Goal: Task Accomplishment & Management: Manage account settings

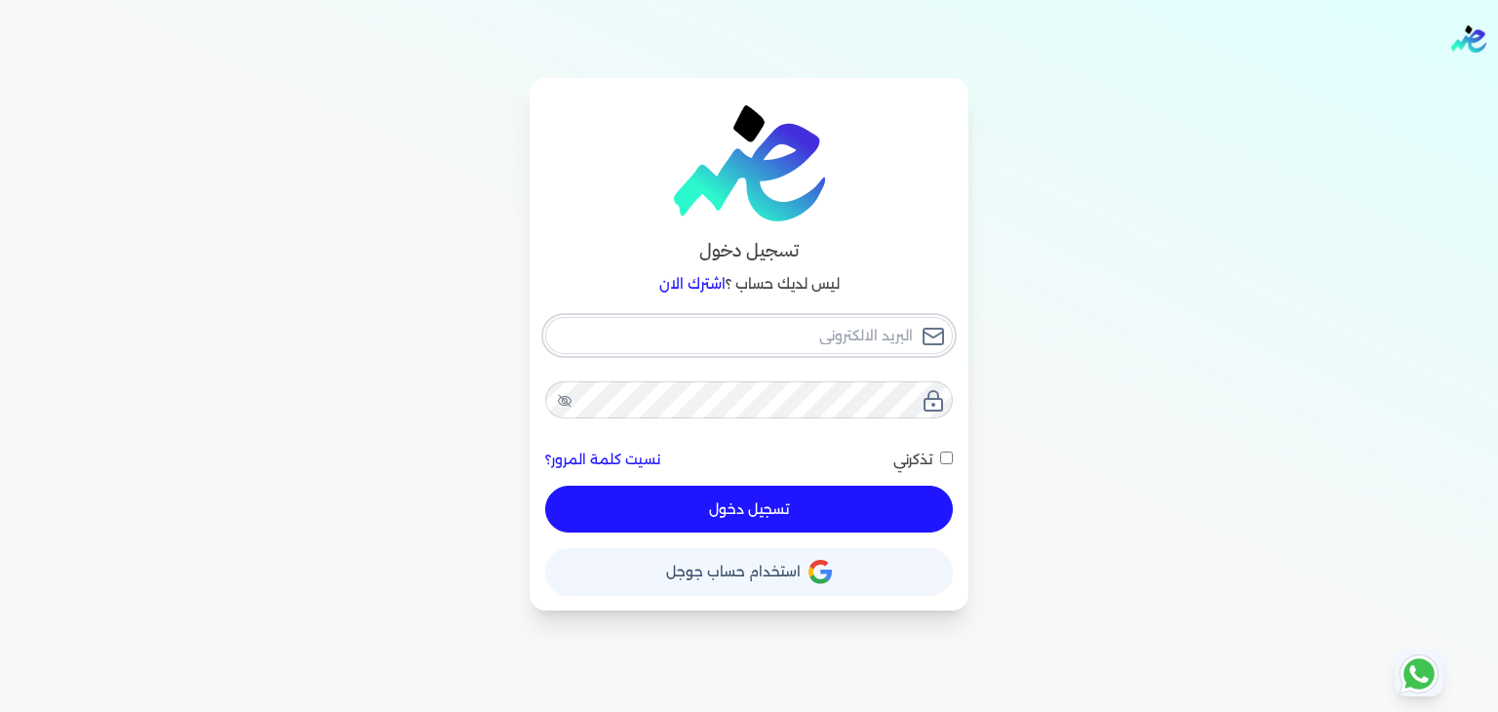
click at [885, 333] on input "email" at bounding box center [749, 335] width 408 height 37
type input "[EMAIL_ADDRESS][DOMAIN_NAME]"
click at [950, 458] on input "تذكرني" at bounding box center [946, 458] width 13 height 13
checkbox input "true"
click at [873, 503] on button "تسجيل دخول" at bounding box center [749, 509] width 408 height 47
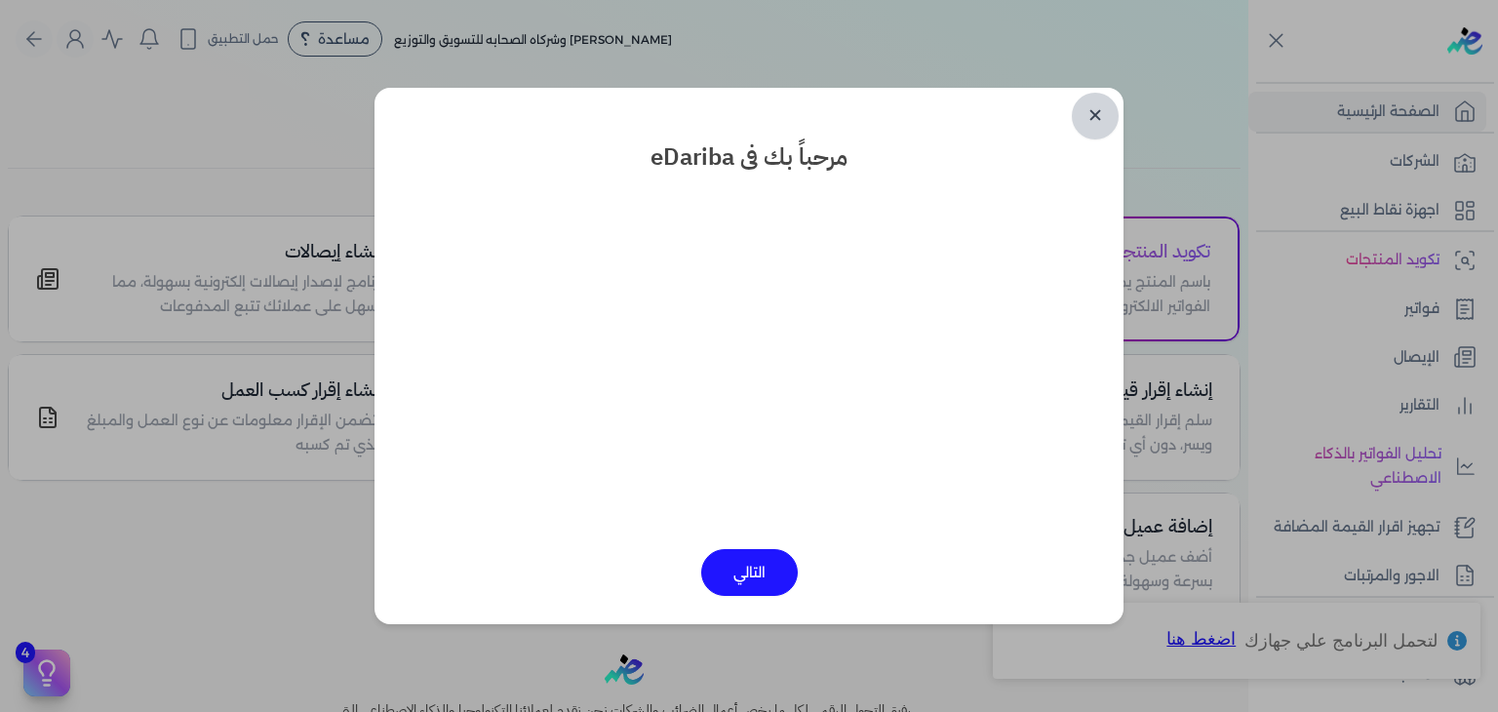
click at [1084, 121] on link "✕" at bounding box center [1095, 116] width 47 height 47
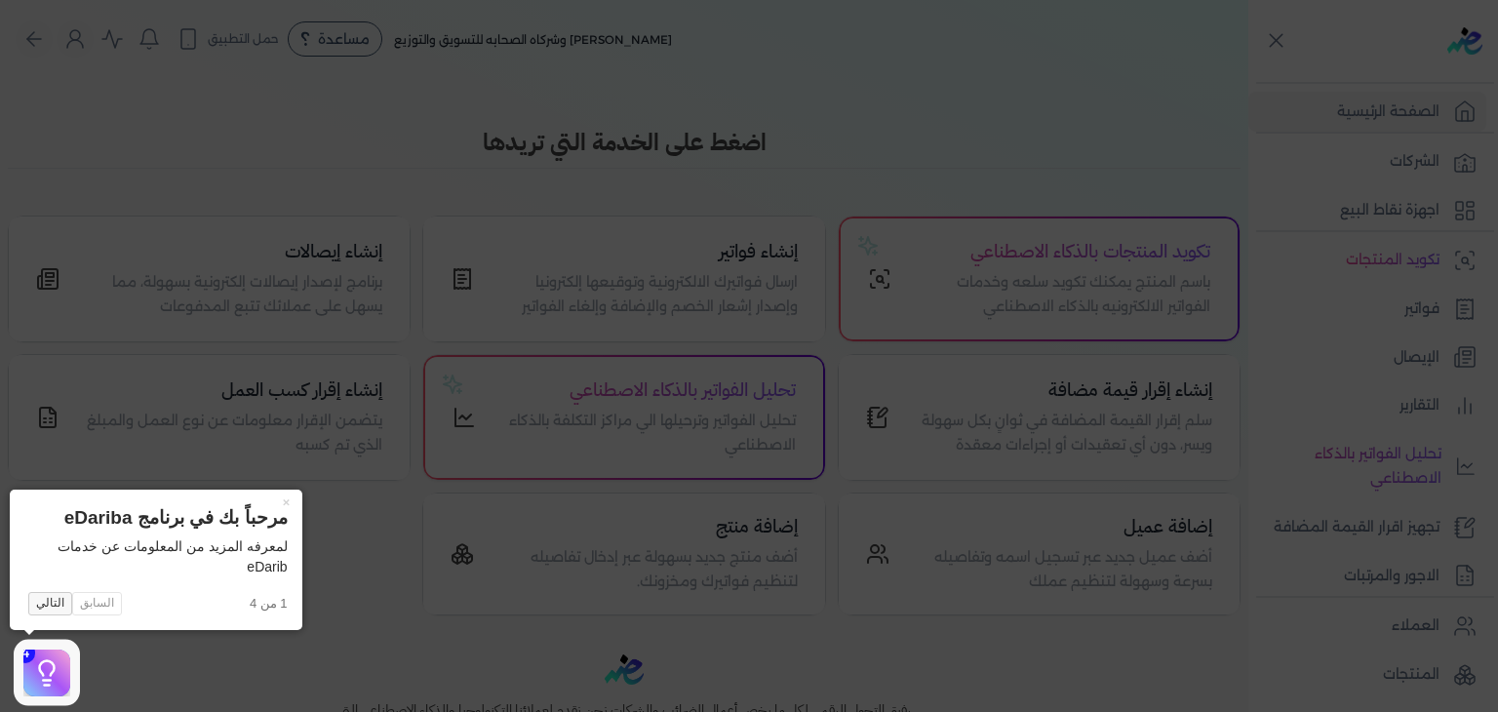
click at [37, 606] on button "التالي" at bounding box center [50, 603] width 44 height 23
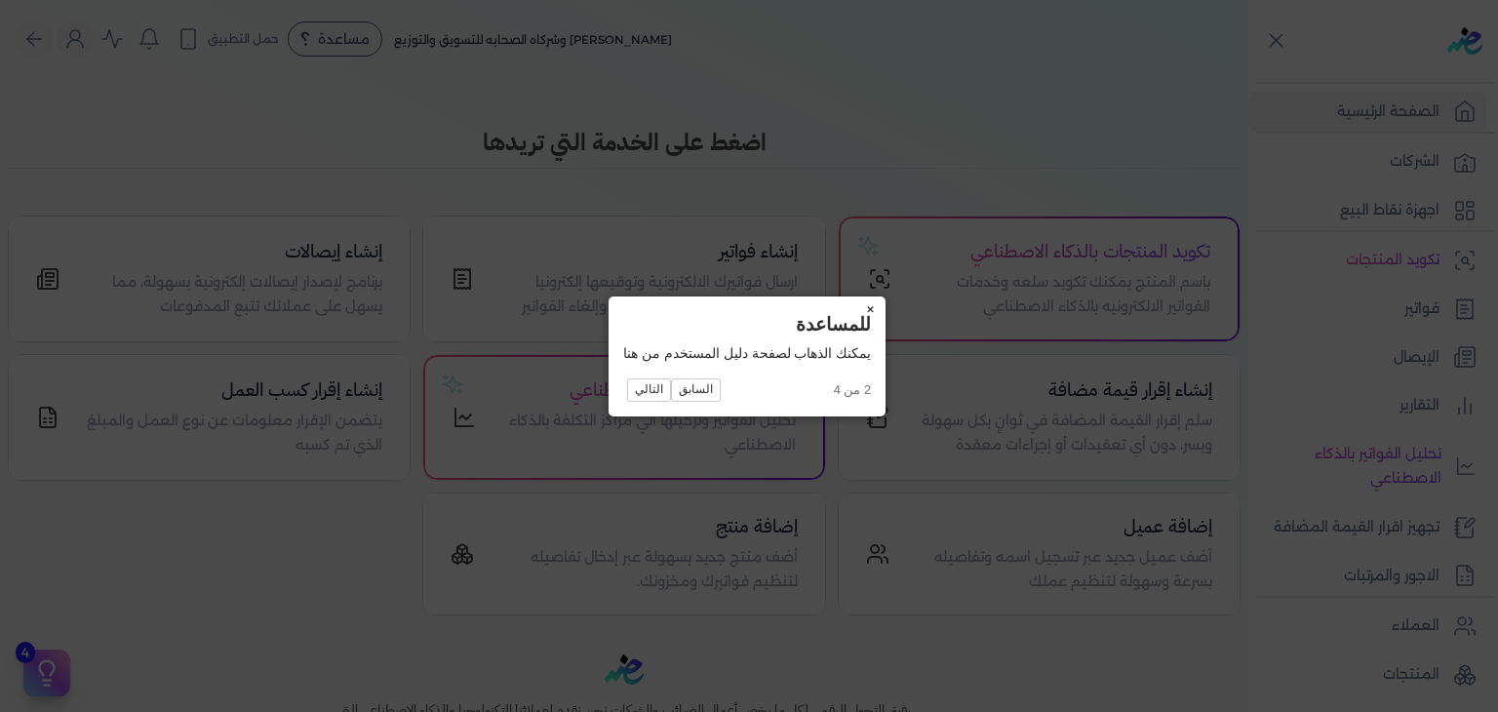
click at [875, 308] on button "×" at bounding box center [870, 310] width 31 height 27
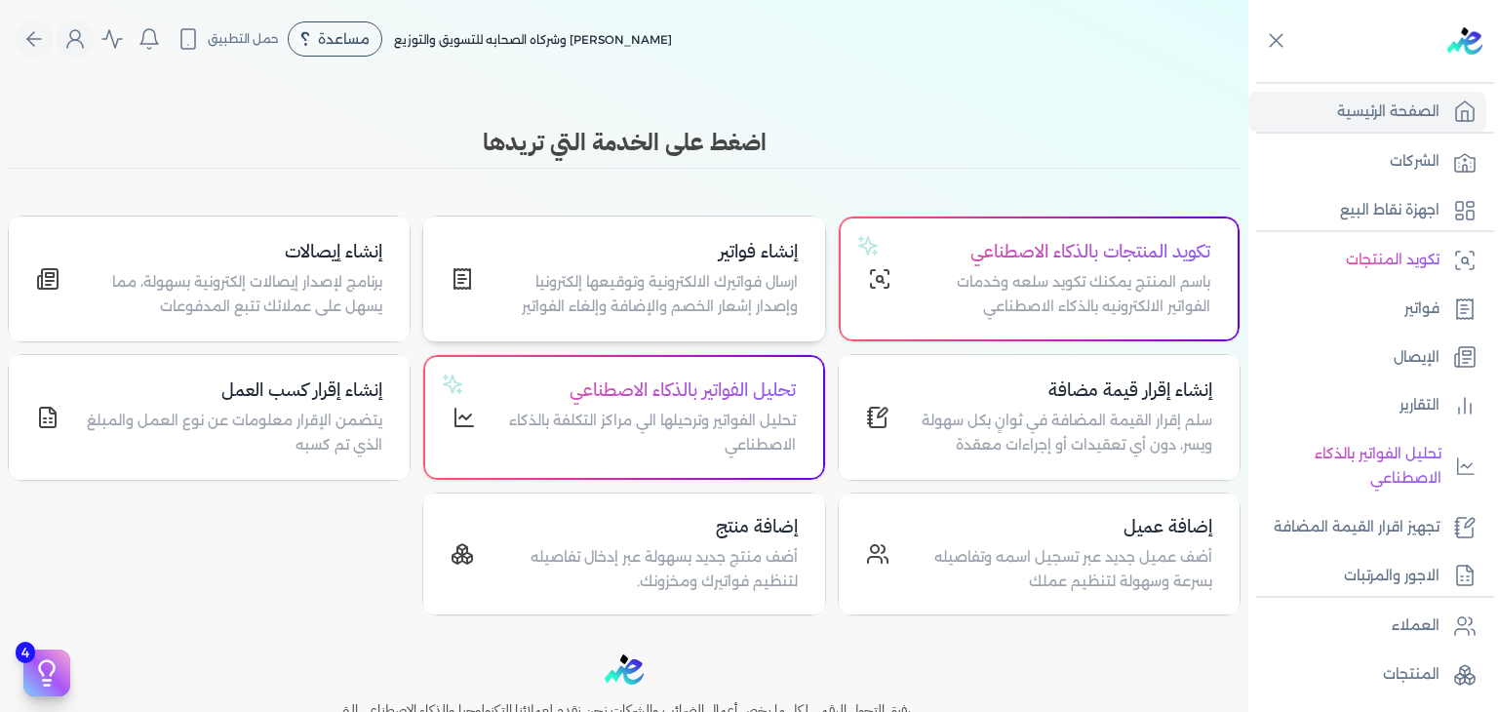
click at [762, 257] on h4 "إنشاء فواتير" at bounding box center [647, 252] width 299 height 28
click at [1145, 262] on h4 "تكويد المنتجات بالذكاء الاصطناعي" at bounding box center [1063, 252] width 296 height 28
click at [1143, 402] on h4 "إنشاء إقرار قيمة مضافة" at bounding box center [1062, 391] width 299 height 28
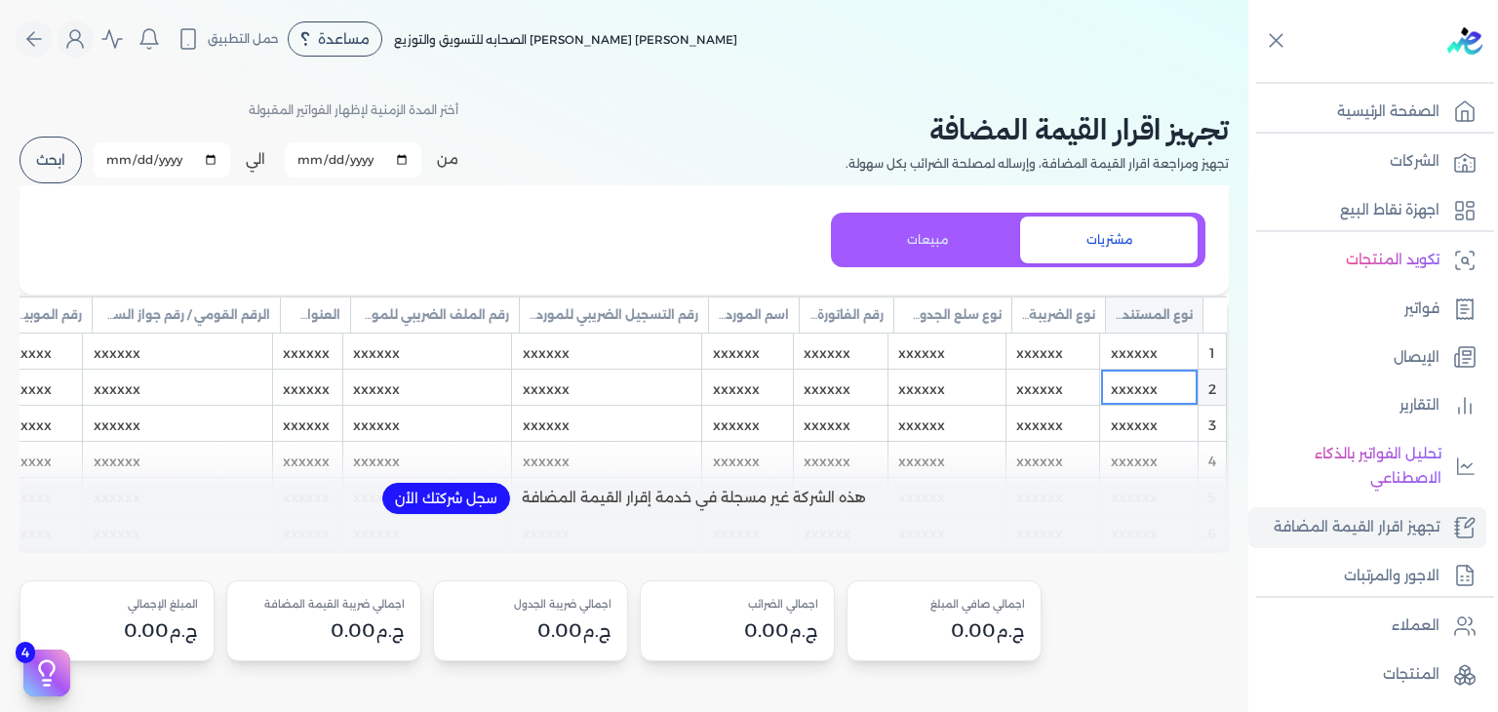
click at [435, 508] on button "سجل شركتك الأن" at bounding box center [446, 498] width 128 height 31
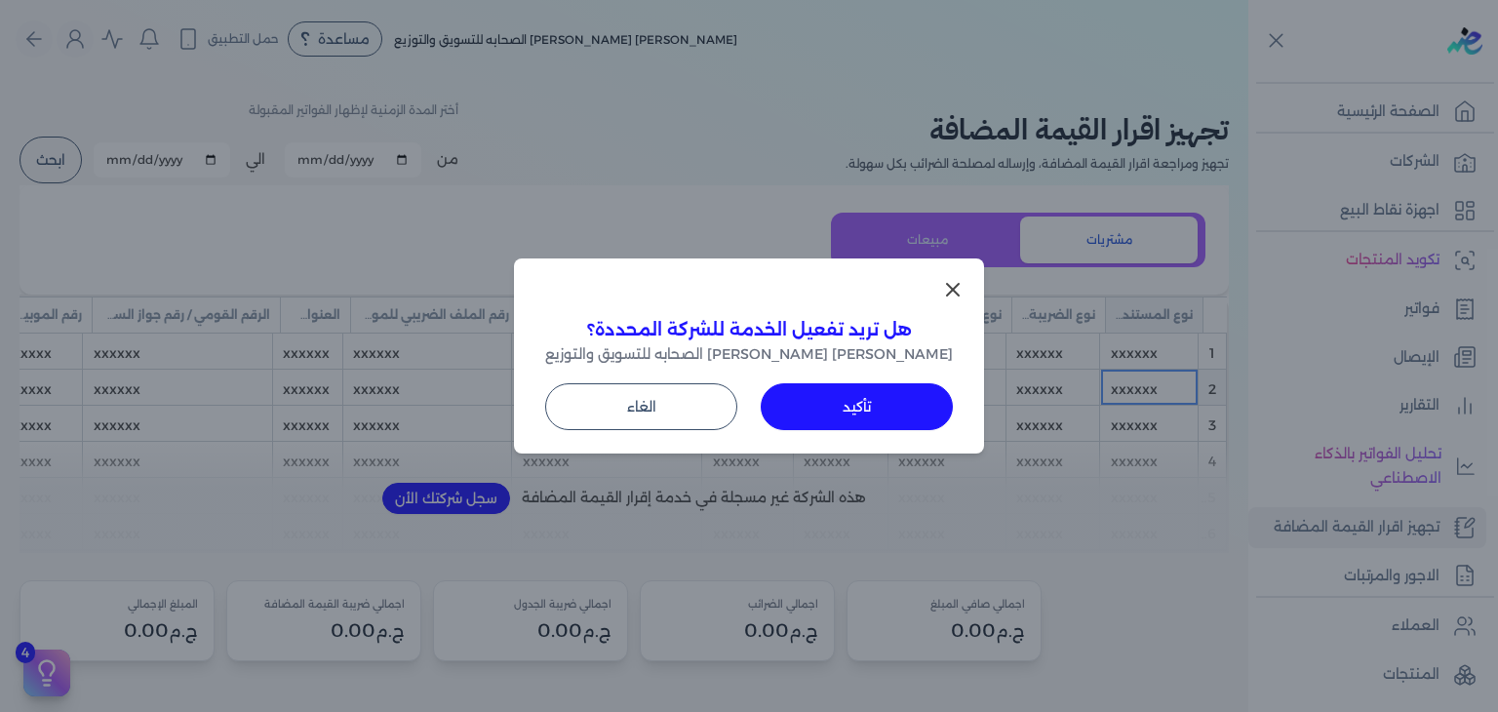
click at [827, 411] on button "تأكيد" at bounding box center [857, 406] width 192 height 47
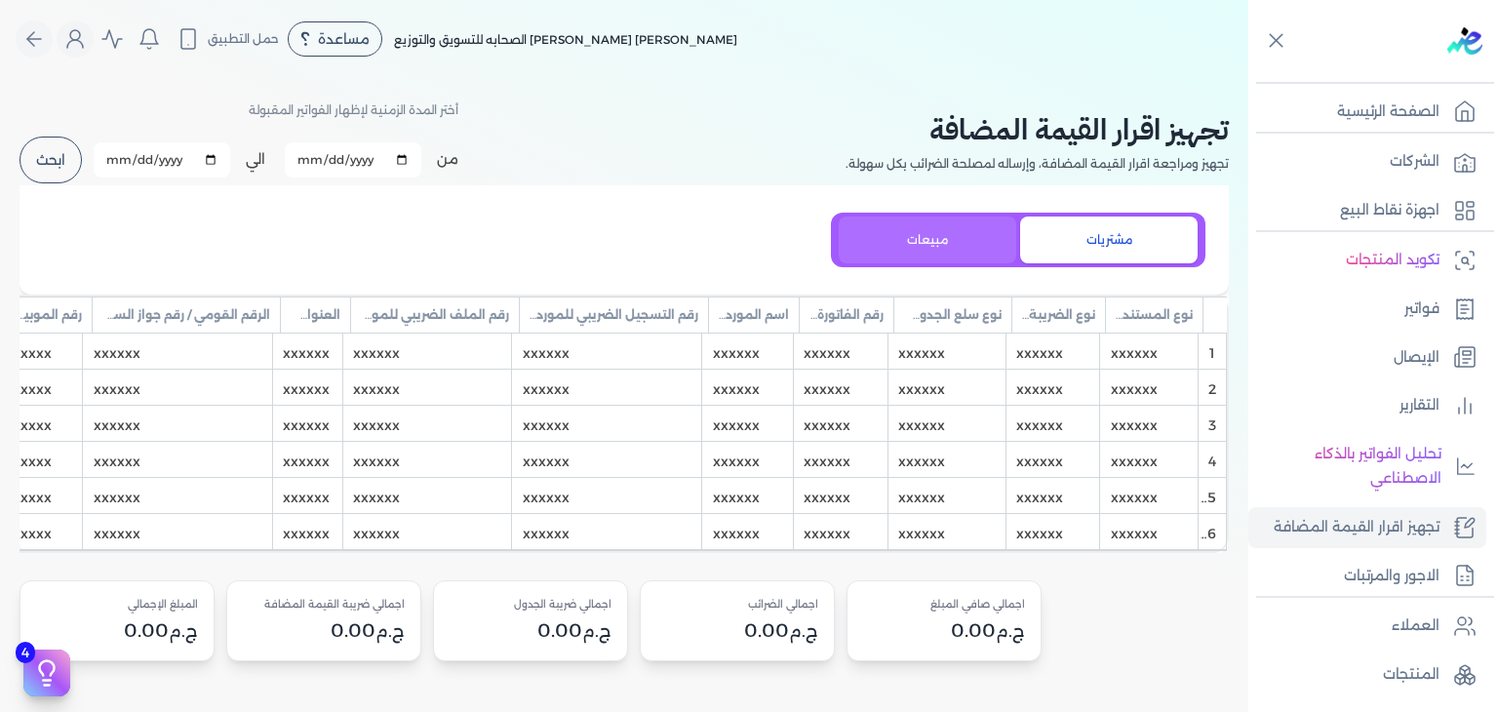
drag, startPoint x: 1085, startPoint y: 267, endPoint x: 979, endPoint y: 237, distance: 109.6
click at [979, 237] on div "مشتريات مبيعات" at bounding box center [625, 239] width 1210 height 109
click at [979, 237] on button "مبيعات" at bounding box center [928, 240] width 178 height 47
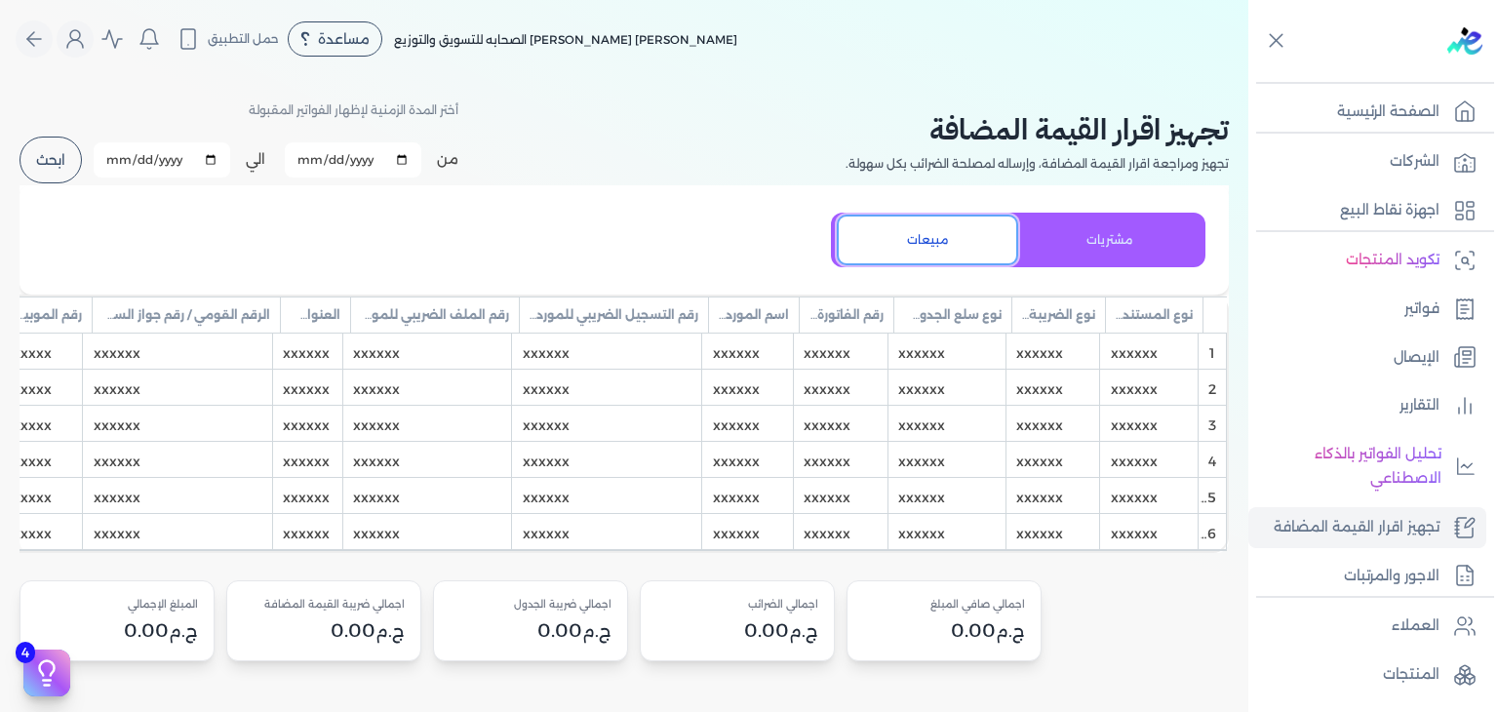
click at [979, 237] on button "مبيعات" at bounding box center [928, 240] width 178 height 47
click at [1100, 255] on button "مشتريات" at bounding box center [1109, 240] width 178 height 47
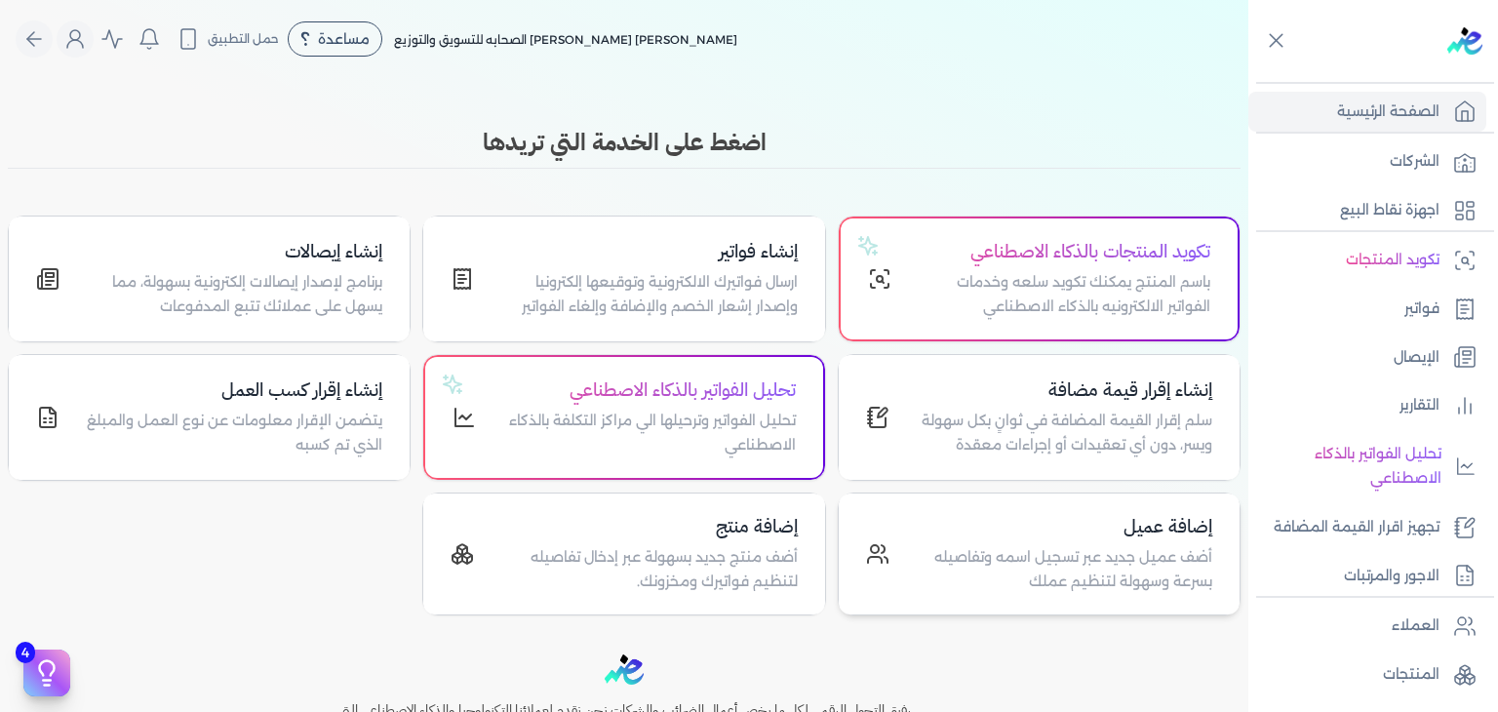
click at [1155, 525] on h4 "إضافة عميل" at bounding box center [1062, 527] width 299 height 28
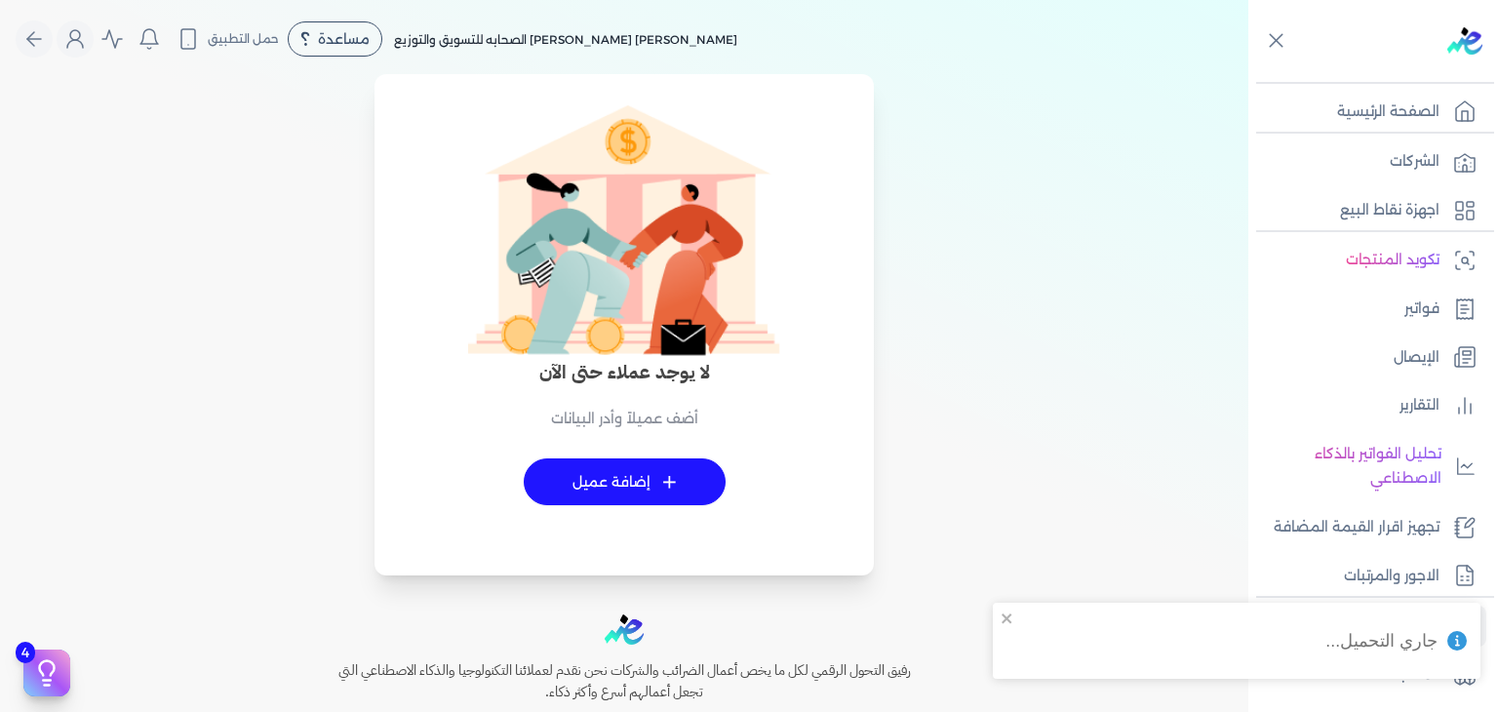
click at [656, 498] on link "+ إضافة عميل" at bounding box center [625, 481] width 202 height 47
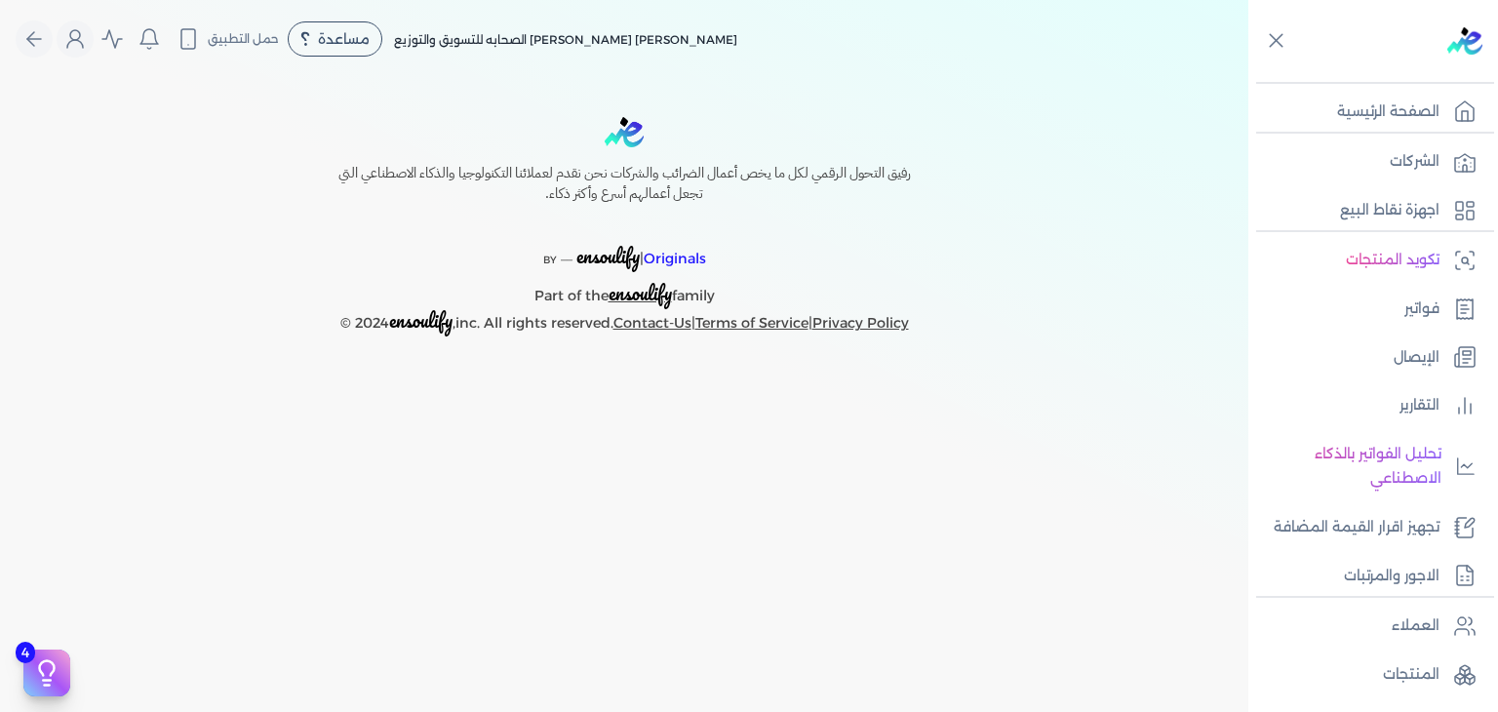
select select "B"
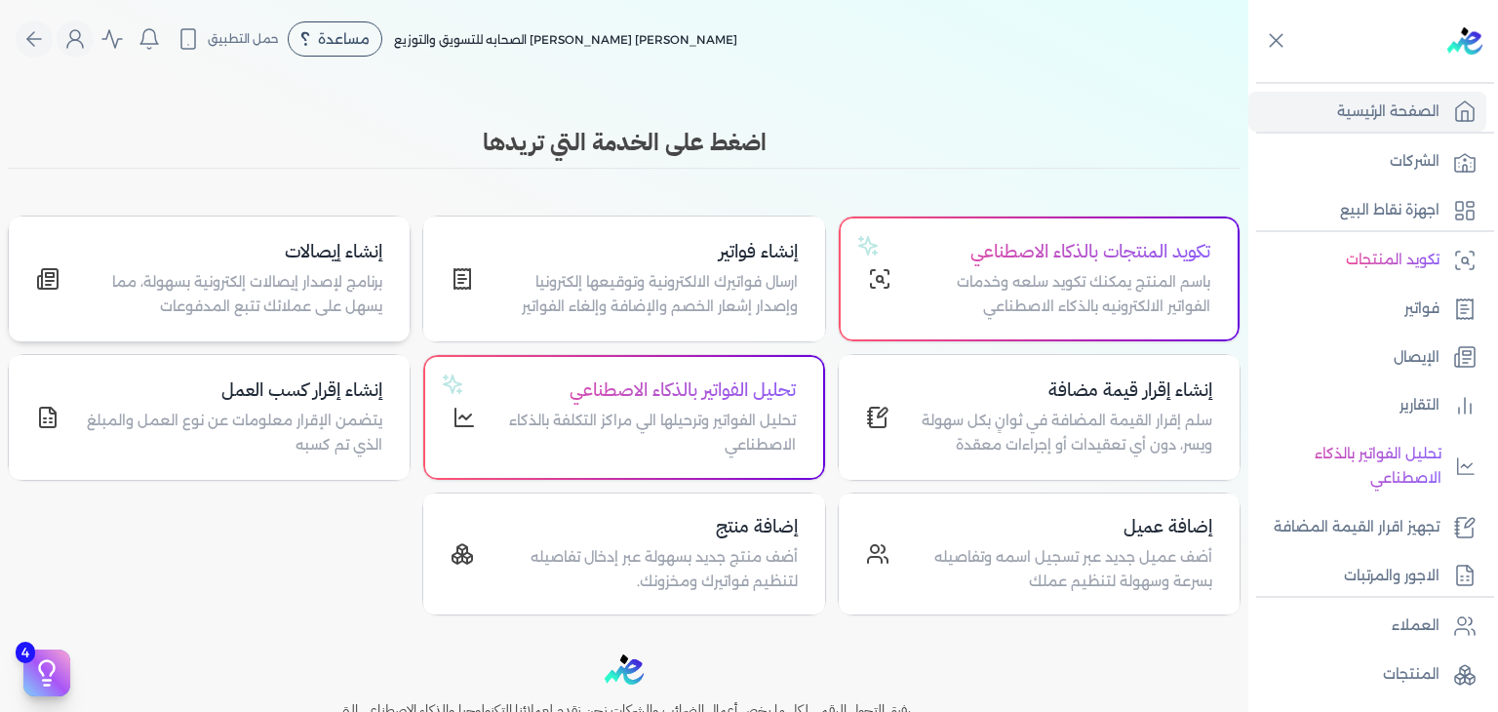
click at [343, 243] on h4 "إنشاء إيصالات" at bounding box center [232, 252] width 299 height 28
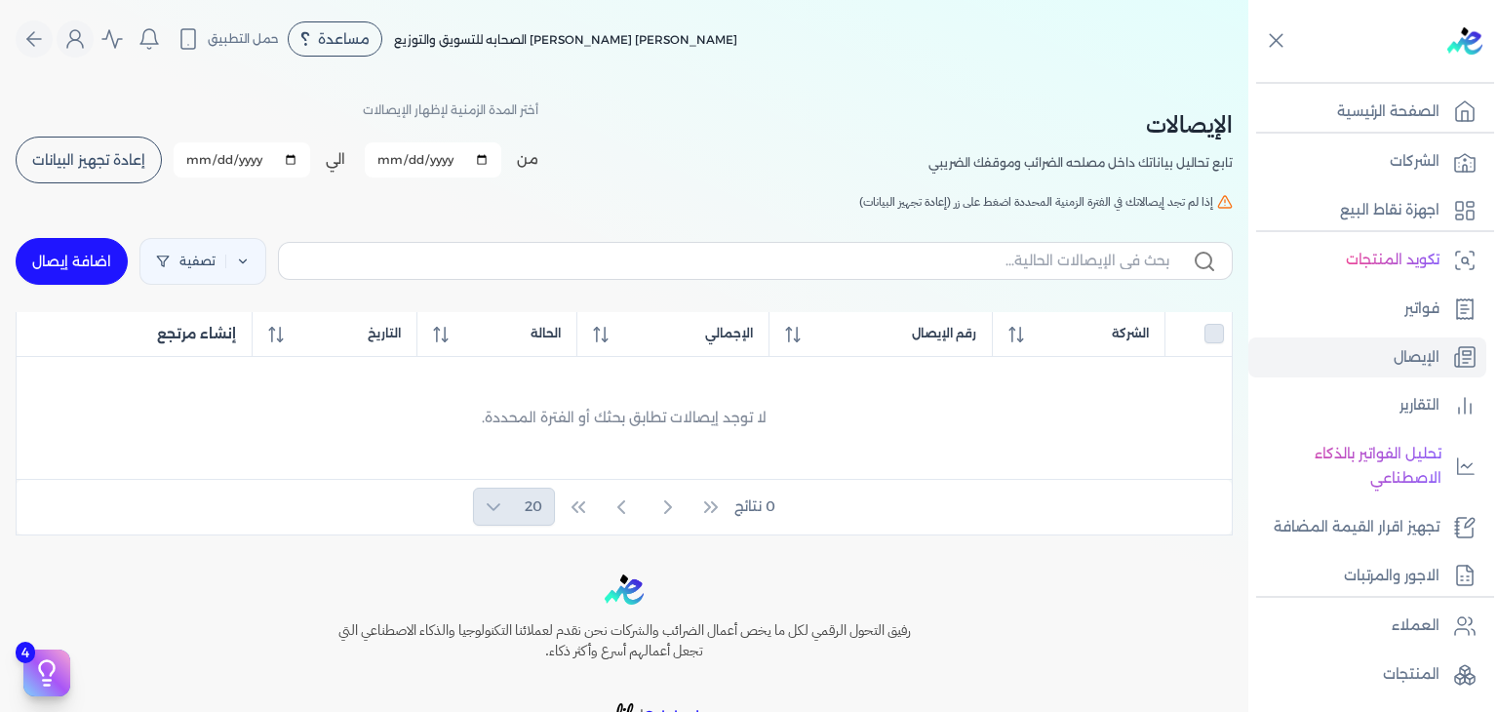
click at [88, 256] on link "اضافة إيصال" at bounding box center [72, 261] width 112 height 47
select select "EGP"
select select "EGS"
select select "B"
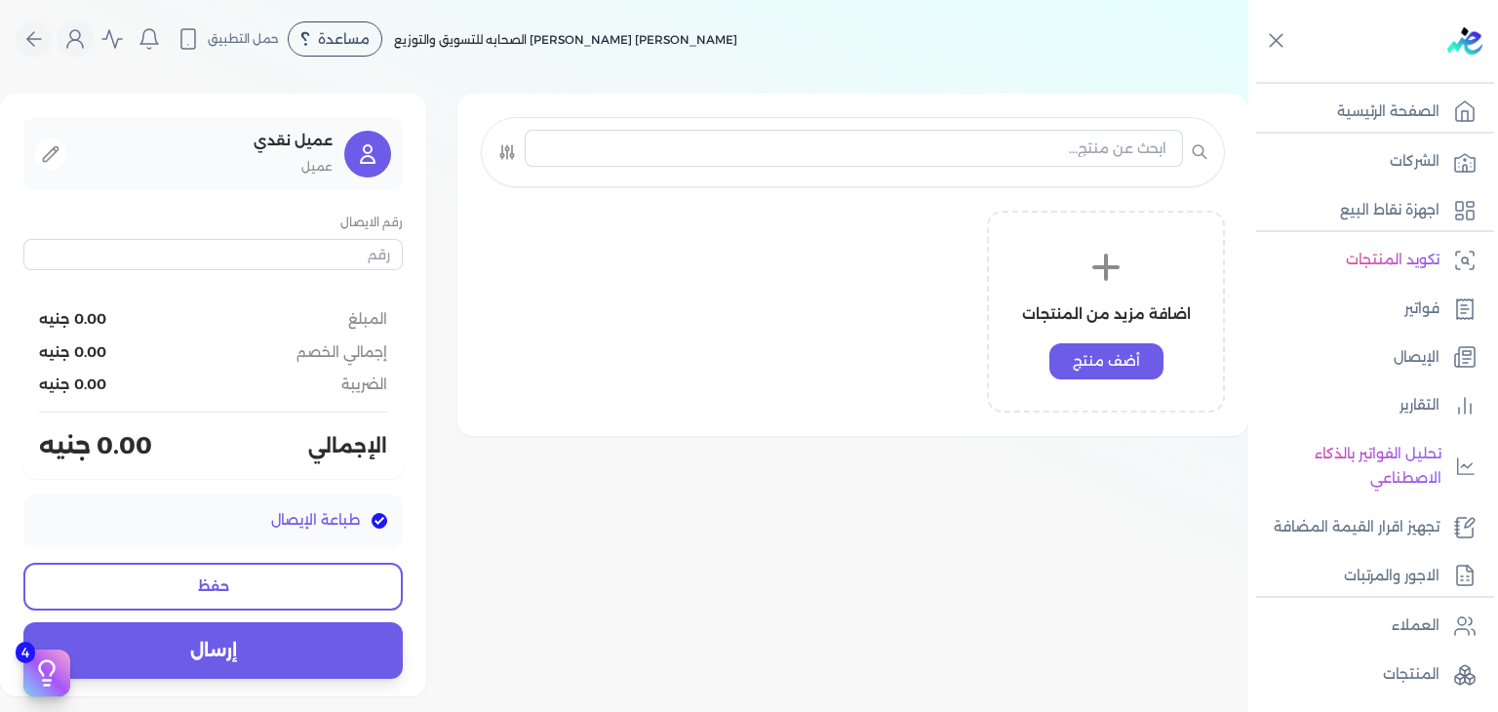
click at [88, 256] on input "text" at bounding box center [212, 254] width 379 height 31
type input "1"
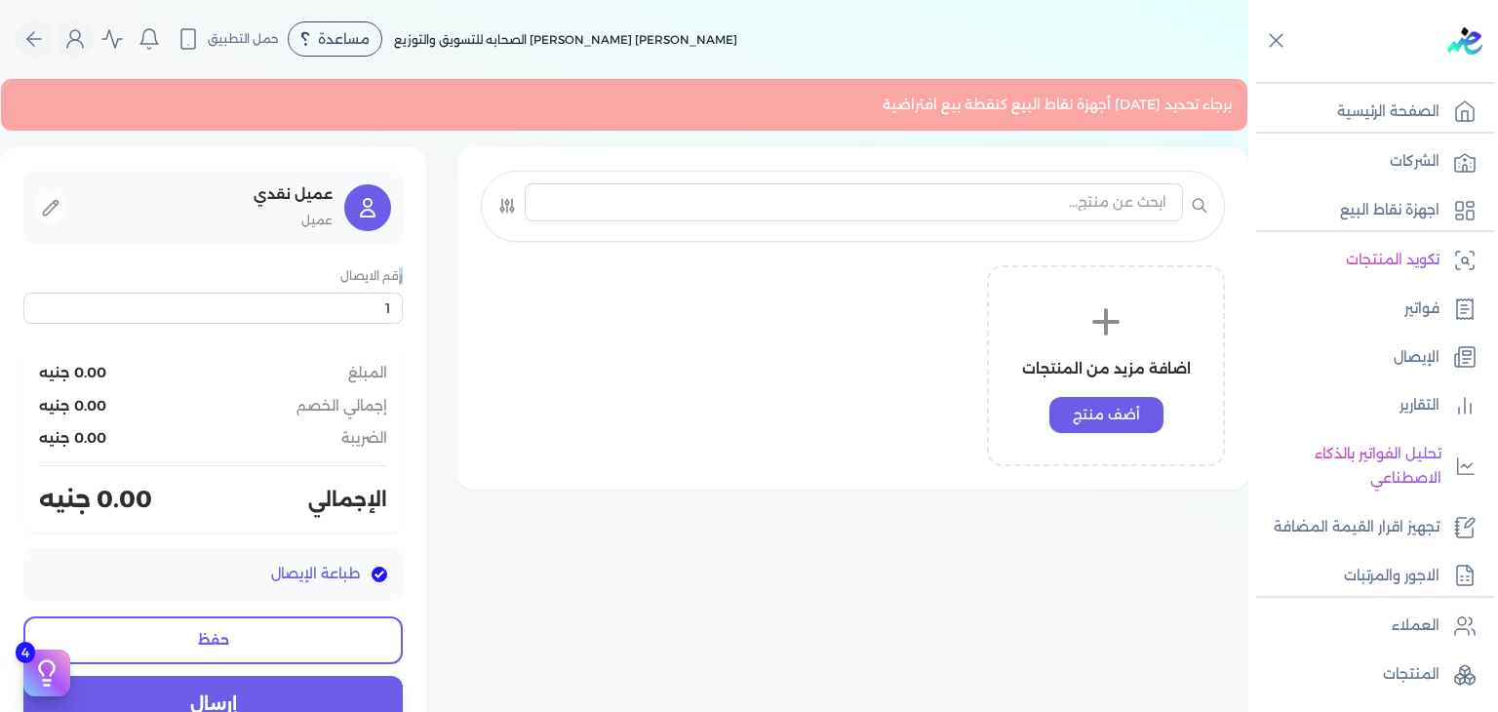
click at [88, 256] on div "عميل نقدي عميل رقم الايصال 1 المبلغ 0.00 جنيه إجمالي الخصم 0.00 جنيه الضريبة 0.…" at bounding box center [213, 448] width 426 height 603
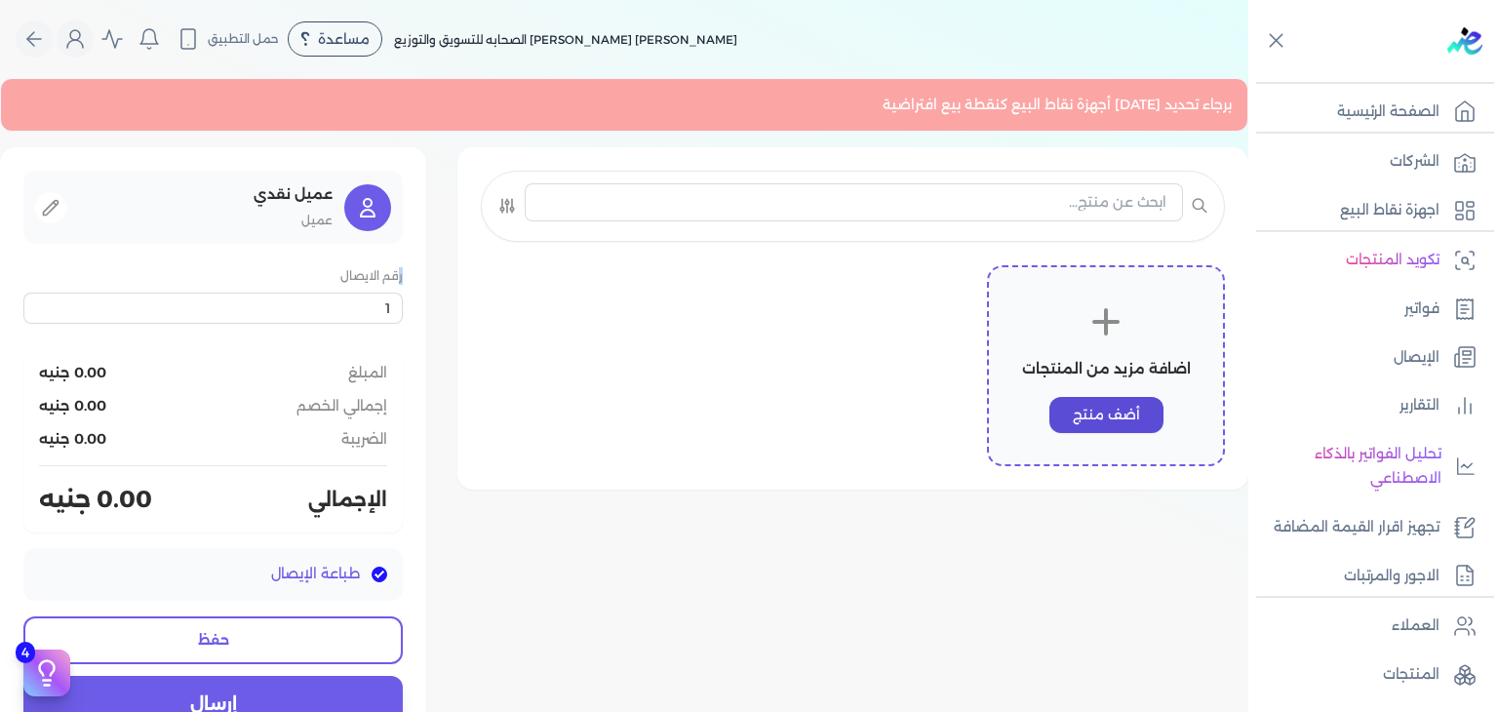
click at [1137, 425] on button "أضف منتج" at bounding box center [1107, 415] width 114 height 36
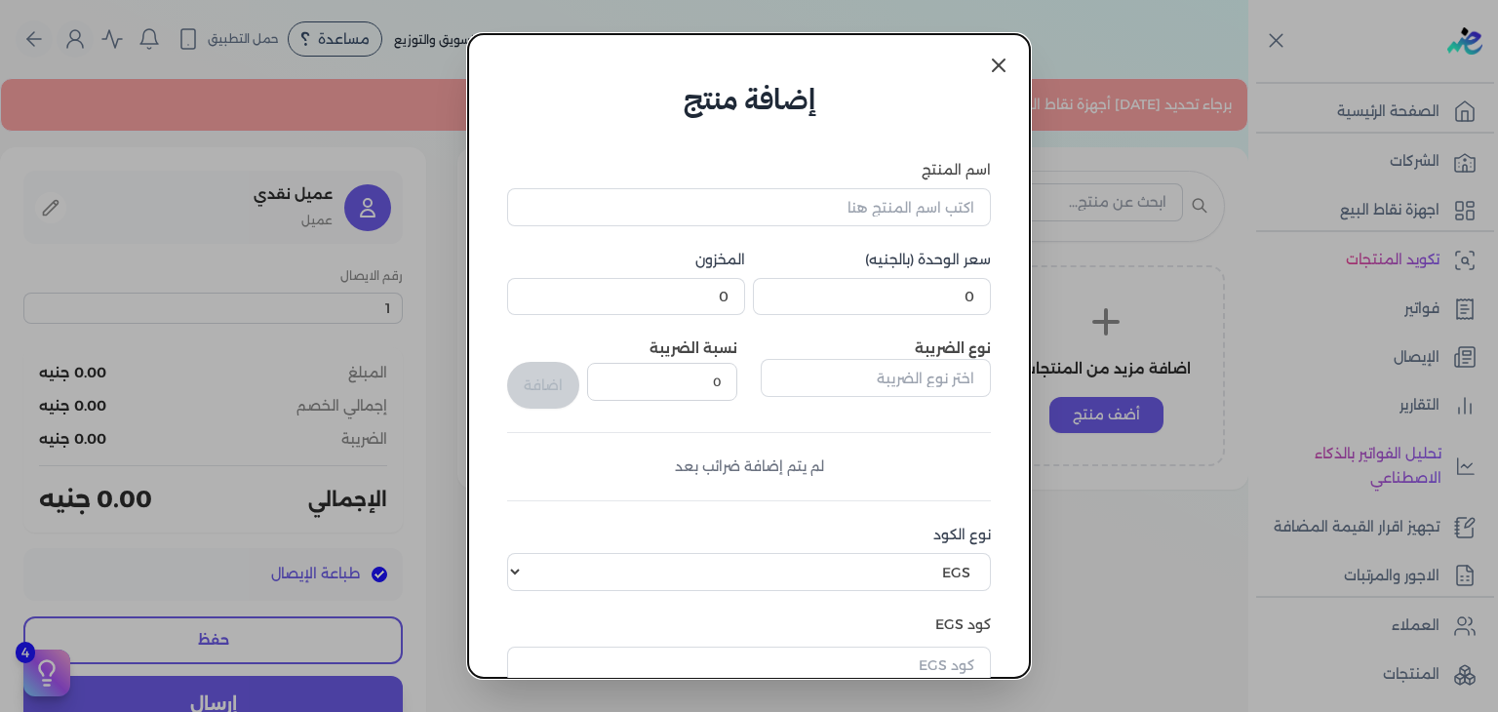
click at [1003, 70] on icon at bounding box center [999, 66] width 12 height 12
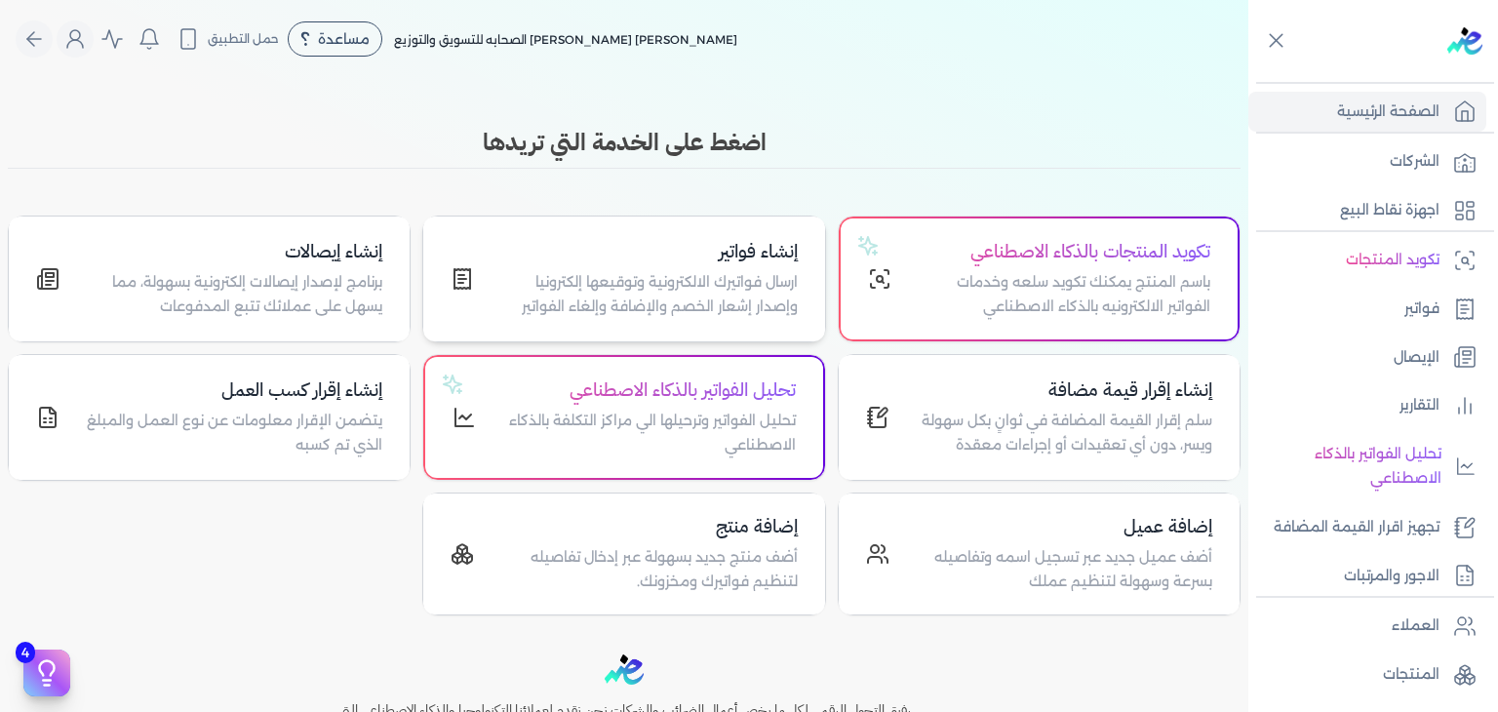
click at [748, 257] on h4 "إنشاء فواتير" at bounding box center [647, 252] width 299 height 28
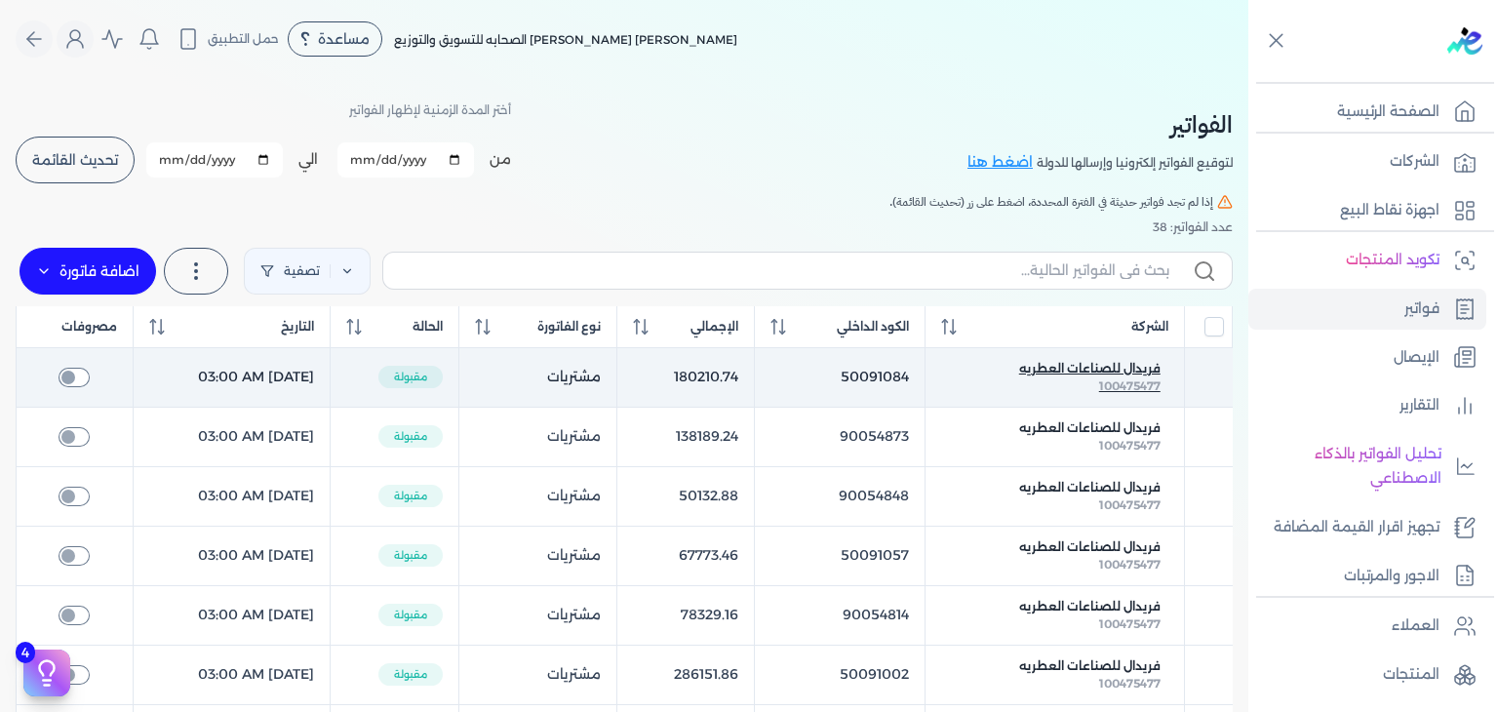
click at [1151, 370] on span "فريدال للصناعات العطريه" at bounding box center [1089, 369] width 141 height 18
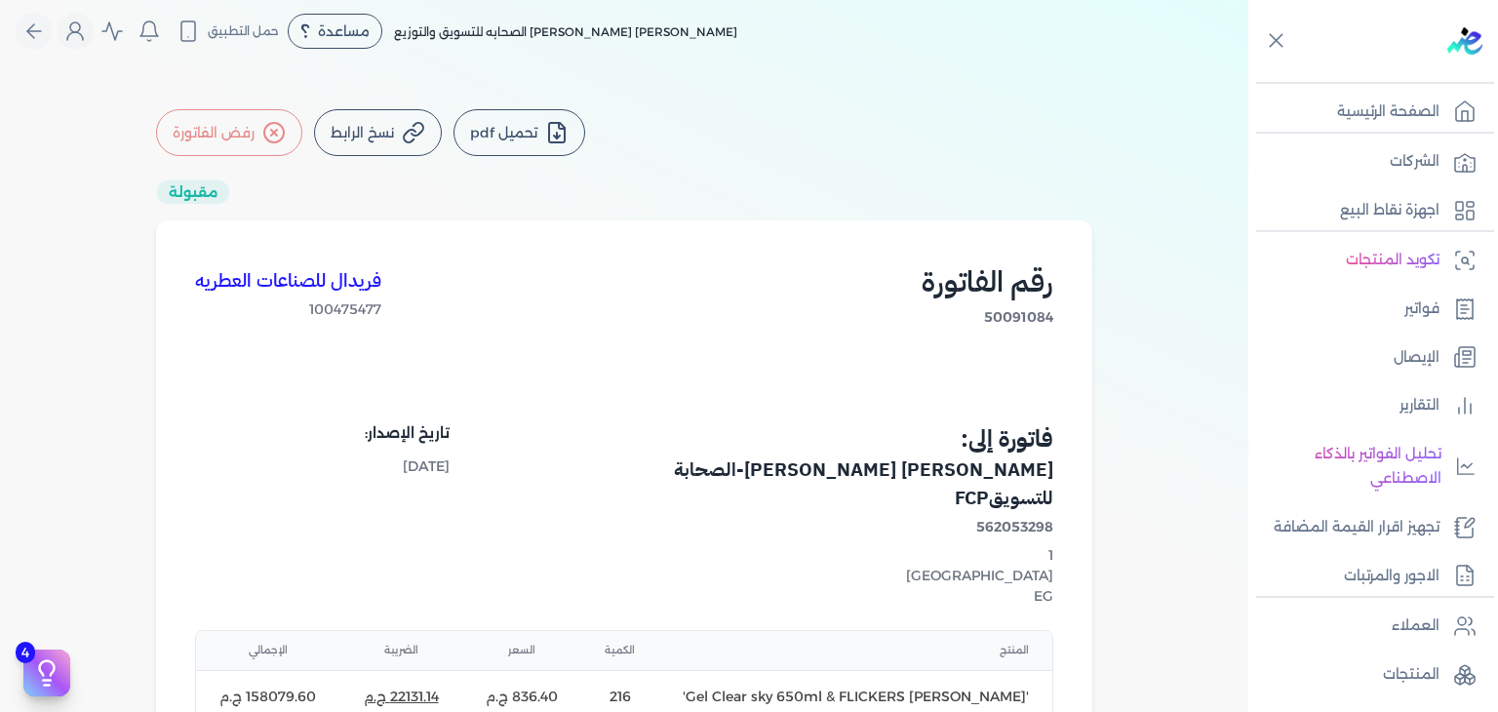
scroll to position [8, 0]
click at [533, 124] on button "تحميل pdf" at bounding box center [520, 132] width 132 height 47
click at [538, 124] on button "تحميل pdf" at bounding box center [520, 132] width 132 height 47
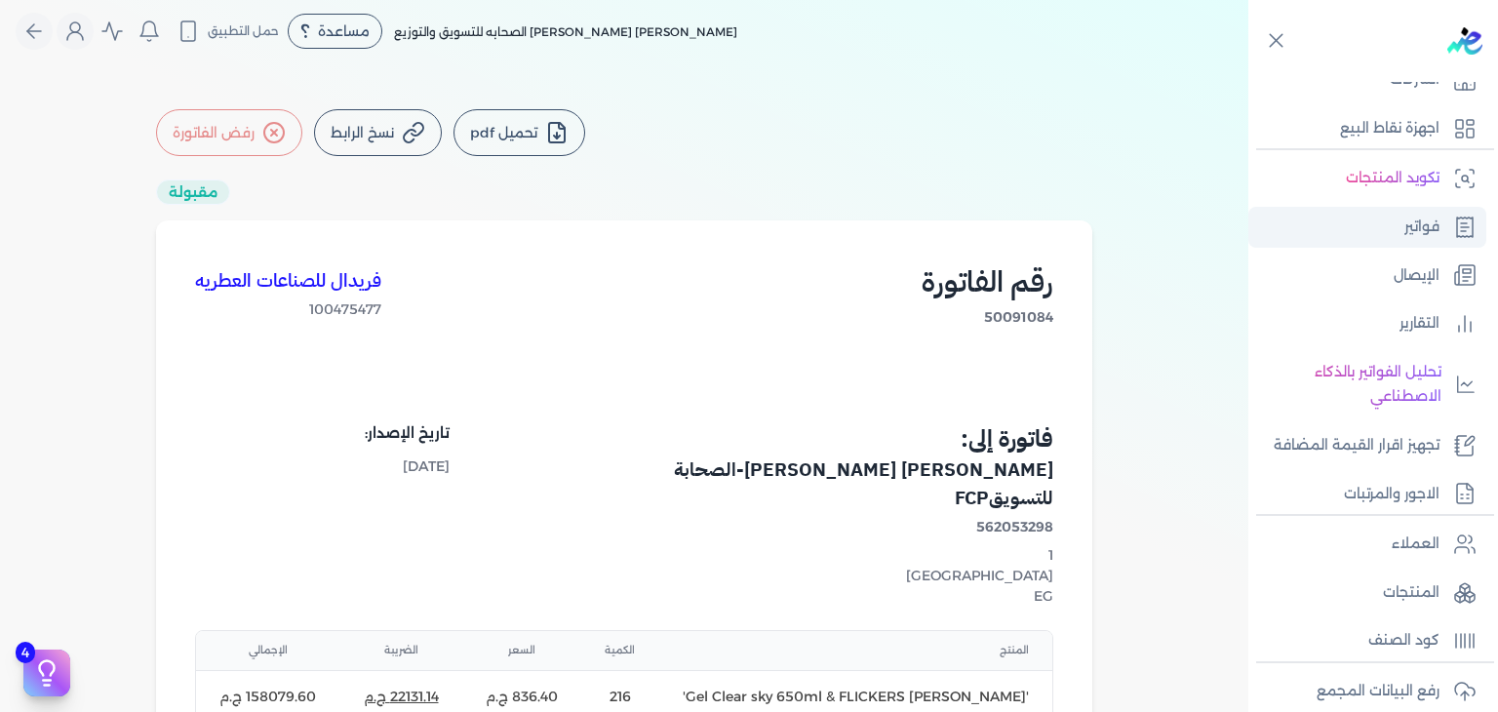
scroll to position [101, 0]
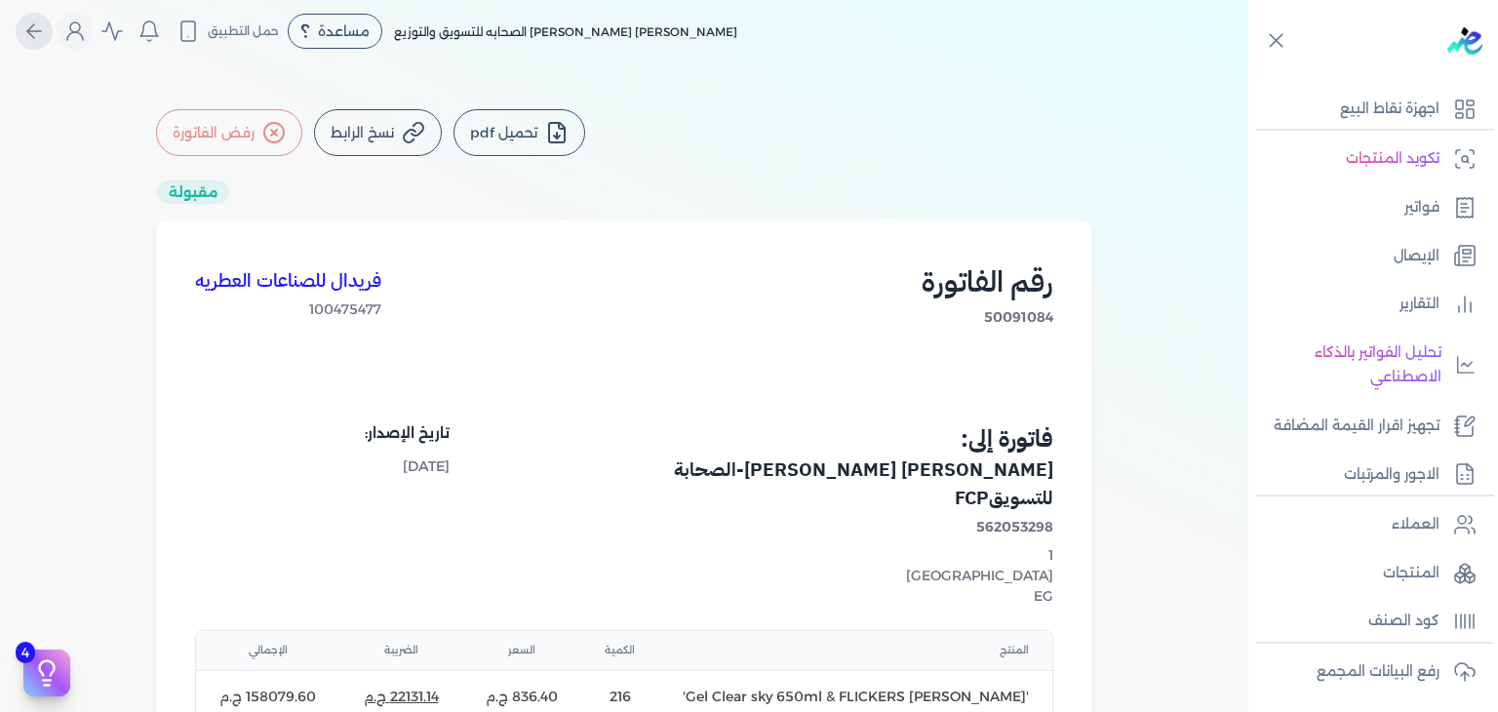
click at [35, 31] on icon "Global" at bounding box center [34, 31] width 14 height 0
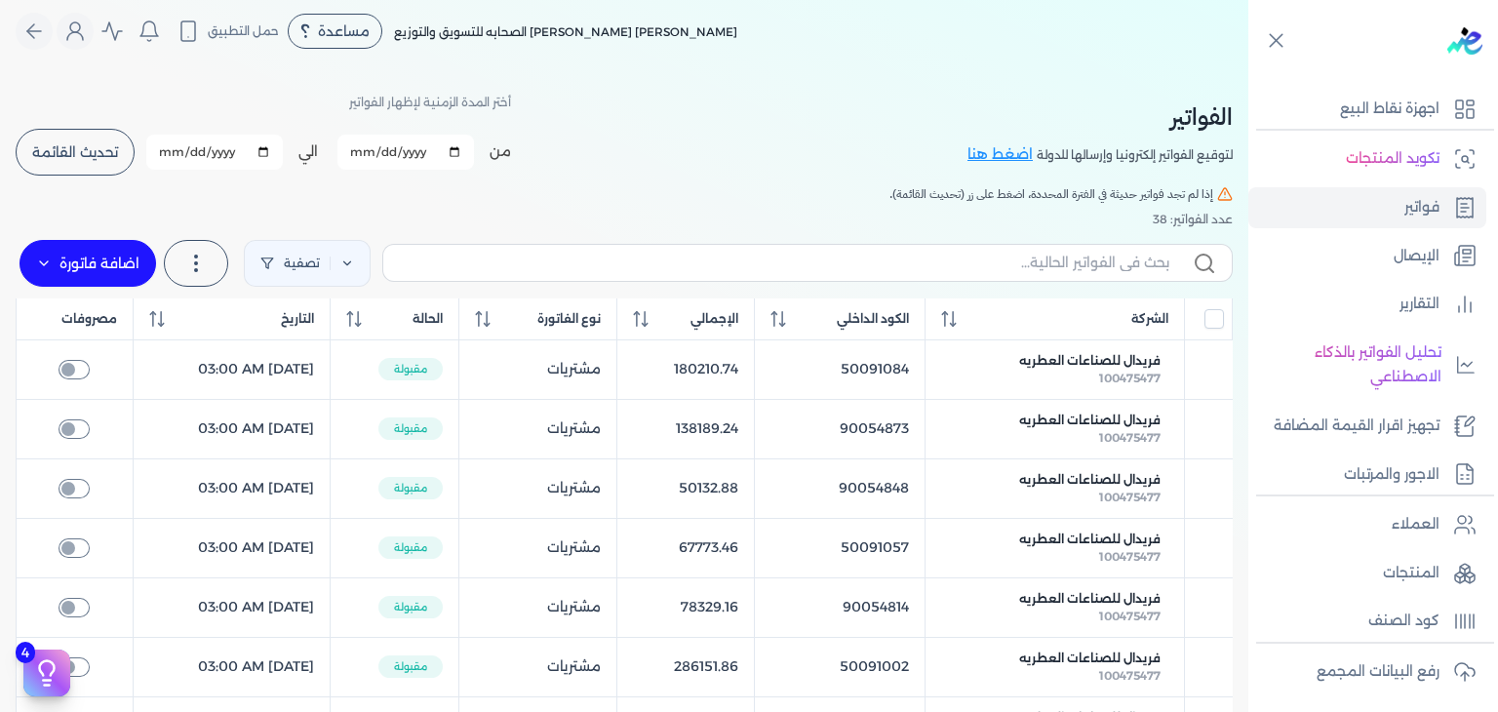
click at [465, 155] on input "2025-10-01" at bounding box center [406, 152] width 137 height 35
type input "2025-09-01"
click at [80, 141] on button "تحديث القائمة" at bounding box center [75, 152] width 119 height 47
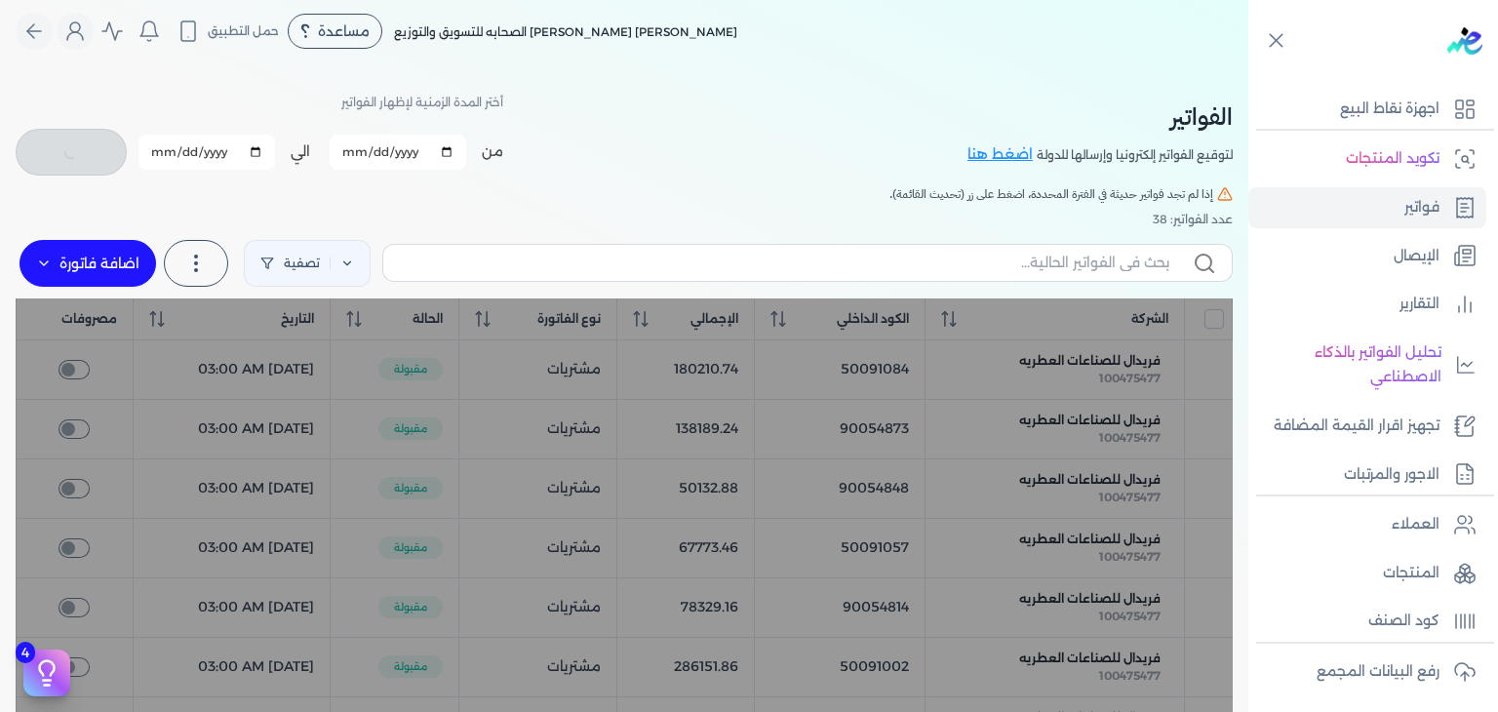
checkbox input "false"
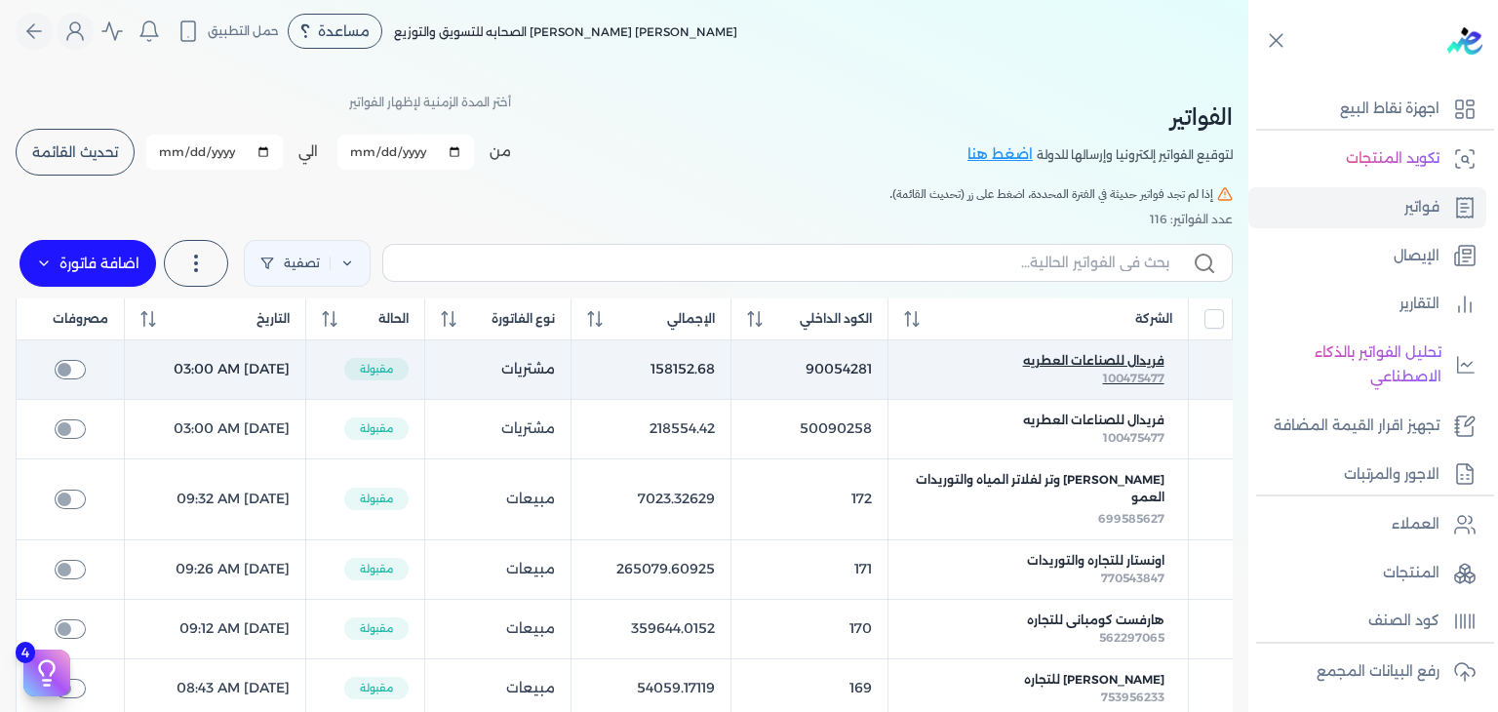
click at [1158, 376] on span "100475477" at bounding box center [1133, 378] width 61 height 15
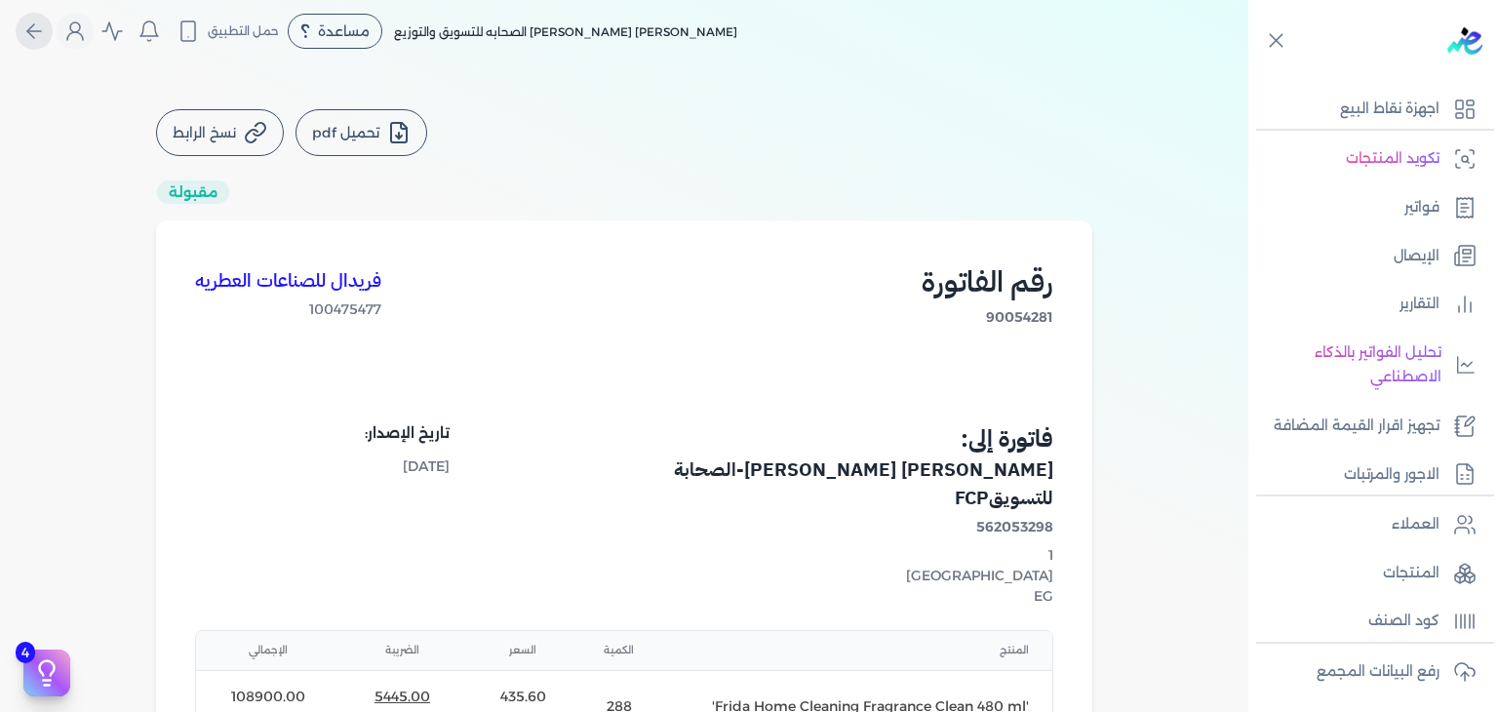
click at [31, 24] on icon "Global" at bounding box center [33, 31] width 23 height 23
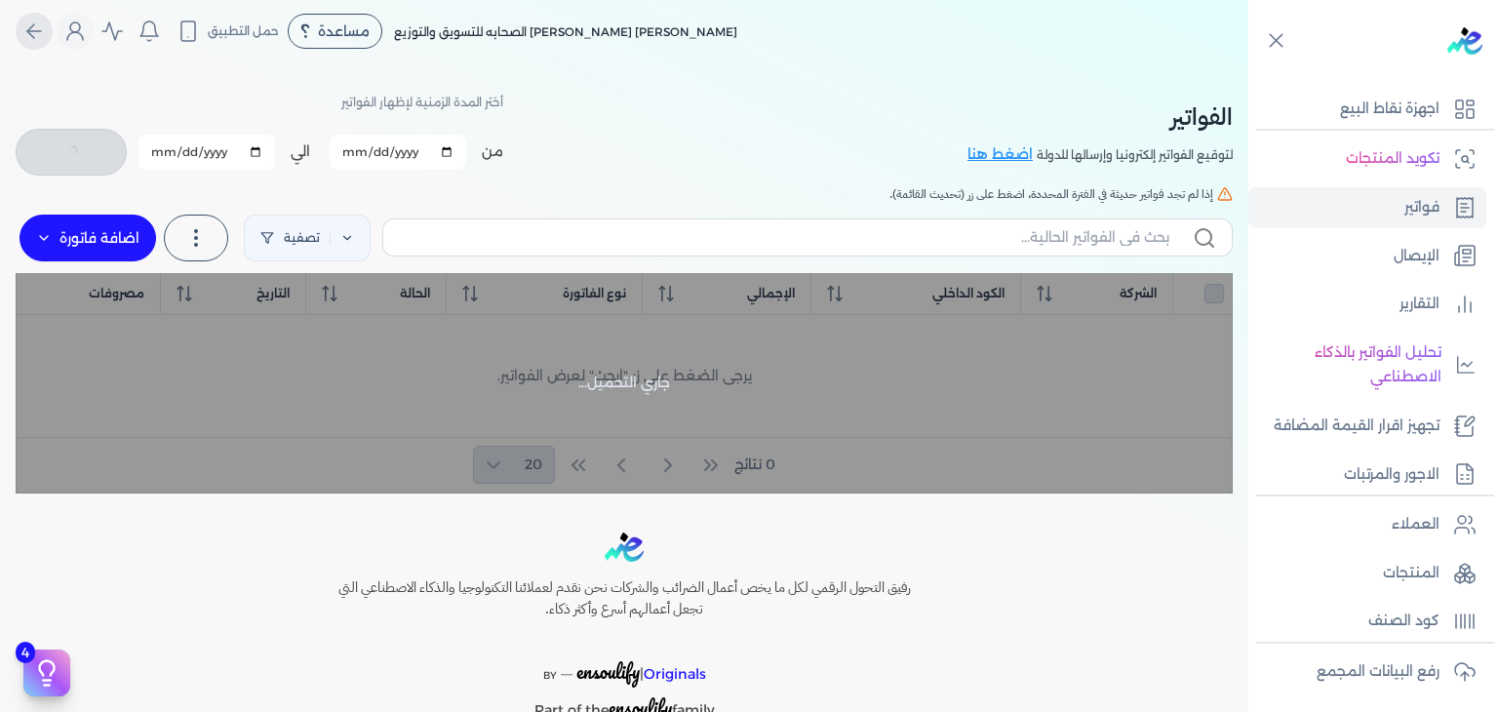
checkbox input "false"
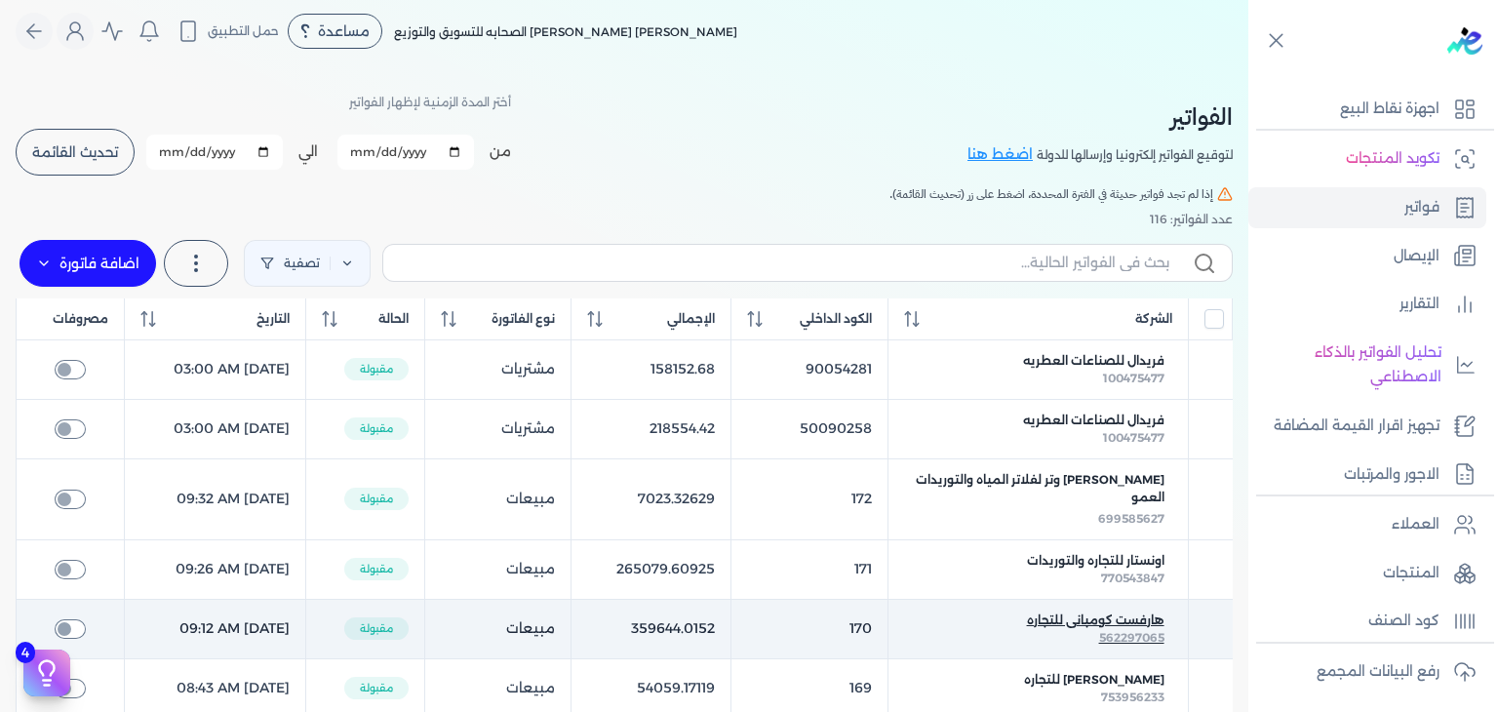
click at [1139, 625] on span "هارفست كومبانى للتجاره" at bounding box center [1096, 621] width 138 height 18
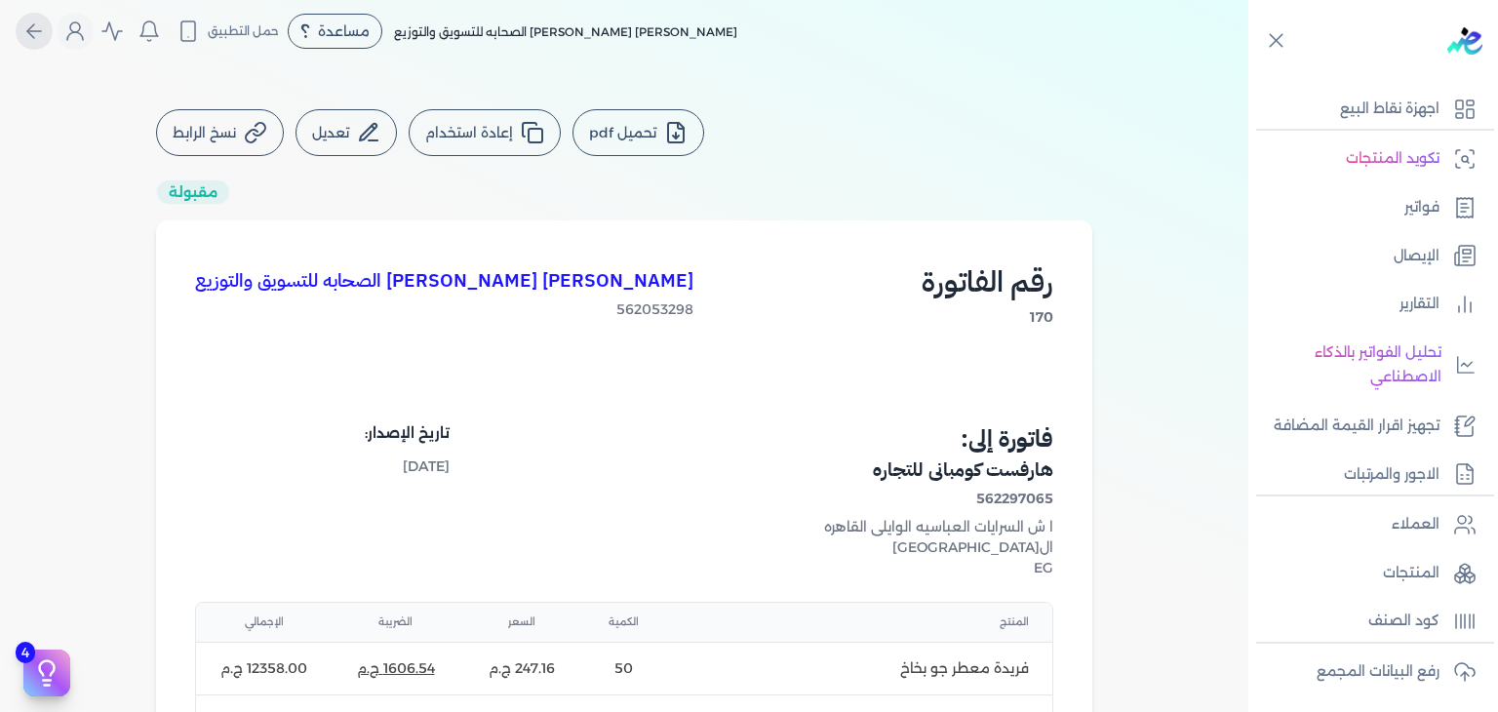
click at [34, 24] on icon "Global" at bounding box center [30, 31] width 7 height 14
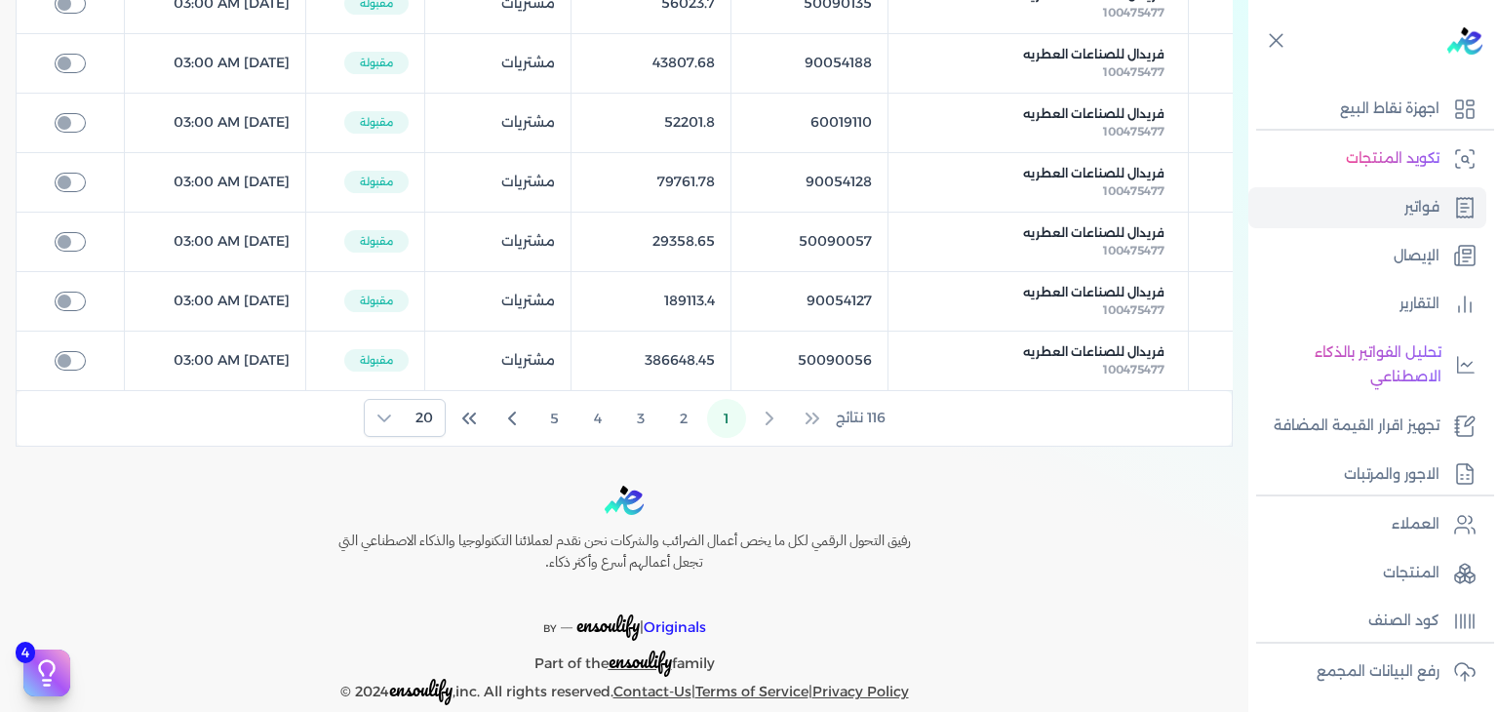
scroll to position [1194, 0]
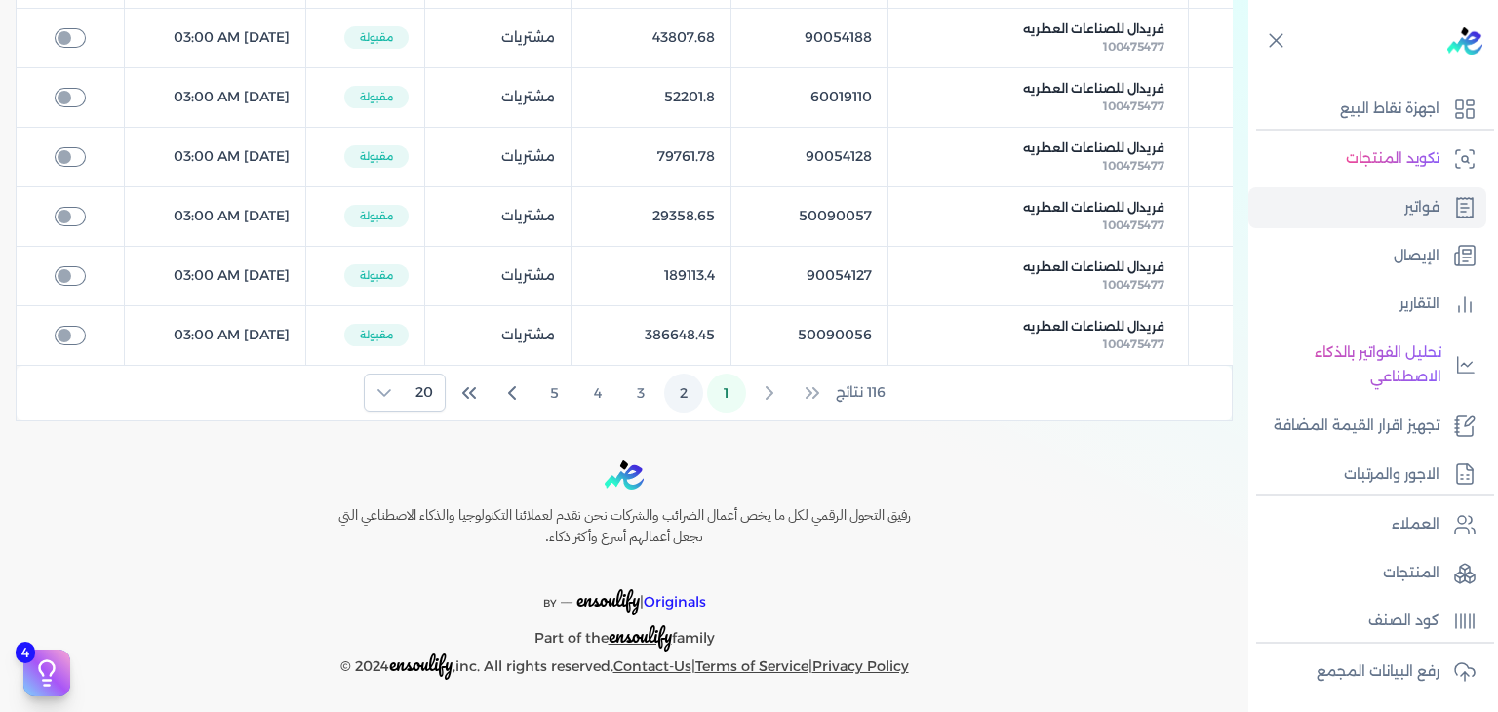
click at [688, 381] on button "2" at bounding box center [683, 393] width 39 height 39
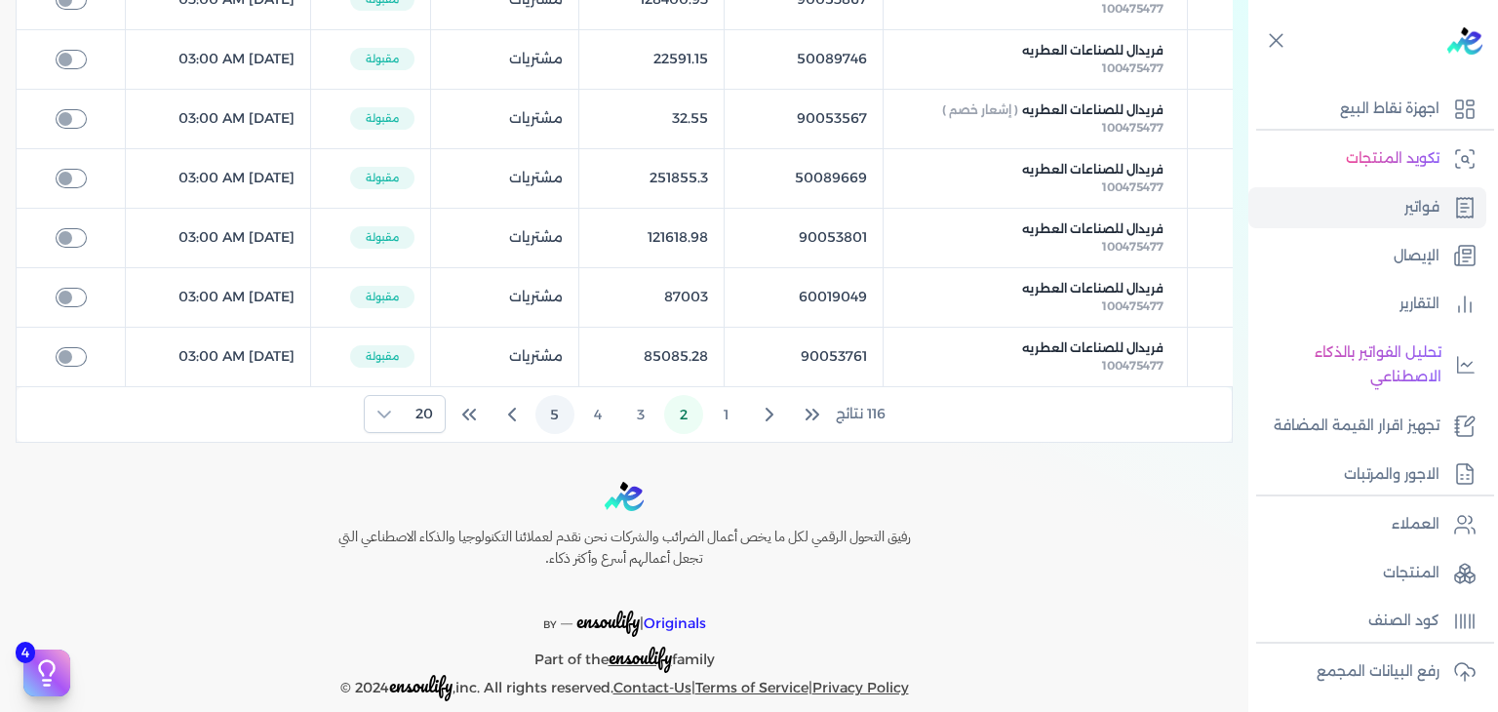
click at [559, 426] on button "5" at bounding box center [555, 414] width 39 height 39
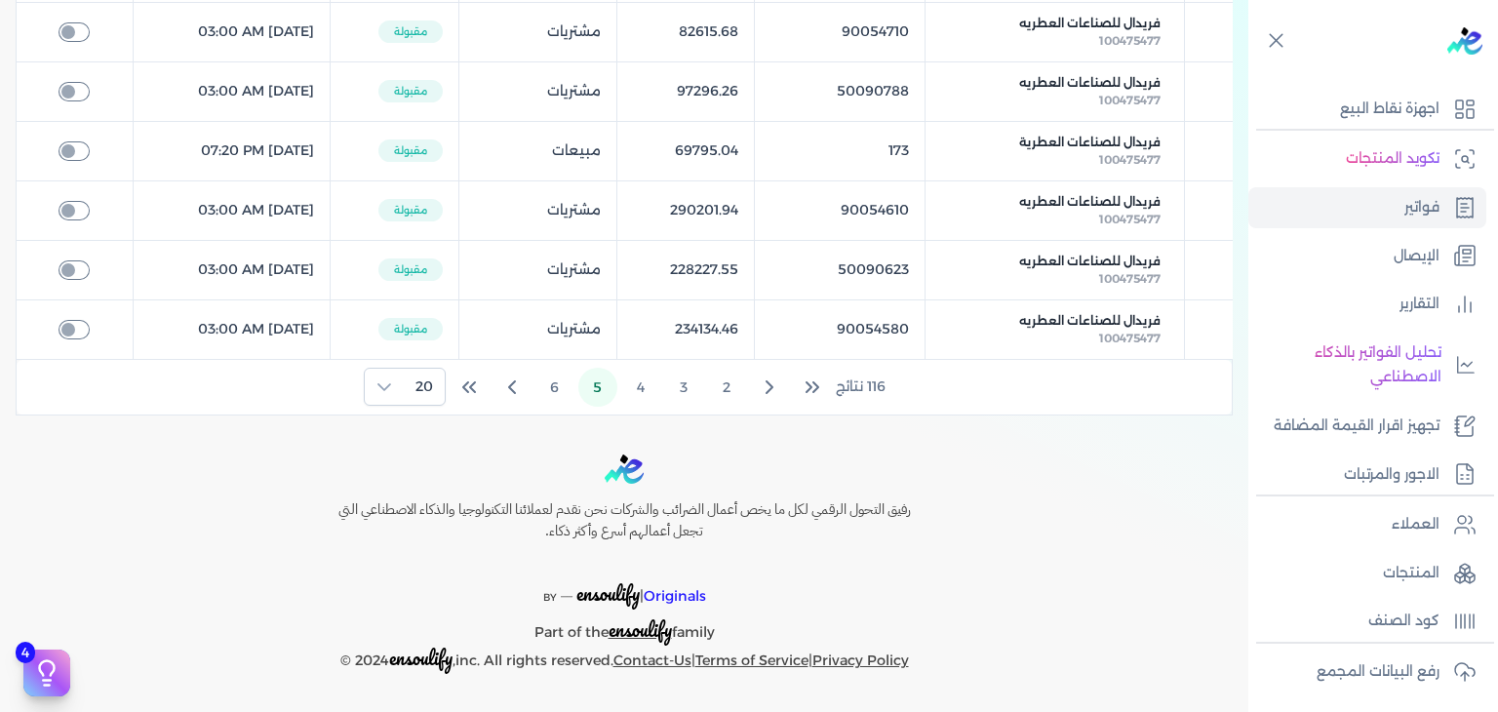
scroll to position [1173, 0]
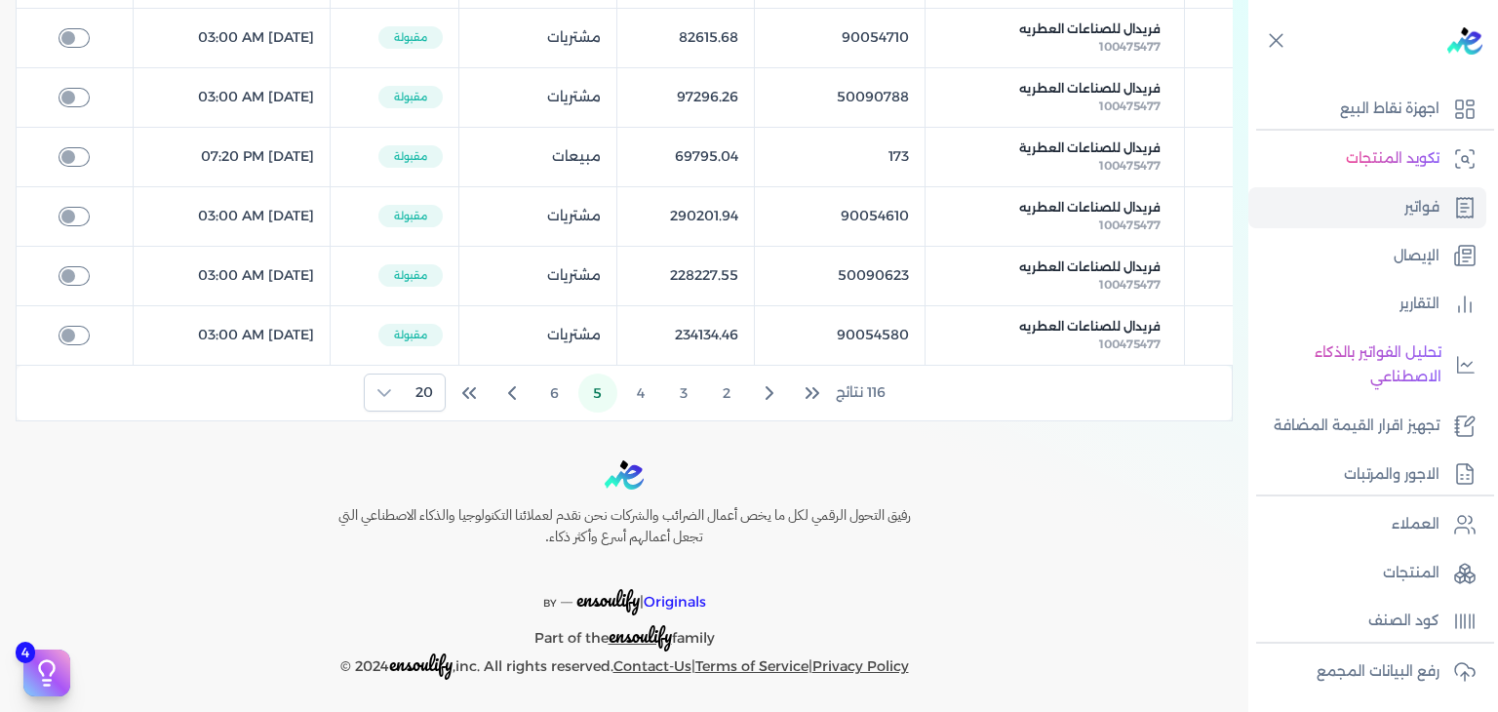
scroll to position [197, 0]
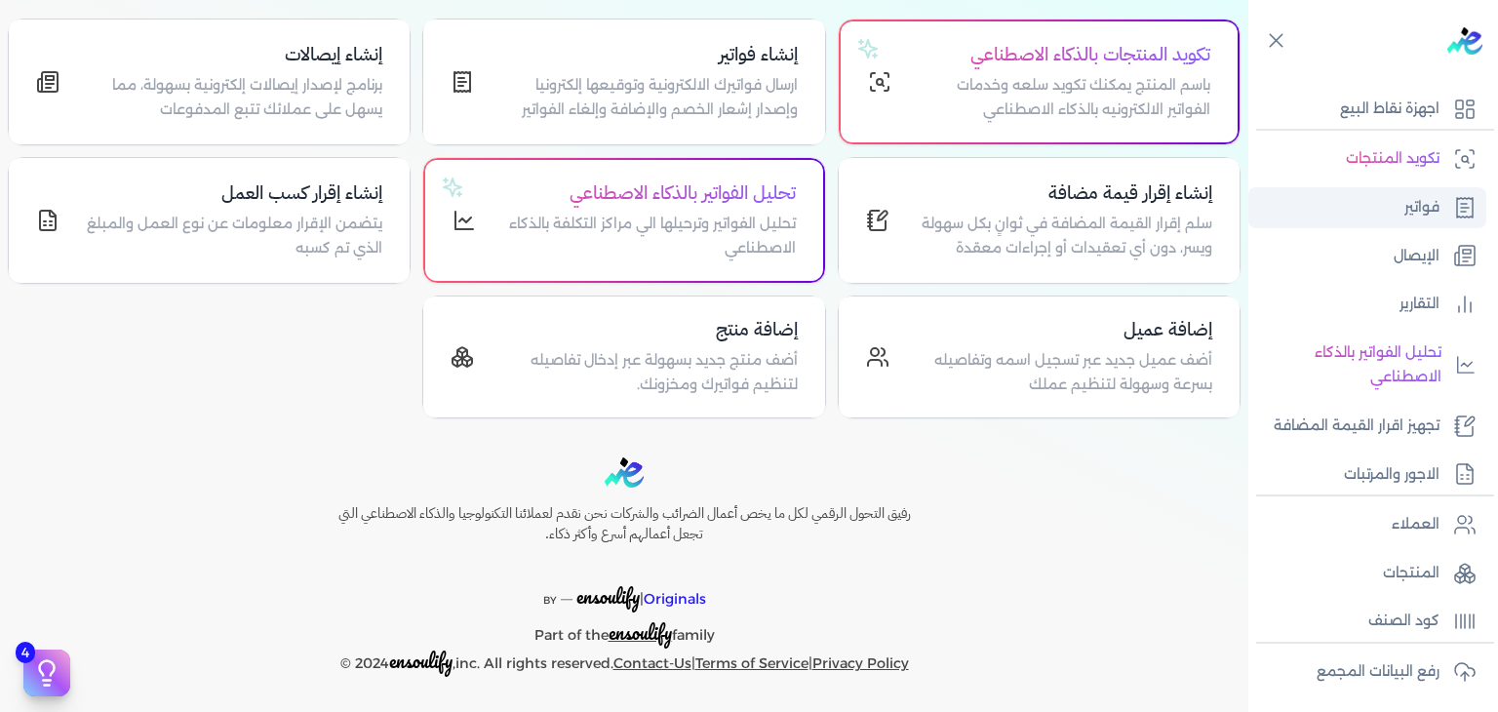
click at [1436, 198] on p "فواتير" at bounding box center [1422, 207] width 35 height 25
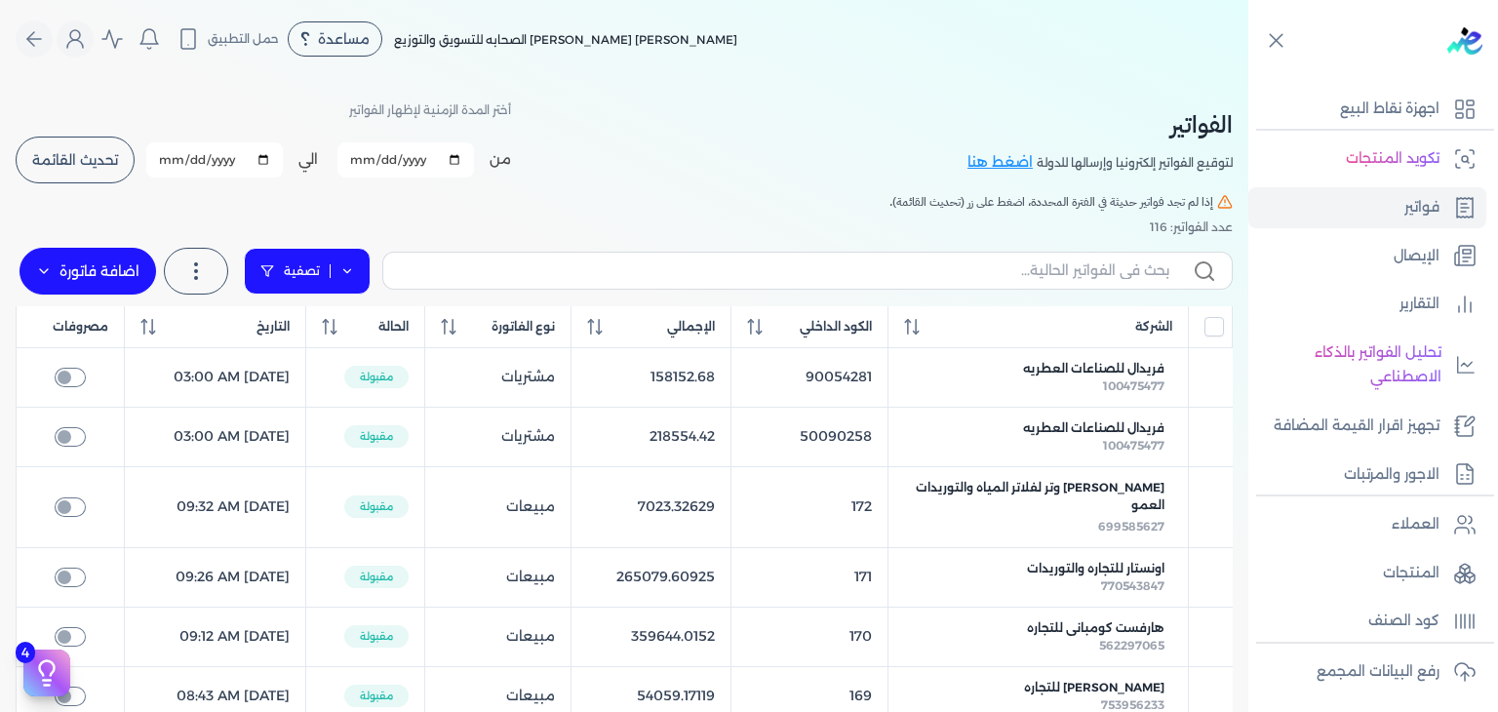
click at [312, 274] on link "تصفية" at bounding box center [307, 271] width 127 height 47
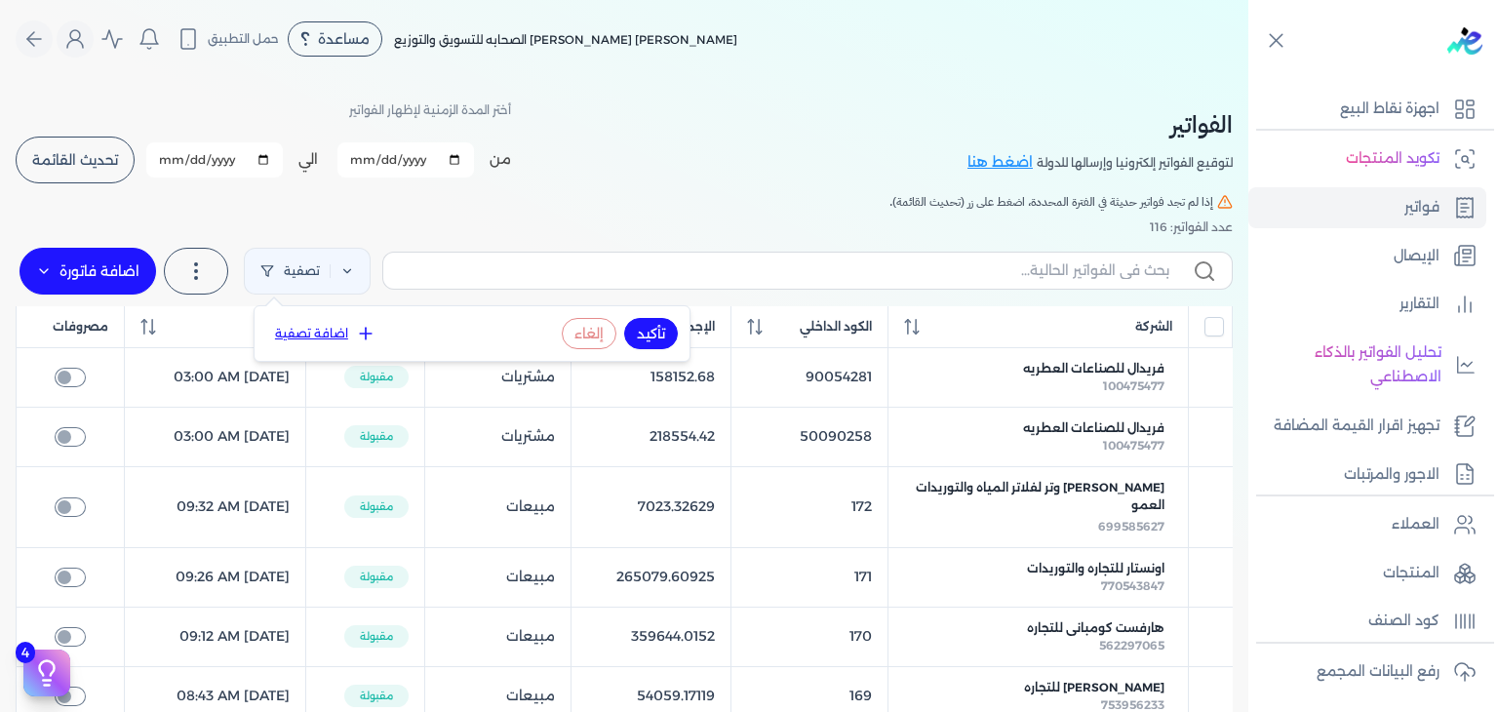
click at [328, 326] on button "اضافة تصفية" at bounding box center [325, 333] width 118 height 23
select select
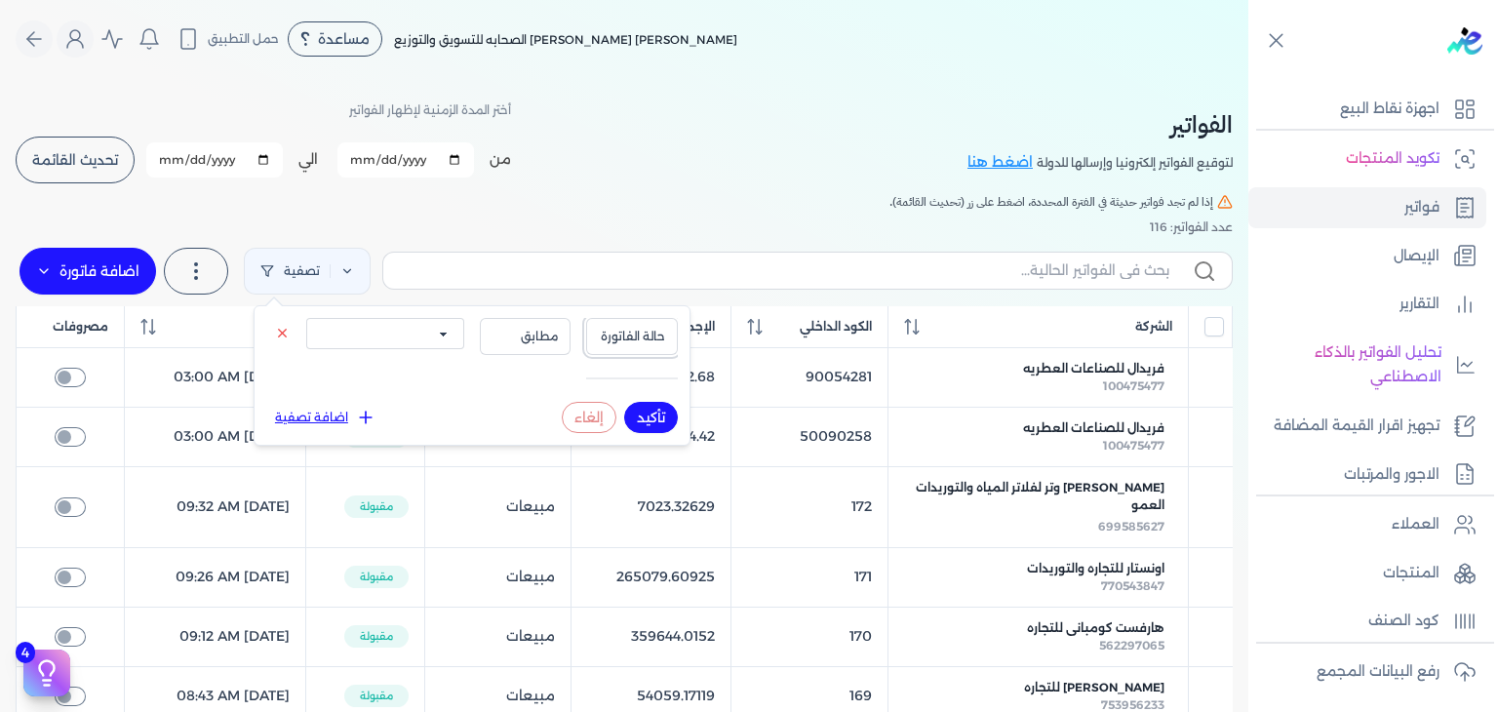
click at [637, 340] on span "حالة الفاتورة" at bounding box center [632, 337] width 66 height 18
click at [635, 376] on li "حالة الفاتورة" at bounding box center [592, 380] width 148 height 18
click at [544, 340] on span "مطابق" at bounding box center [526, 337] width 66 height 18
click at [626, 326] on button "حالة الفاتورة" at bounding box center [632, 336] width 92 height 37
click at [734, 201] on h5 "إذا لم تجد فواتير حديثة في الفترة المحددة، اضغط على زر (تحديث القائمة)." at bounding box center [624, 202] width 1217 height 18
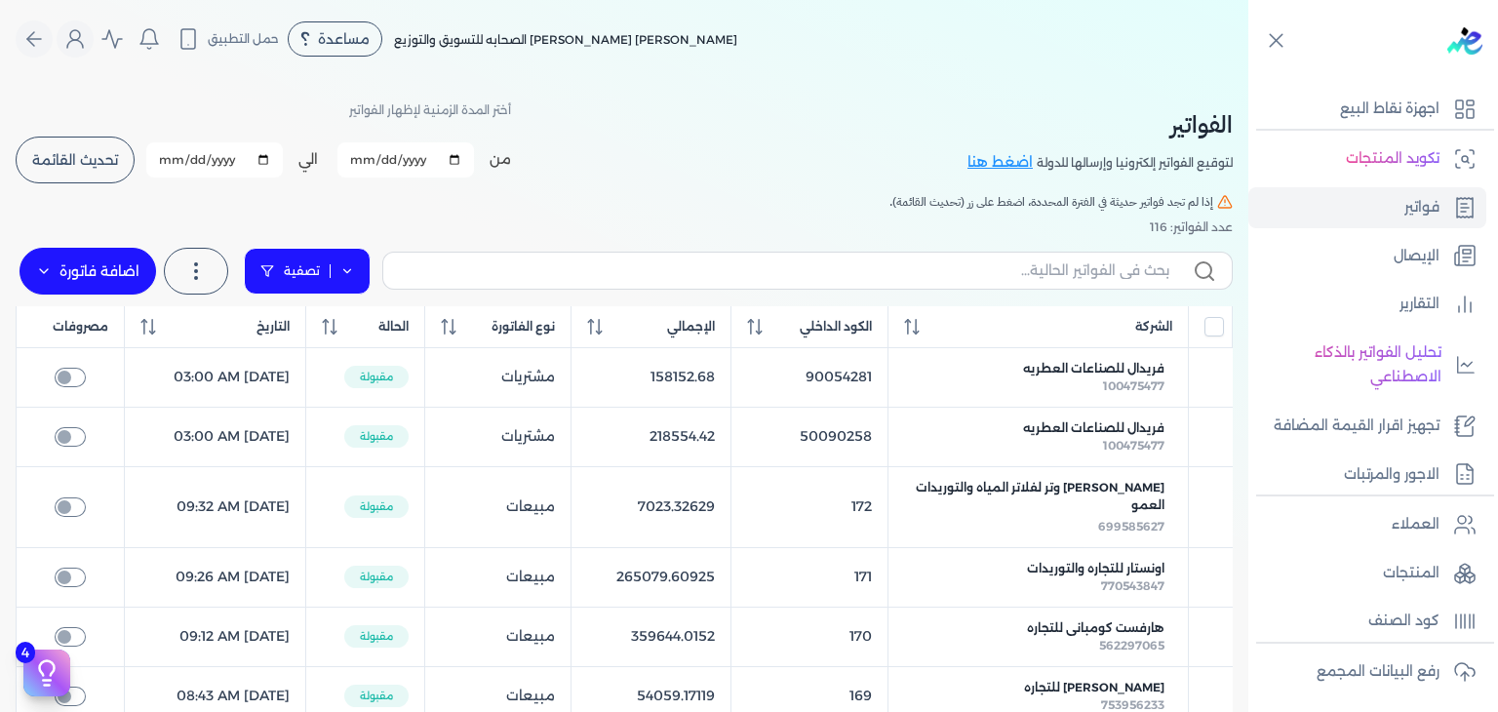
click at [346, 260] on link "تصفية" at bounding box center [307, 271] width 127 height 47
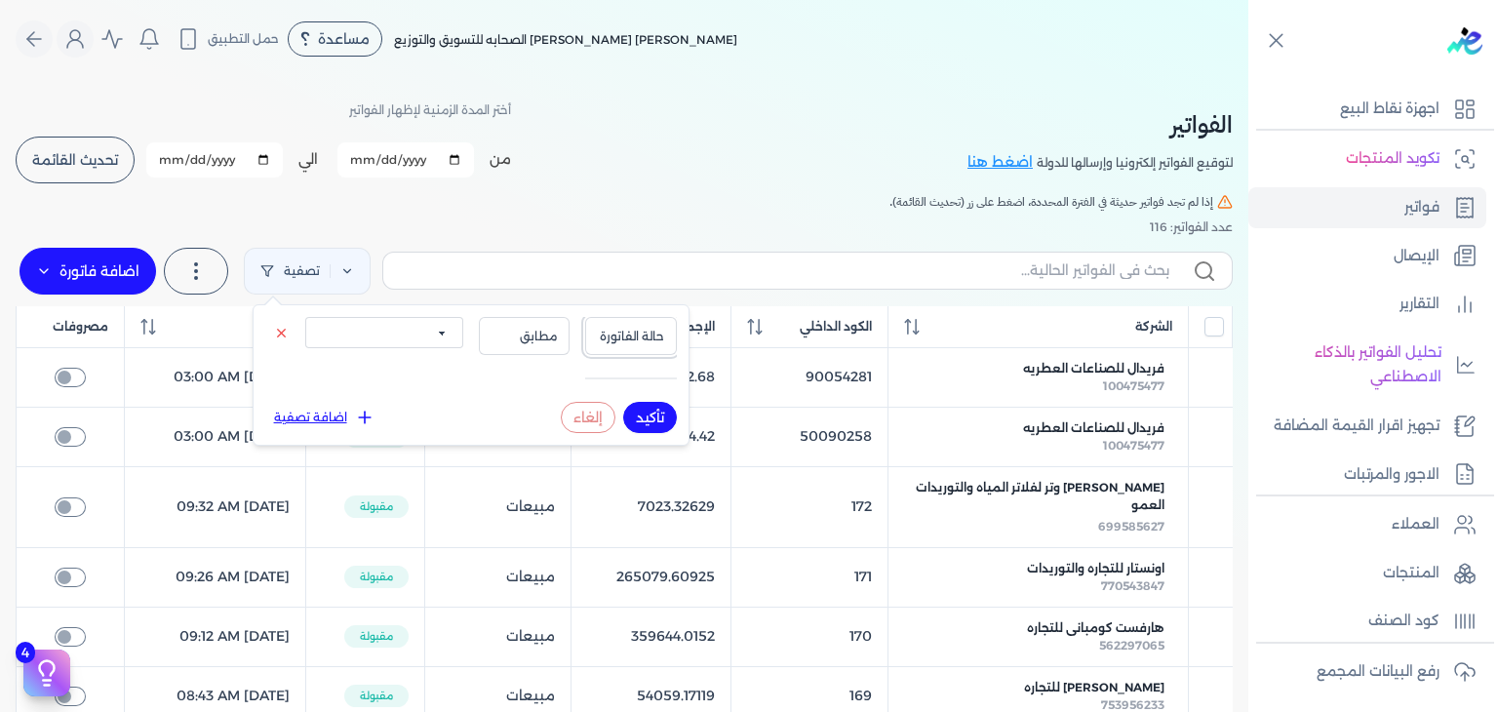
click at [622, 336] on span "حالة الفاتورة" at bounding box center [631, 337] width 66 height 18
click at [632, 395] on li "نوع الفاتورة" at bounding box center [591, 397] width 148 height 18
click at [532, 329] on span "مطابق" at bounding box center [525, 337] width 66 height 18
click at [412, 325] on select "الكل مبيعات مشتريات" at bounding box center [384, 332] width 158 height 31
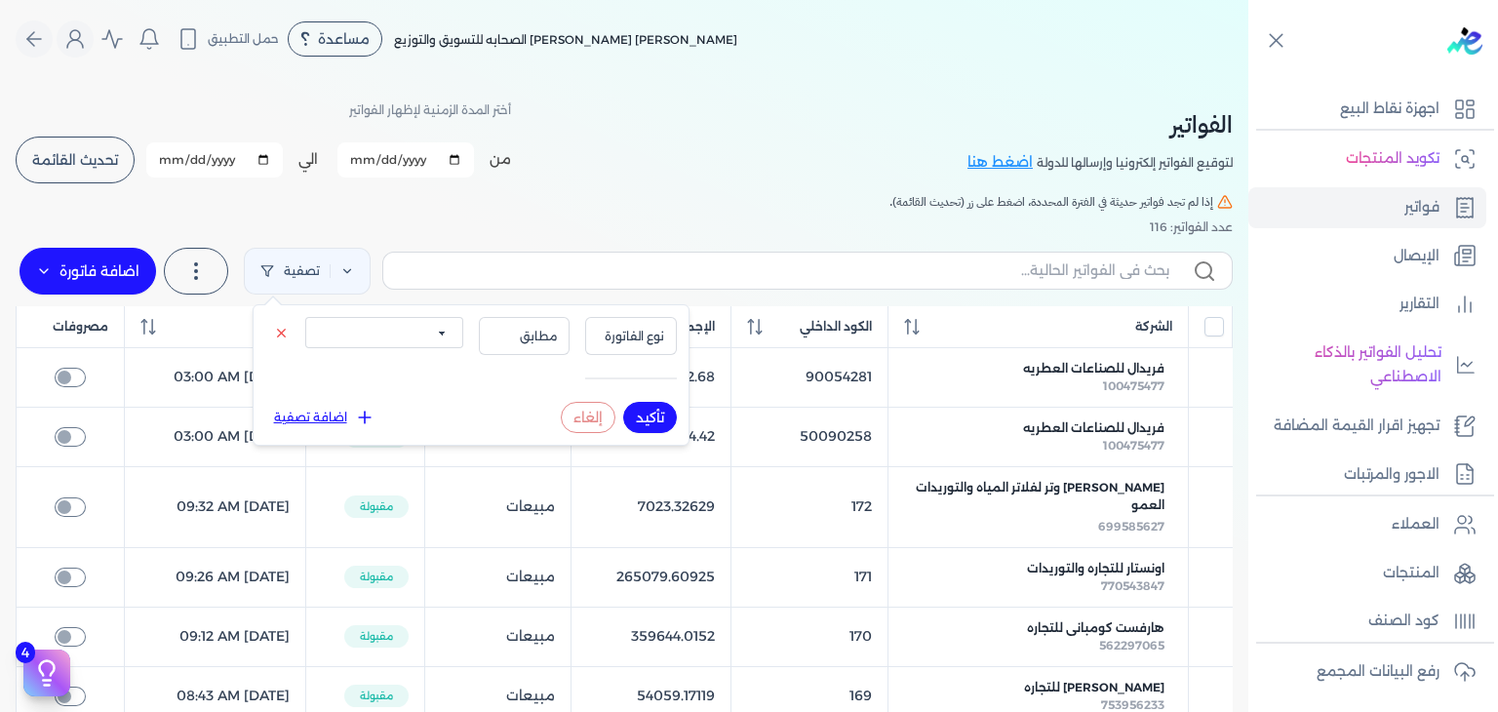
select select "true"
click at [305, 317] on select "الكل مبيعات مشتريات" at bounding box center [384, 332] width 158 height 31
click at [658, 416] on button "تأكيد" at bounding box center [650, 417] width 54 height 31
checkbox input "false"
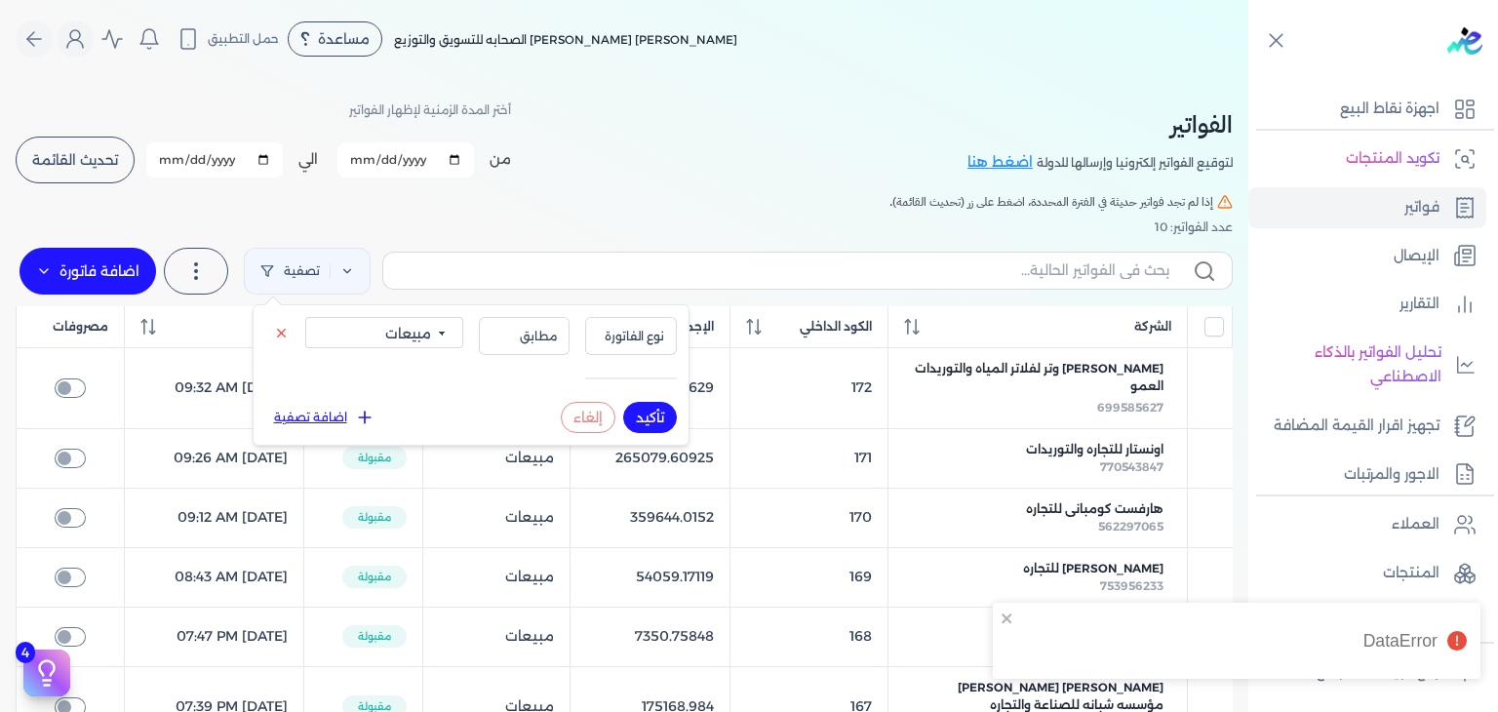
click at [652, 407] on button "تأكيد" at bounding box center [650, 417] width 54 height 31
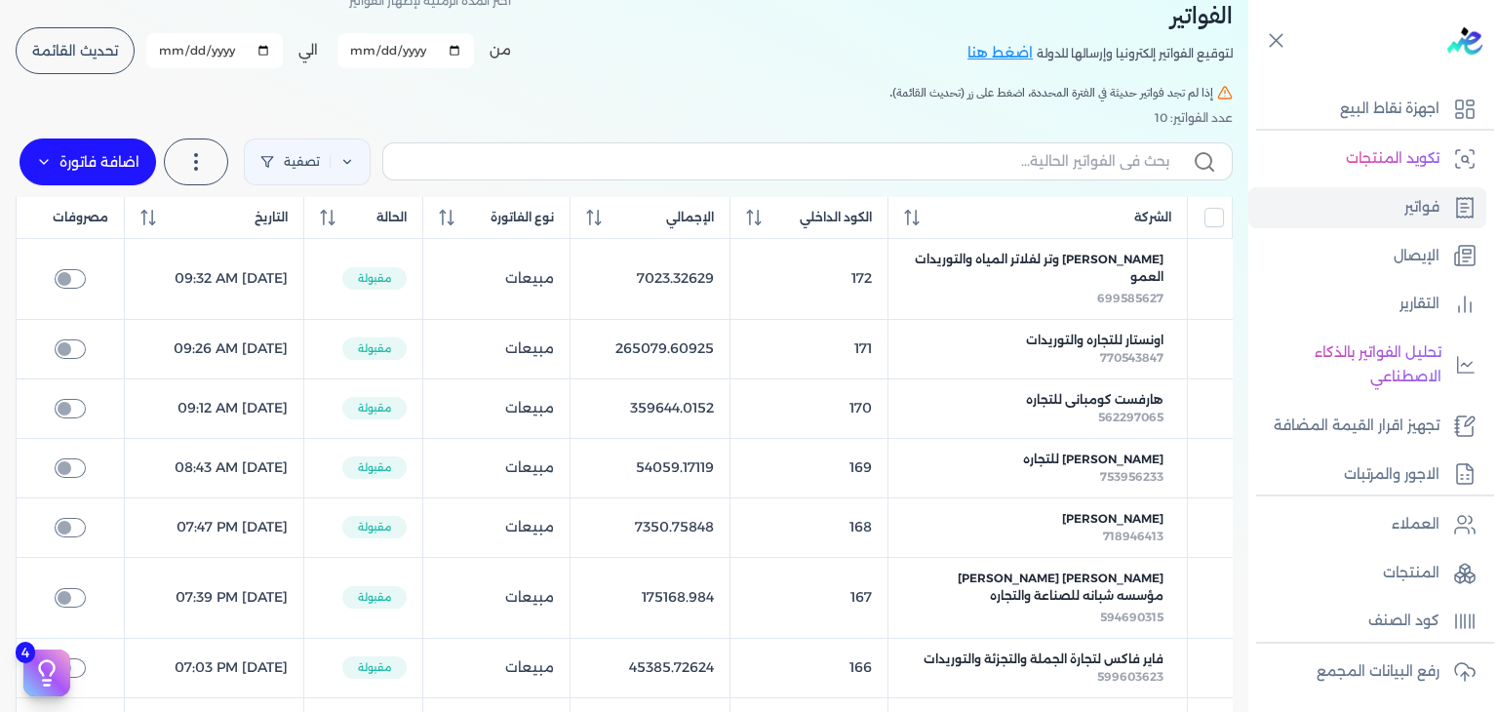
scroll to position [109, 0]
click at [464, 50] on input "2025-09-01" at bounding box center [406, 50] width 137 height 35
type input "[DATE]"
click at [118, 55] on span "تحديث القائمة" at bounding box center [75, 51] width 86 height 14
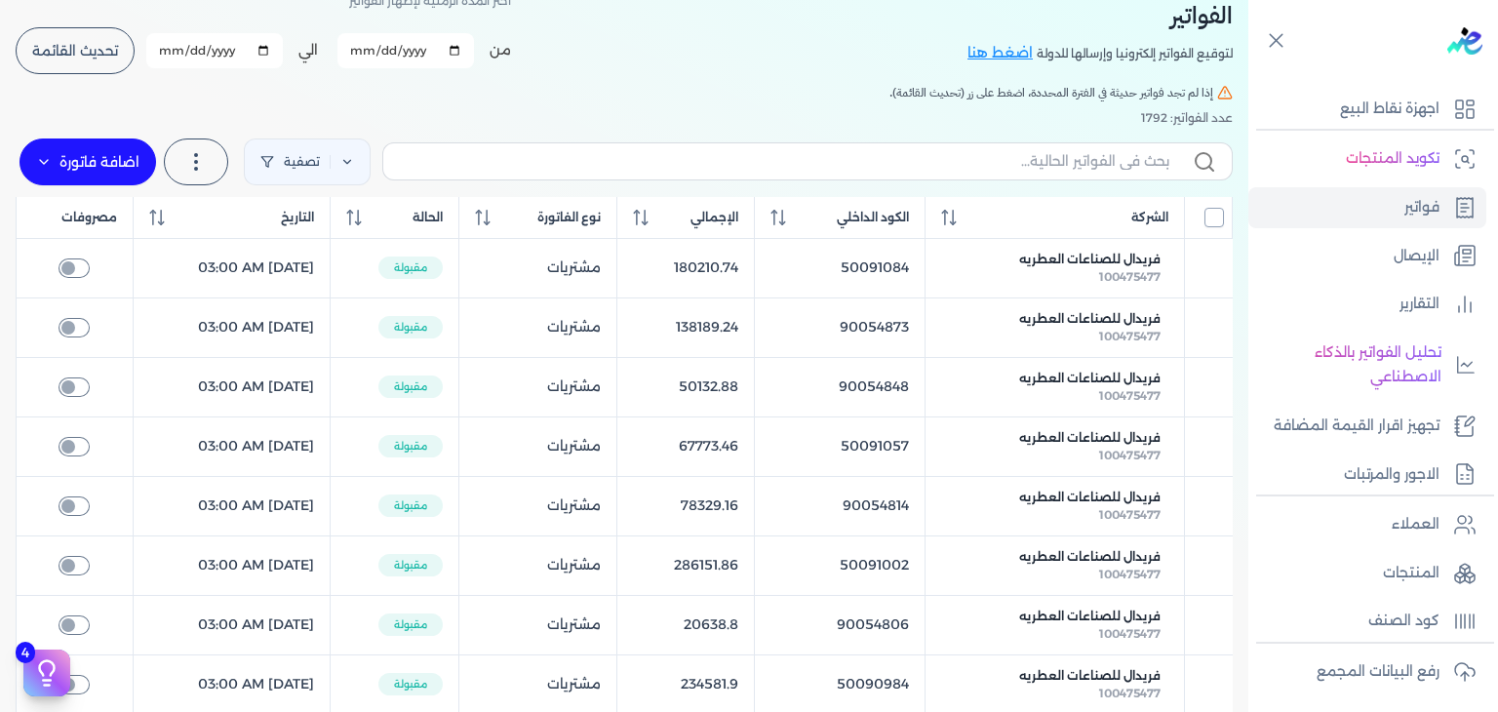
click at [1223, 221] on input "All items unselected" at bounding box center [1215, 218] width 20 height 20
checkbox input "true"
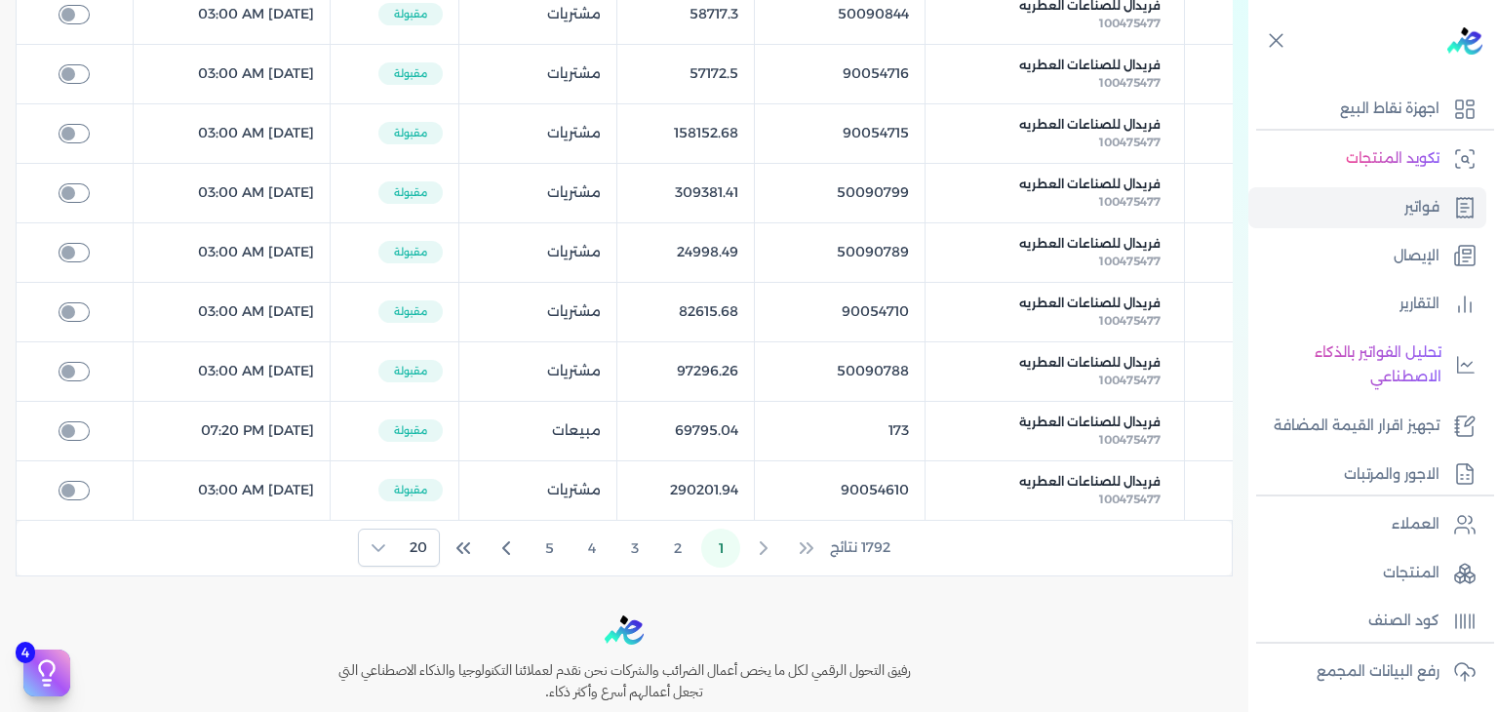
scroll to position [1056, 0]
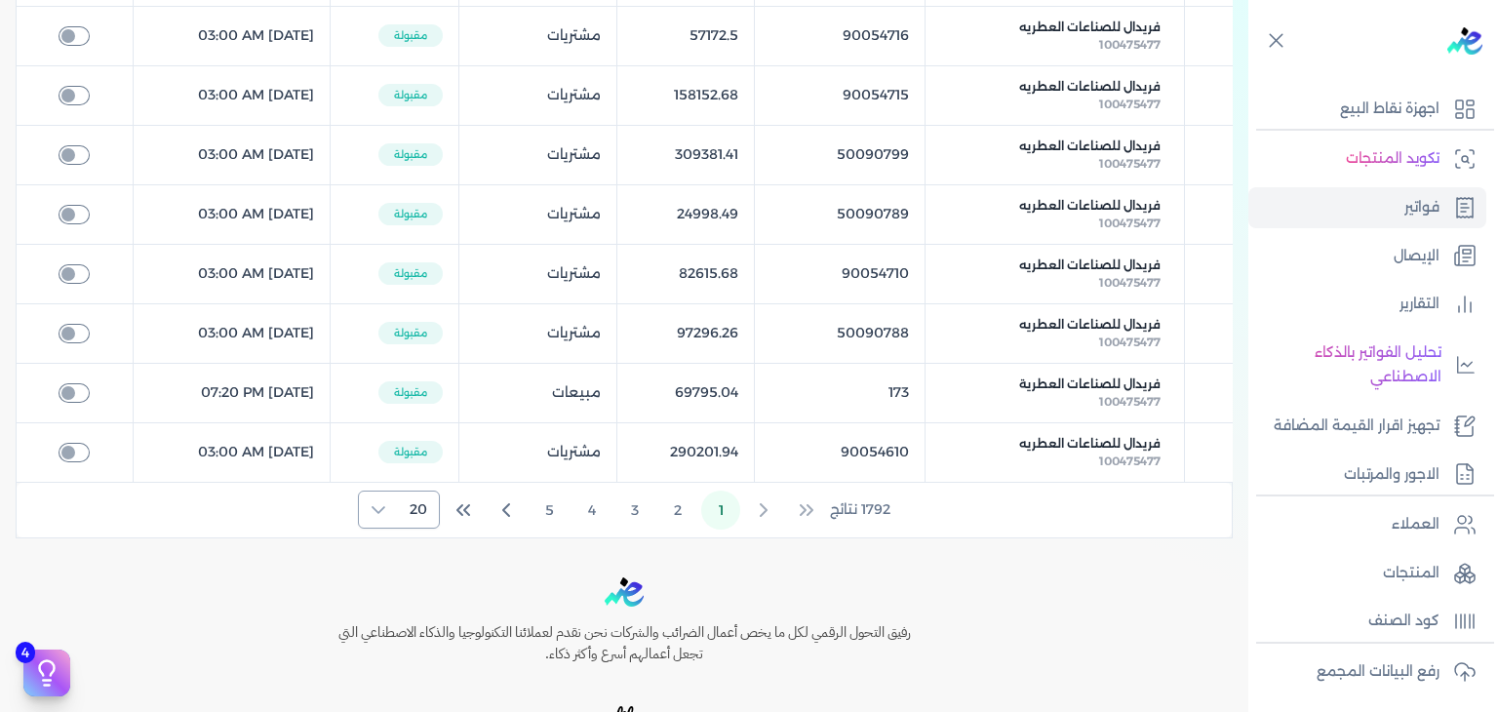
click at [390, 502] on div at bounding box center [378, 510] width 39 height 36
click at [424, 542] on span "20" at bounding box center [419, 549] width 18 height 20
click at [474, 500] on icon "Last Page" at bounding box center [463, 509] width 23 height 23
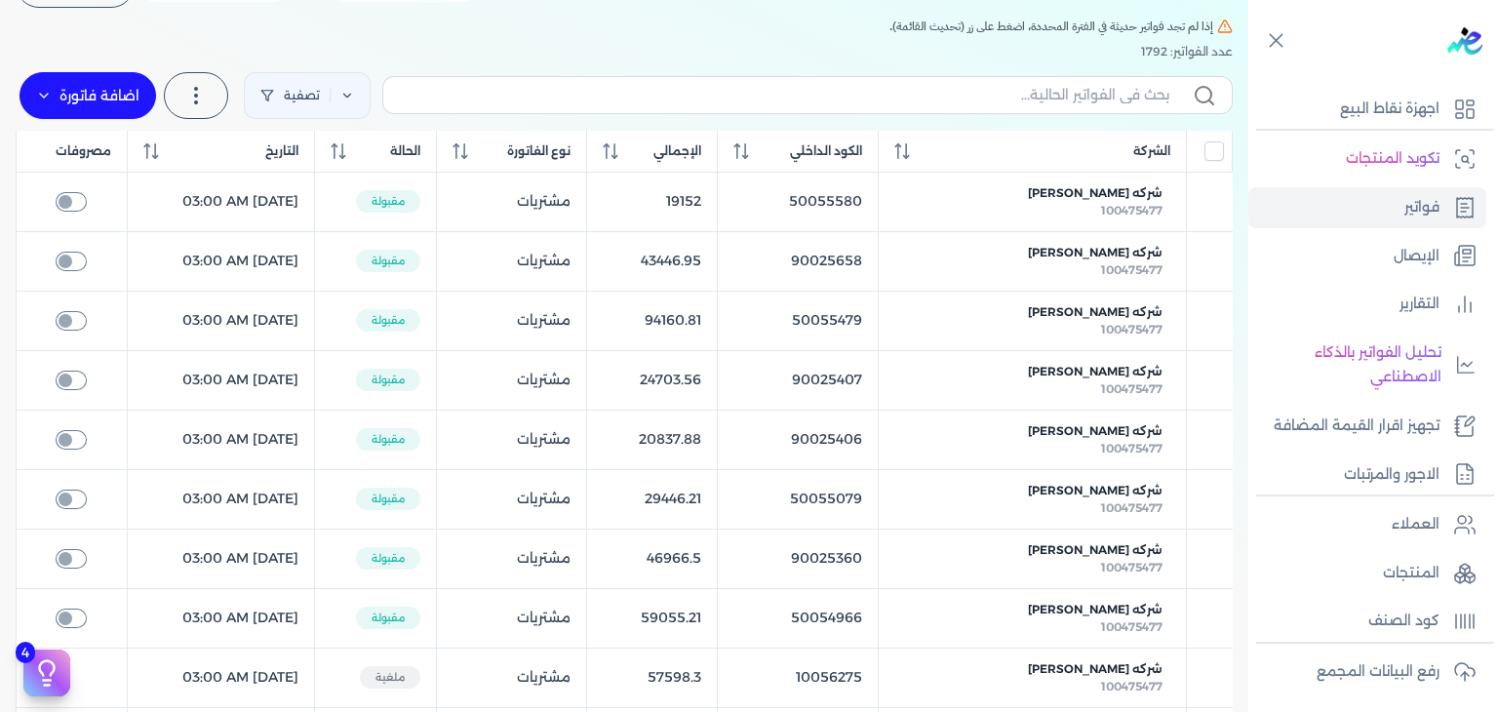
scroll to position [137, 0]
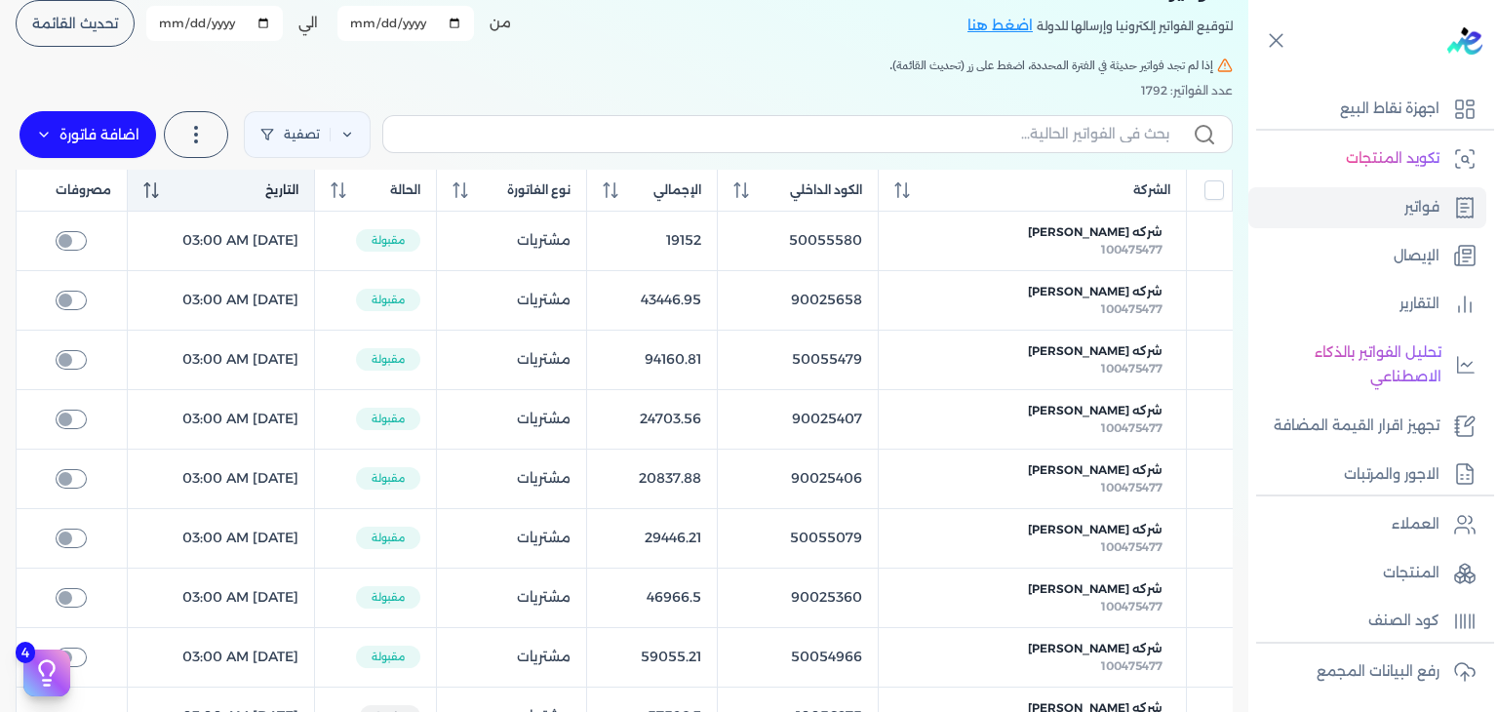
click at [299, 181] on span "التاريخ" at bounding box center [281, 190] width 33 height 18
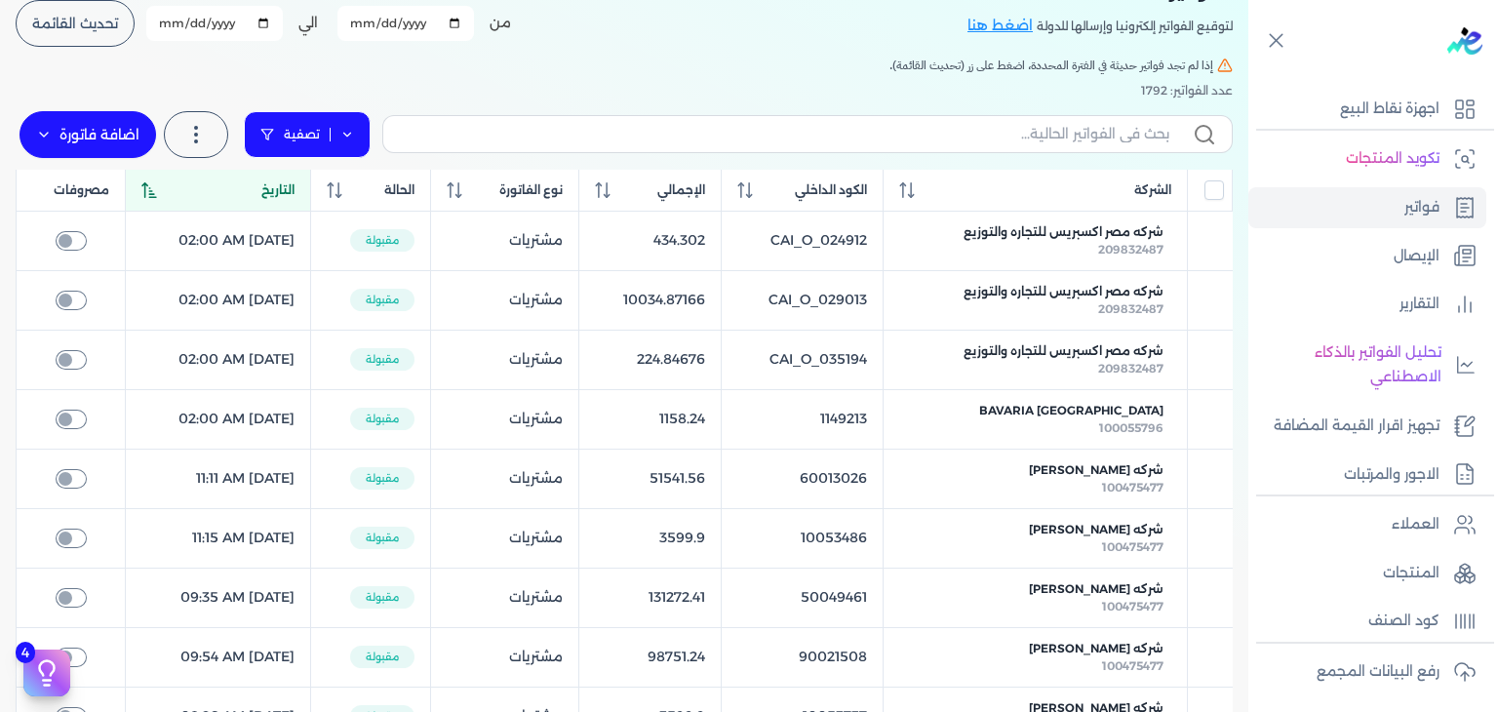
click at [362, 142] on link "تصفية" at bounding box center [307, 134] width 127 height 47
select select "true"
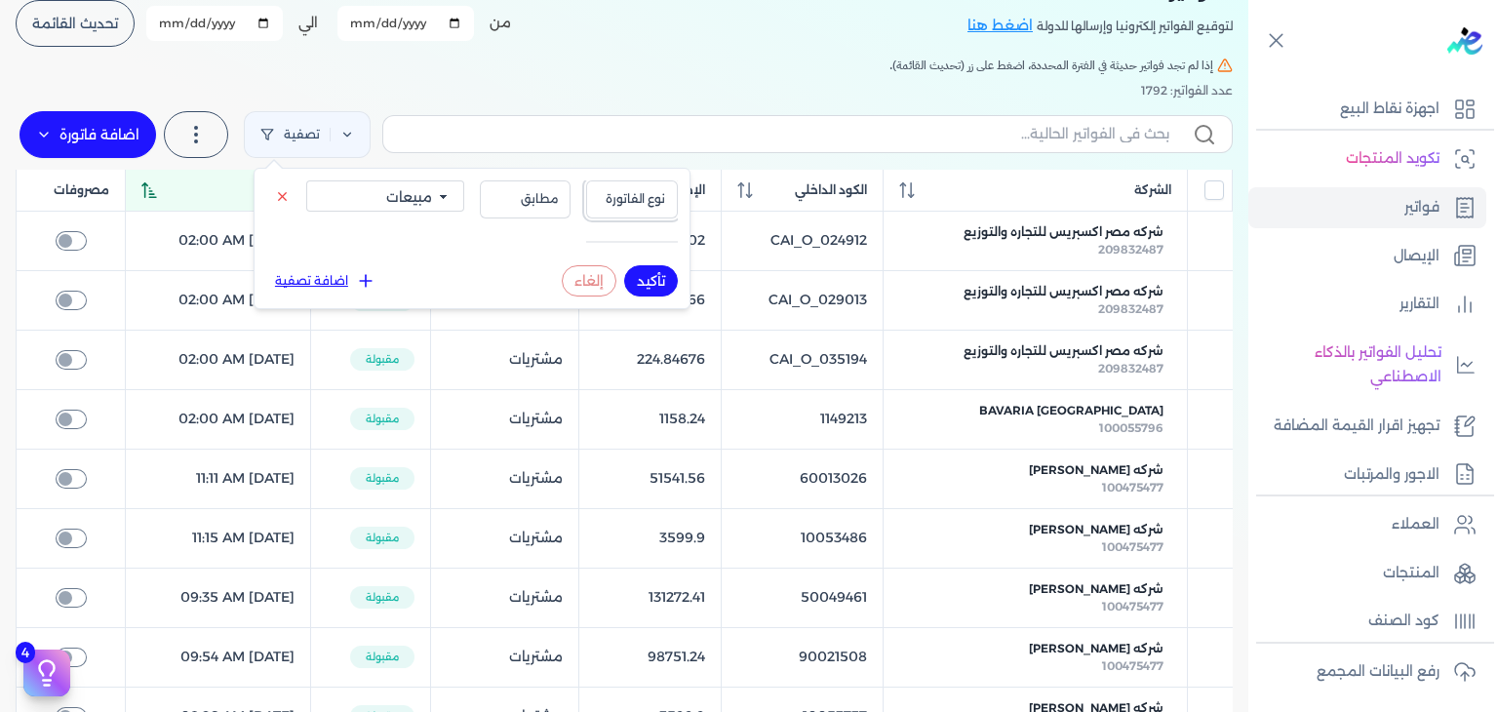
click at [636, 196] on span "نوع الفاتورة" at bounding box center [632, 199] width 66 height 18
click at [321, 286] on button "اضافة تصفية" at bounding box center [325, 280] width 118 height 23
select select
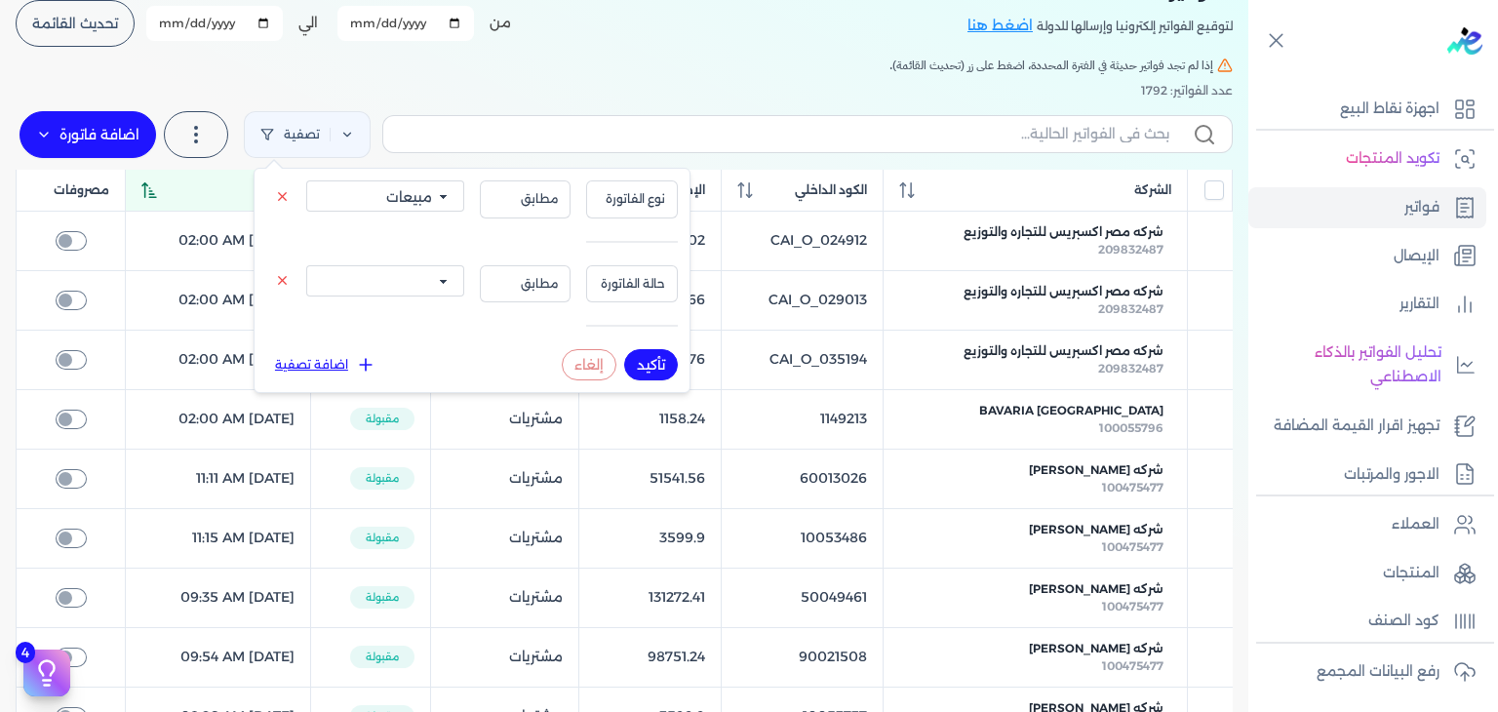
click at [644, 368] on button "تأكيد" at bounding box center [651, 364] width 54 height 31
checkbox input "true"
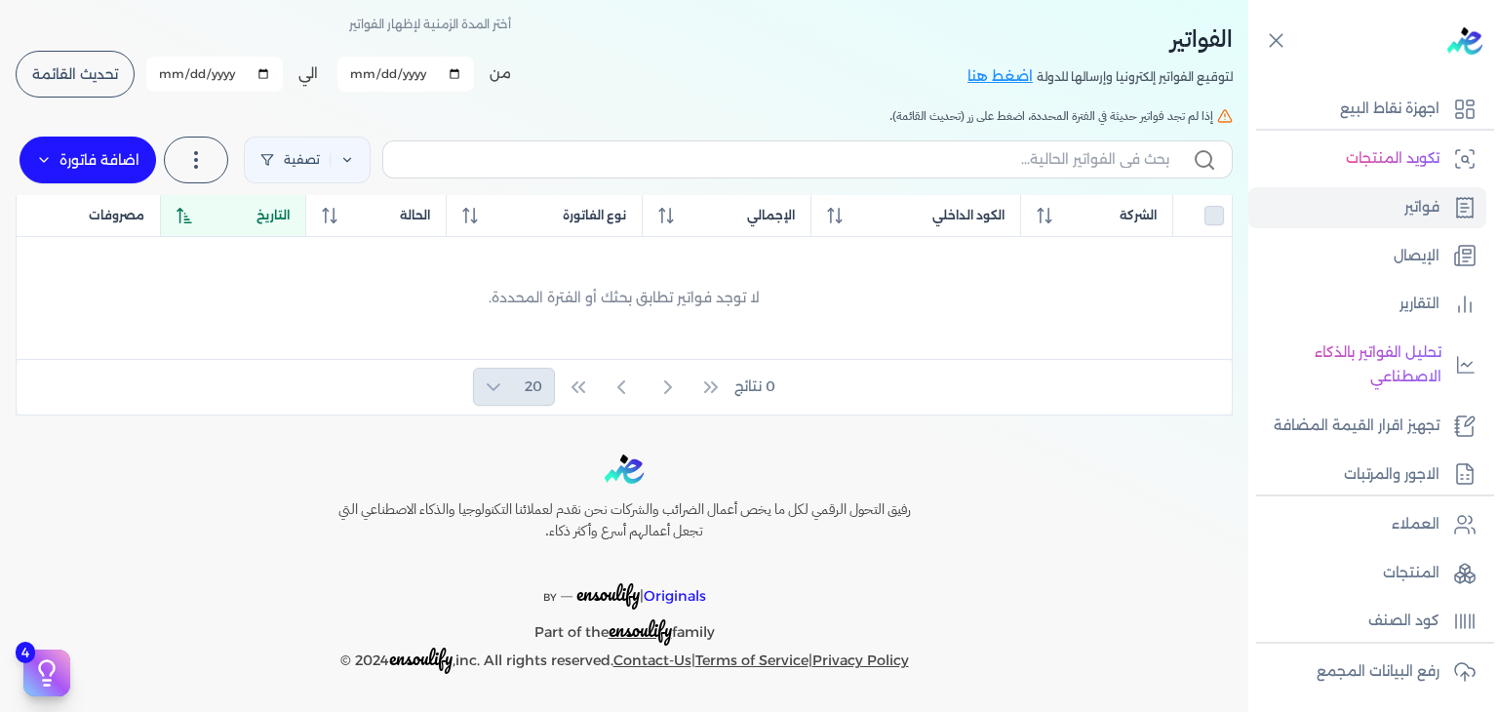
scroll to position [84, 0]
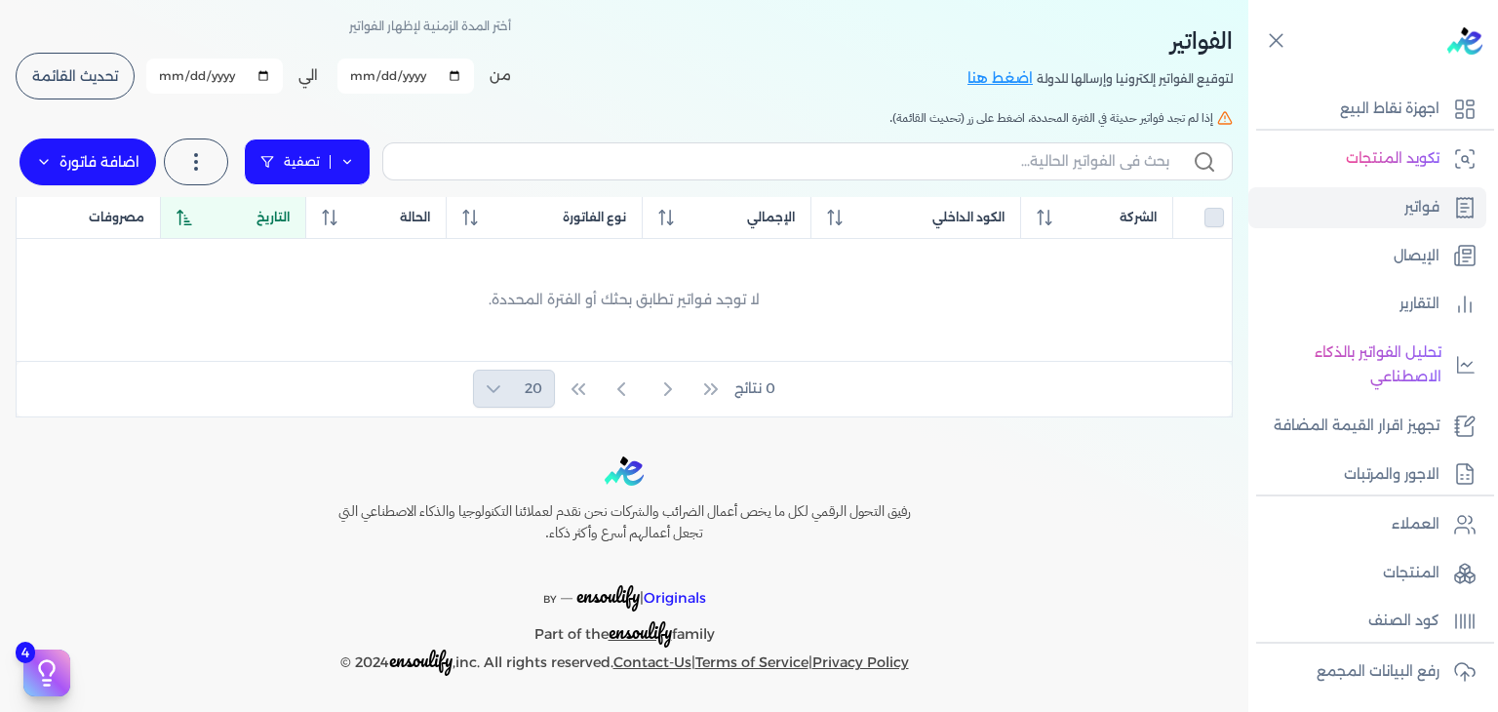
click at [304, 149] on link "تصفية" at bounding box center [307, 162] width 127 height 47
select select "true"
select select
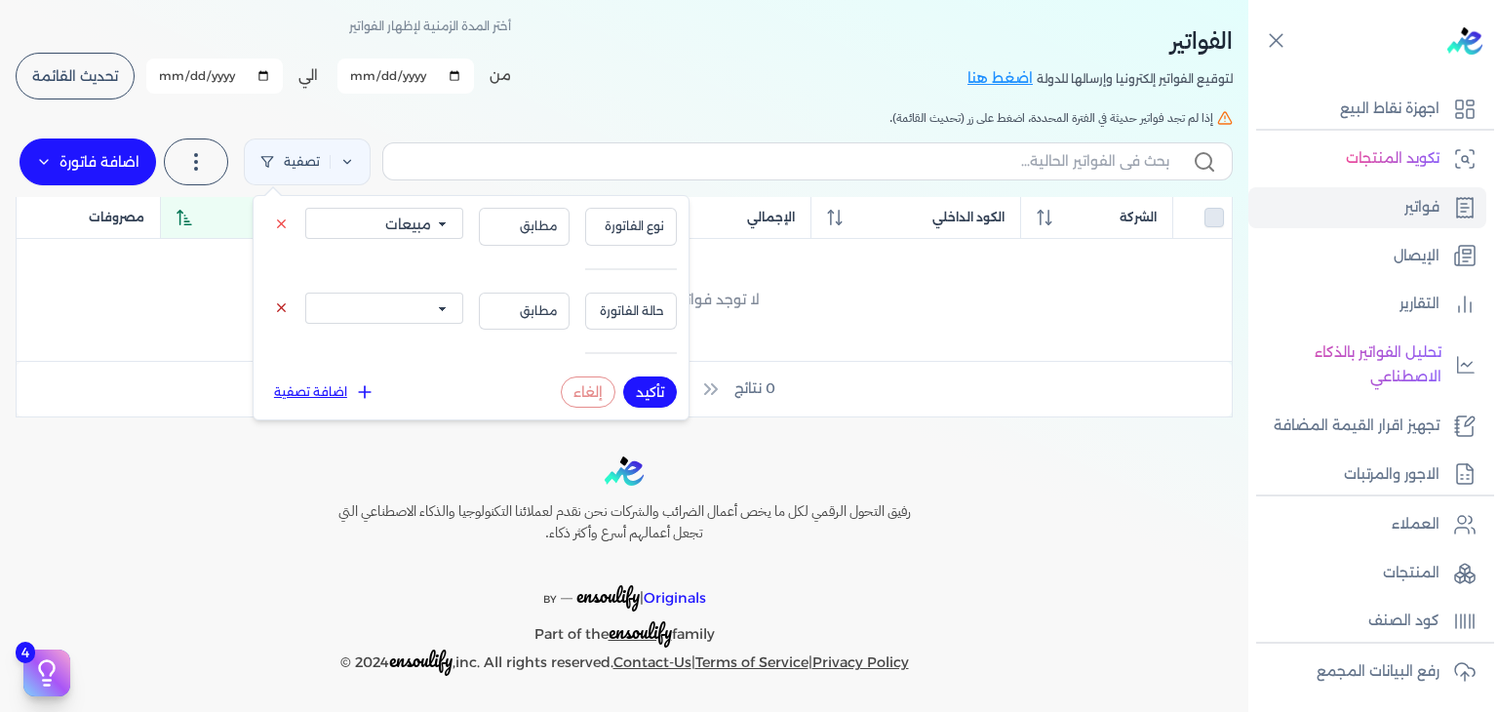
click at [273, 305] on button at bounding box center [281, 308] width 32 height 23
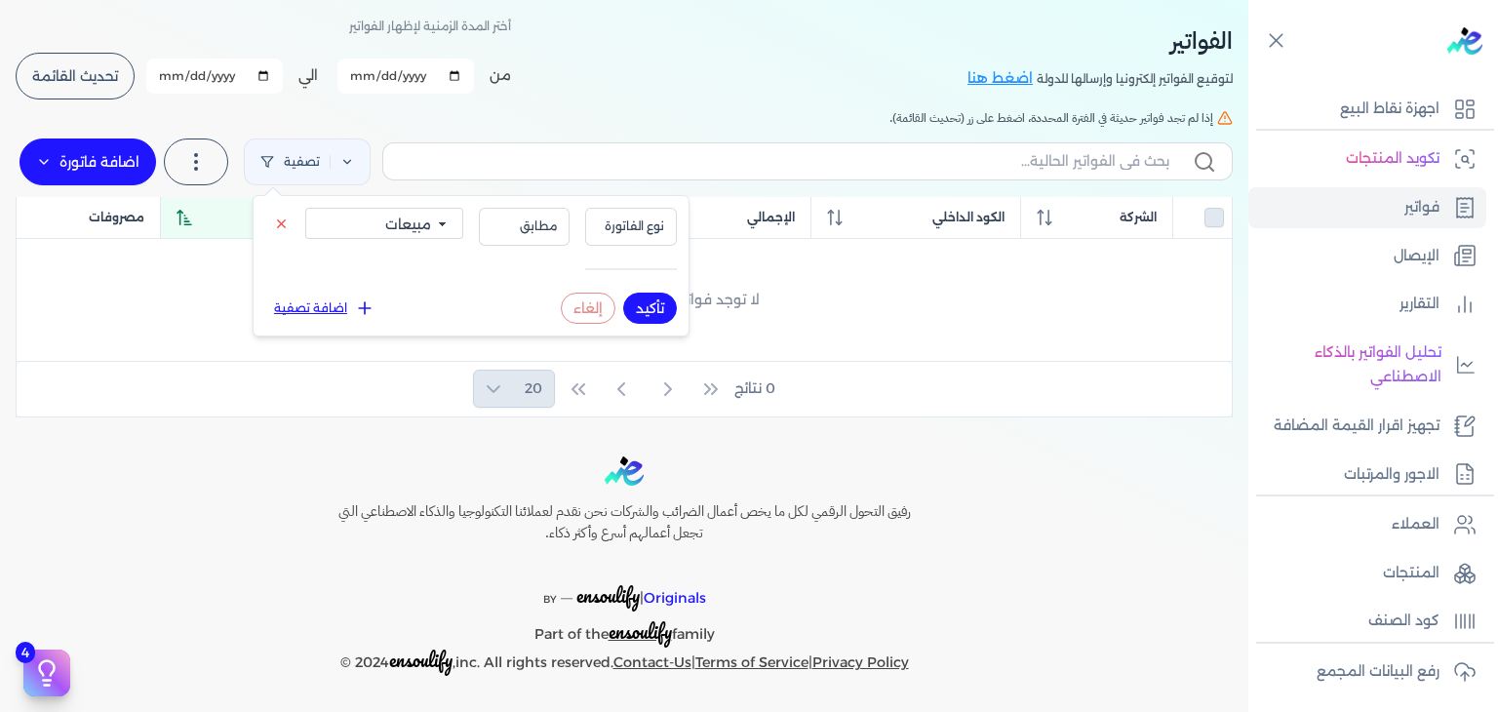
click at [648, 299] on button "تأكيد" at bounding box center [650, 308] width 54 height 31
checkbox input "true"
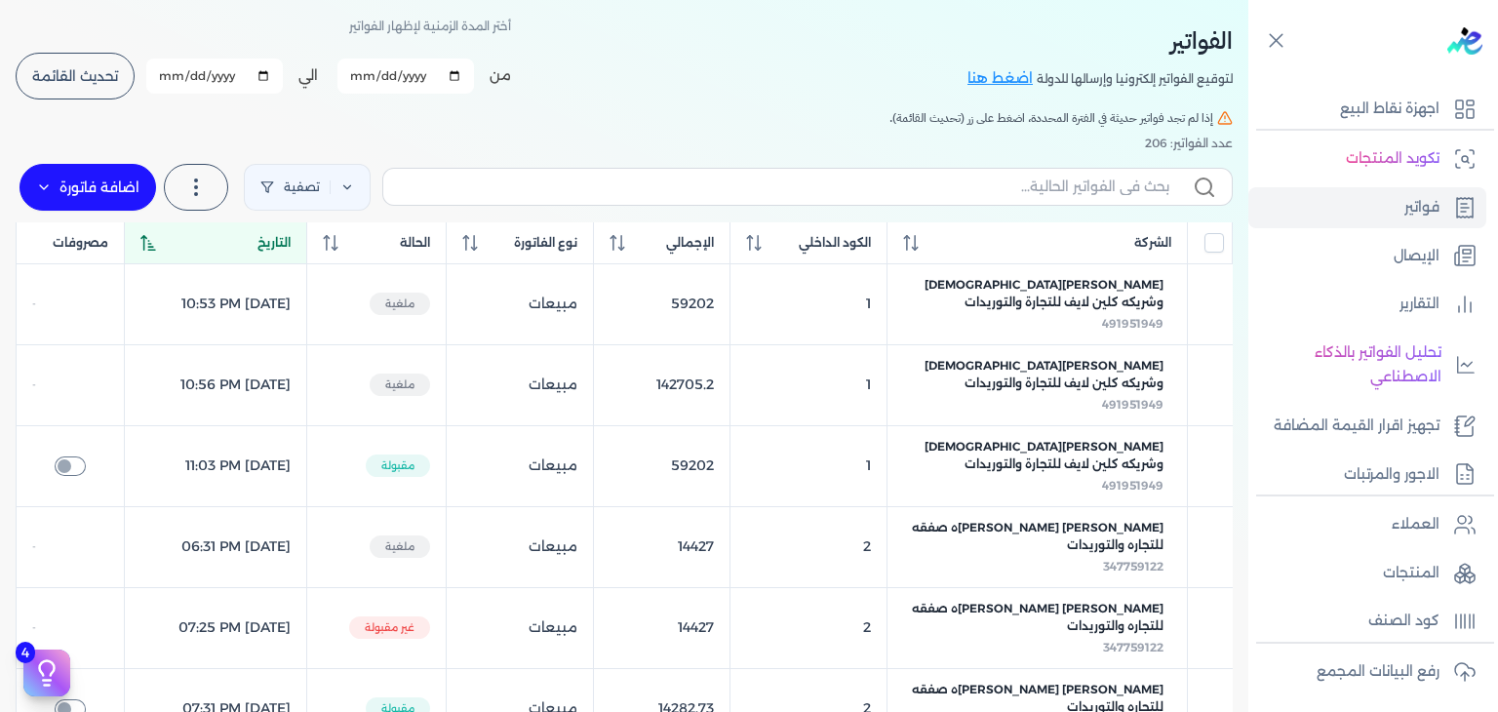
scroll to position [137, 0]
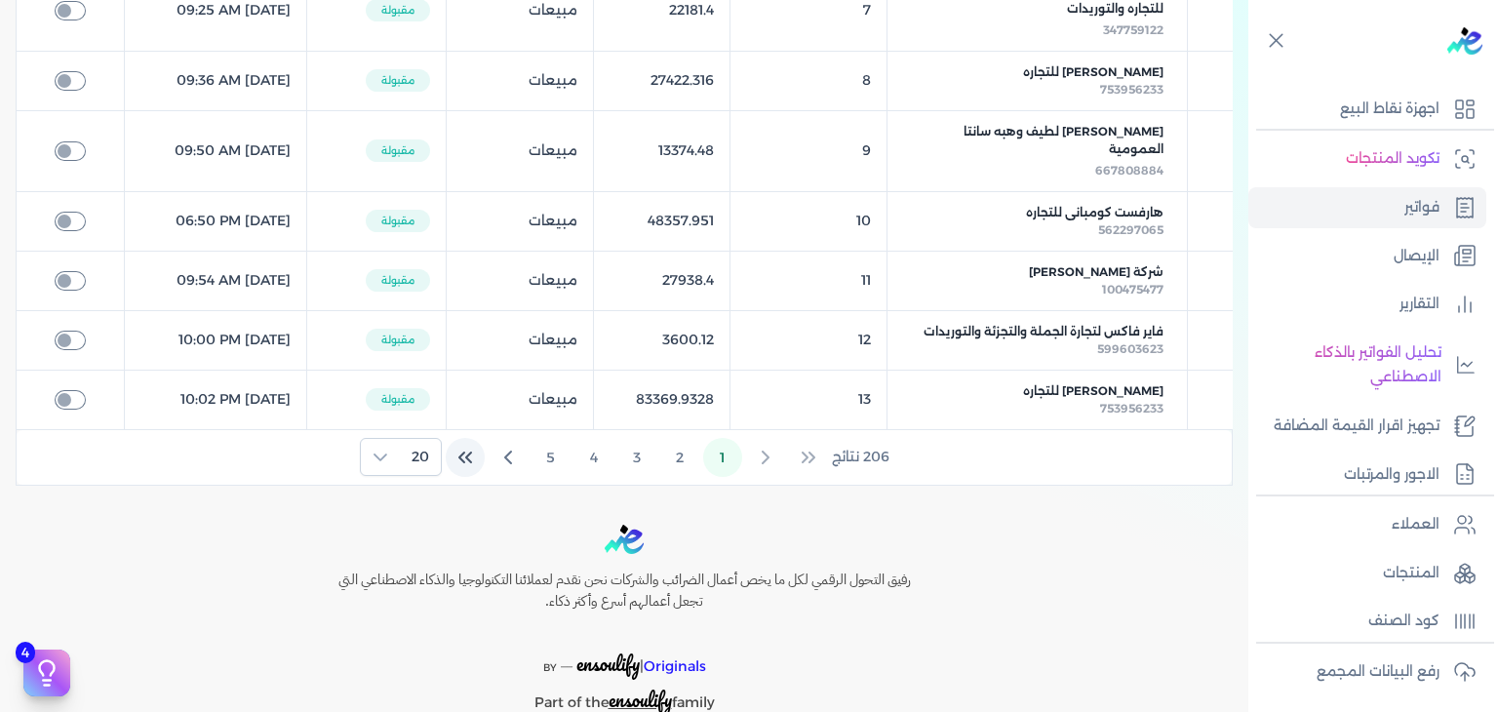
scroll to position [1366, 0]
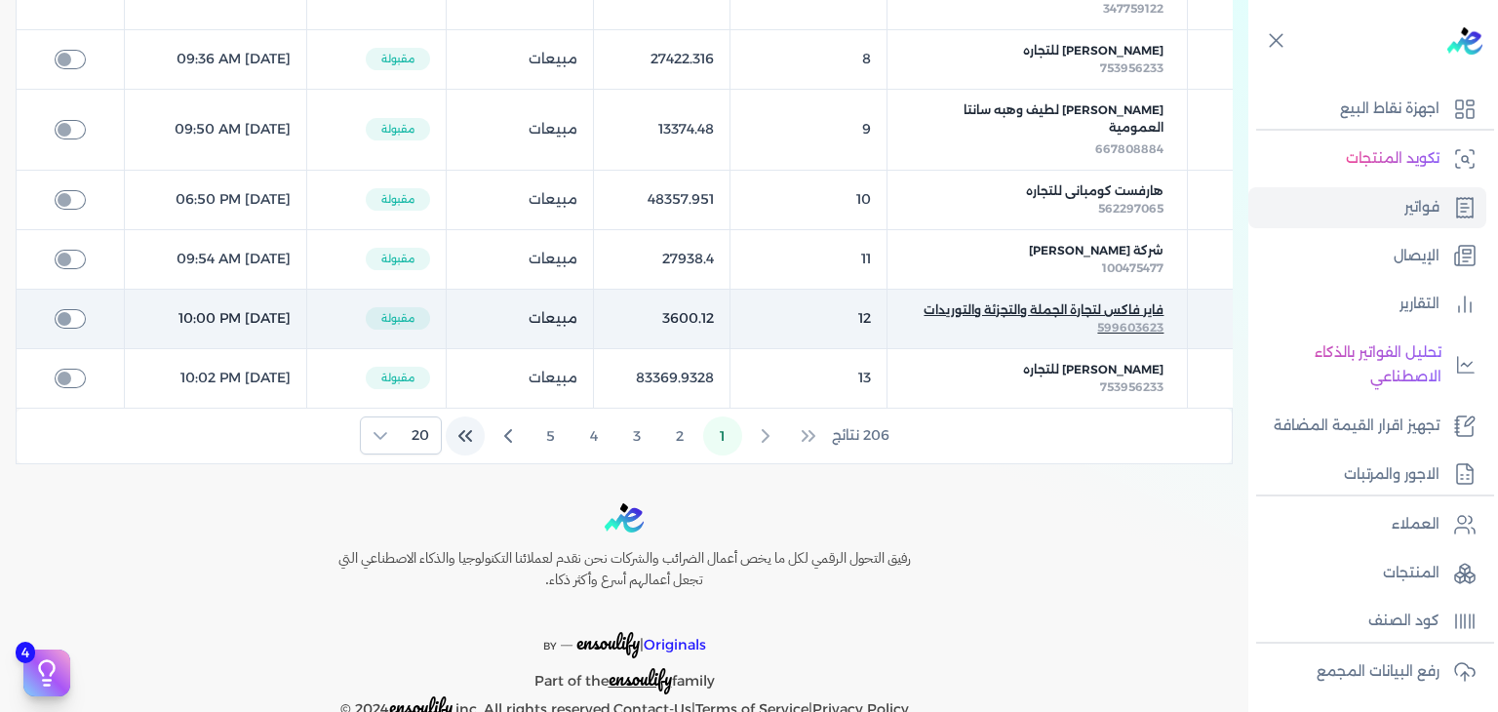
click at [1163, 301] on span "فاير فاكس لتجارة الجملة والتجزئة والتوريدات" at bounding box center [1044, 310] width 240 height 18
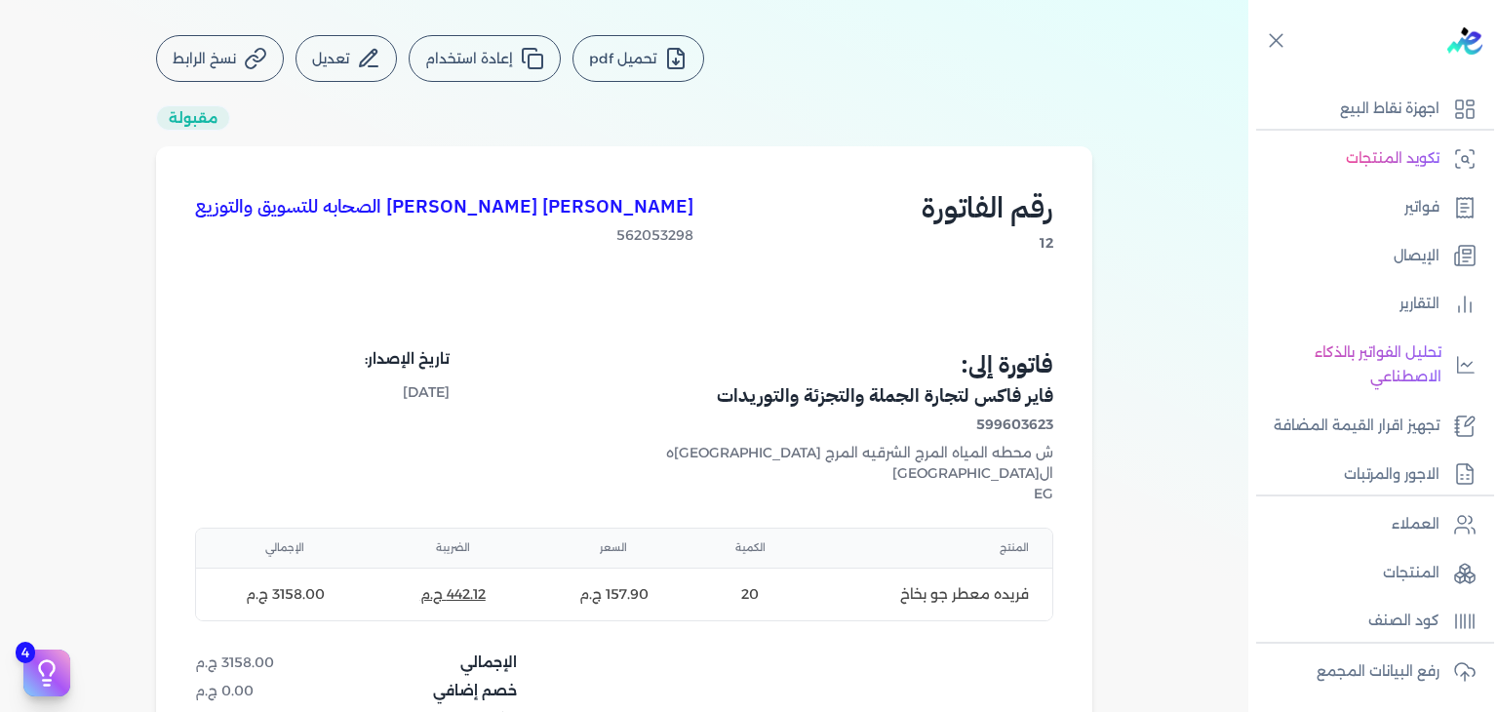
scroll to position [509, 0]
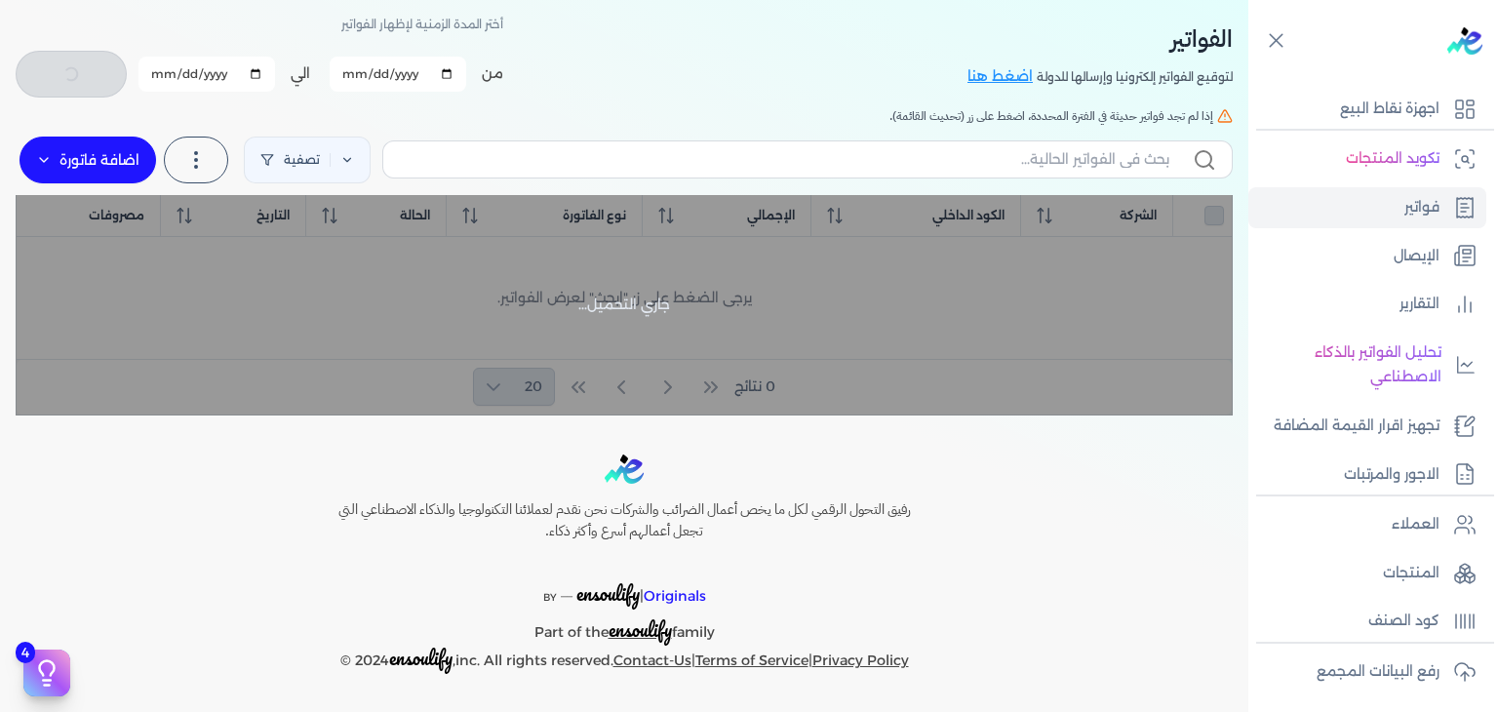
scroll to position [84, 0]
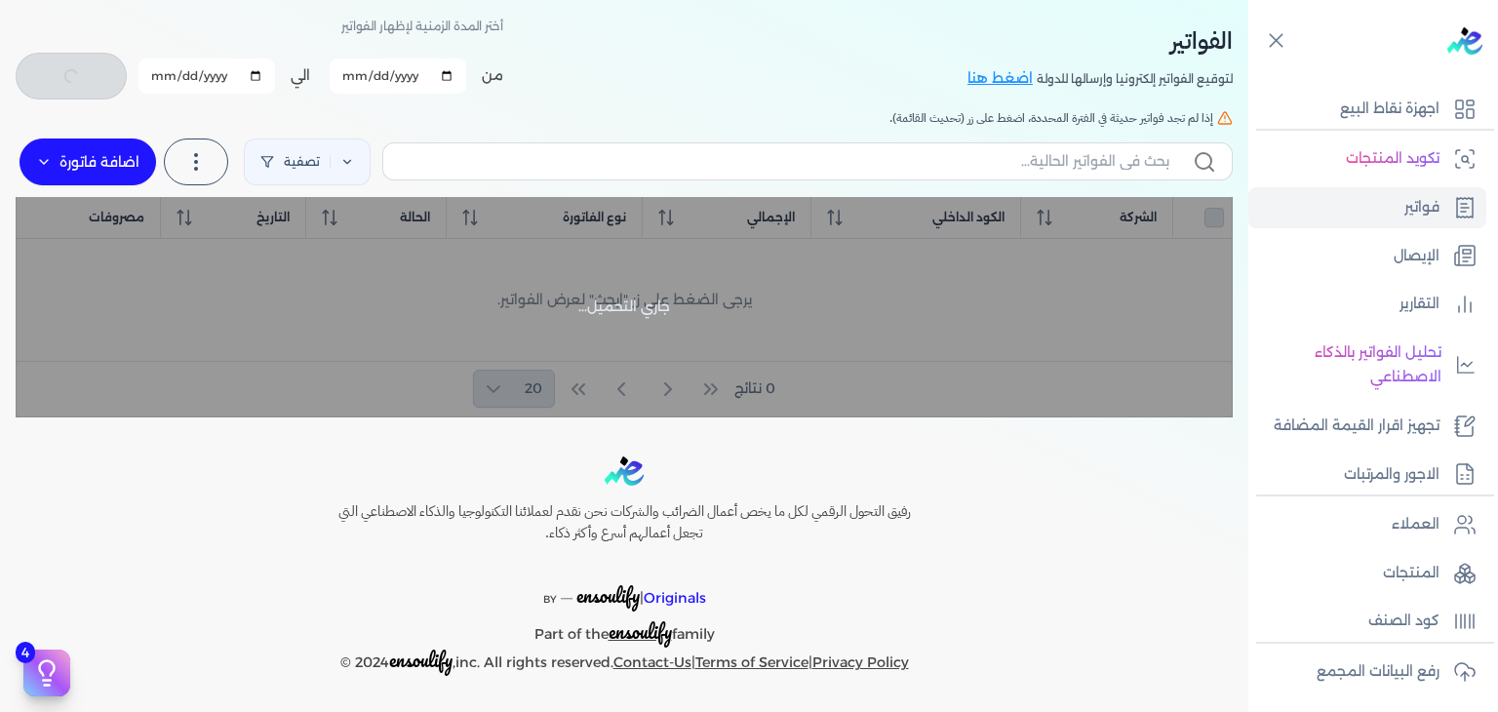
checkbox input "false"
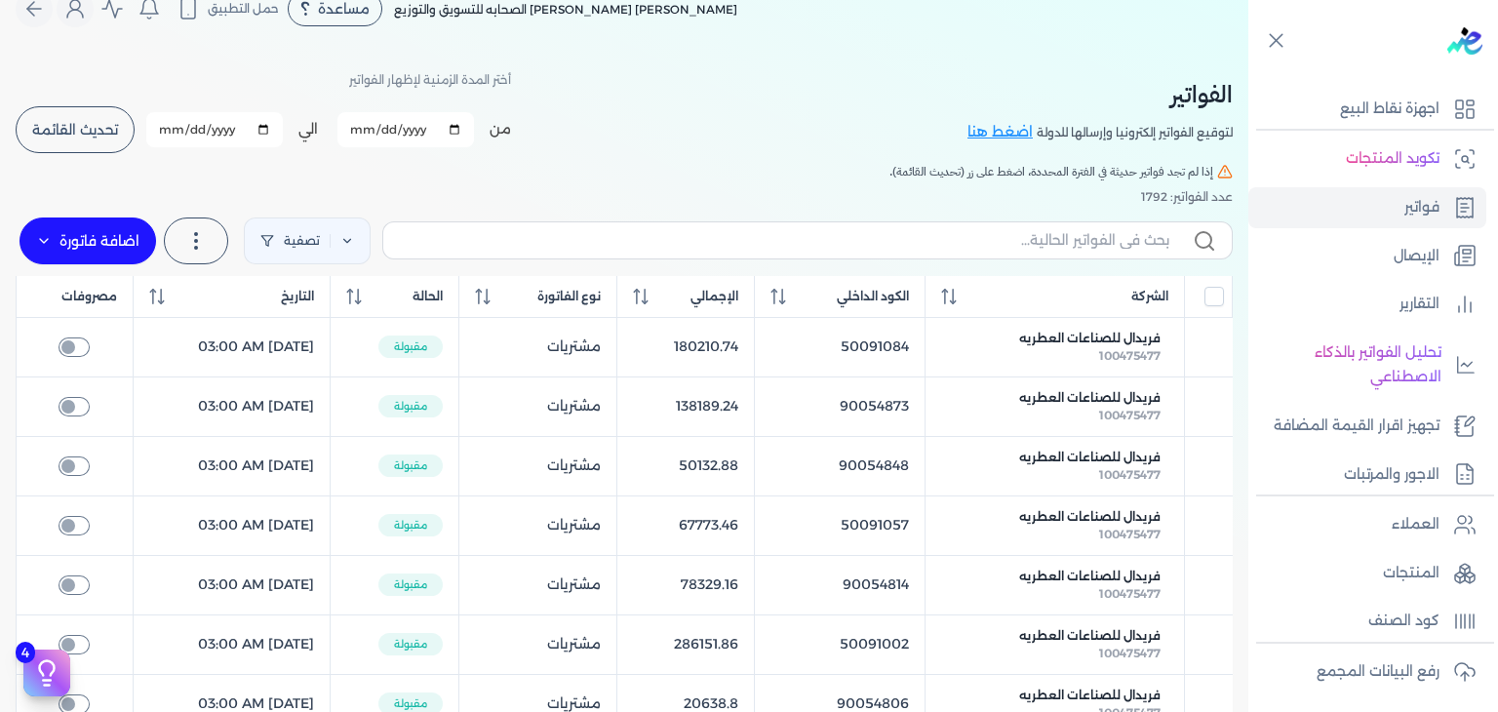
scroll to position [0, 0]
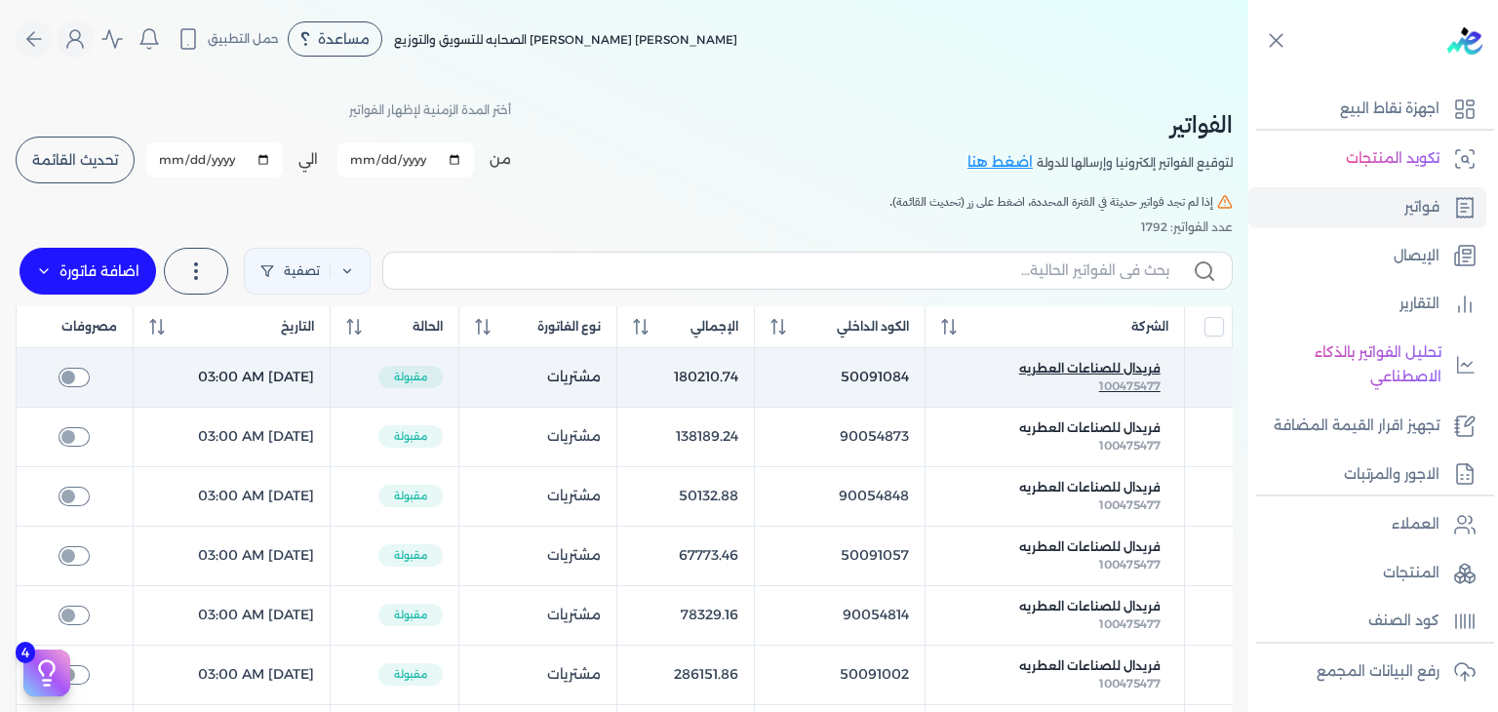
click at [1155, 373] on span "فريدال للصناعات العطريه" at bounding box center [1089, 369] width 141 height 18
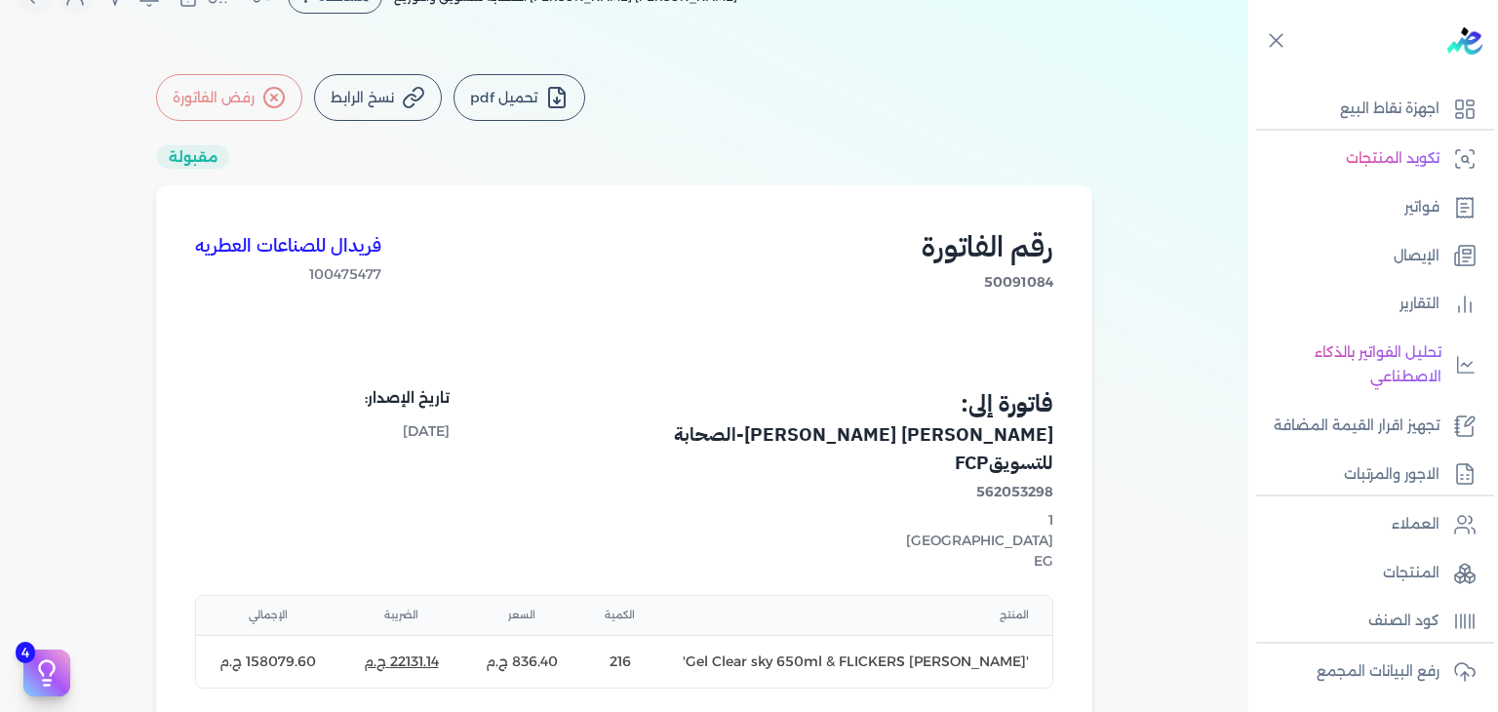
scroll to position [42, 0]
click at [304, 251] on h1 "فريدال للصناعات العطريه" at bounding box center [288, 247] width 186 height 28
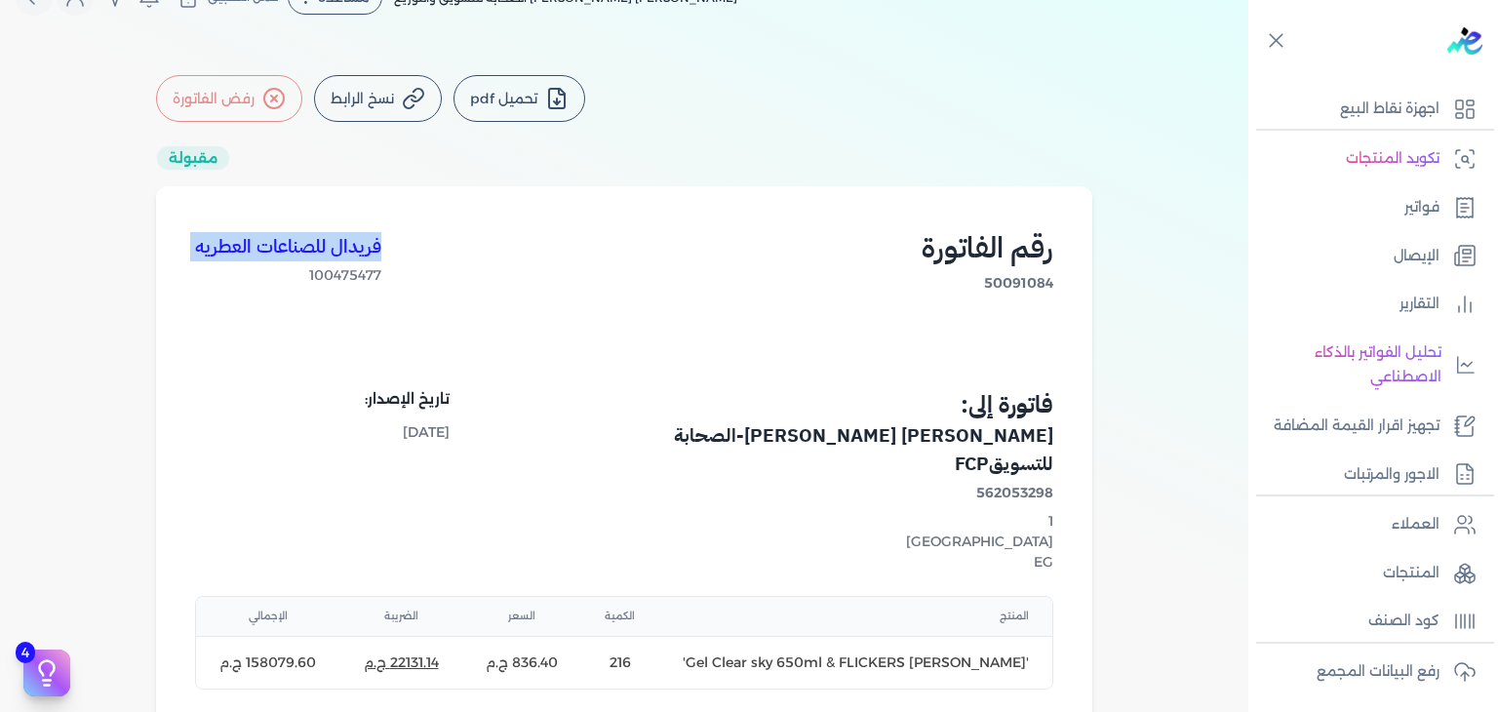
click at [304, 251] on h1 "فريدال للصناعات العطريه" at bounding box center [288, 247] width 186 height 28
click at [343, 278] on span "100475477" at bounding box center [288, 275] width 186 height 20
copy span "100475477"
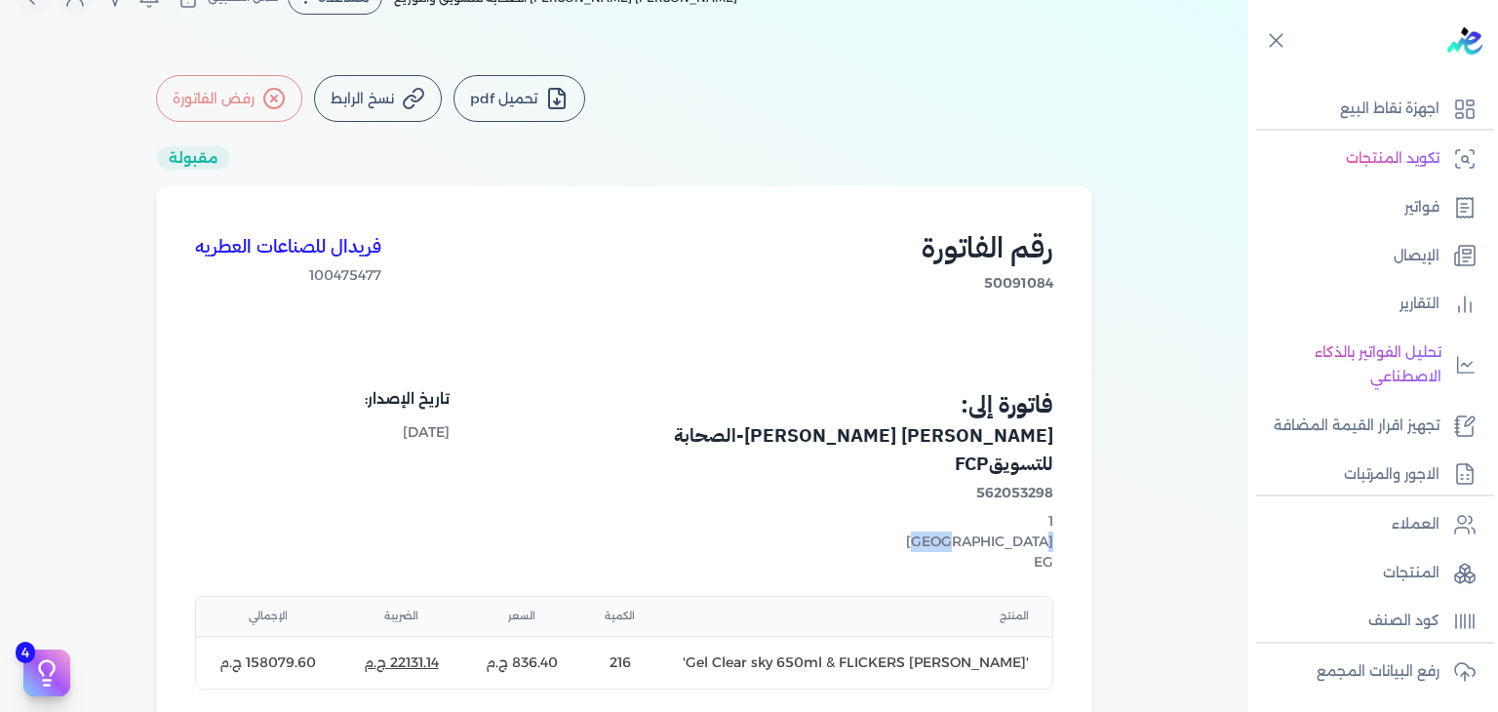
drag, startPoint x: 969, startPoint y: 542, endPoint x: 970, endPoint y: 526, distance: 16.6
click at [970, 526] on address "1 Cairo EG" at bounding box center [841, 541] width 423 height 61
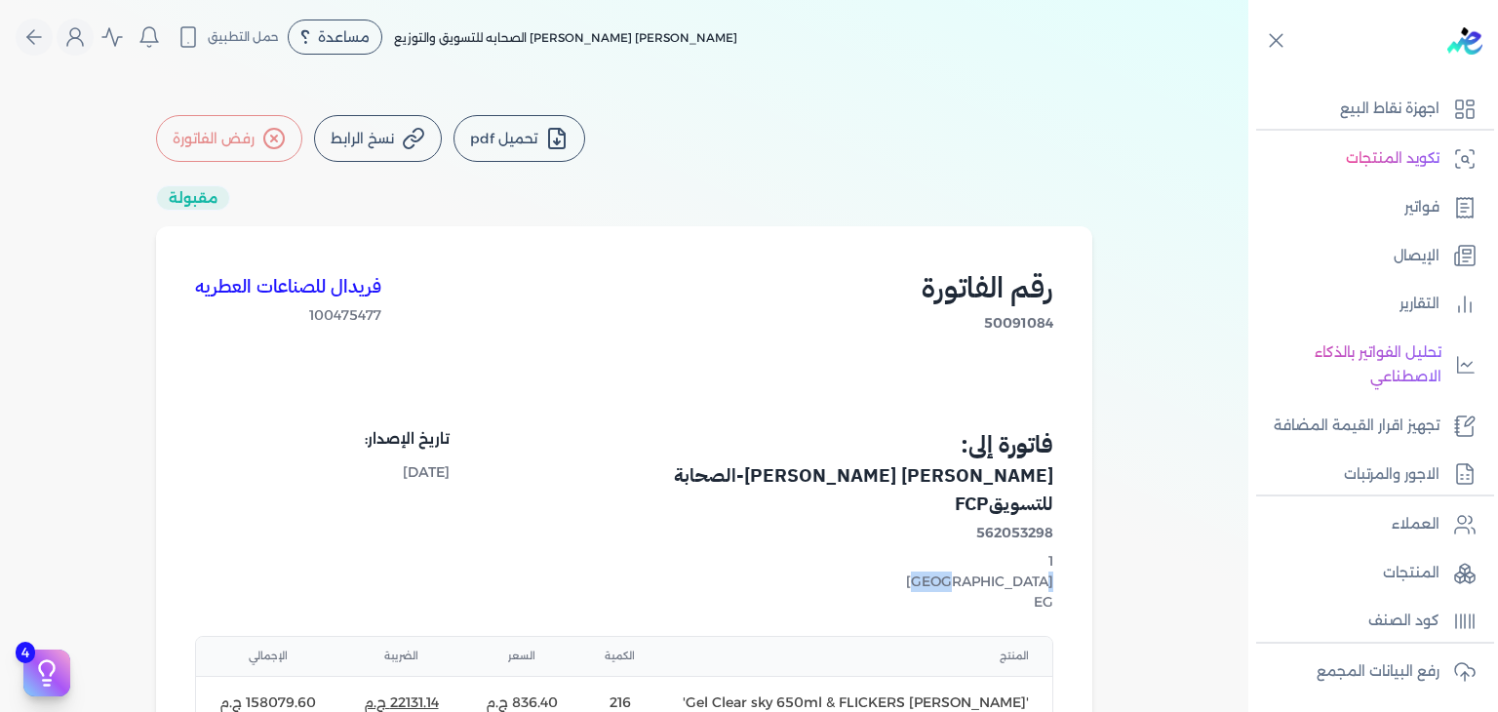
scroll to position [0, 0]
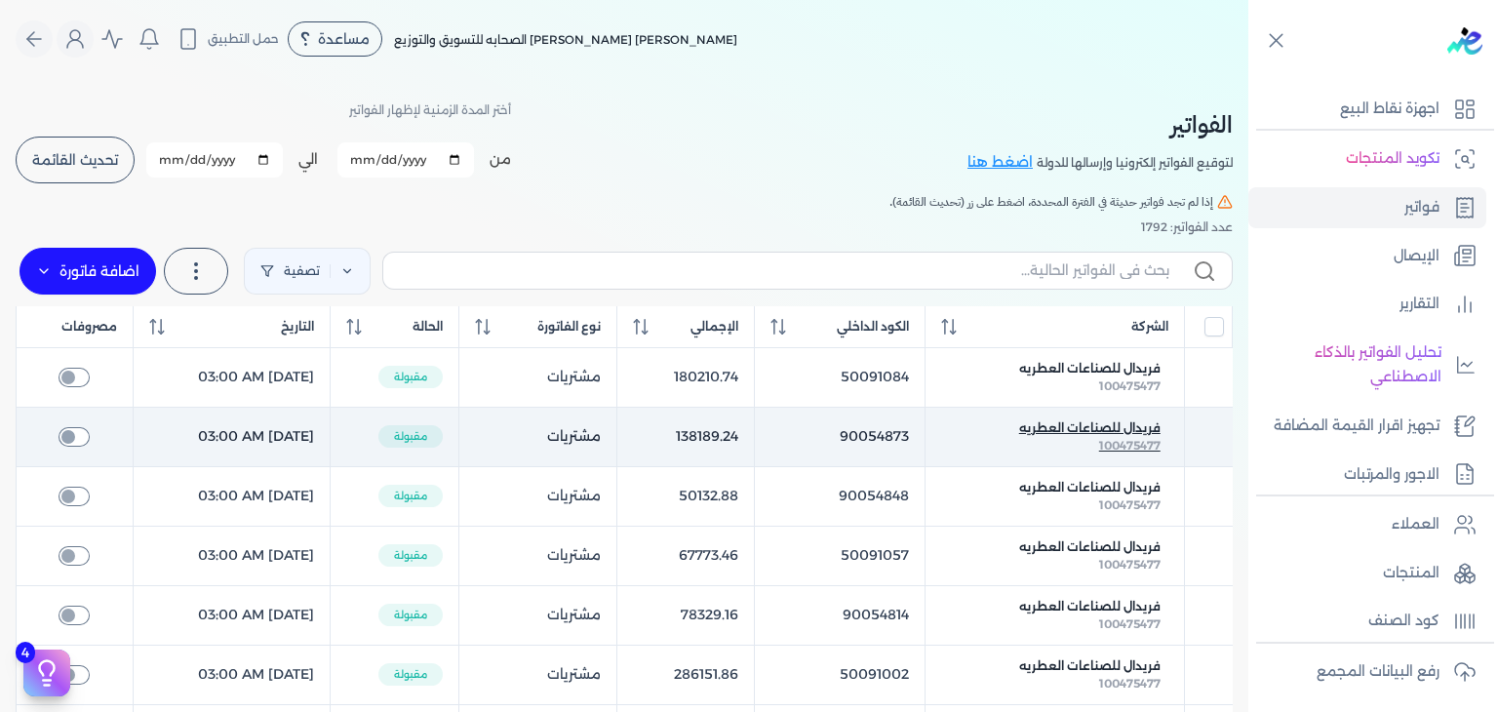
click at [1068, 422] on span "فريدال للصناعات العطريه" at bounding box center [1089, 428] width 141 height 18
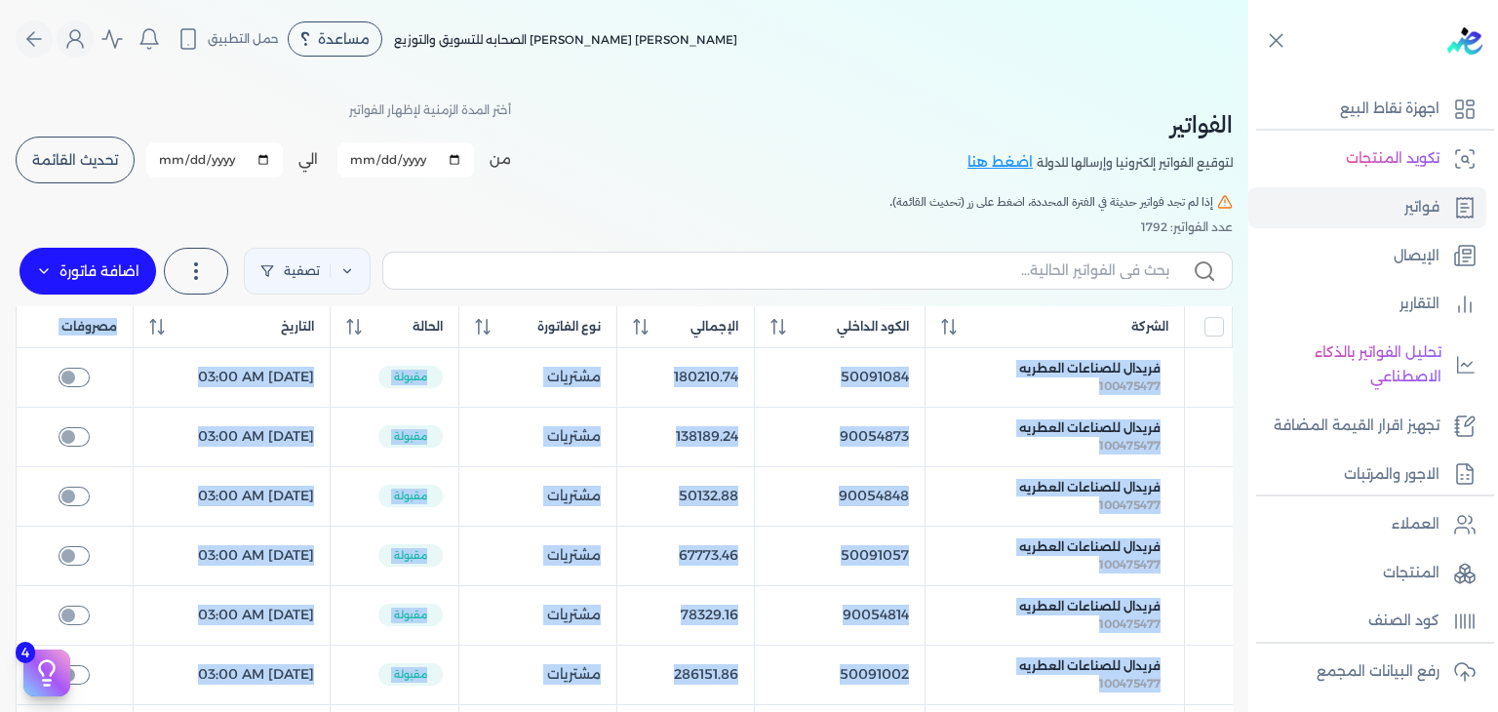
drag, startPoint x: 14, startPoint y: 352, endPoint x: 960, endPoint y: 369, distance: 946.4
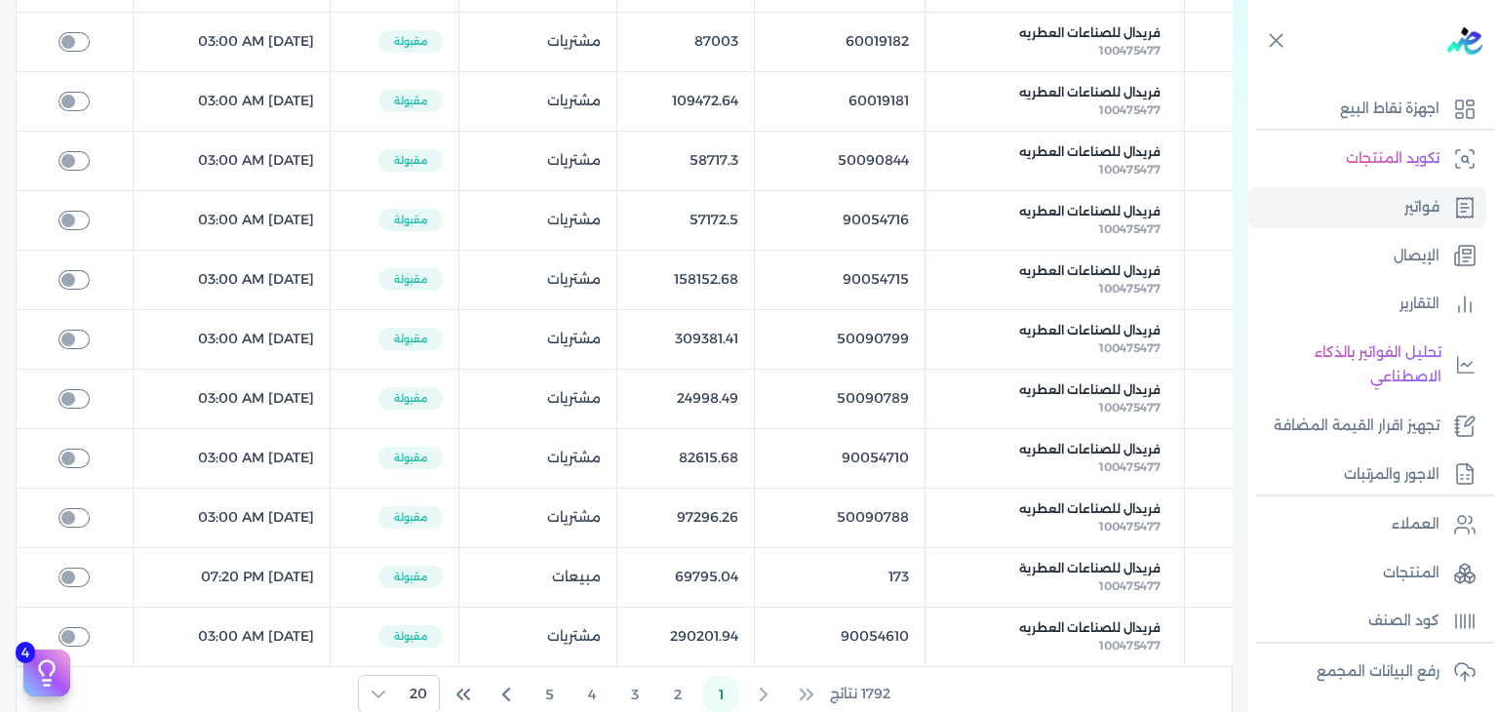
scroll to position [896, 0]
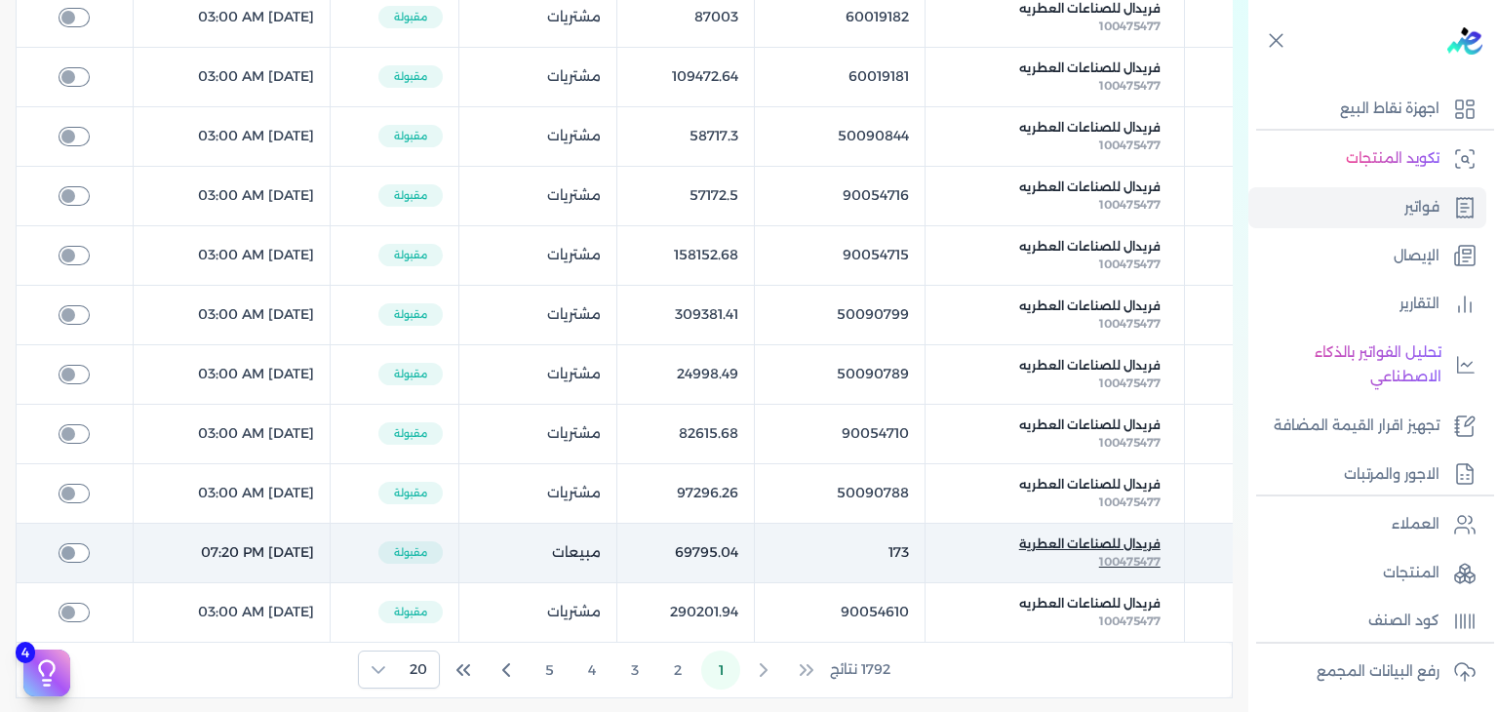
click at [1156, 554] on span "100475477" at bounding box center [1129, 561] width 61 height 15
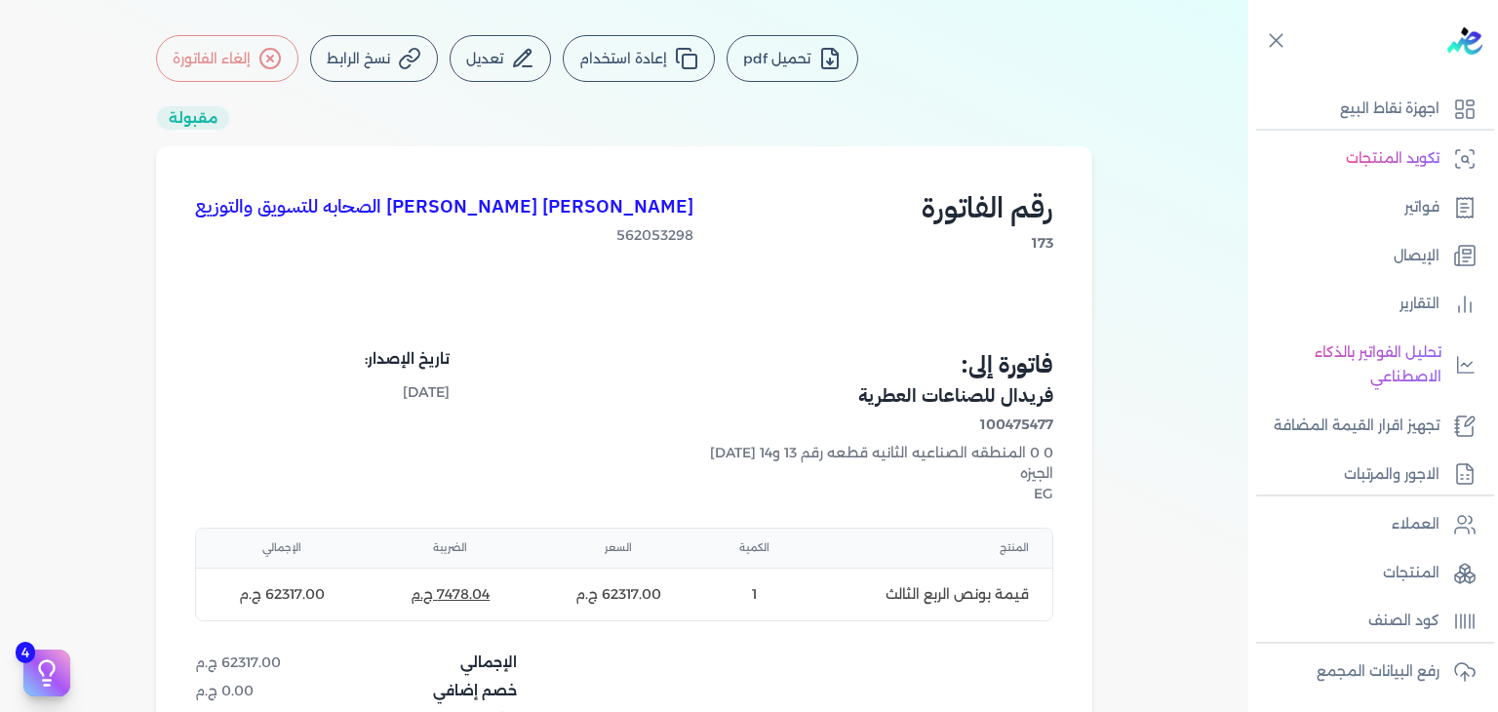
scroll to position [509, 0]
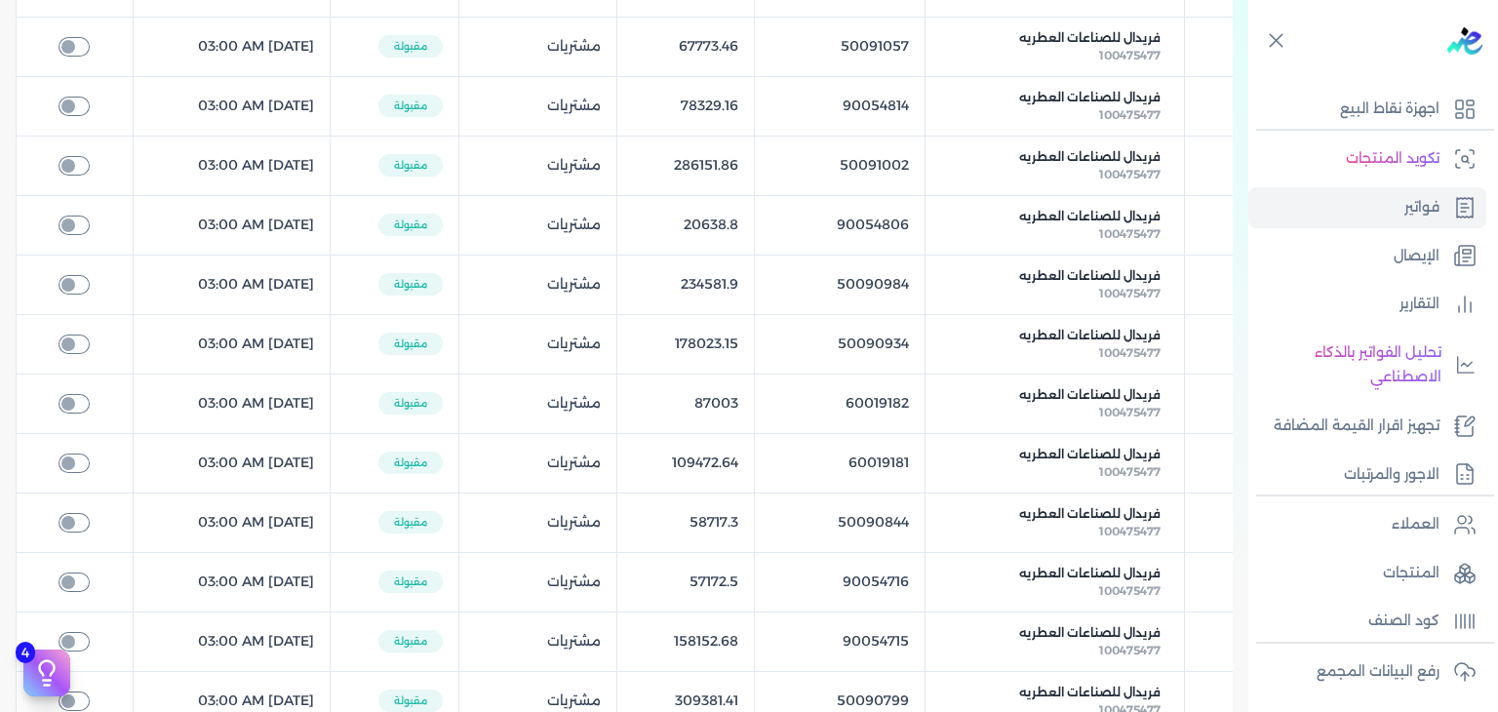
scroll to position [896, 0]
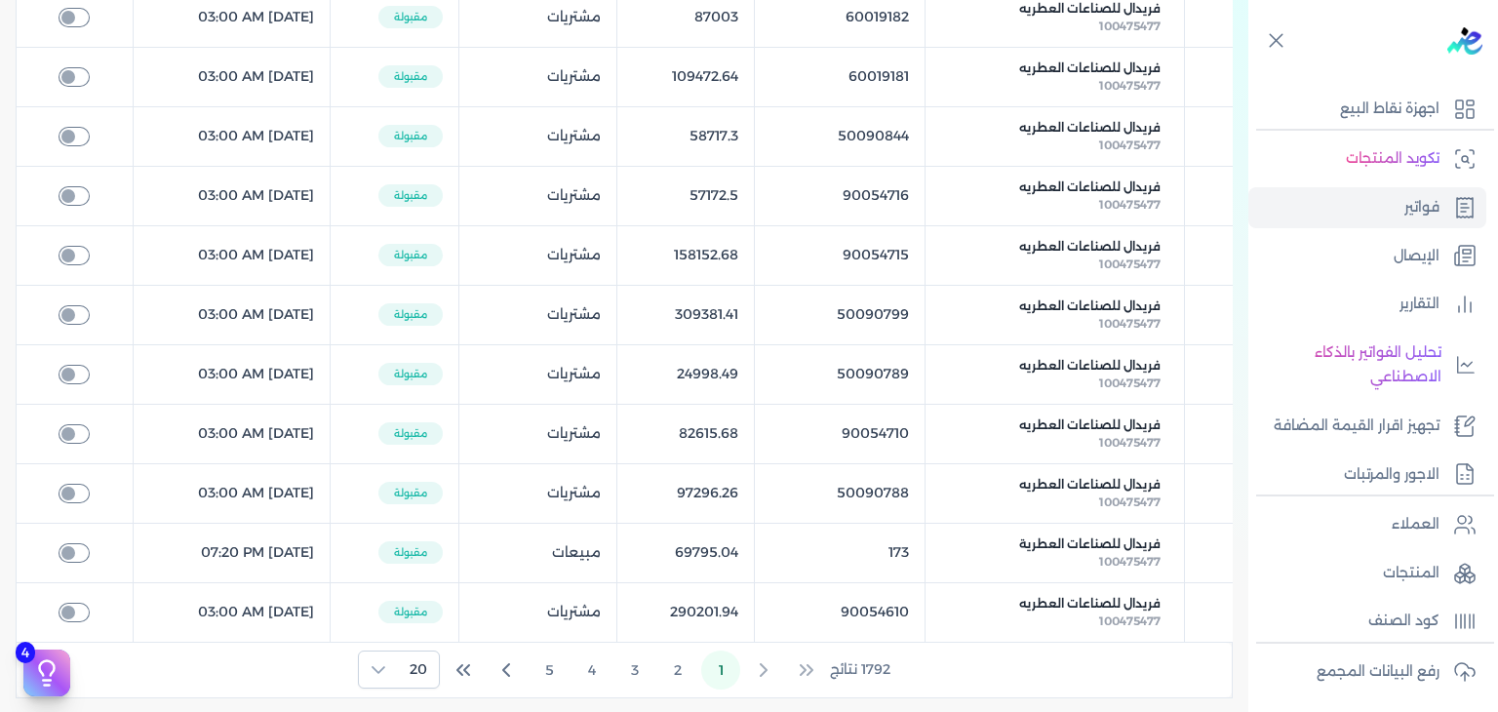
click at [1085, 578] on table "الشركة الكود الداخلي الإجمالي نوع الفاتورة الحالة التاريخ مصروفات فريدال للصناع…" at bounding box center [624, 27] width 1217 height 1232
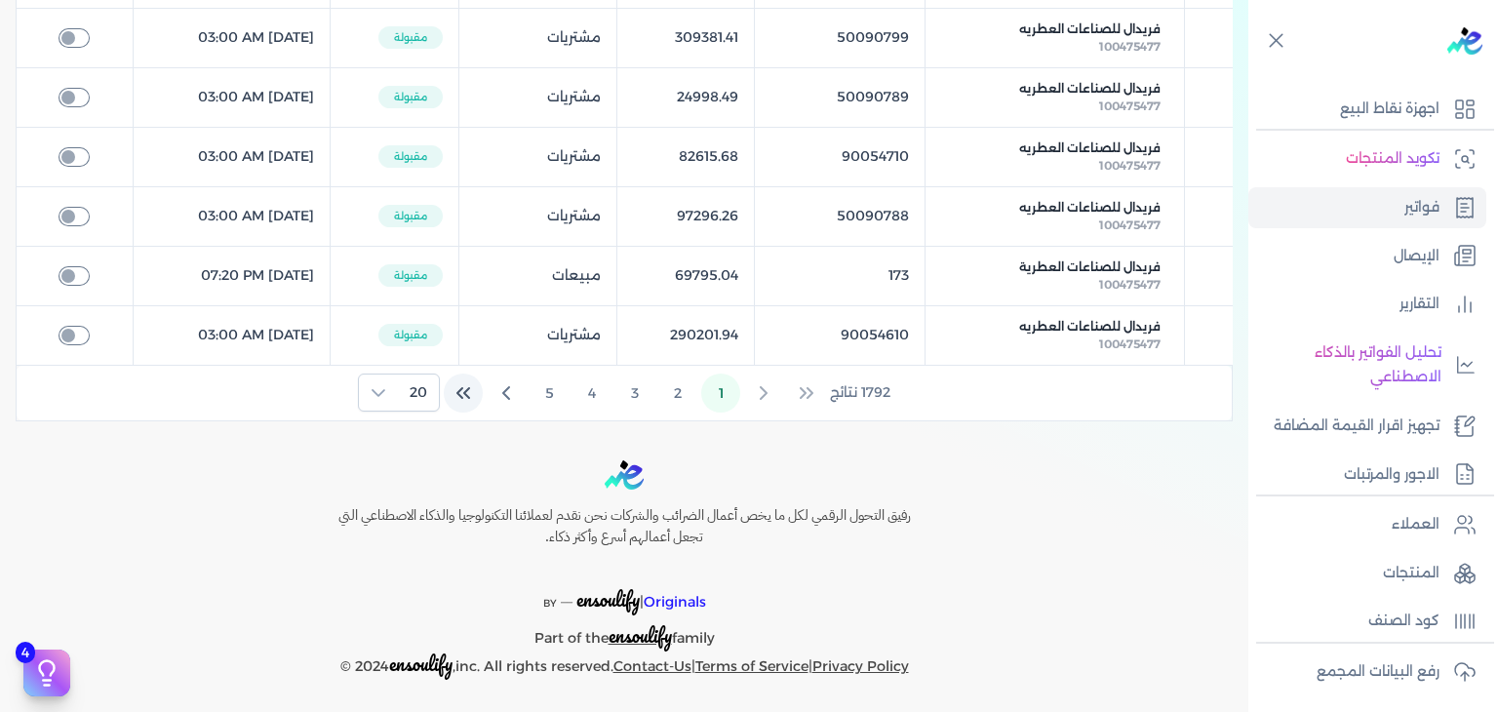
click at [465, 391] on icon "Last Page" at bounding box center [463, 392] width 23 height 23
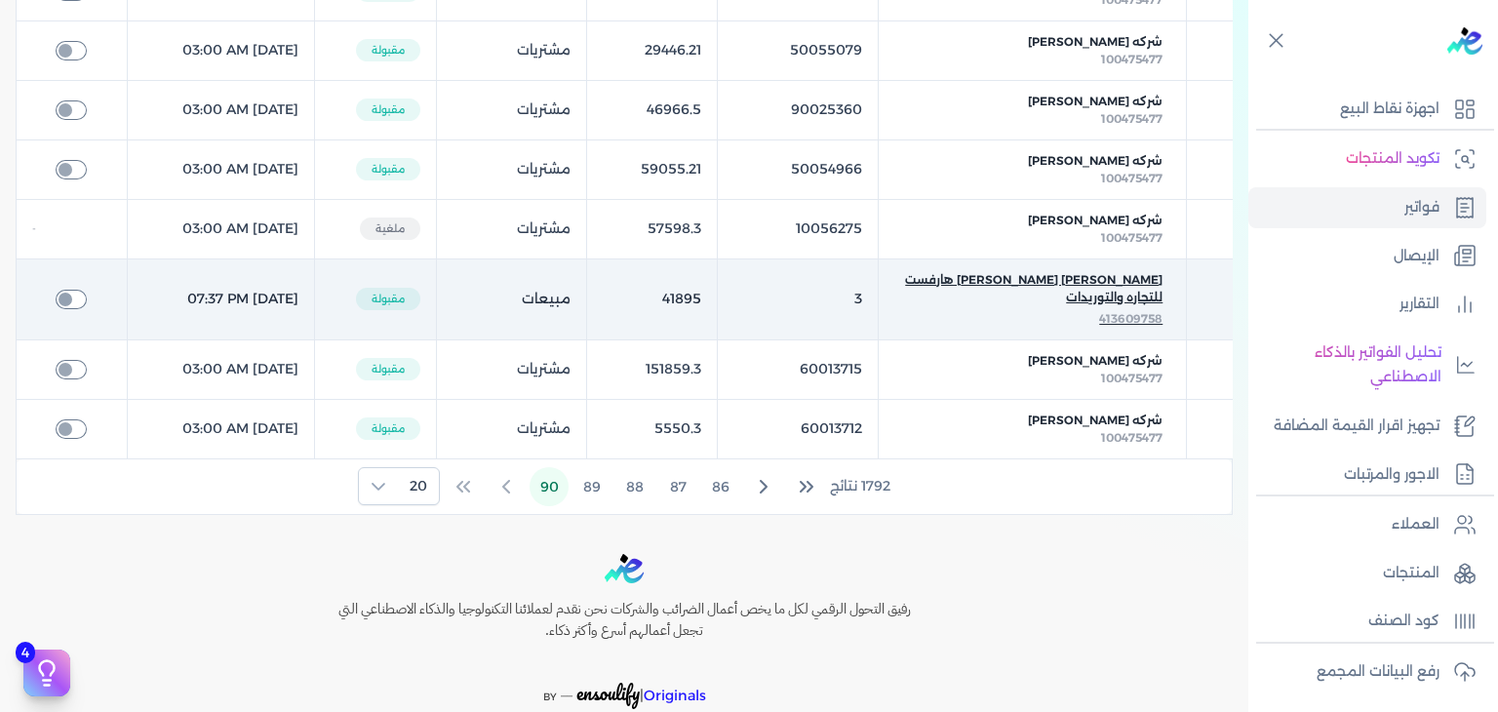
scroll to position [663, 0]
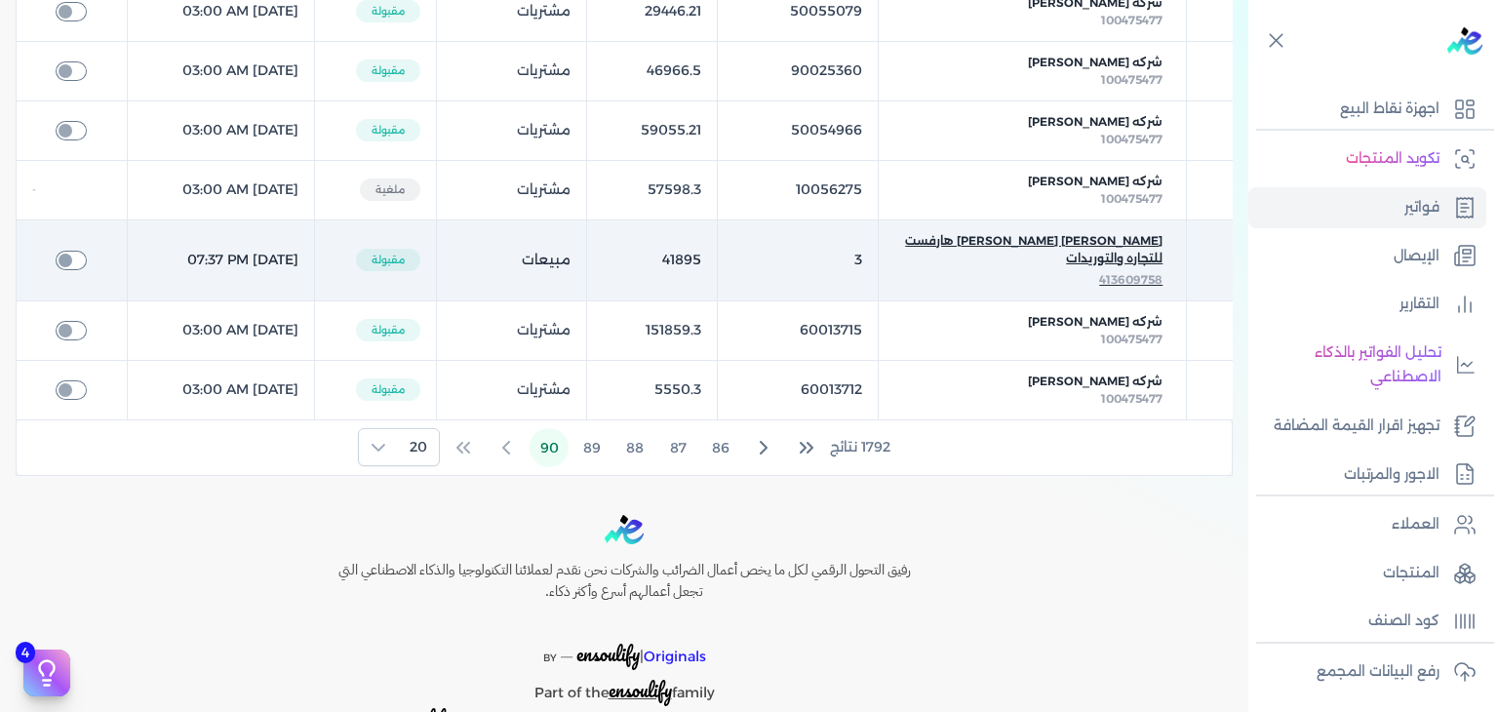
click at [1109, 265] on div "[PERSON_NAME] [PERSON_NAME] هارفست للتجاره والتوريدات" at bounding box center [1032, 251] width 260 height 39
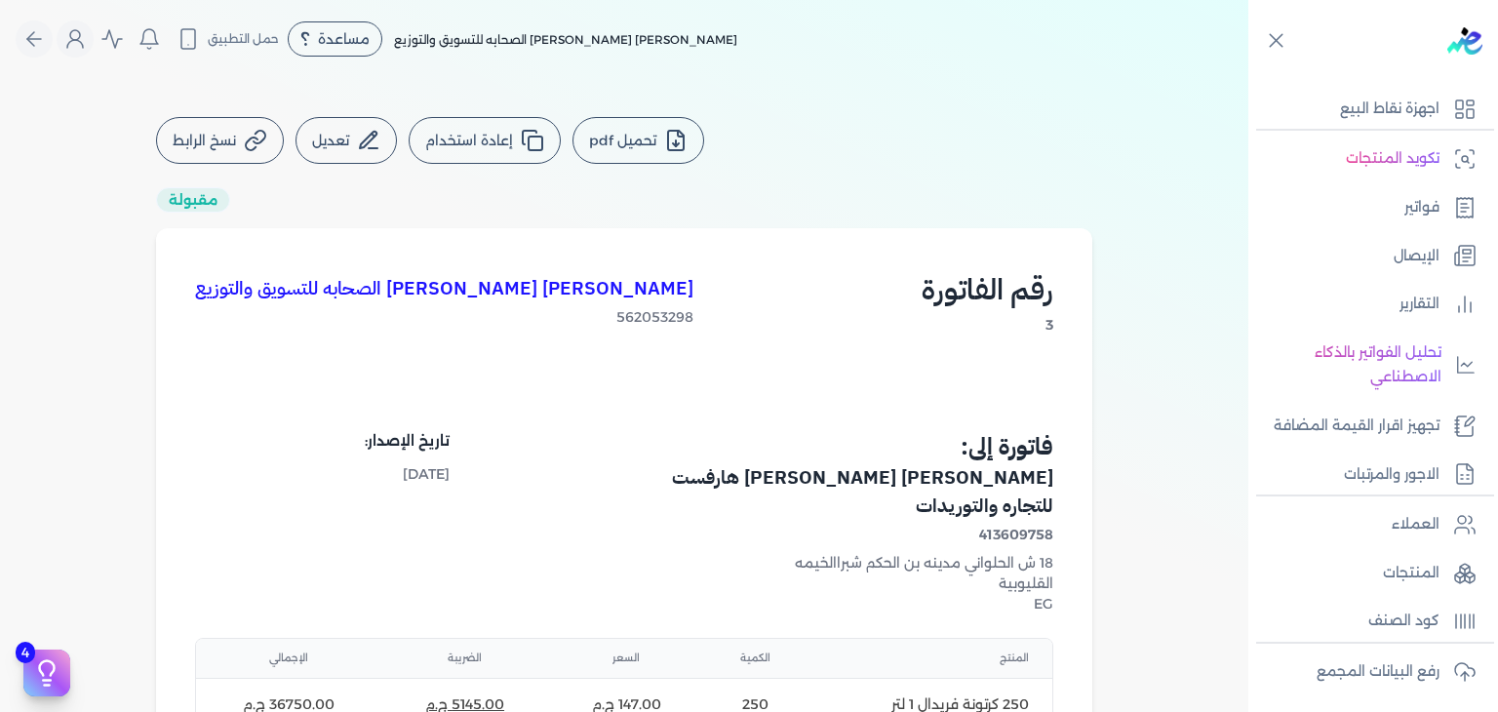
click at [770, 474] on h4 "[PERSON_NAME] [PERSON_NAME] هارفست للتجاره والتوريدات" at bounding box center [841, 492] width 423 height 57
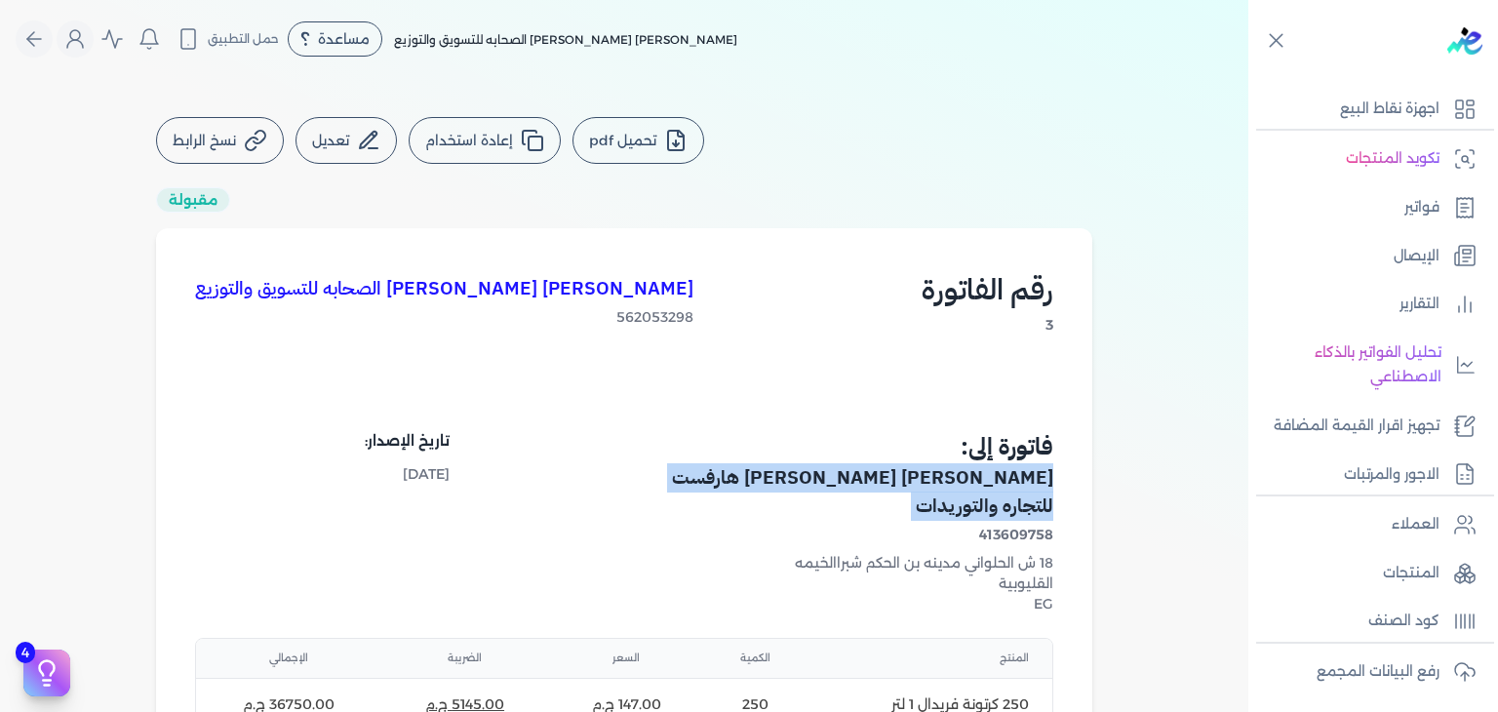
click at [770, 474] on h4 "[PERSON_NAME] [PERSON_NAME] هارفست للتجاره والتوريدات" at bounding box center [841, 492] width 423 height 57
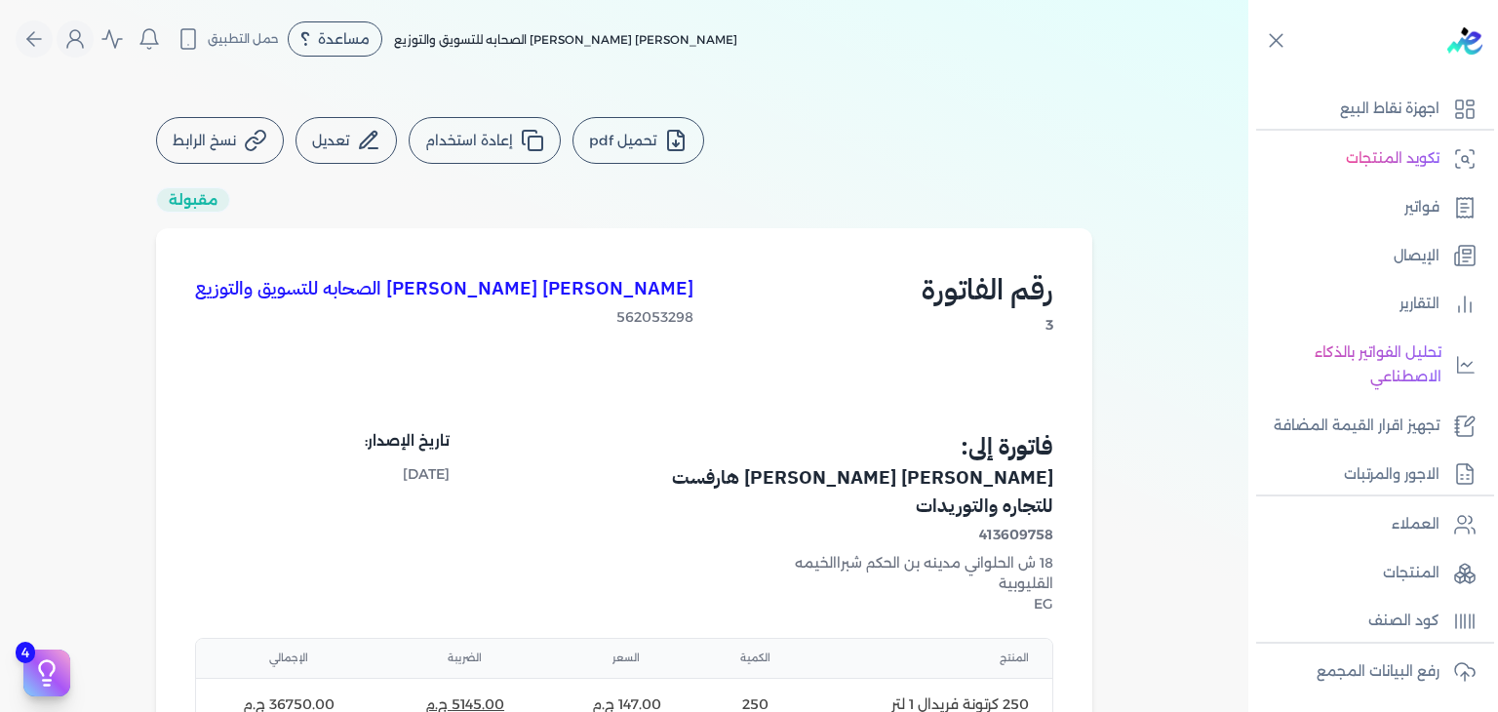
click at [987, 525] on span "413609758" at bounding box center [841, 535] width 423 height 20
click at [986, 525] on span "413609758" at bounding box center [841, 535] width 423 height 20
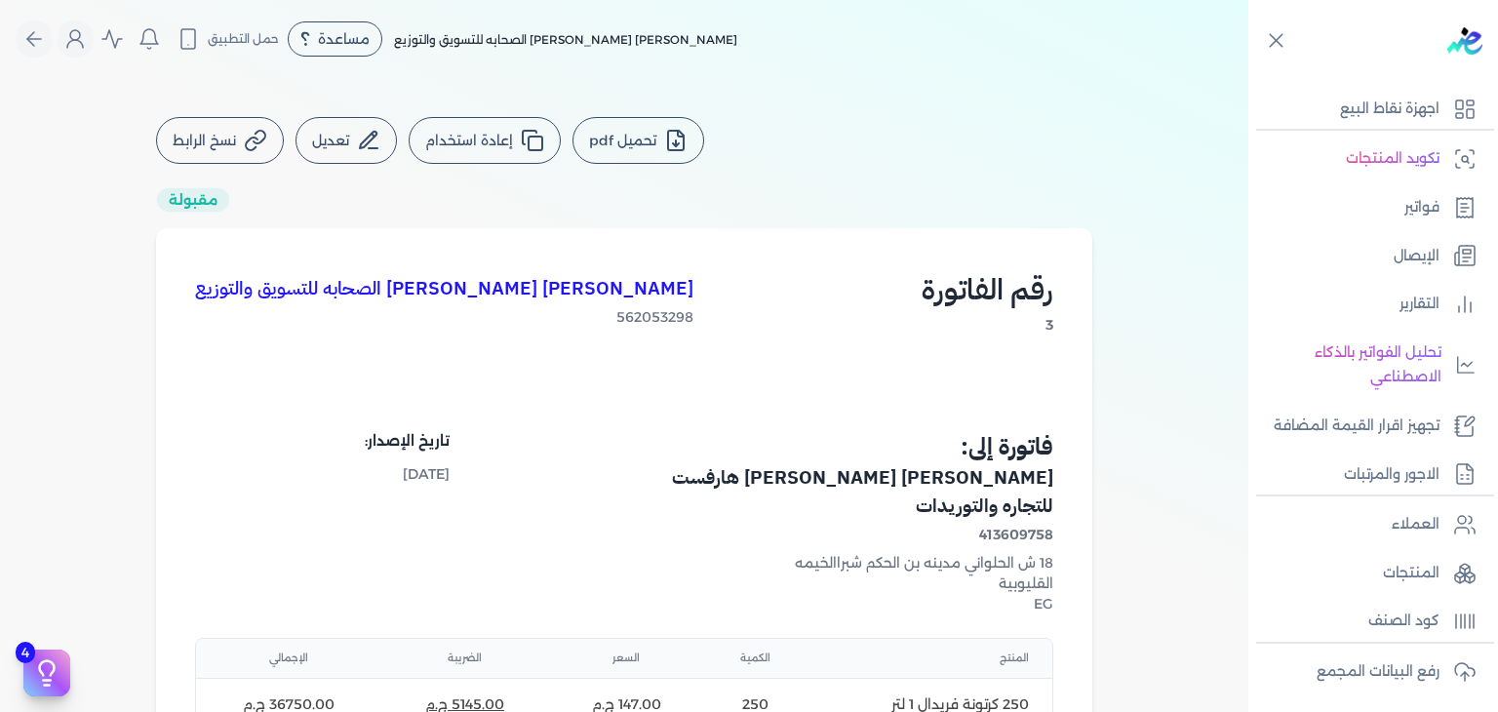
click at [986, 525] on span "413609758" at bounding box center [841, 535] width 423 height 20
click at [862, 553] on div "18 ش الحلواني مدينه بن الحكم شبراالخيمه" at bounding box center [841, 563] width 423 height 20
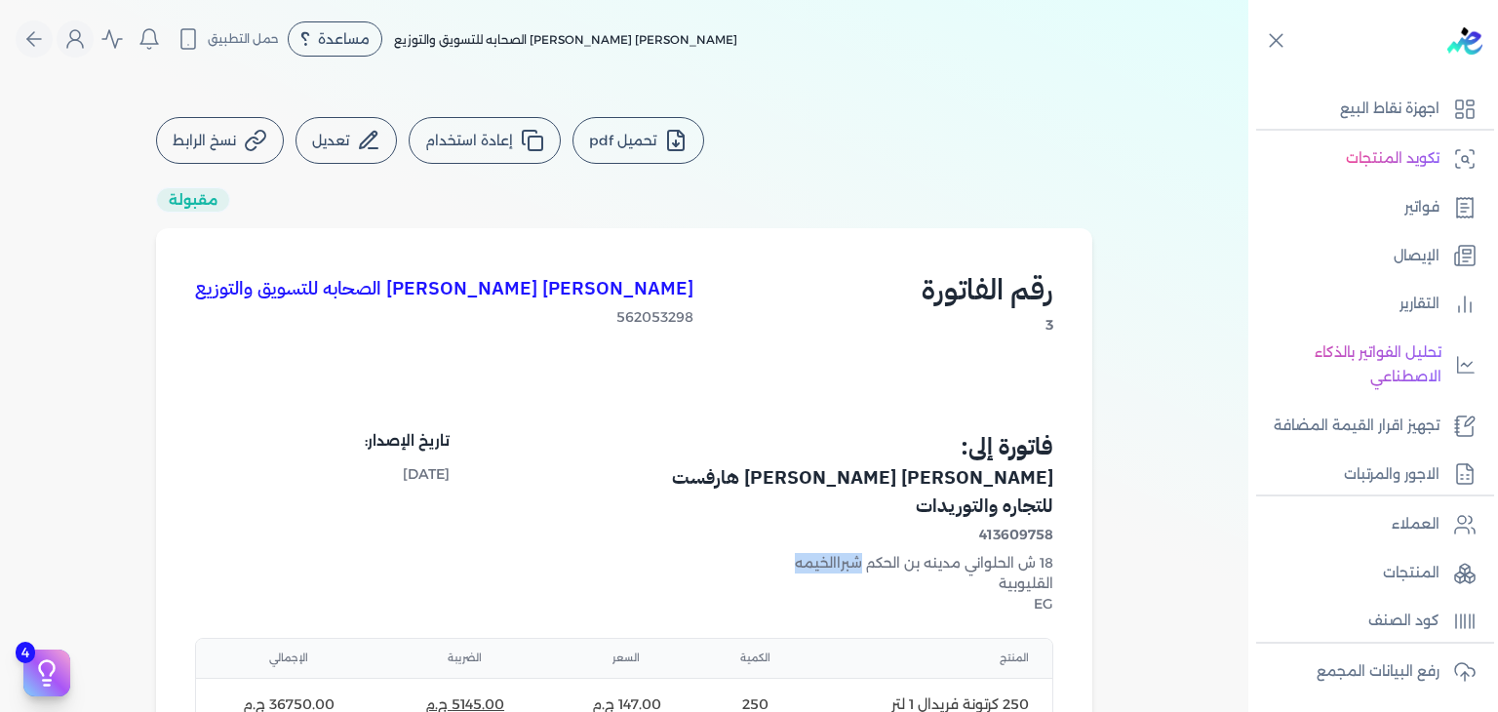
click at [862, 553] on div "18 ش الحلواني مدينه بن الحكم شبراالخيمه" at bounding box center [841, 563] width 423 height 20
click at [995, 553] on div "18 ش الحلواني مدينه بن الحكم شبراالخيمه" at bounding box center [841, 563] width 423 height 20
copy div "الحلواني مدينه بن الحكم"
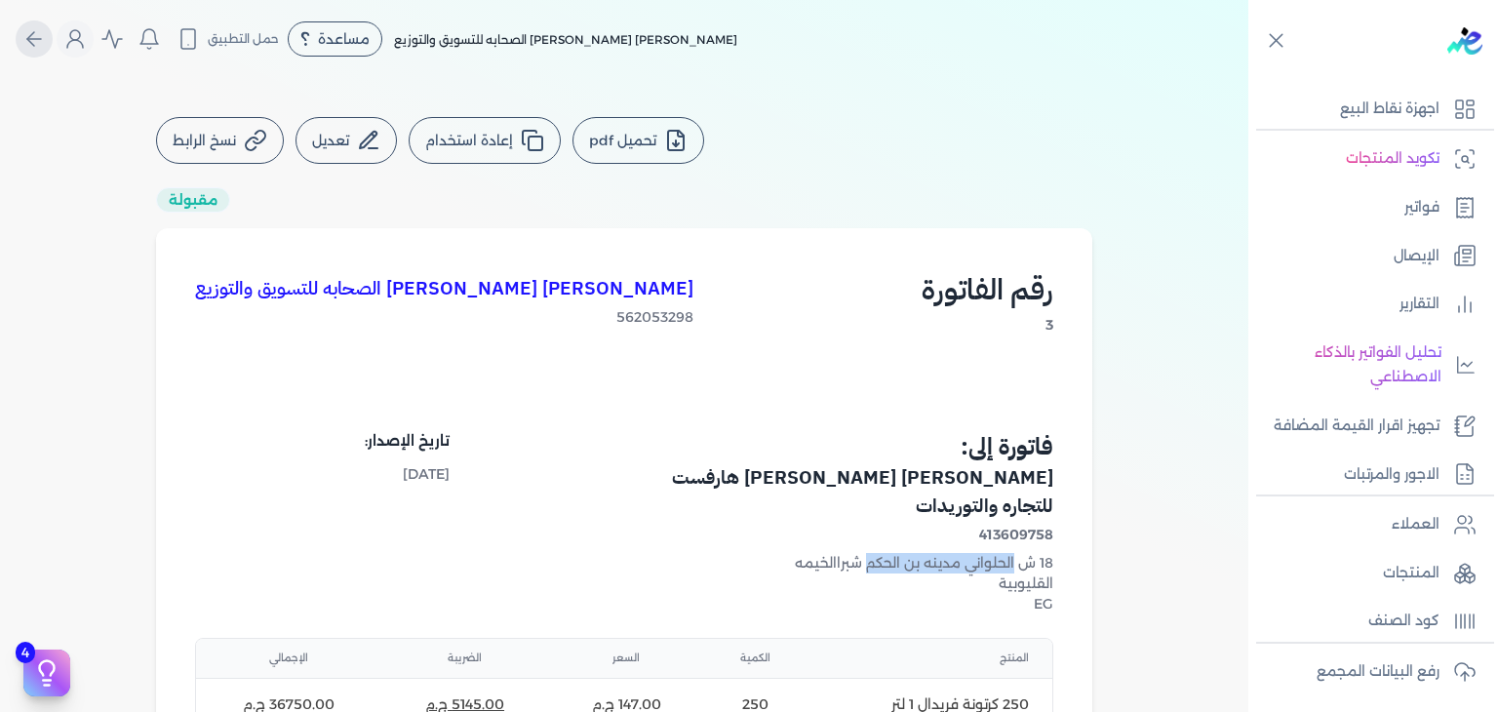
click at [37, 39] on icon "Global" at bounding box center [34, 39] width 14 height 0
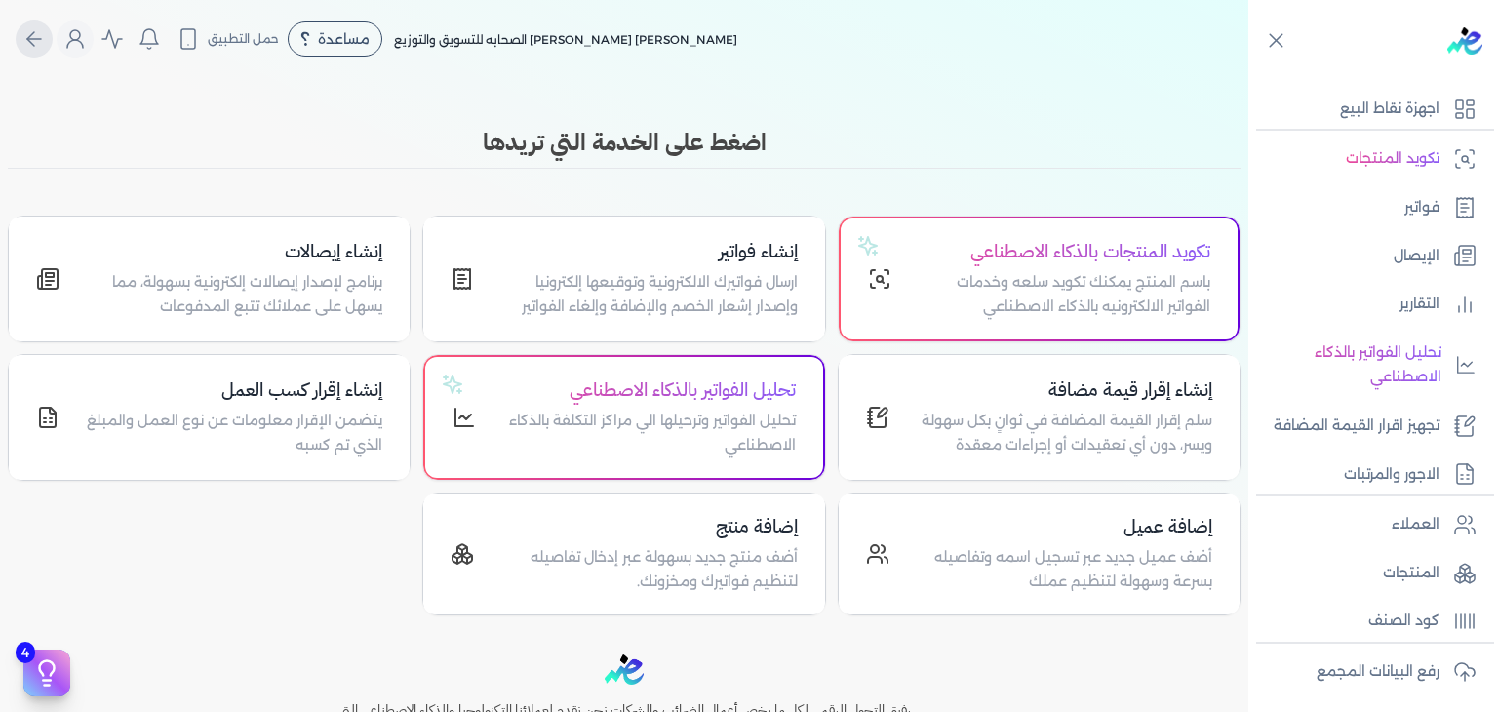
click at [35, 39] on icon "Global" at bounding box center [34, 39] width 14 height 0
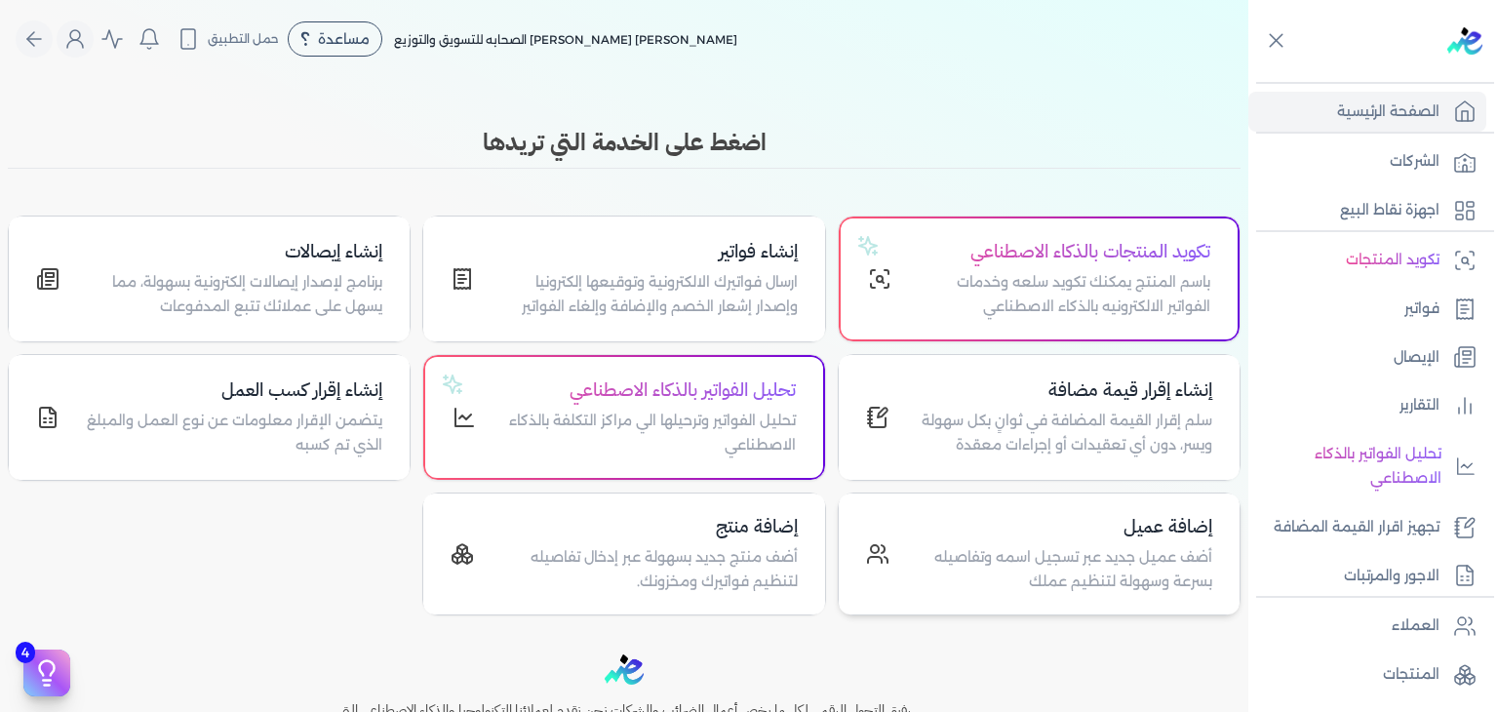
click at [1144, 535] on h4 "إضافة عميل" at bounding box center [1062, 527] width 299 height 28
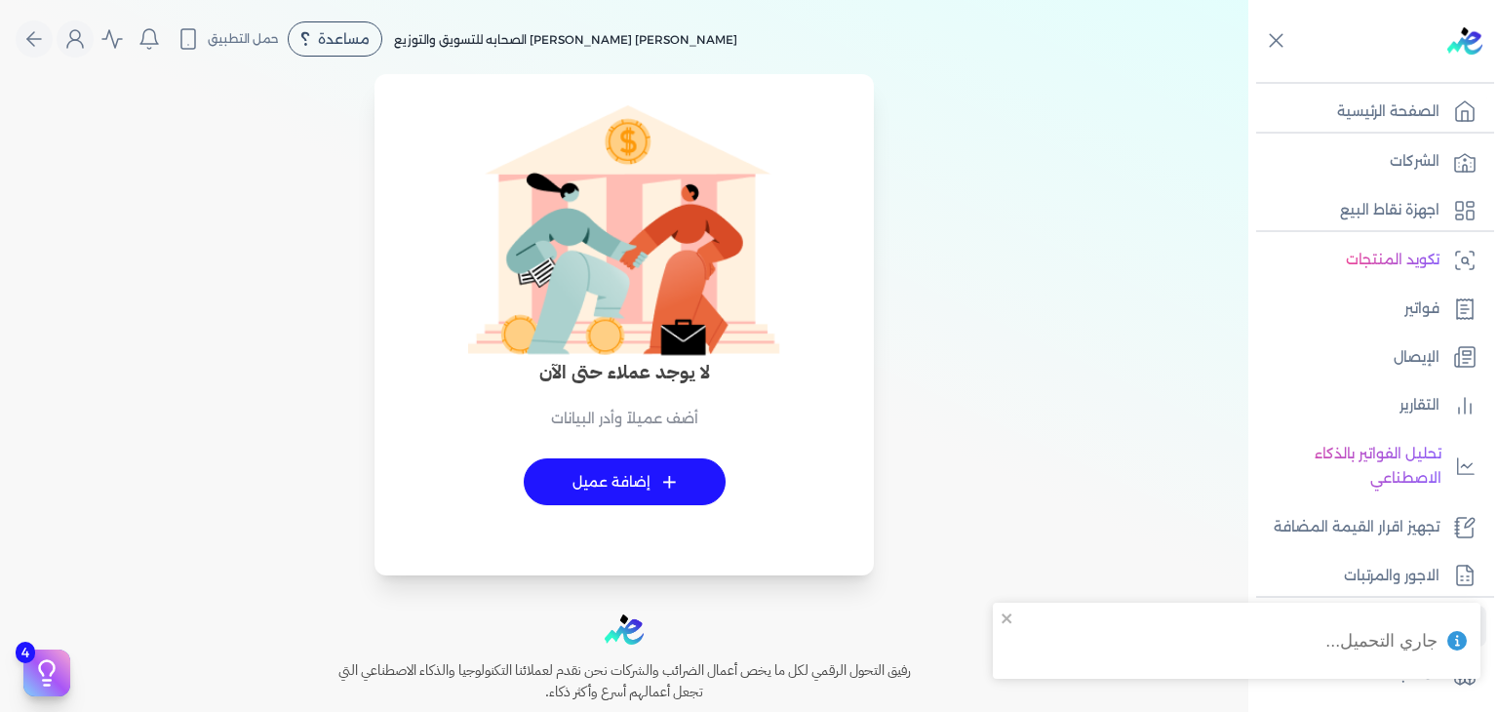
click at [632, 472] on link "+ إضافة عميل" at bounding box center [625, 481] width 202 height 47
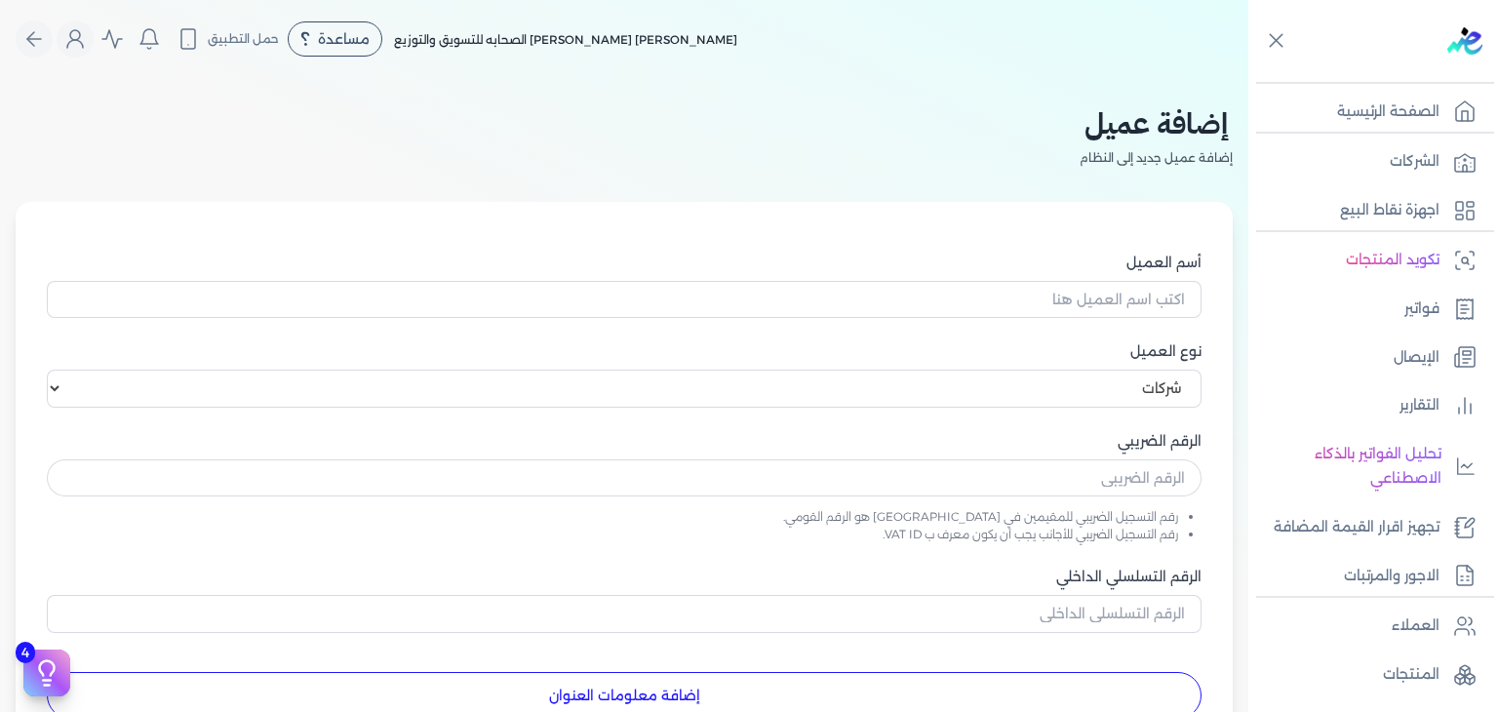
select select "B"
click at [1159, 306] on input "أسم العميل" at bounding box center [624, 299] width 1155 height 37
paste input "فريدال للصناعات العطريه"
click at [1159, 306] on input "فريدال للصناعات العطريه" at bounding box center [624, 299] width 1155 height 37
type input "فريدال للصناعات العطريه"
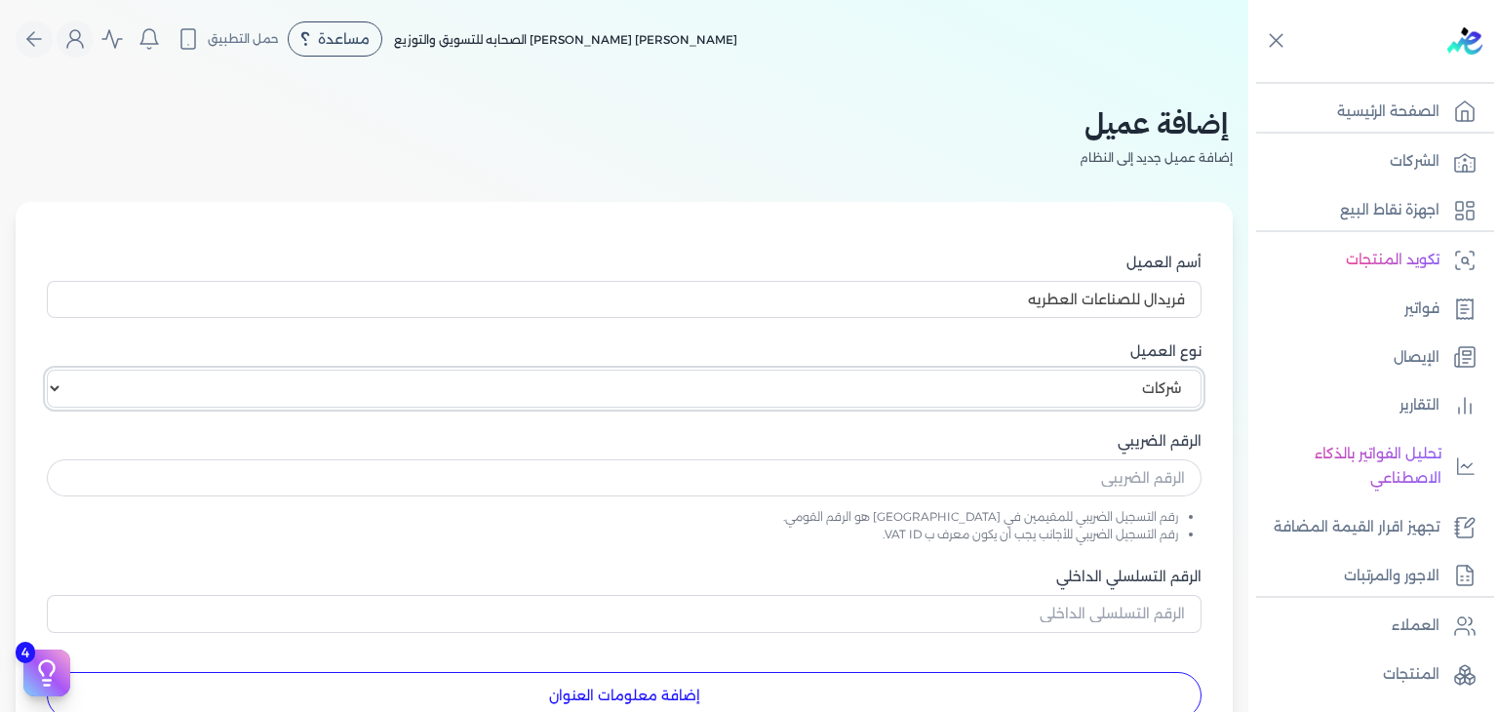
click at [1182, 391] on select "اختر نوع العميل شركات أفراد أجنبي" at bounding box center [624, 388] width 1155 height 37
click at [1157, 474] on input "text" at bounding box center [624, 477] width 1155 height 37
paste input "100475477"
type input "100475477"
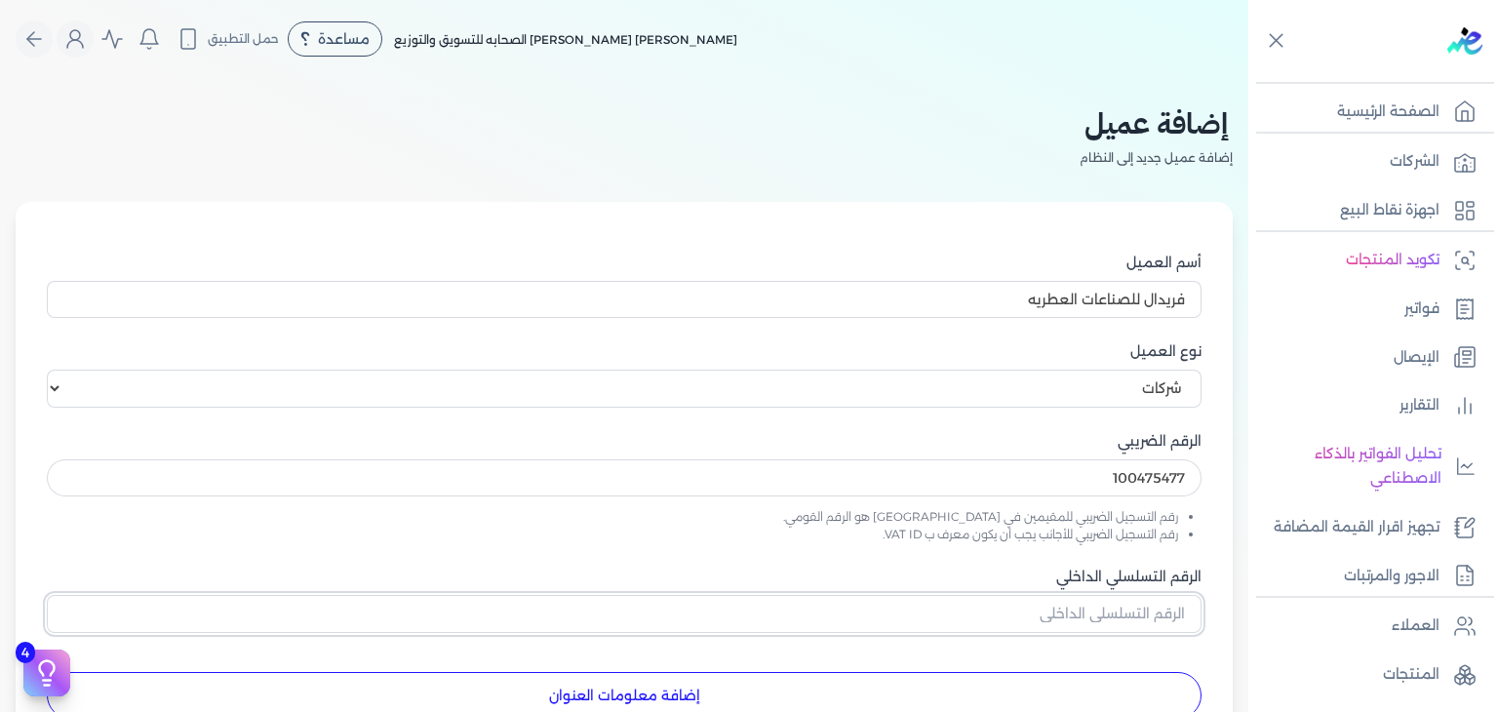
click at [1176, 626] on input "الرقم التسلسلي الداخلي" at bounding box center [624, 613] width 1155 height 37
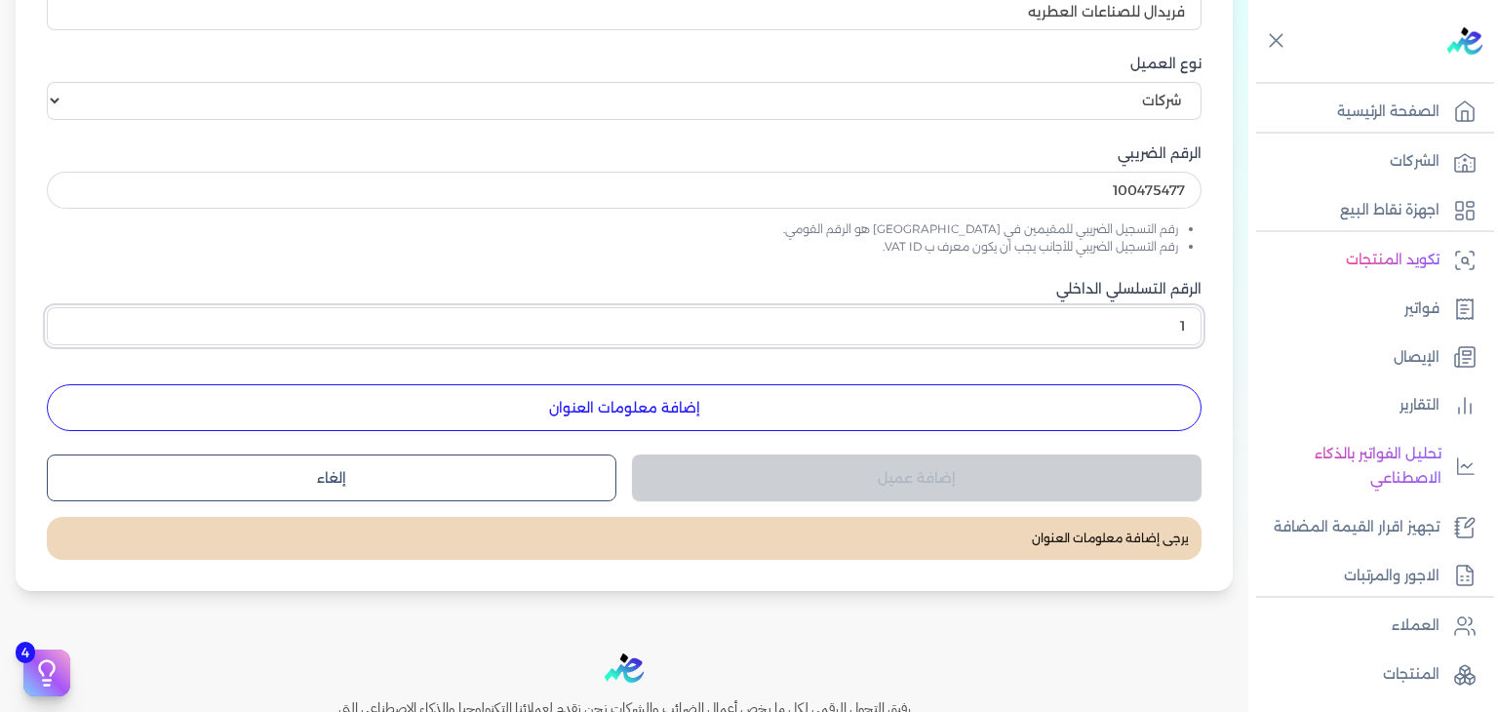
scroll to position [327, 0]
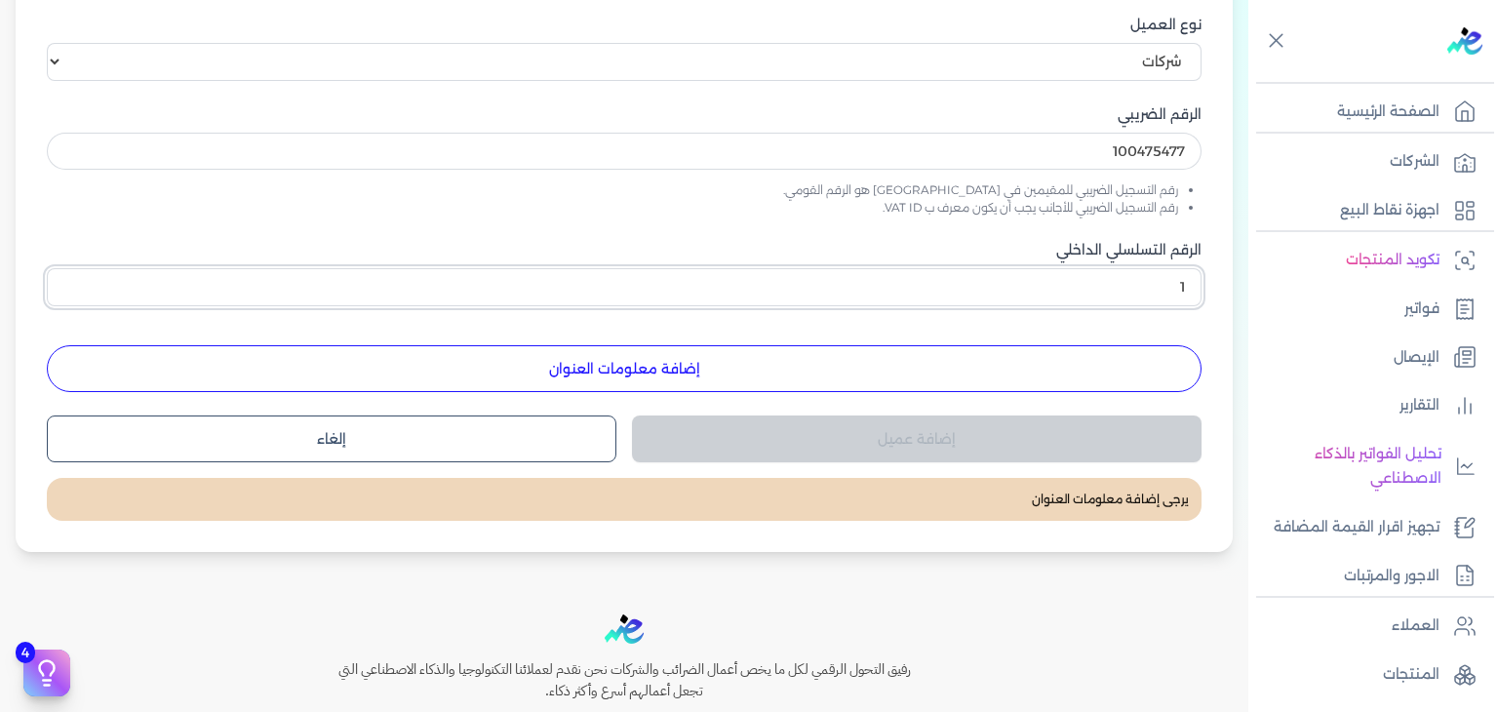
type input "1"
click at [992, 378] on button "إضافة معلومات العنوان" at bounding box center [624, 368] width 1155 height 47
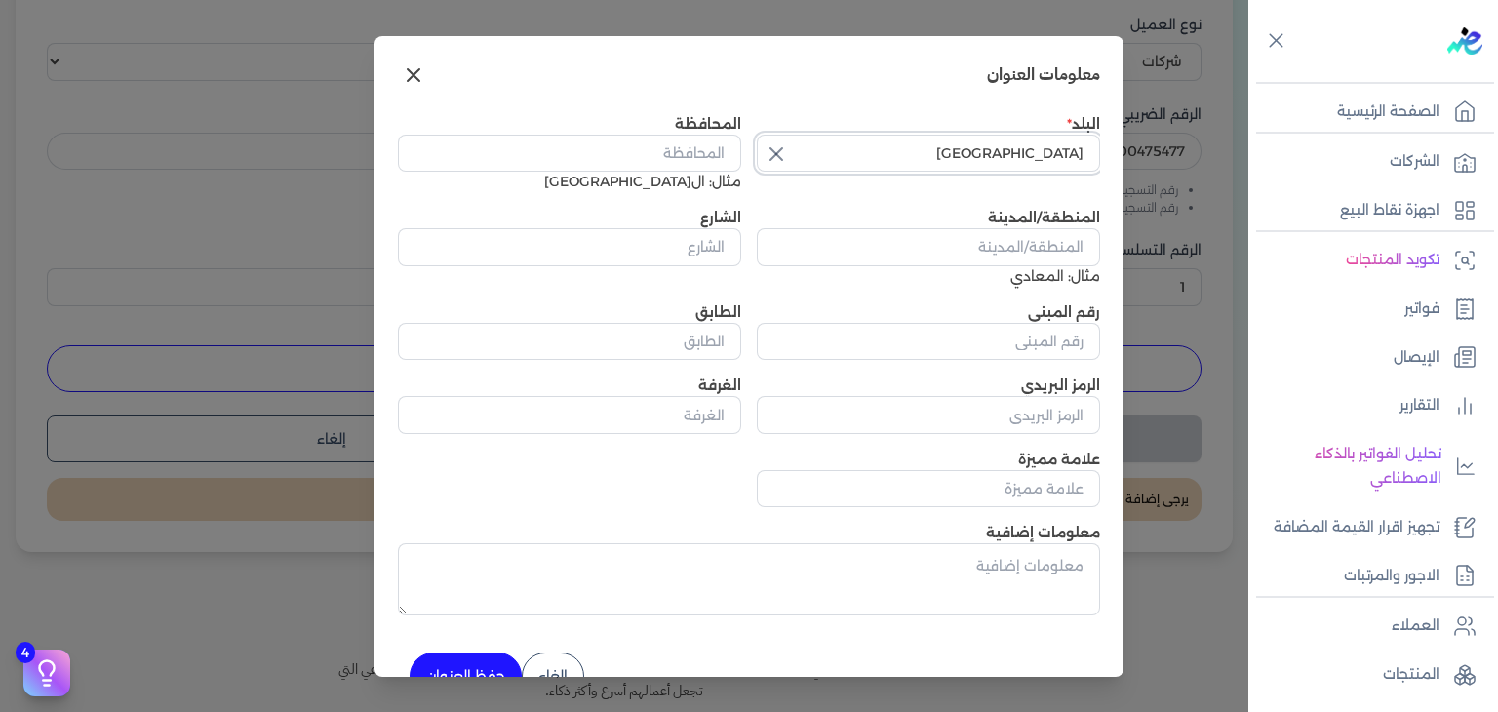
click at [1009, 161] on input "مصر" at bounding box center [928, 153] width 343 height 37
type input "مصر"
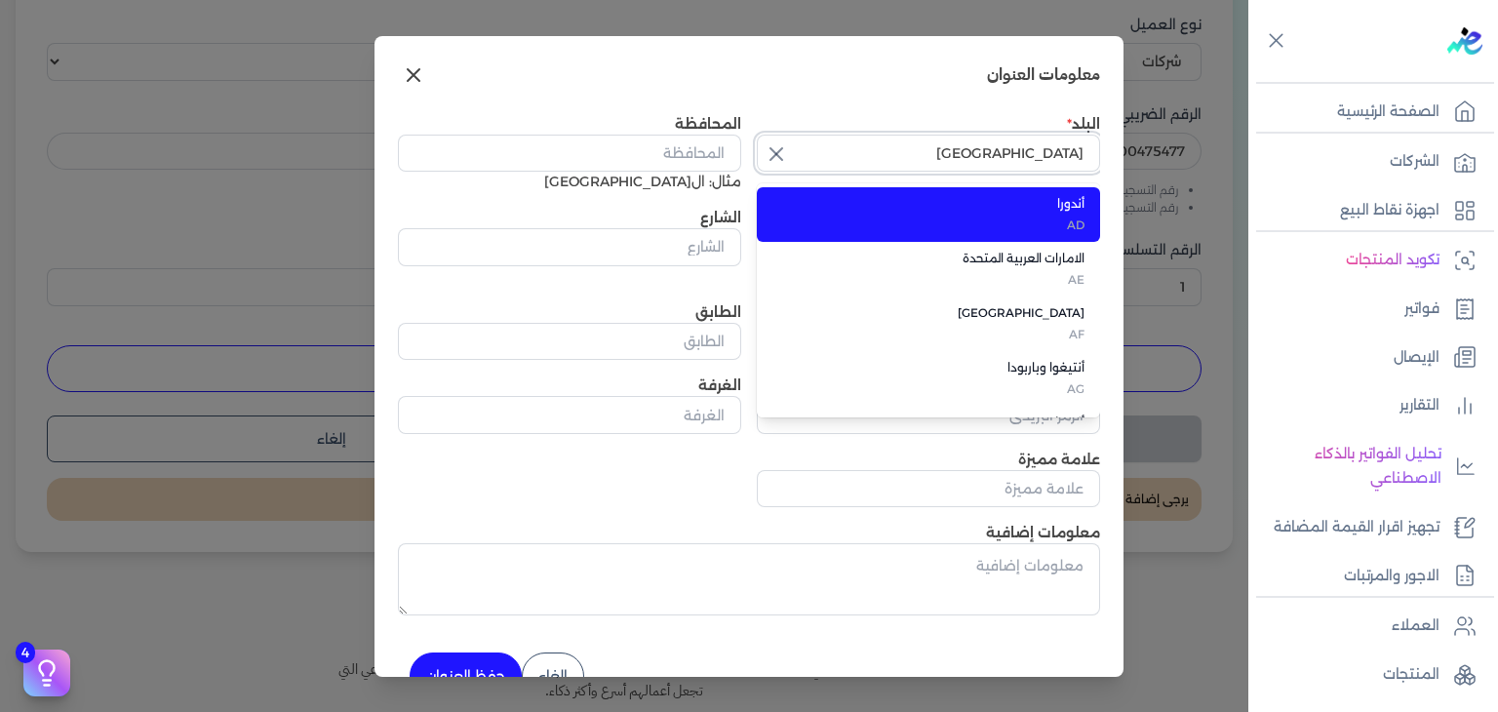
click at [1009, 161] on input "مصر" at bounding box center [928, 153] width 343 height 37
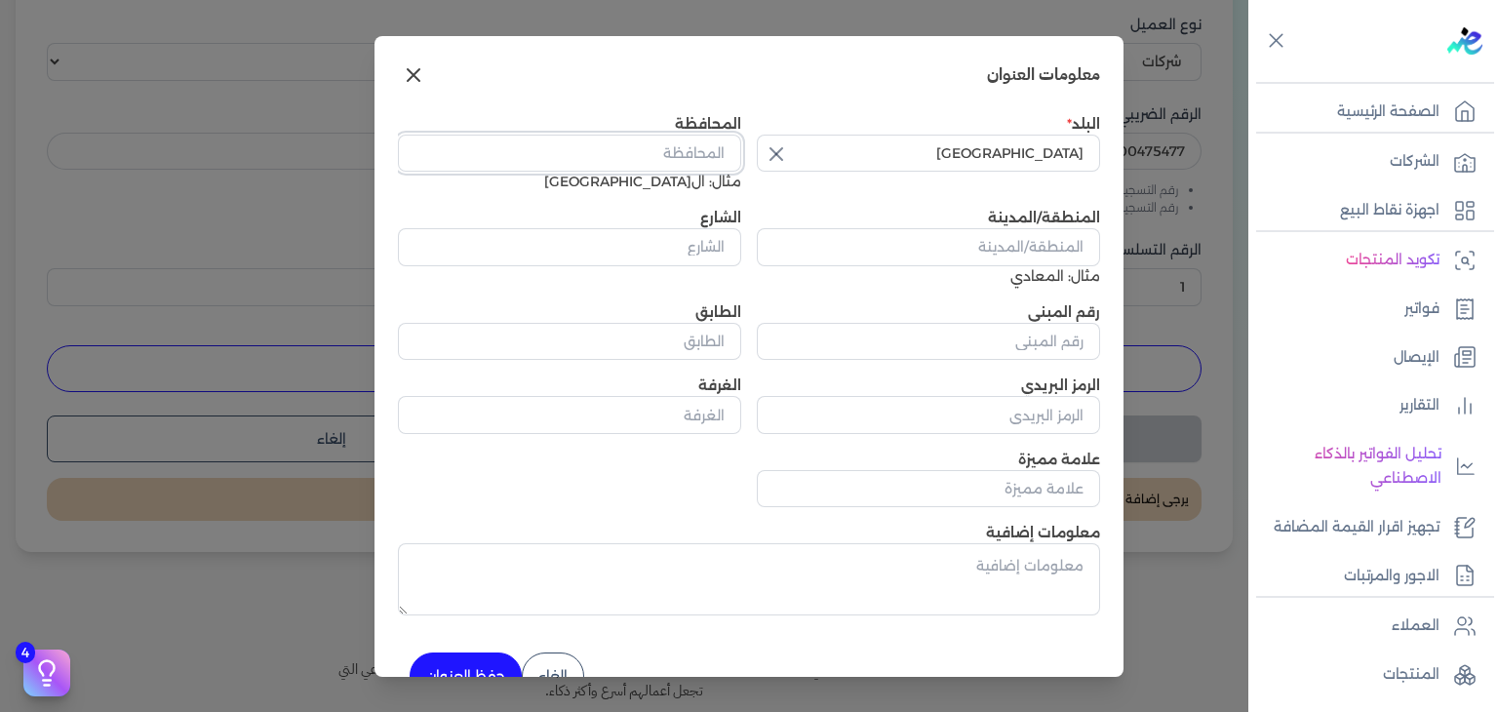
click at [737, 154] on input "المحافظة" at bounding box center [569, 153] width 343 height 37
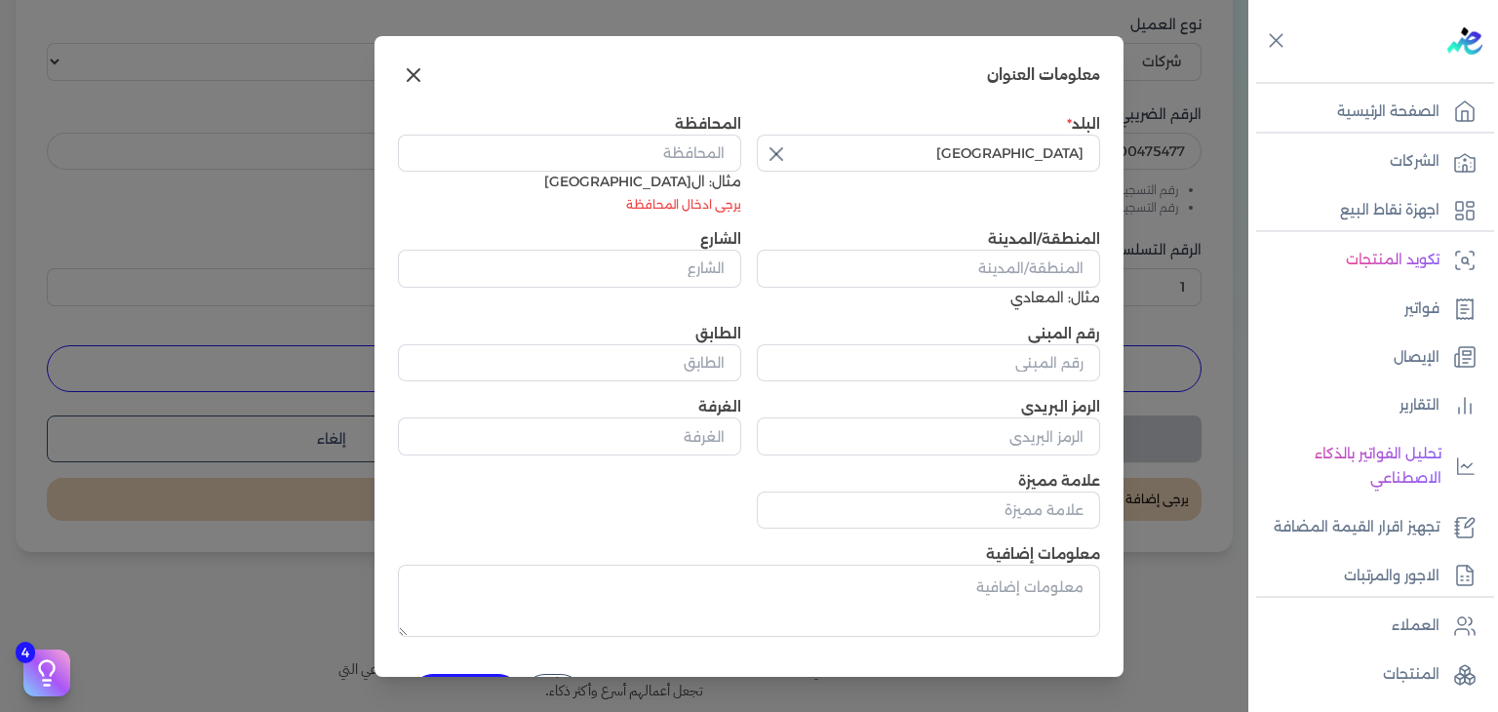
click at [741, 184] on div "مثال: القاهرة" at bounding box center [569, 182] width 343 height 20
click at [705, 161] on input "المحافظة" at bounding box center [569, 153] width 343 height 37
click at [733, 164] on input "المحافظة" at bounding box center [569, 153] width 343 height 37
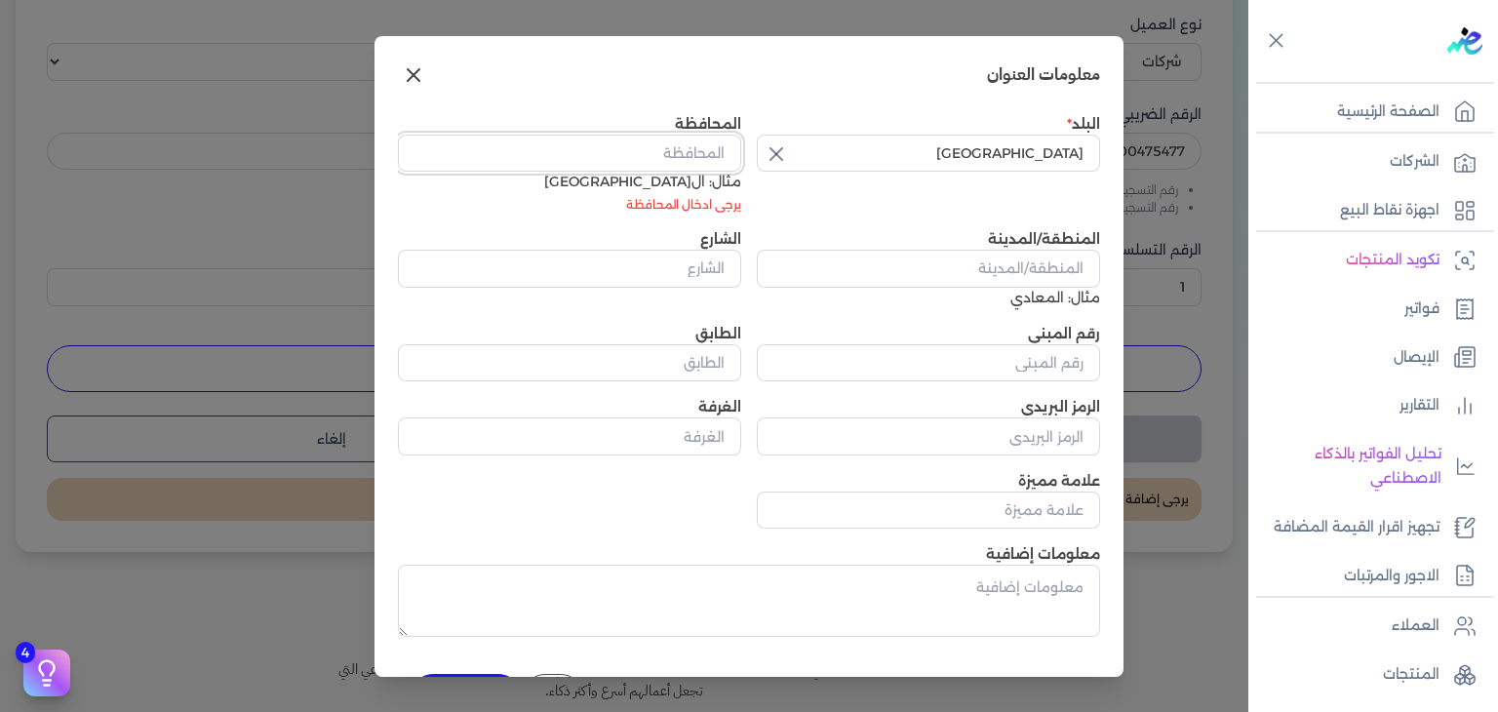
click at [711, 155] on input "المحافظة" at bounding box center [569, 153] width 343 height 37
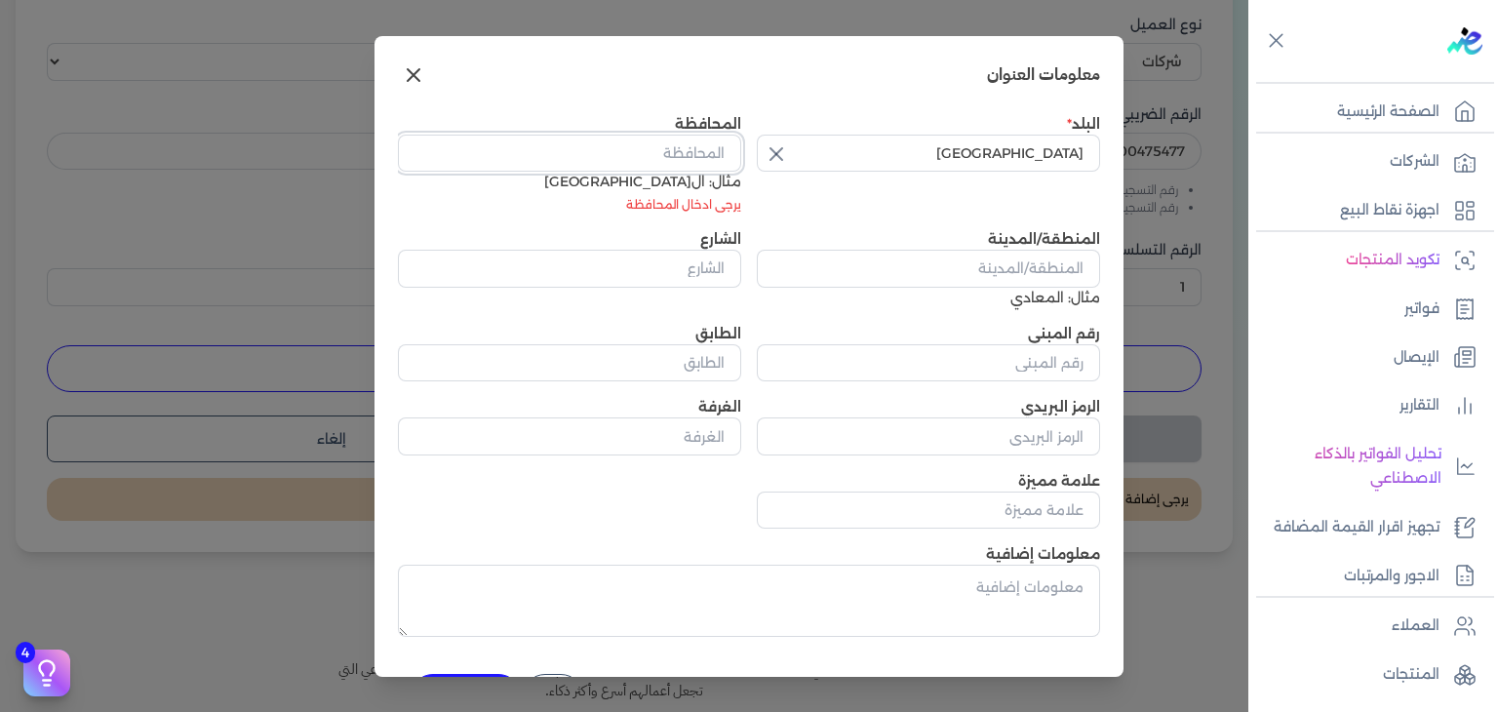
drag, startPoint x: 711, startPoint y: 155, endPoint x: 634, endPoint y: 198, distance: 88.2
click at [634, 198] on div "المحافظة مثال: القاهرة يرجى ادخال المحافظة" at bounding box center [569, 164] width 343 height 100
click at [691, 149] on input "المحافظة" at bounding box center [569, 153] width 343 height 37
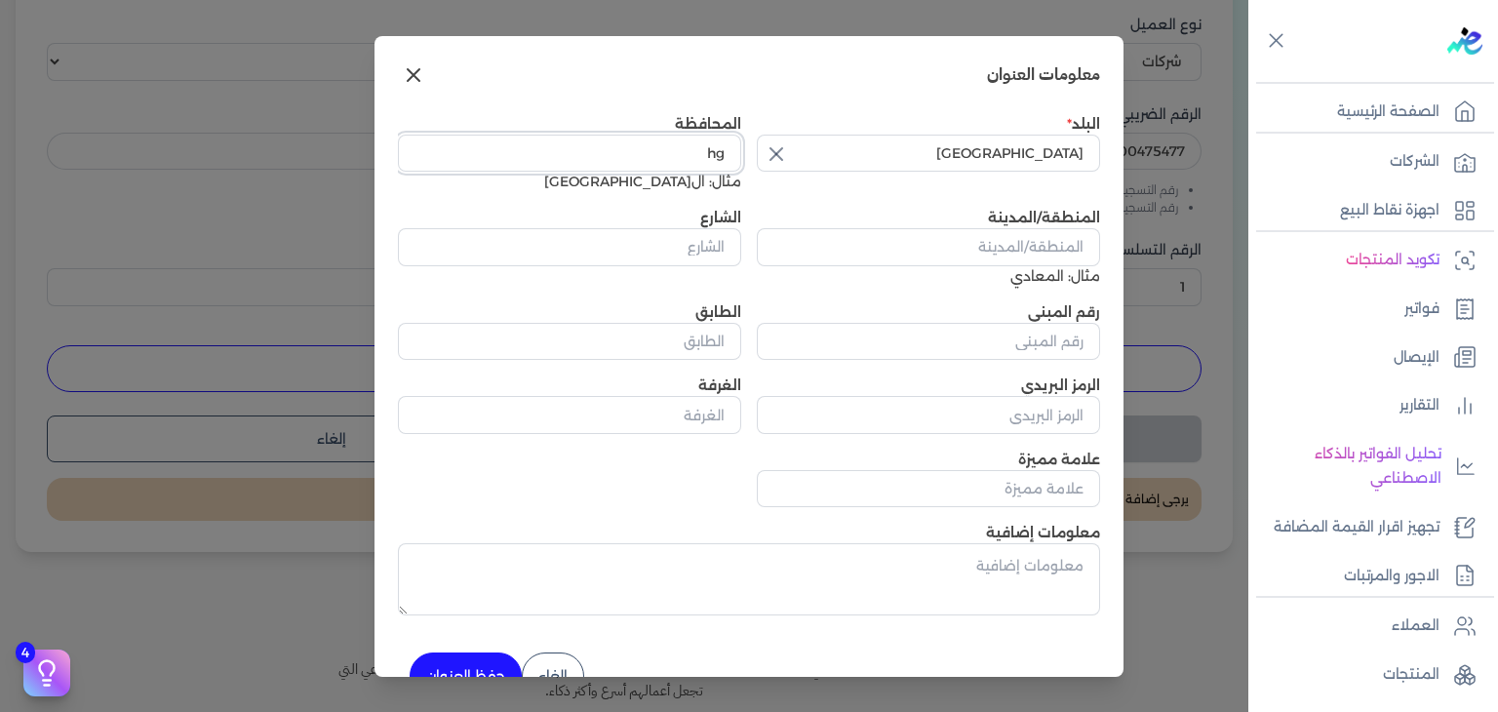
type input "h"
click at [697, 185] on div "مثال: القاهرة" at bounding box center [569, 182] width 343 height 20
click at [726, 152] on input "ال" at bounding box center [569, 153] width 343 height 37
click at [715, 153] on input "ال" at bounding box center [569, 153] width 343 height 37
click at [694, 137] on input "القاهر" at bounding box center [569, 153] width 343 height 37
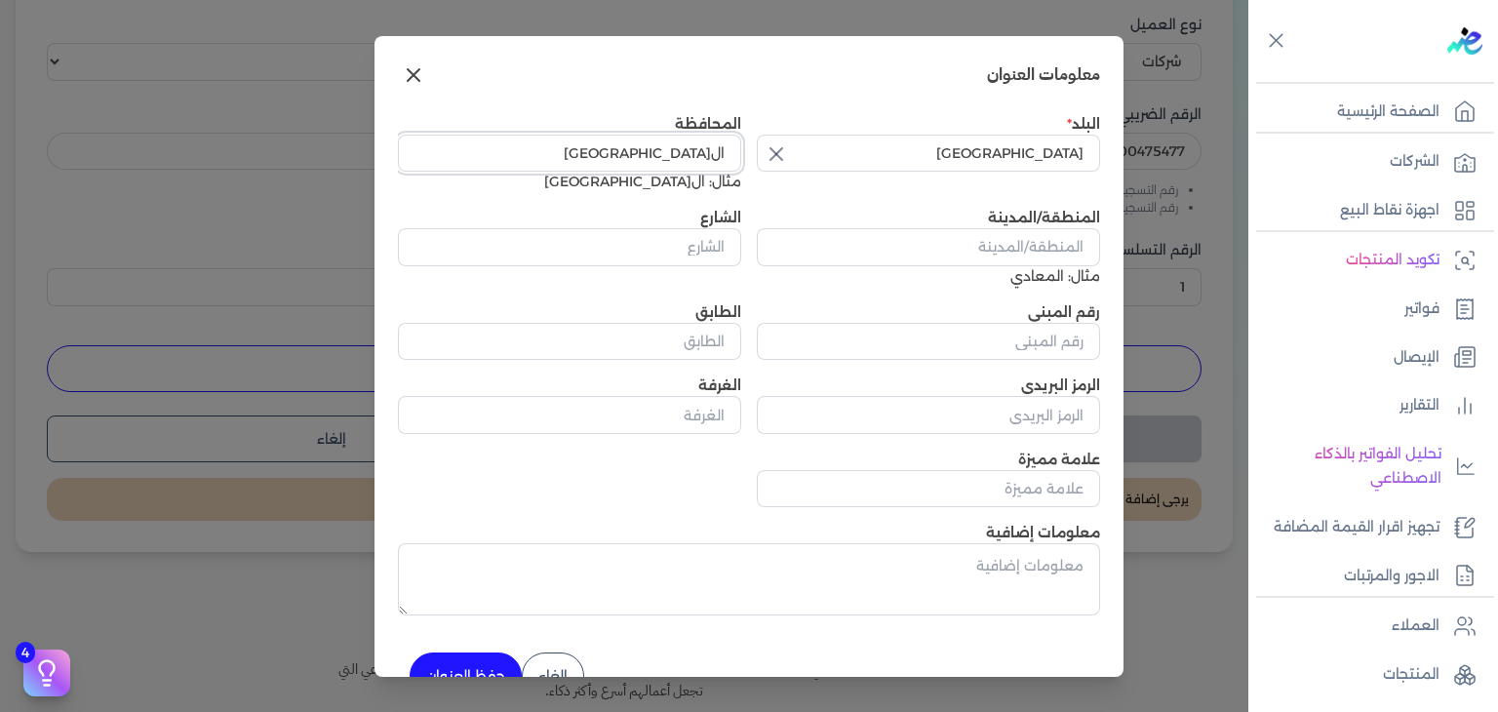
click at [715, 155] on input "القاهرة" at bounding box center [569, 153] width 343 height 37
type input "الجيزة"
click at [1068, 244] on input "المنطقة/المدينة" at bounding box center [928, 246] width 343 height 37
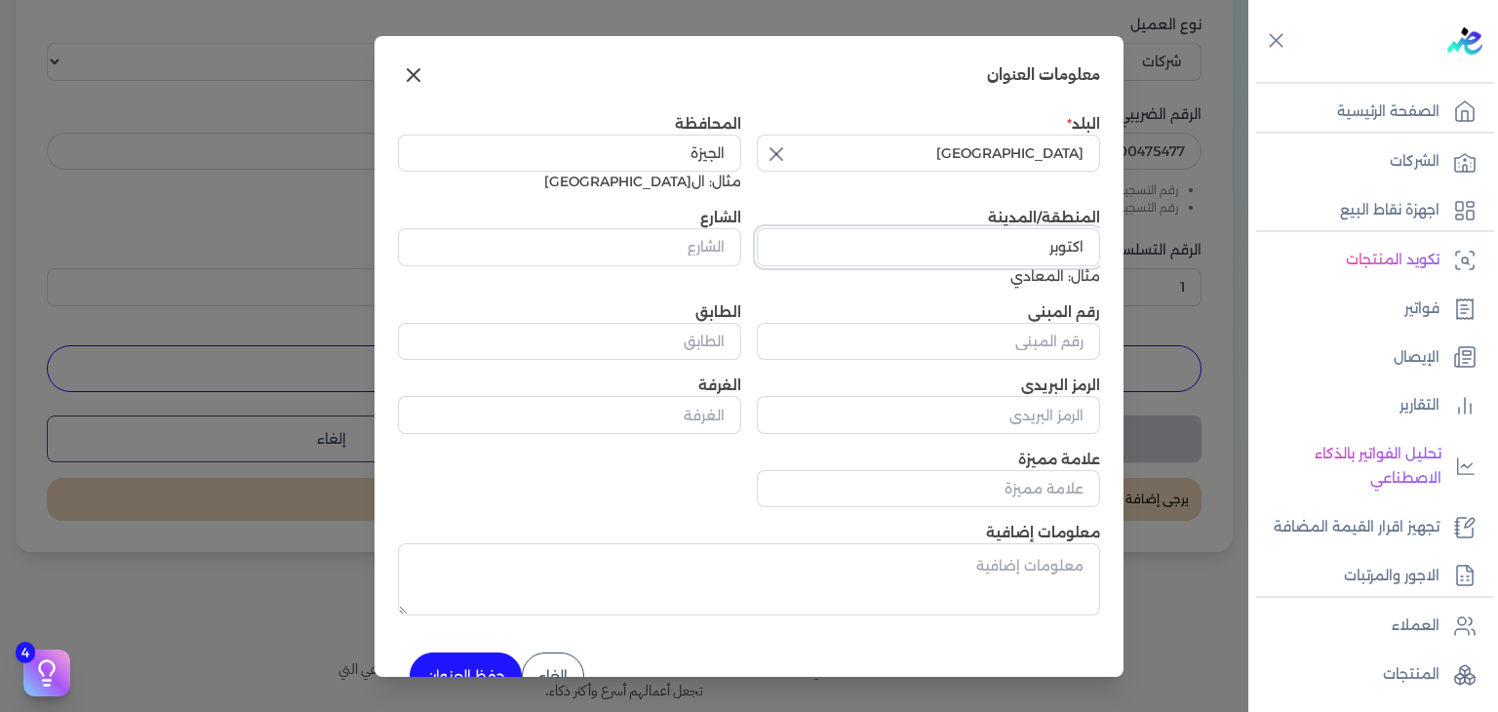
type input "اكتوبر"
click at [769, 595] on textarea "معلومات إضافية" at bounding box center [749, 579] width 702 height 72
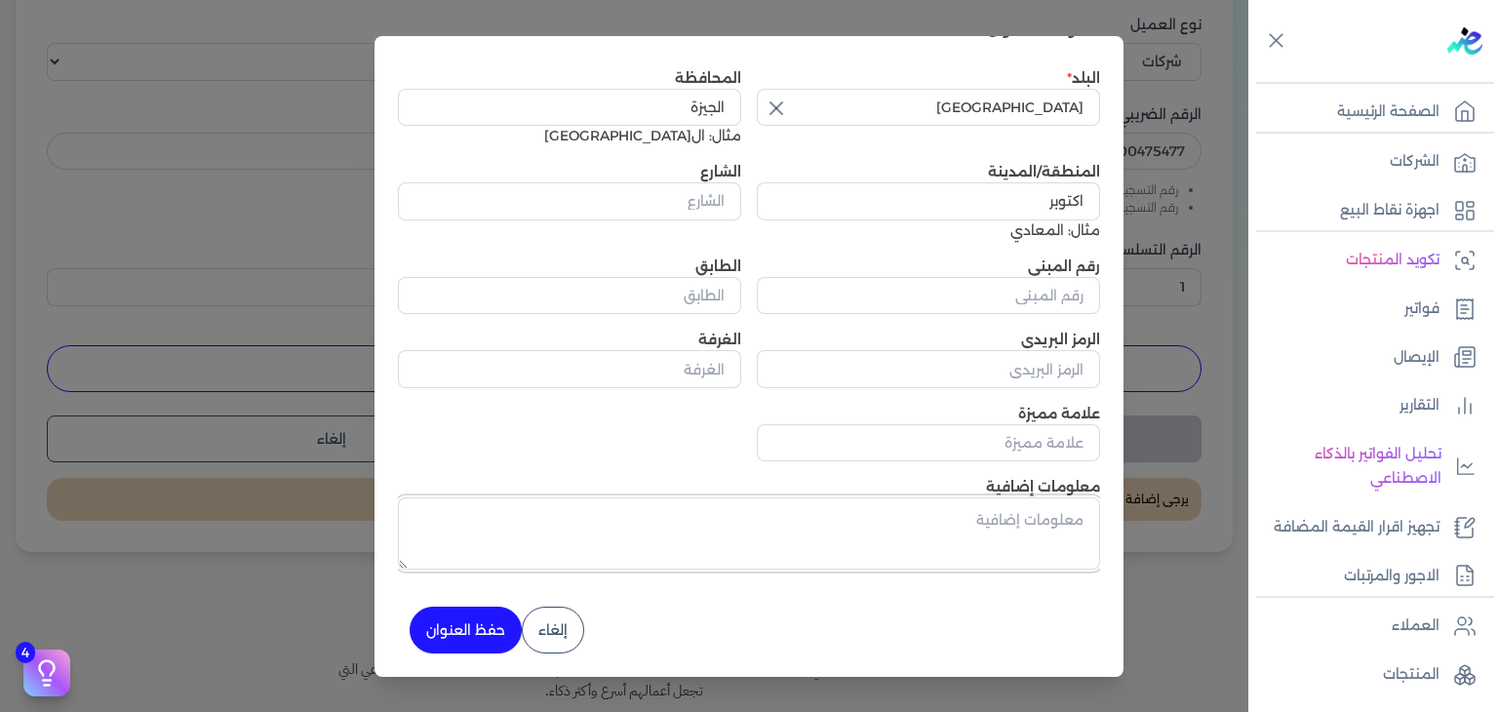
scroll to position [0, 0]
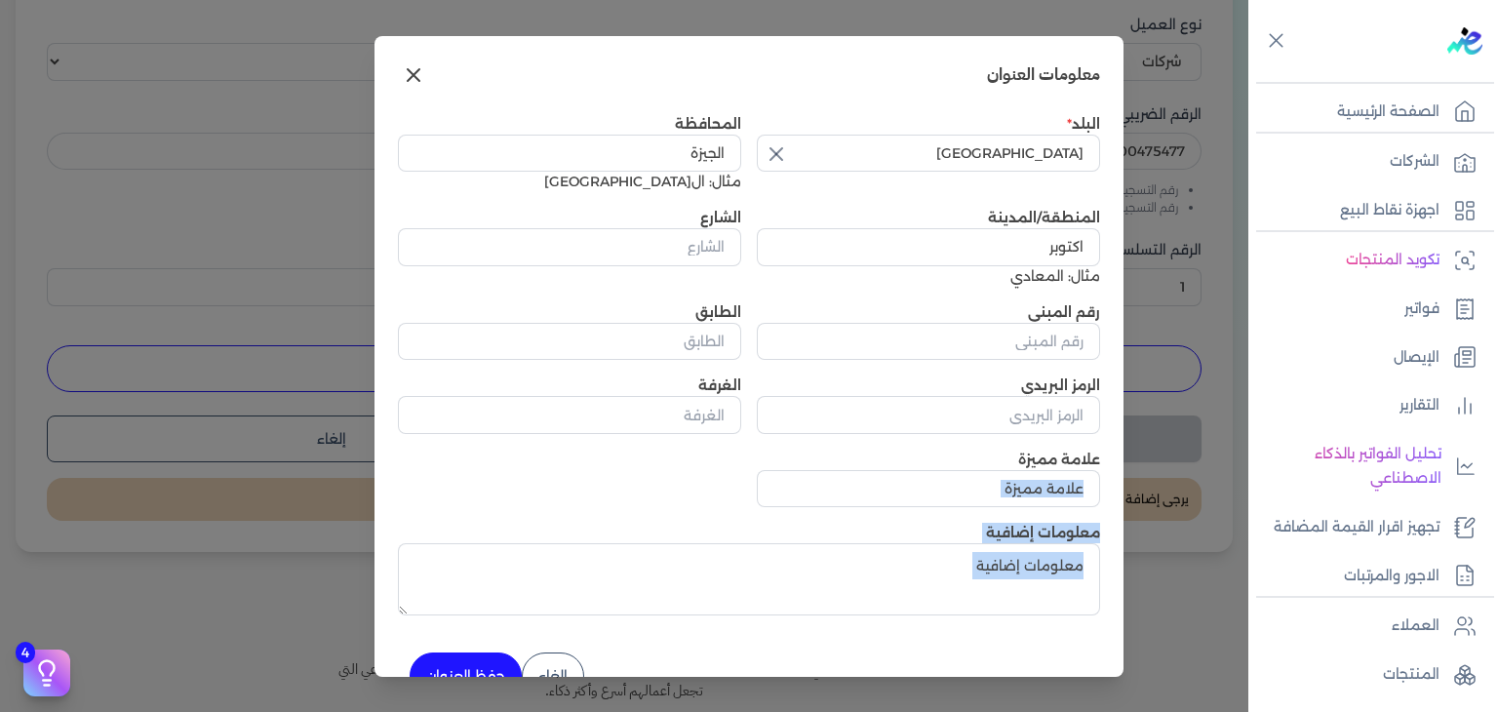
drag, startPoint x: 797, startPoint y: 707, endPoint x: 795, endPoint y: 419, distance: 287.8
click at [795, 419] on div "معلومات العنوان البلد مصر المحافظة الجيزة مثال: القاهرة المنطقة/المدينة اكتوبر …" at bounding box center [749, 356] width 1498 height 712
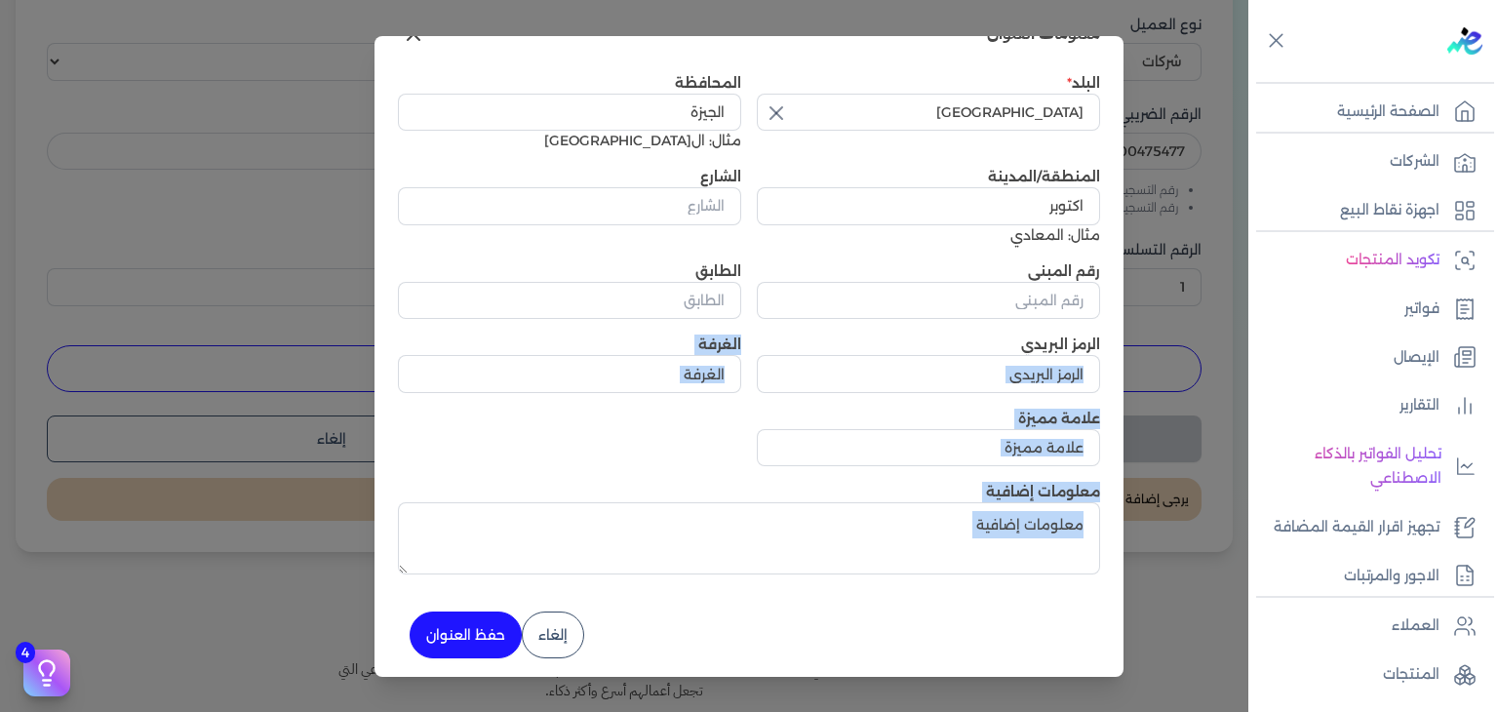
scroll to position [47, 0]
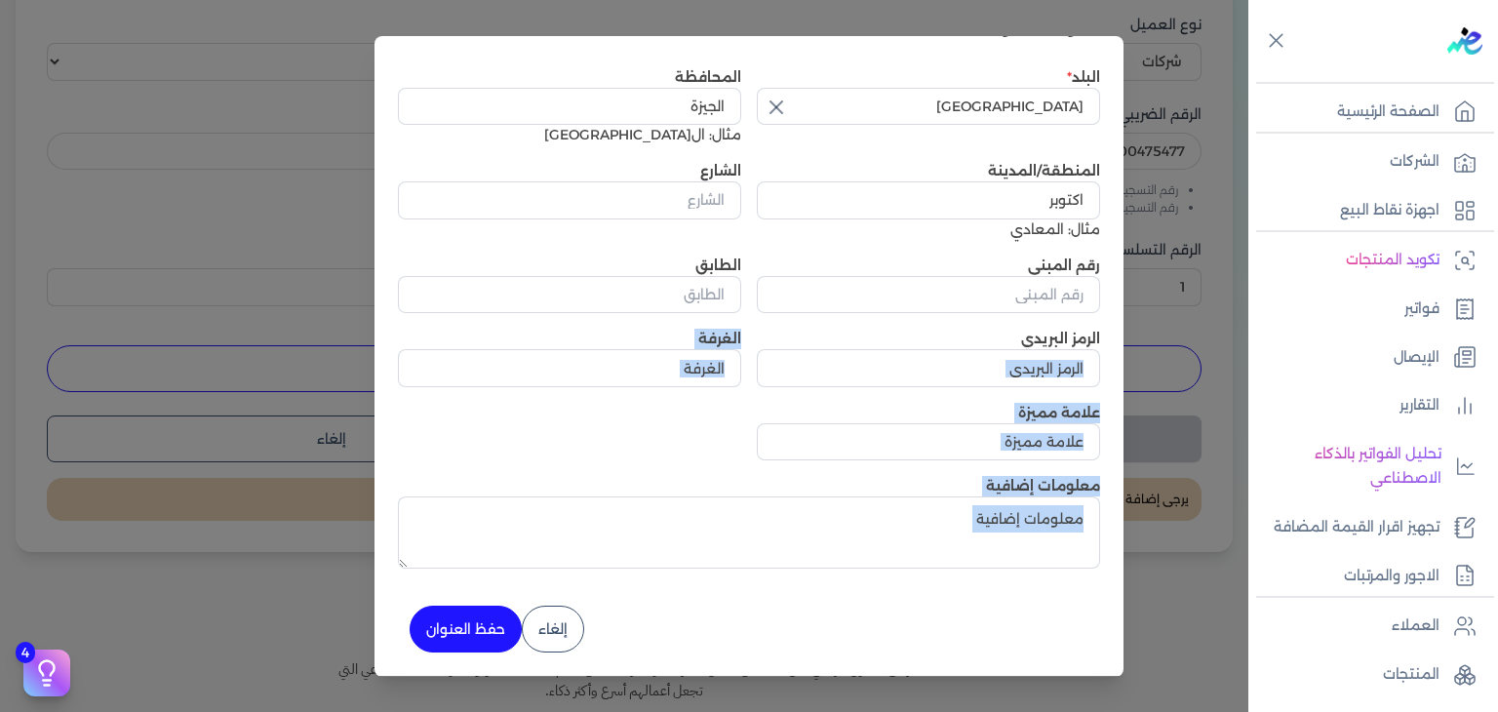
click at [496, 645] on button "حفظ العنوان" at bounding box center [466, 629] width 112 height 47
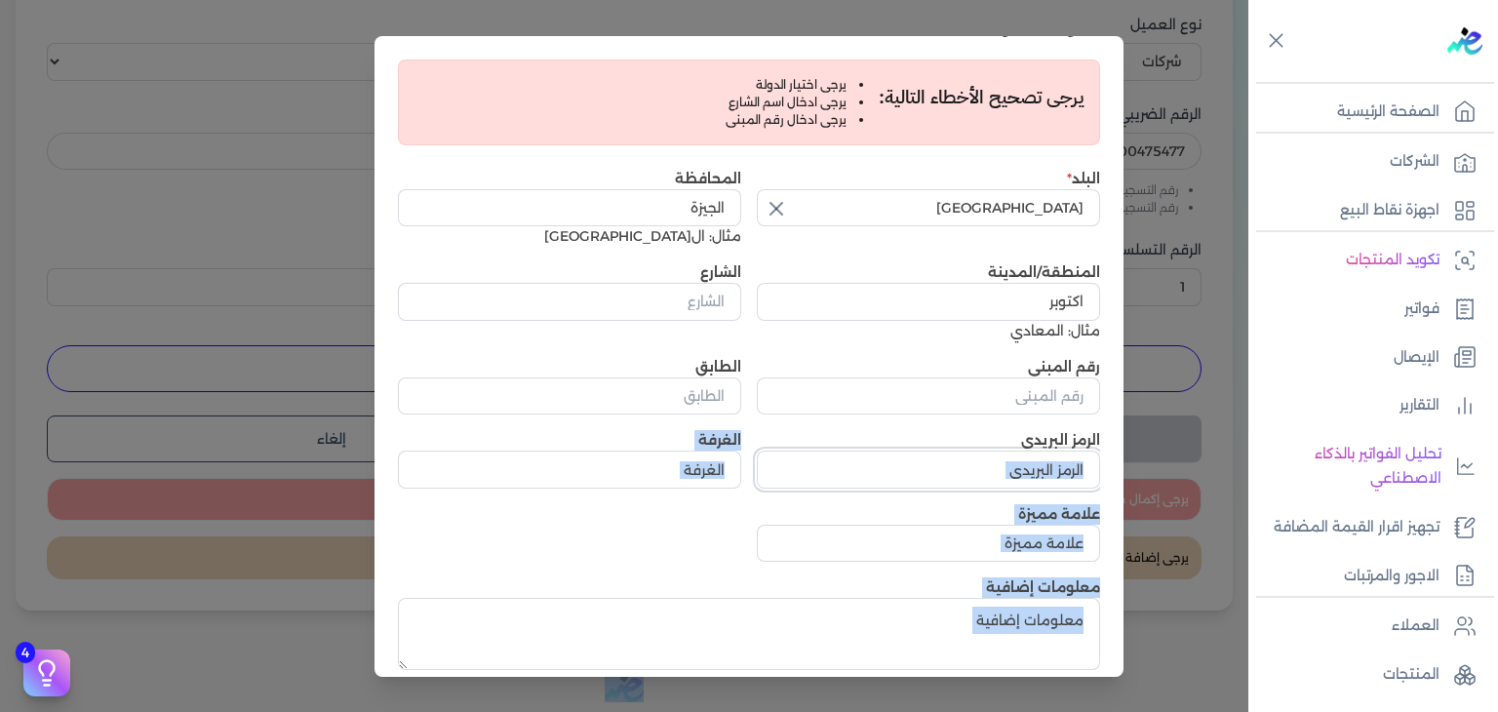
click at [1063, 467] on input "الرمز البريدي" at bounding box center [928, 469] width 343 height 37
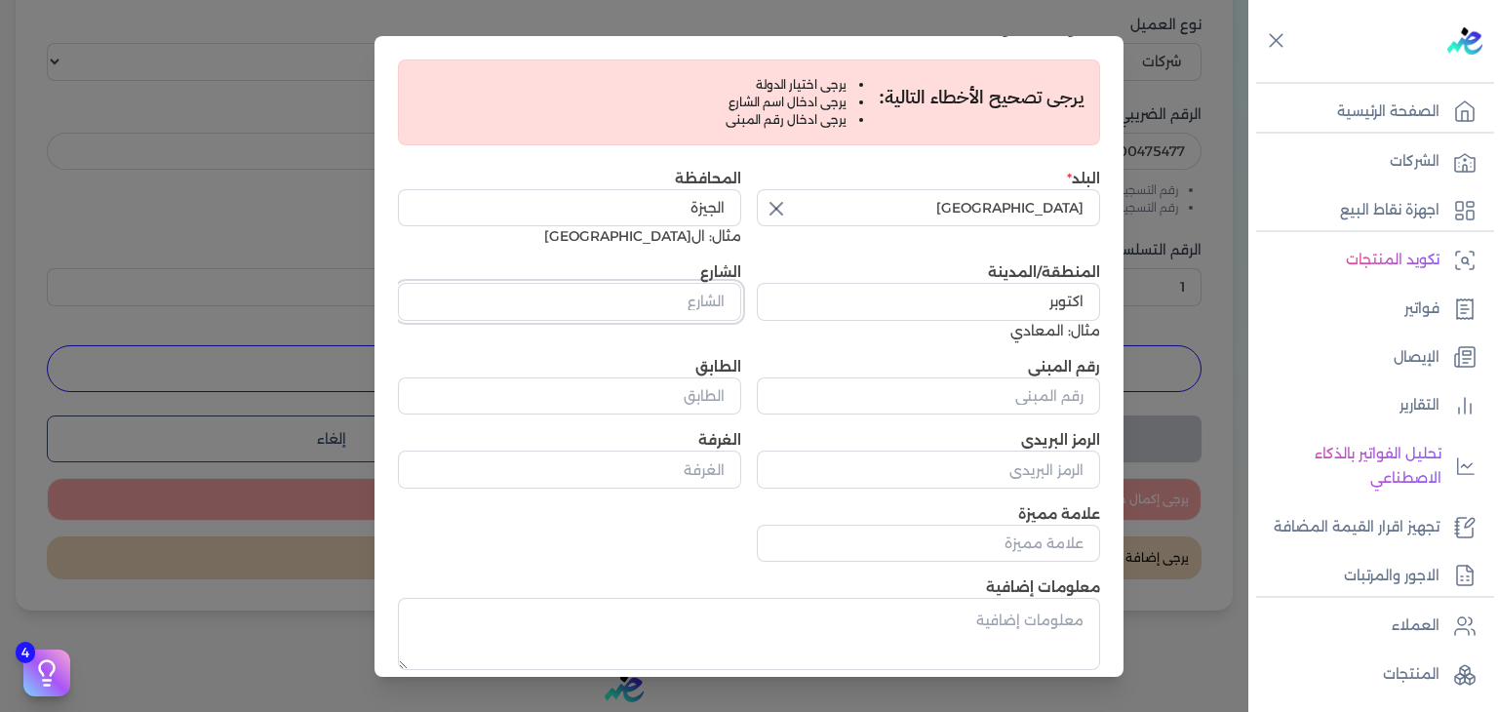
click at [728, 290] on input "الشارع" at bounding box center [569, 301] width 343 height 37
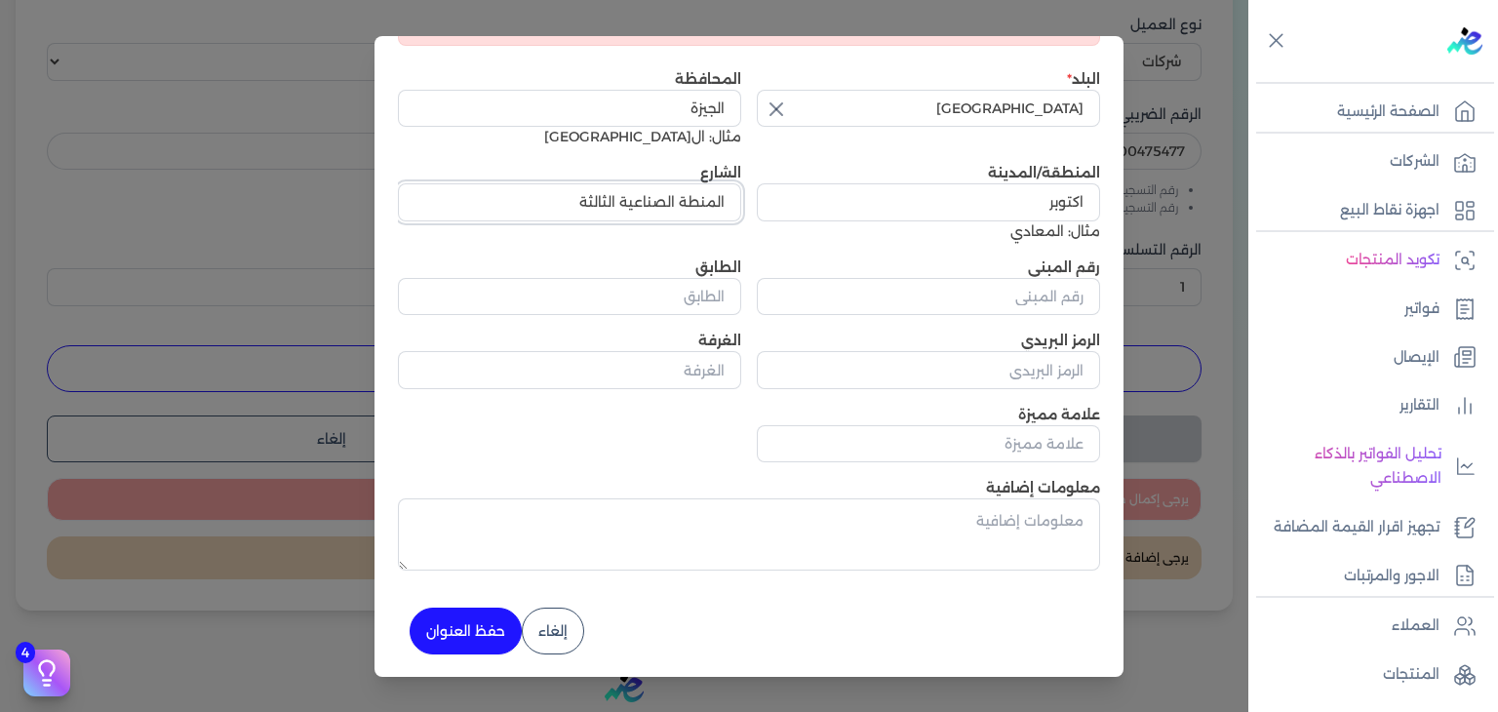
scroll to position [147, 0]
type input "المنطة الصناعية الثالثة"
click at [477, 629] on button "حفظ العنوان" at bounding box center [466, 630] width 112 height 47
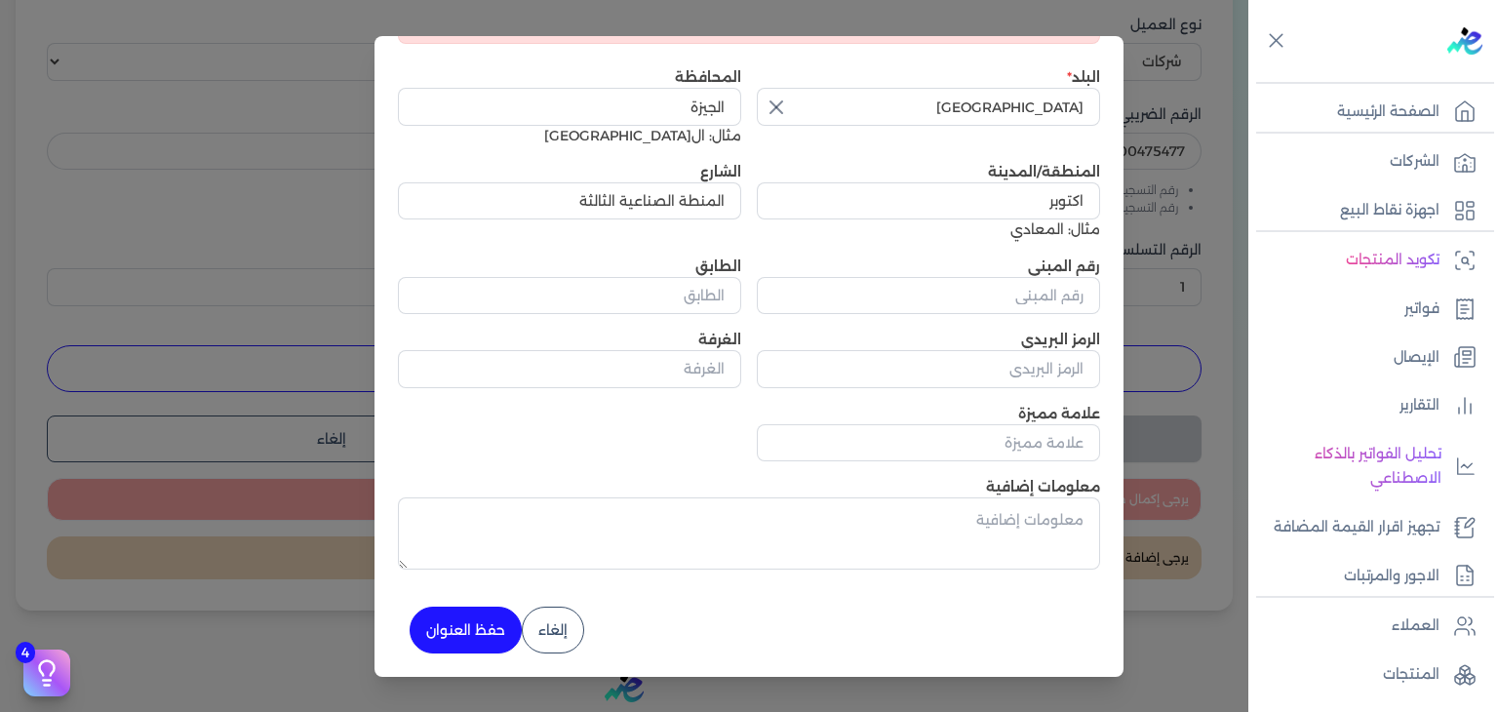
click at [477, 629] on button "حفظ العنوان" at bounding box center [466, 630] width 112 height 47
click at [557, 627] on button "إلغاء" at bounding box center [553, 630] width 62 height 47
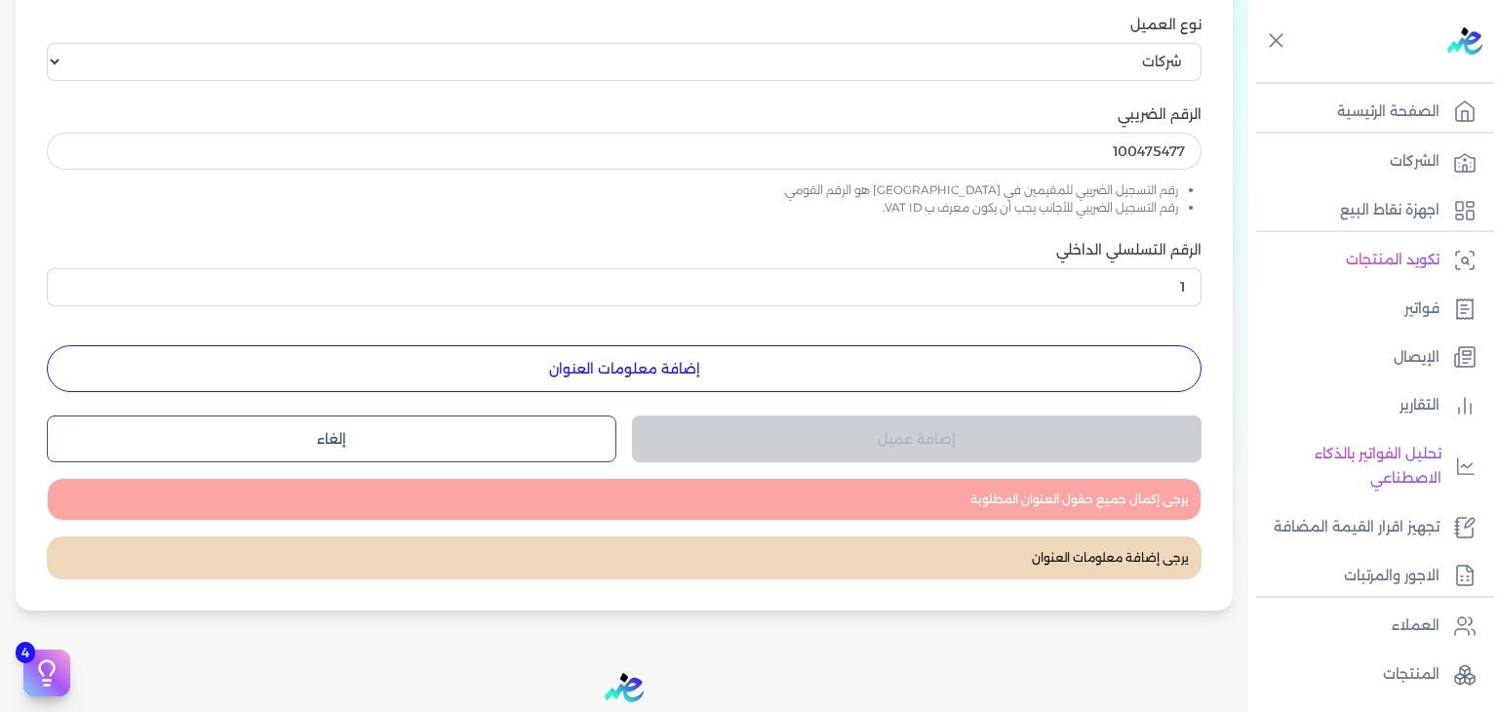
click at [800, 357] on button "إضافة معلومات العنوان" at bounding box center [624, 368] width 1155 height 47
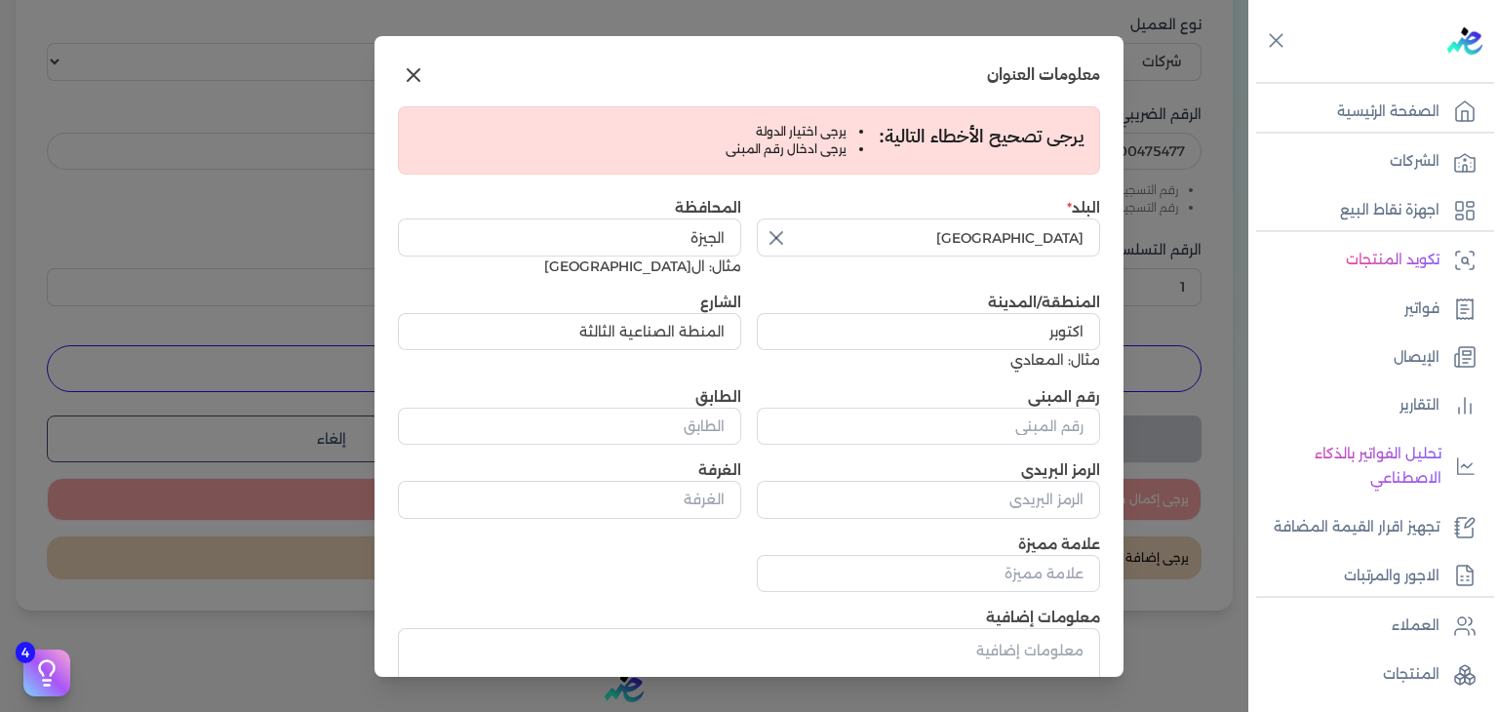
click at [1044, 138] on h4 "يرجى تصحيح الأخطاء التالية:" at bounding box center [981, 137] width 205 height 28
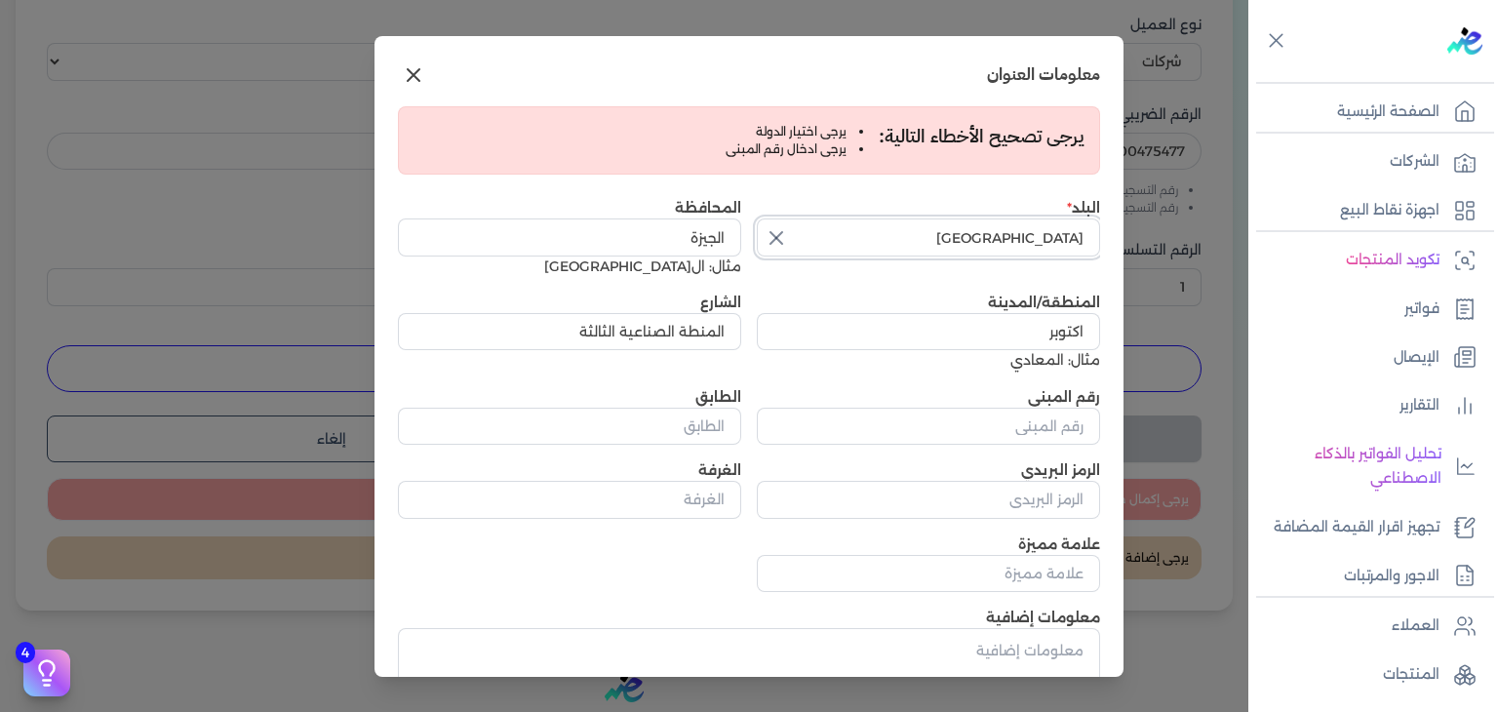
click at [806, 241] on input "مصر" at bounding box center [928, 237] width 343 height 37
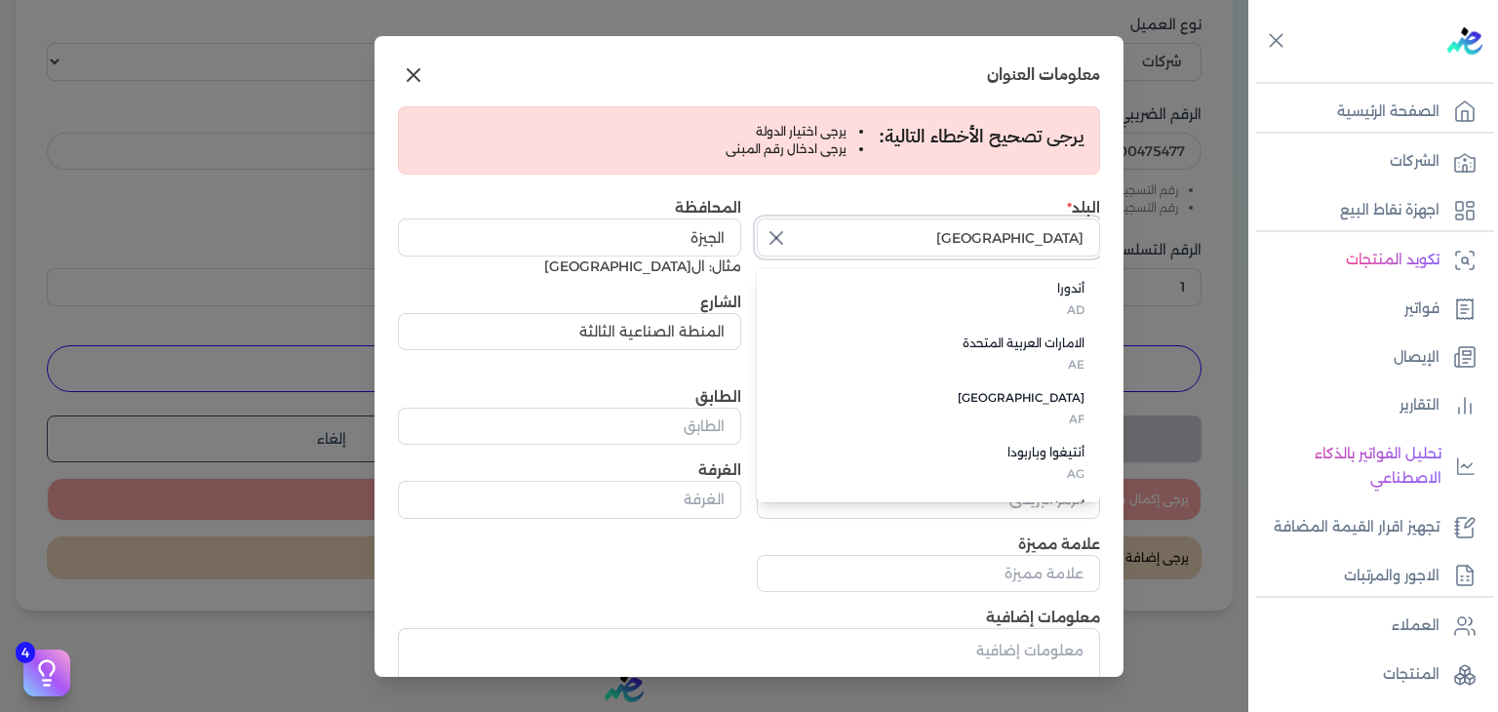
click at [1070, 249] on input "مصر" at bounding box center [928, 237] width 343 height 37
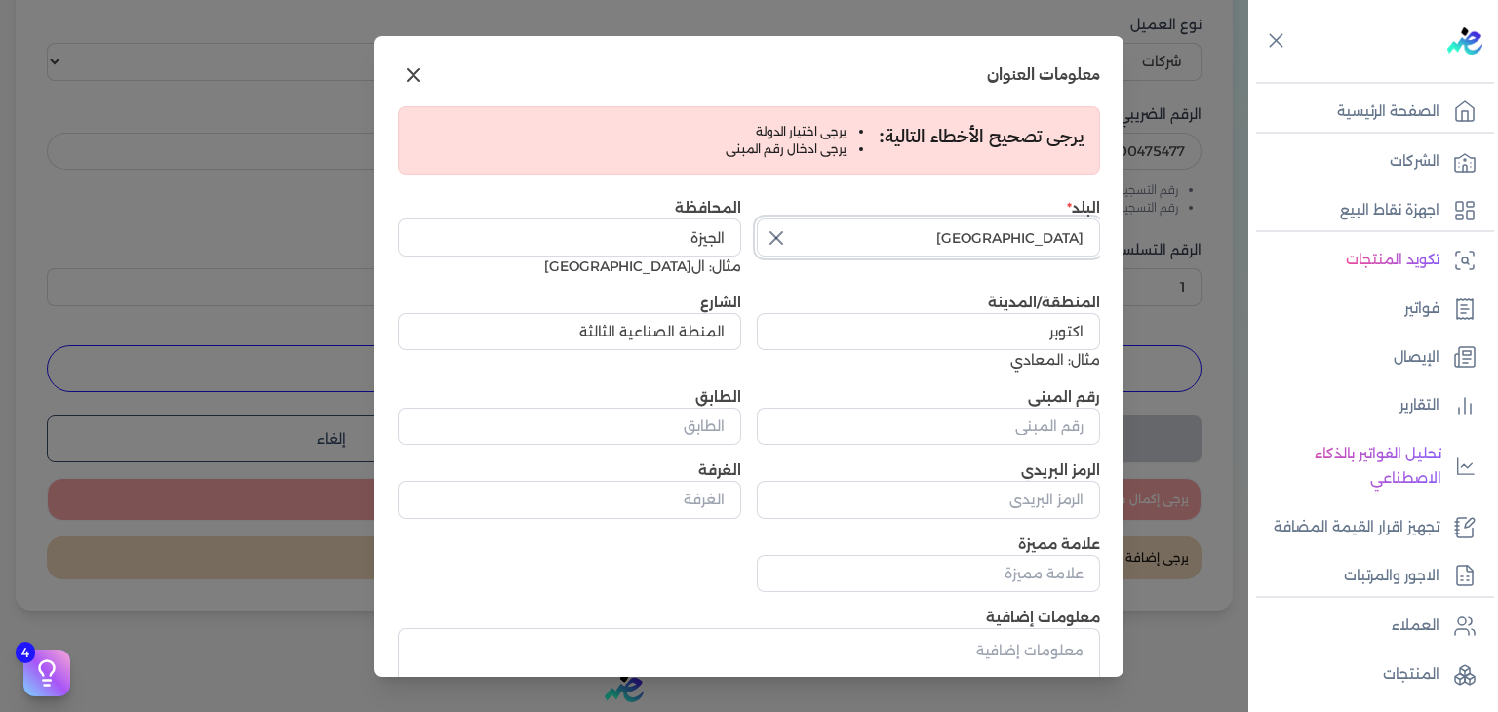
click at [1070, 249] on input "مصر" at bounding box center [928, 237] width 343 height 37
type input "مصر"
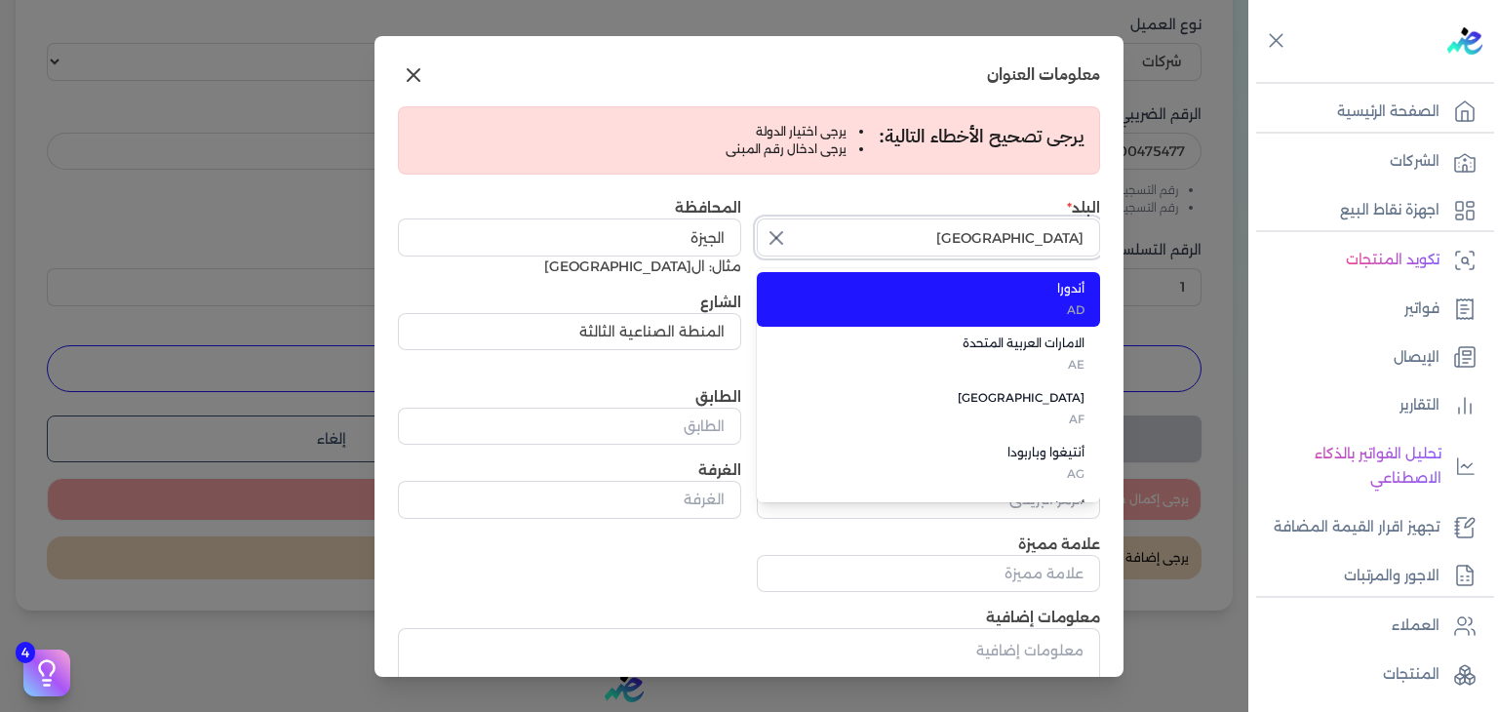
click at [1070, 249] on input "مصر" at bounding box center [928, 237] width 343 height 37
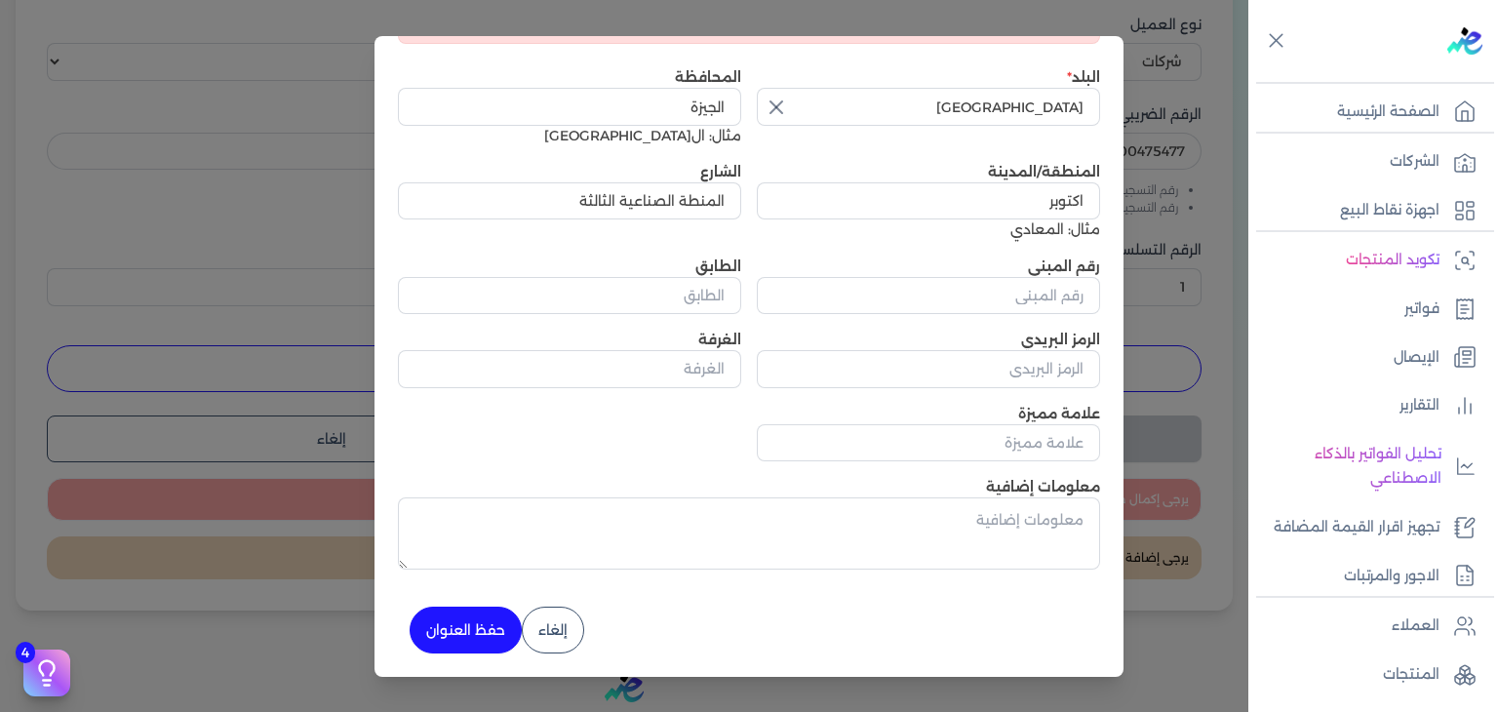
click at [473, 627] on button "حفظ العنوان" at bounding box center [466, 630] width 112 height 47
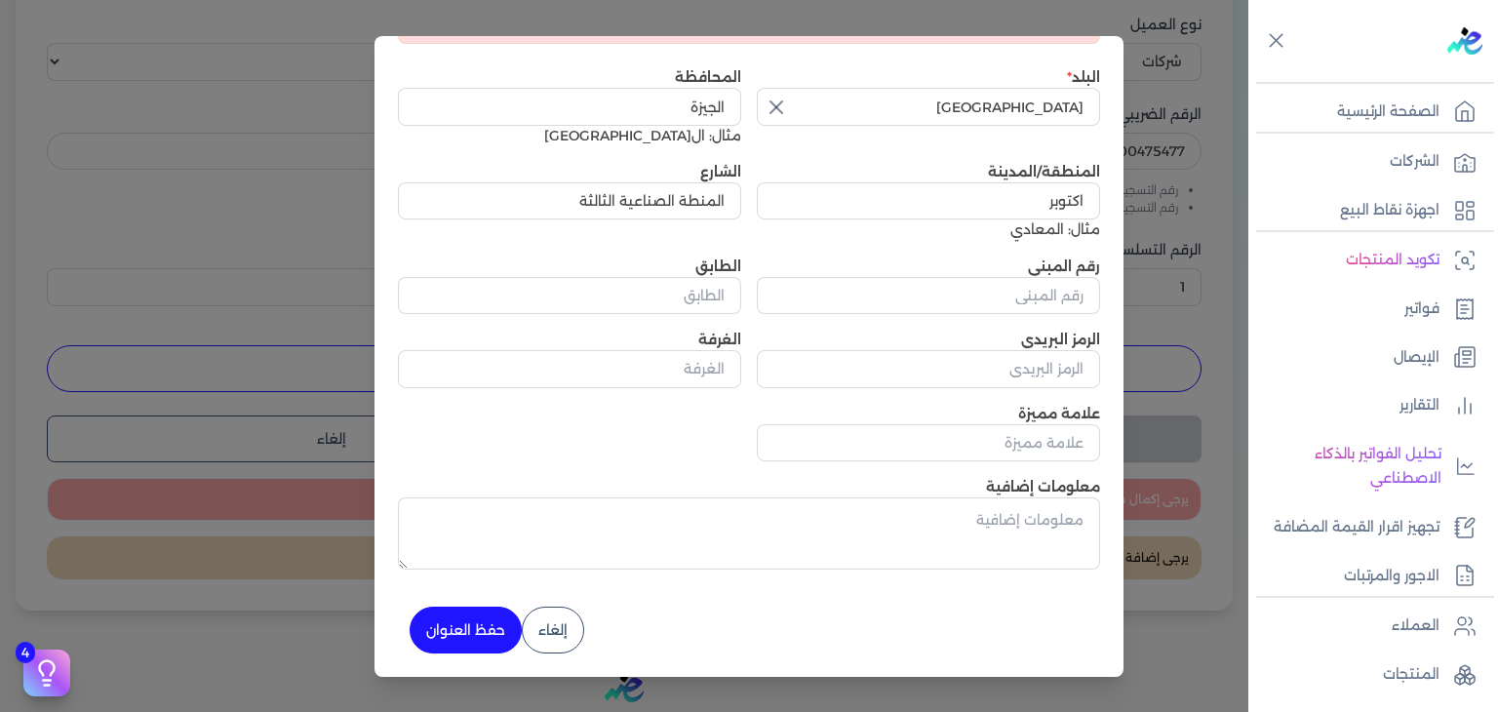
click at [473, 627] on button "حفظ العنوان" at bounding box center [466, 630] width 112 height 47
drag, startPoint x: 473, startPoint y: 627, endPoint x: 873, endPoint y: 132, distance: 636.8
click at [873, 132] on div "معلومات العنوان يرجى تصحيح الأخطاء التالية: يرجى اختيار الدولة يرجى ادخال رقم ا…" at bounding box center [749, 356] width 749 height 641
click at [781, 108] on icon "button" at bounding box center [777, 107] width 12 height 12
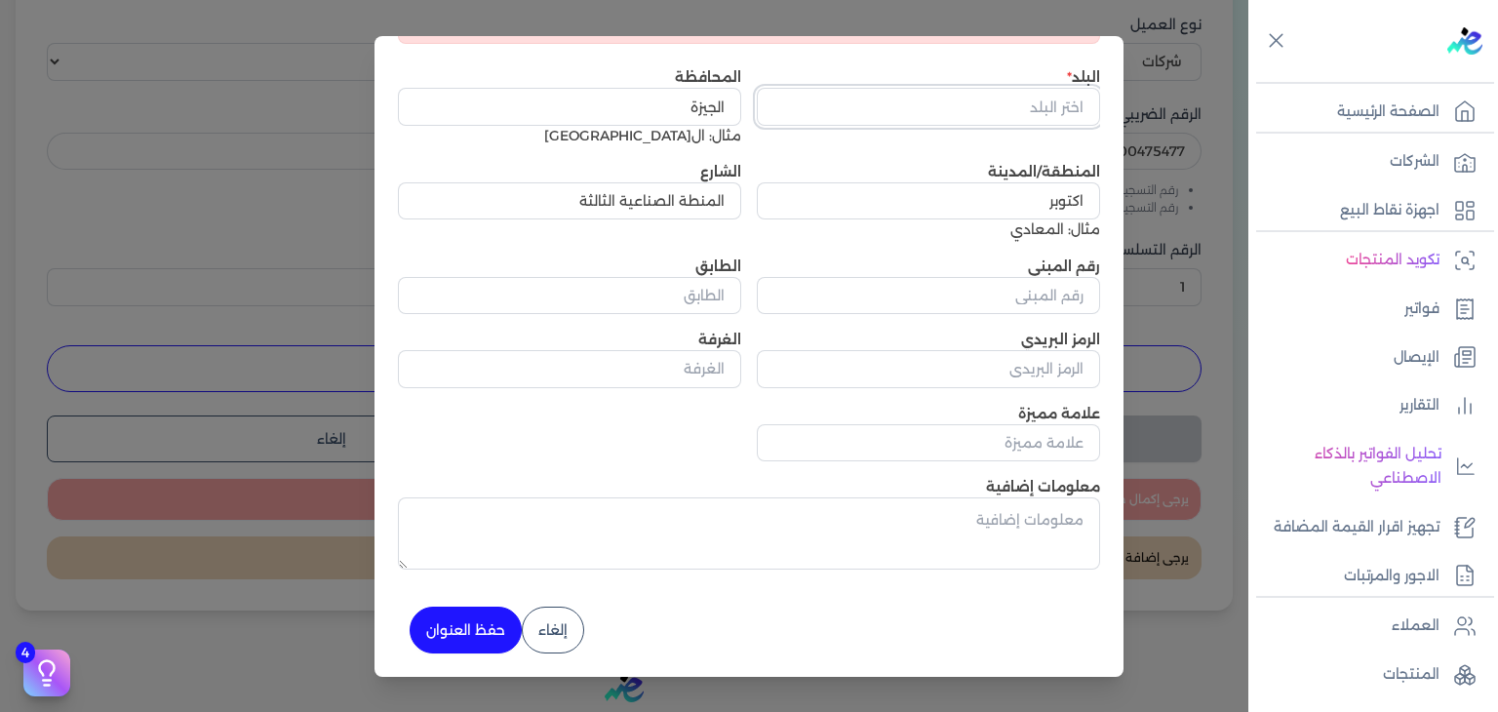
click at [1038, 113] on input "text" at bounding box center [928, 106] width 343 height 37
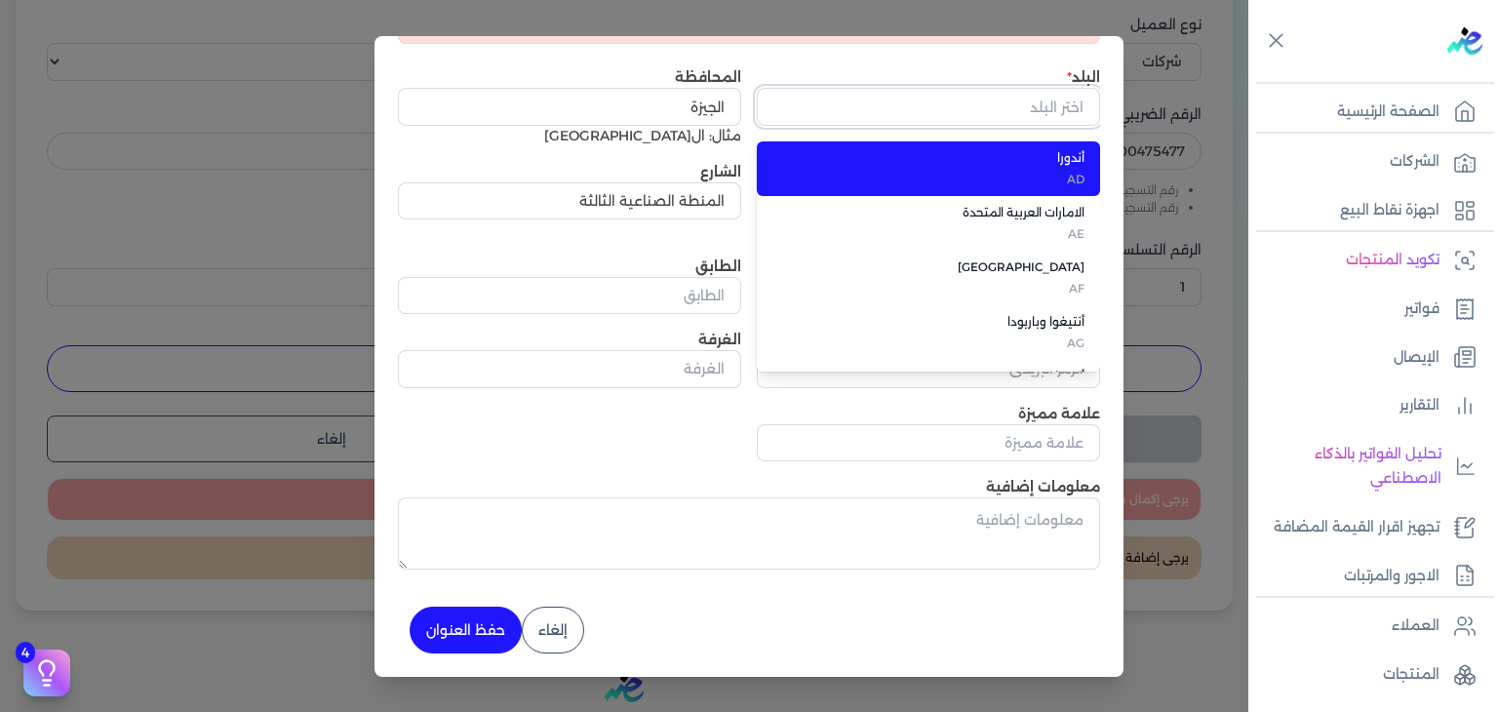
click at [1038, 113] on input "text" at bounding box center [928, 106] width 343 height 37
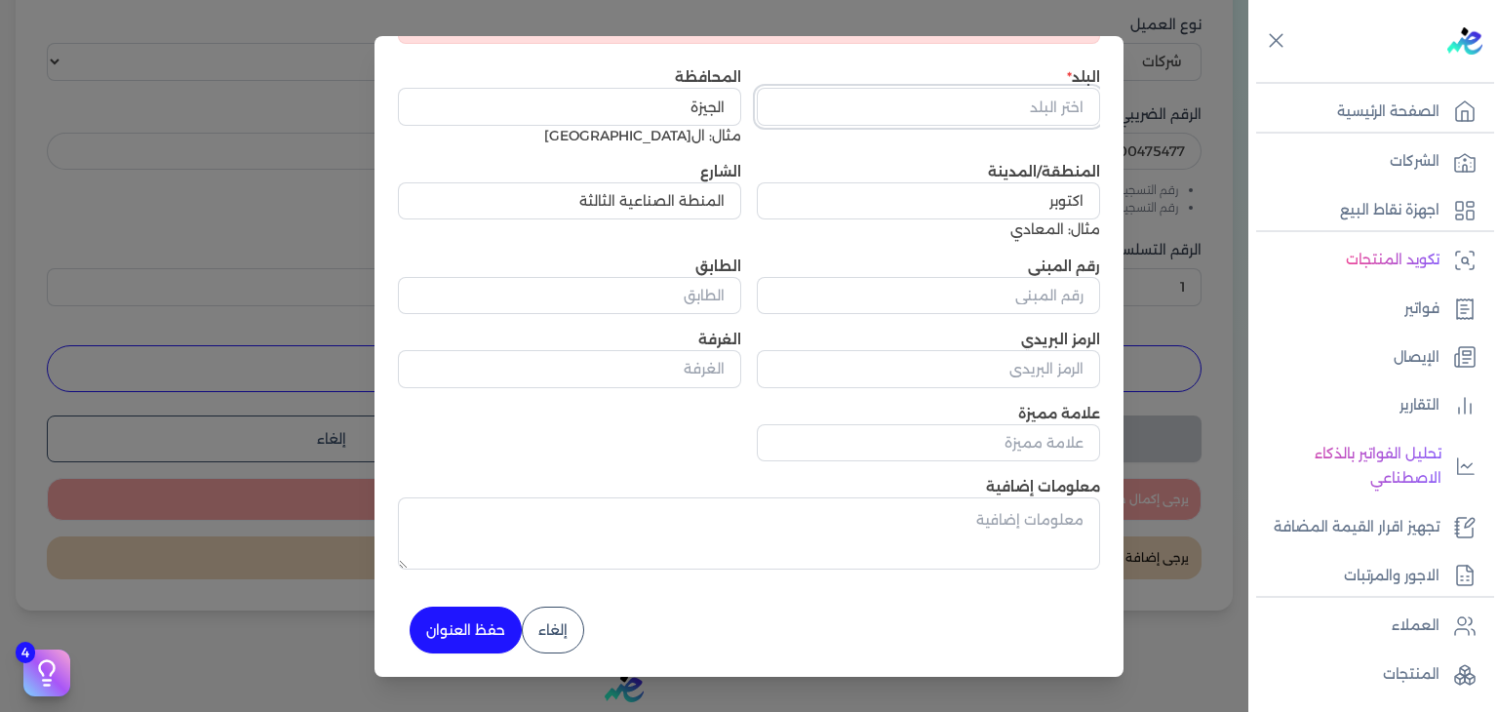
click at [1038, 113] on input "text" at bounding box center [928, 106] width 343 height 37
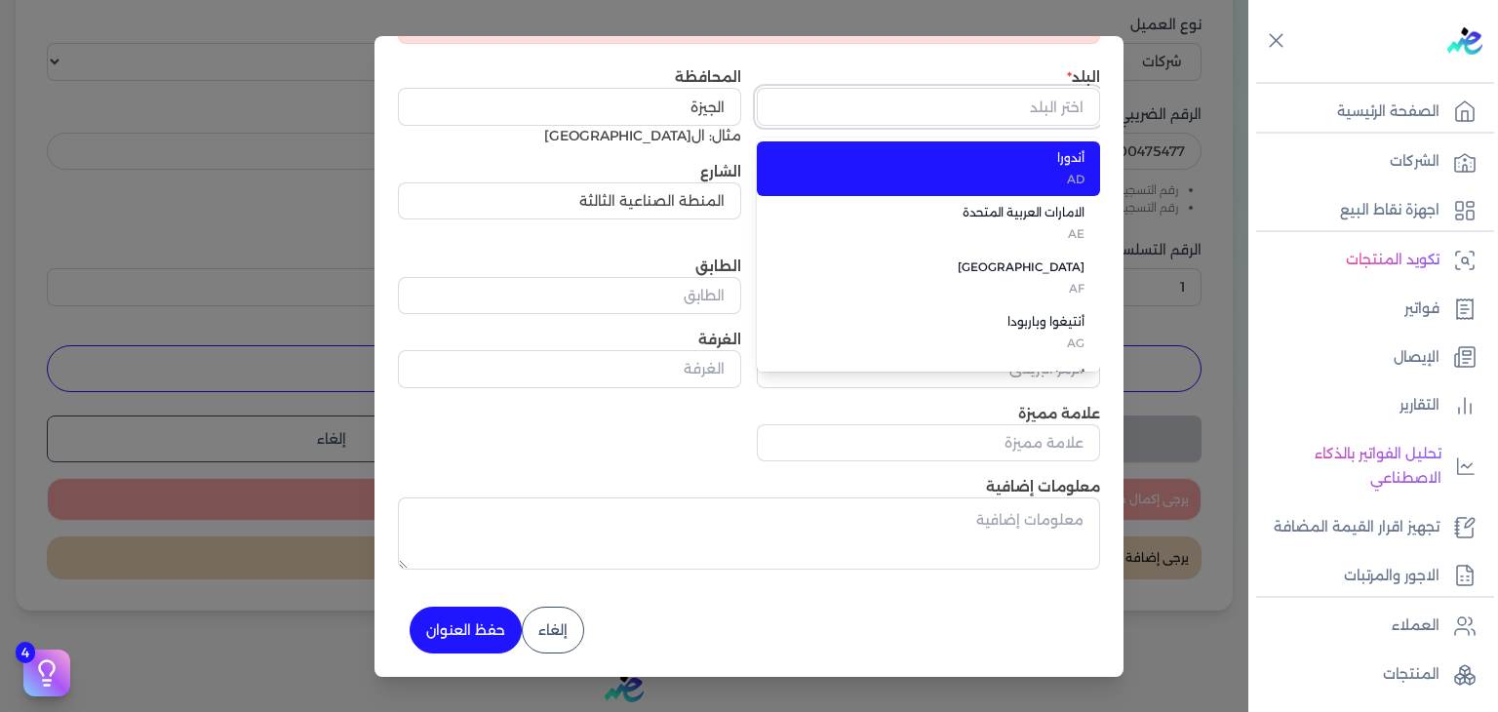
click at [1038, 113] on input "text" at bounding box center [928, 106] width 343 height 37
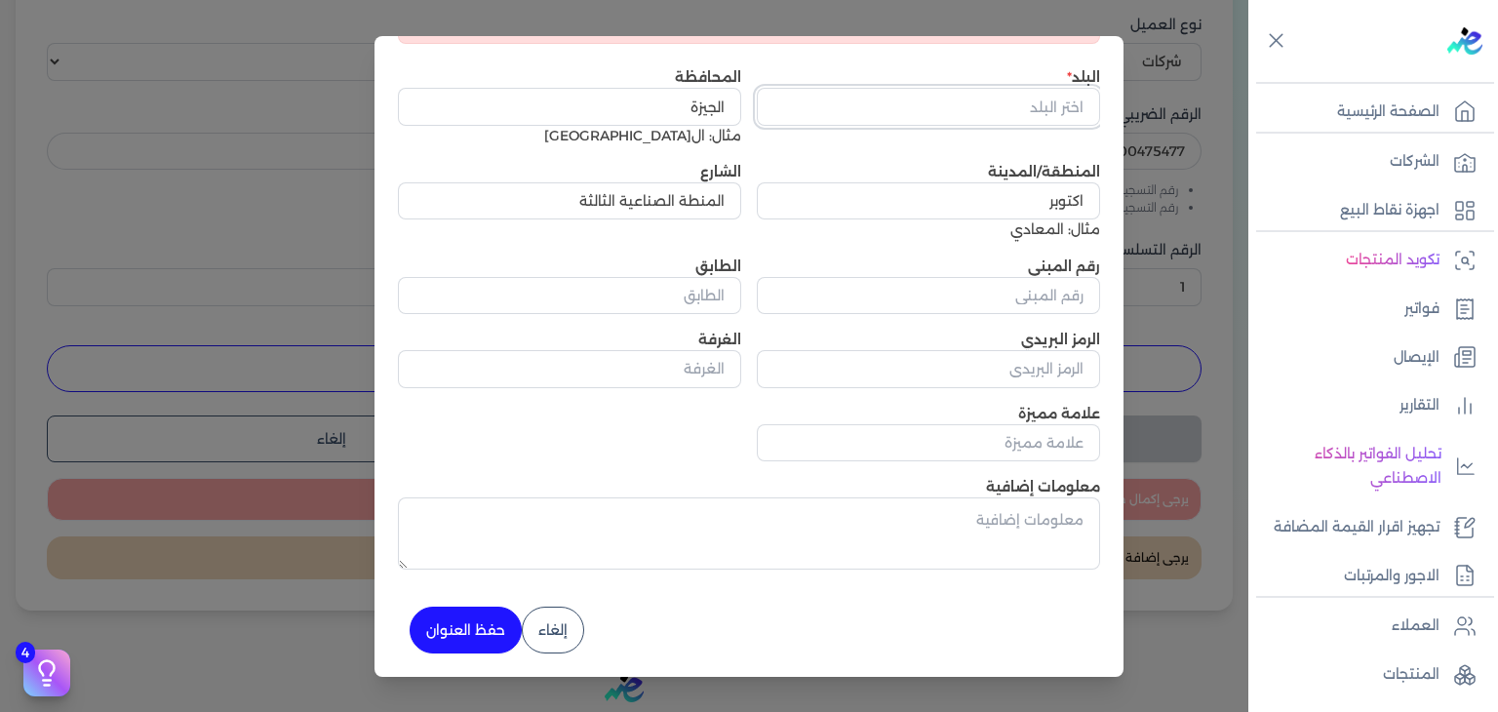
click at [1038, 113] on input "text" at bounding box center [928, 106] width 343 height 37
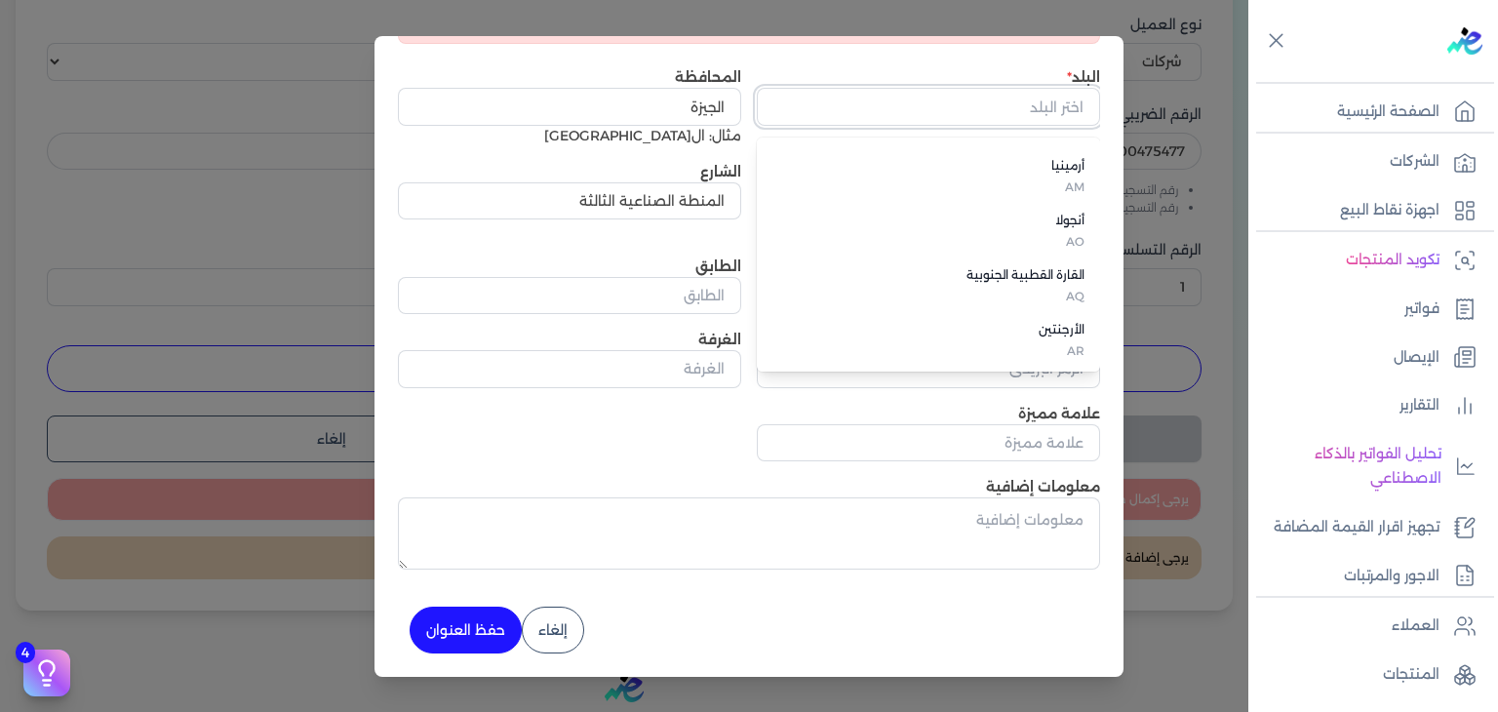
click at [1056, 91] on input "text" at bounding box center [928, 106] width 343 height 37
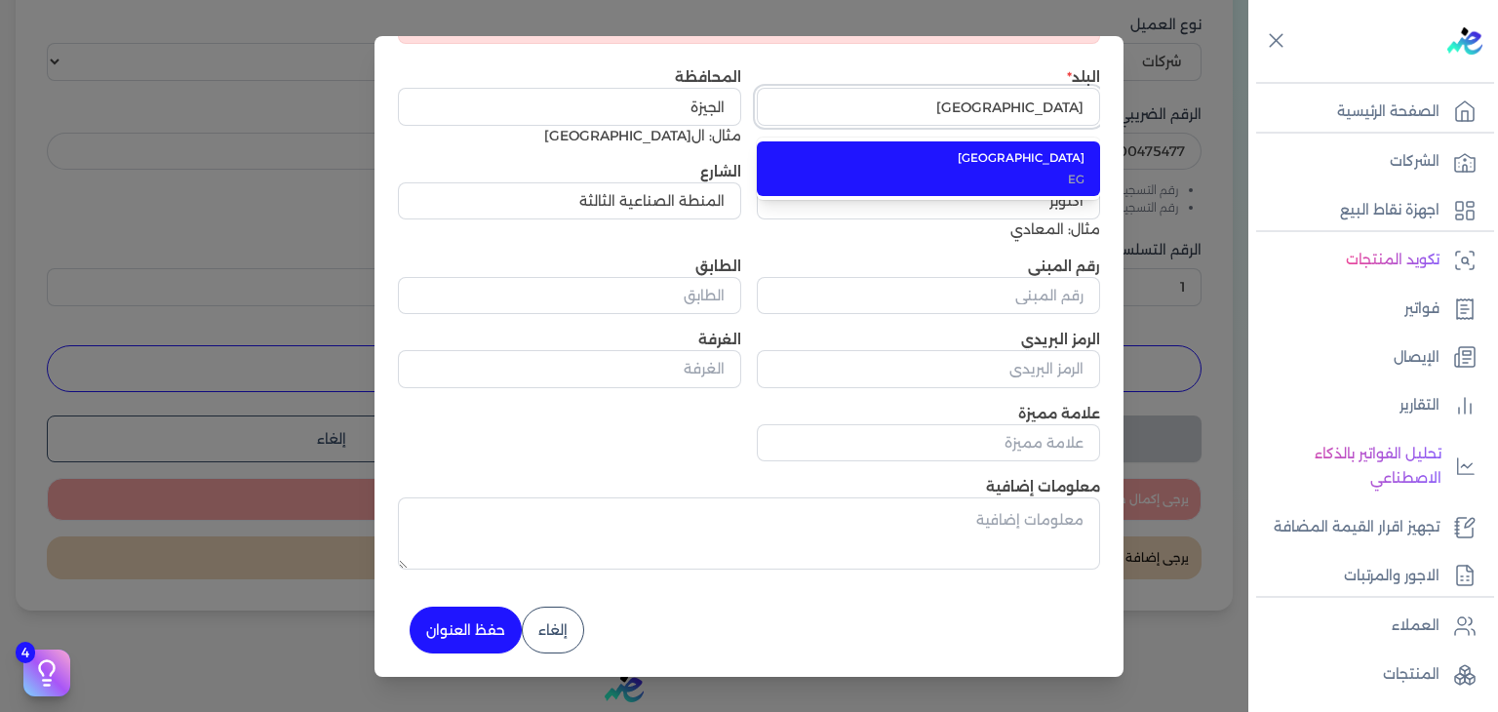
type input "مصر"
click at [1092, 161] on li "مصر EG" at bounding box center [928, 168] width 343 height 55
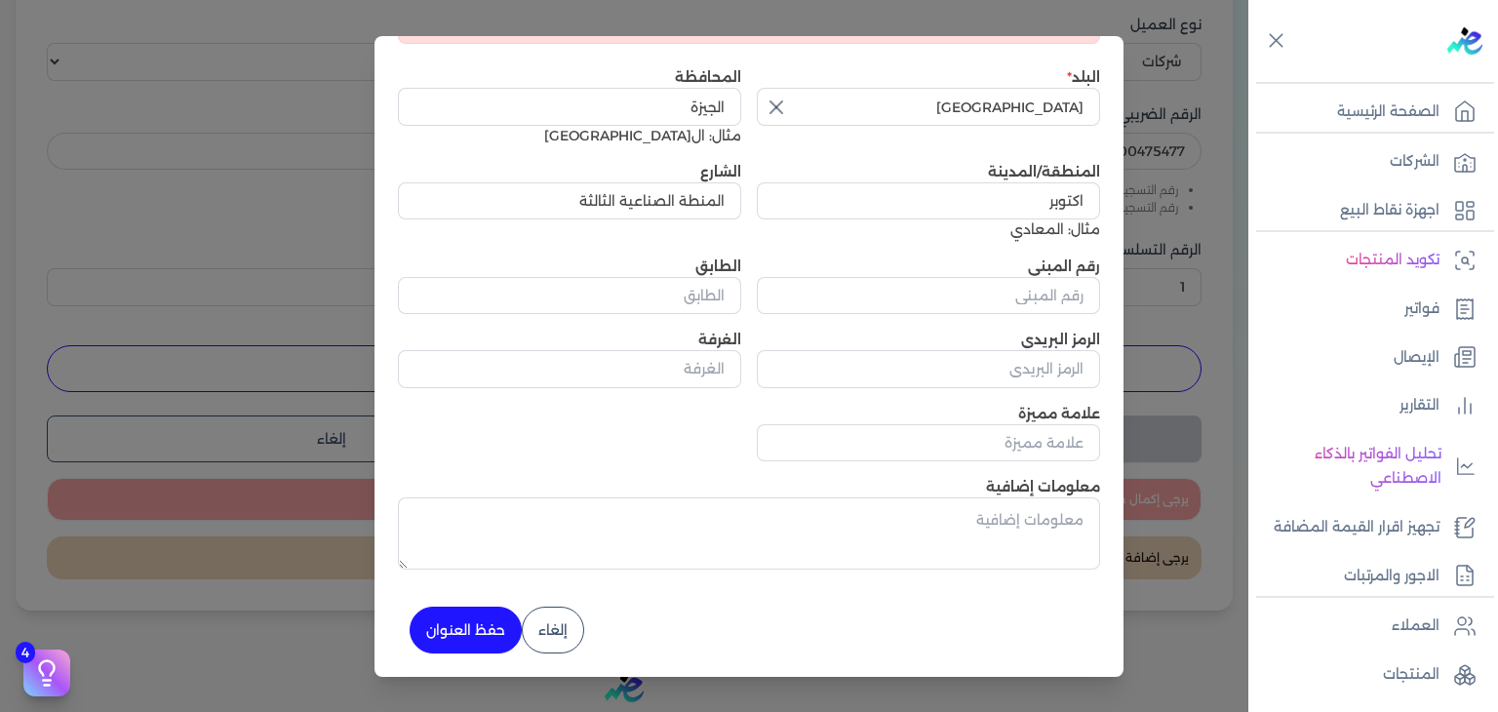
click at [488, 625] on button "حفظ العنوان" at bounding box center [466, 630] width 112 height 47
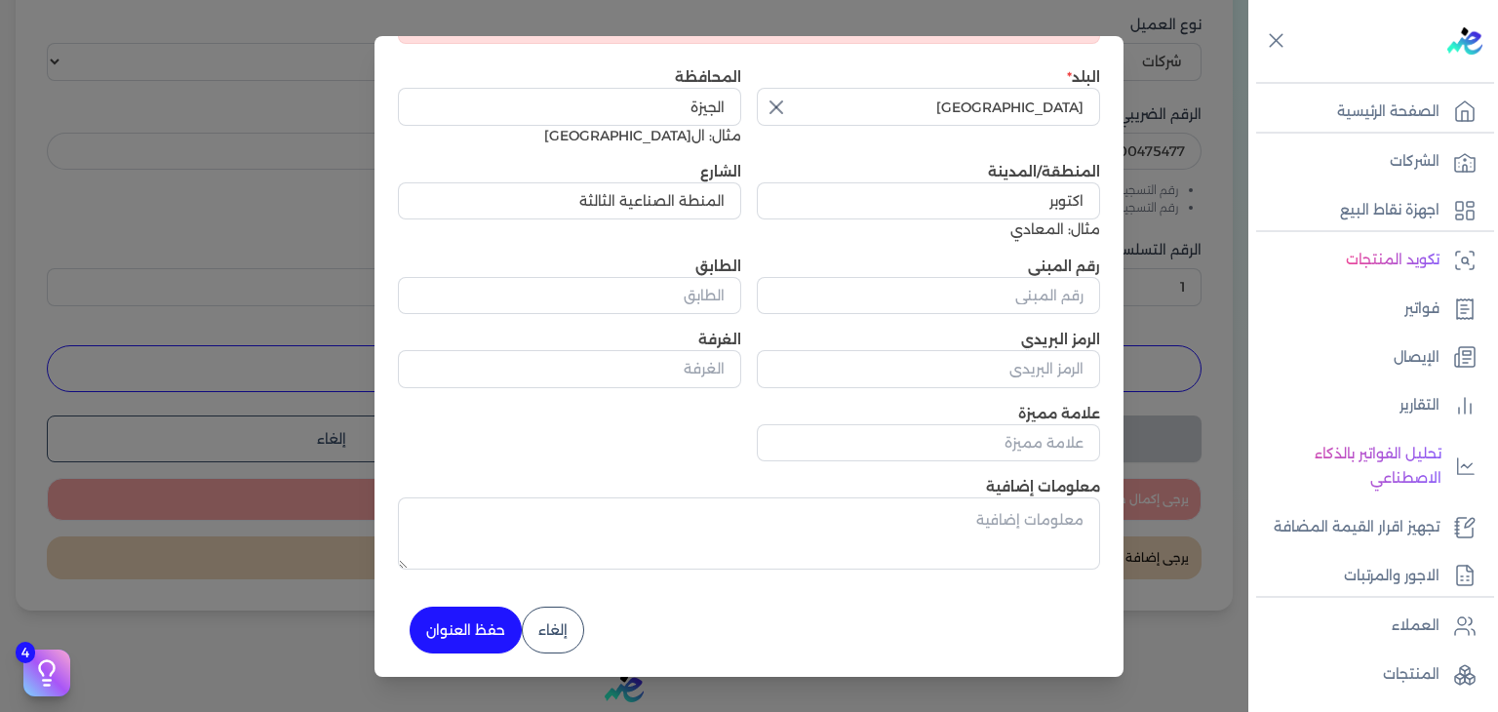
click at [488, 625] on button "حفظ العنوان" at bounding box center [466, 630] width 112 height 47
drag, startPoint x: 488, startPoint y: 625, endPoint x: 572, endPoint y: 361, distance: 277.4
click at [572, 361] on div "معلومات العنوان يرجى تصحيح الأخطاء التالية: يرجى ادخال رقم المبنى البلد مصر الم…" at bounding box center [749, 356] width 749 height 641
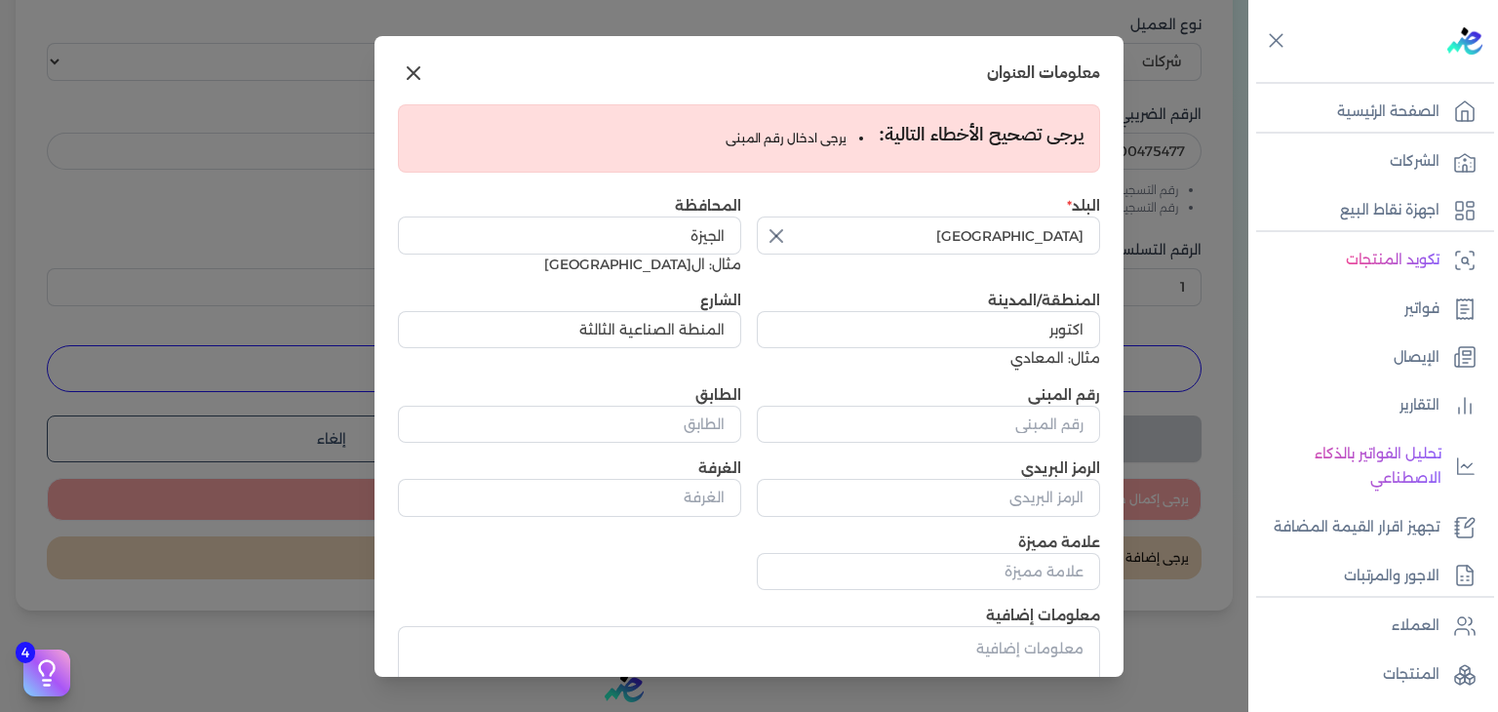
scroll to position [0, 0]
click at [1037, 434] on input "رقم المبنى" at bounding box center [928, 426] width 343 height 37
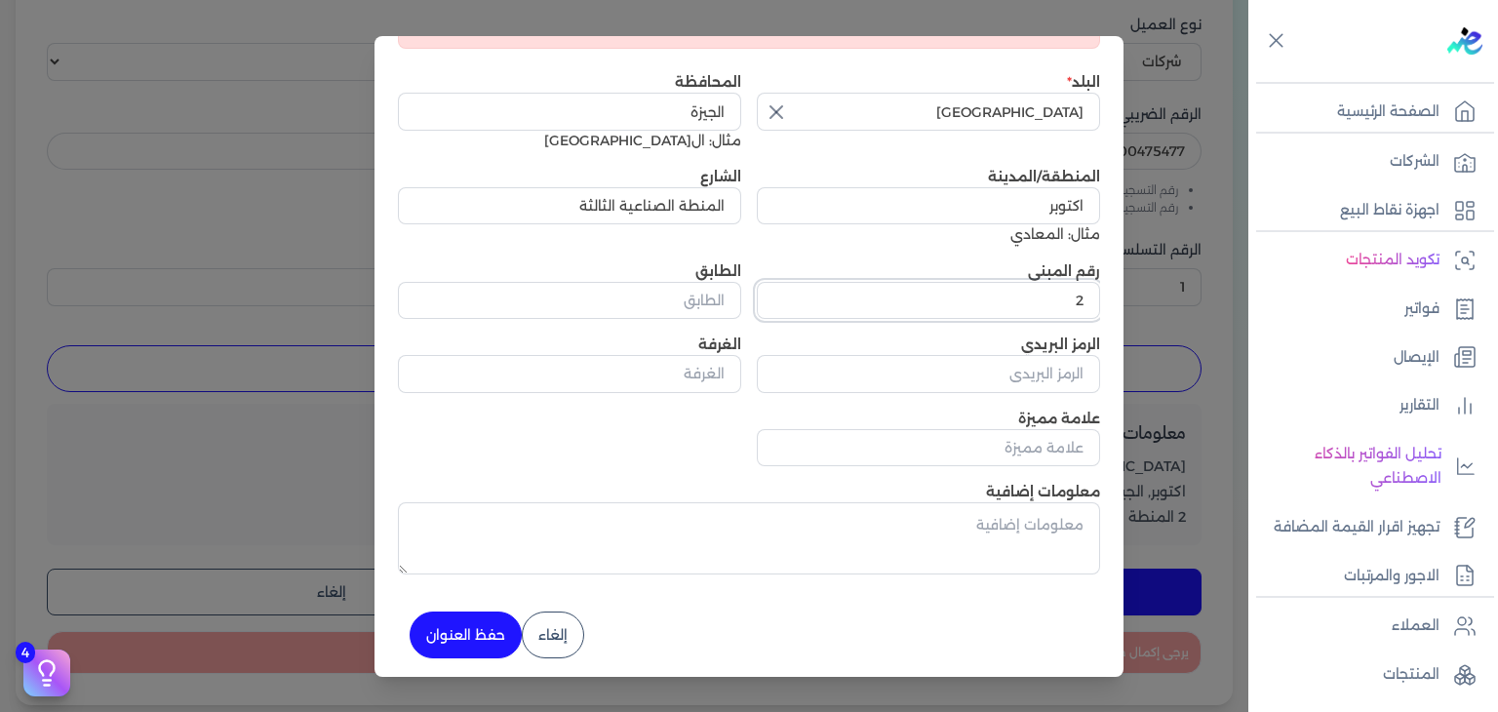
scroll to position [131, 0]
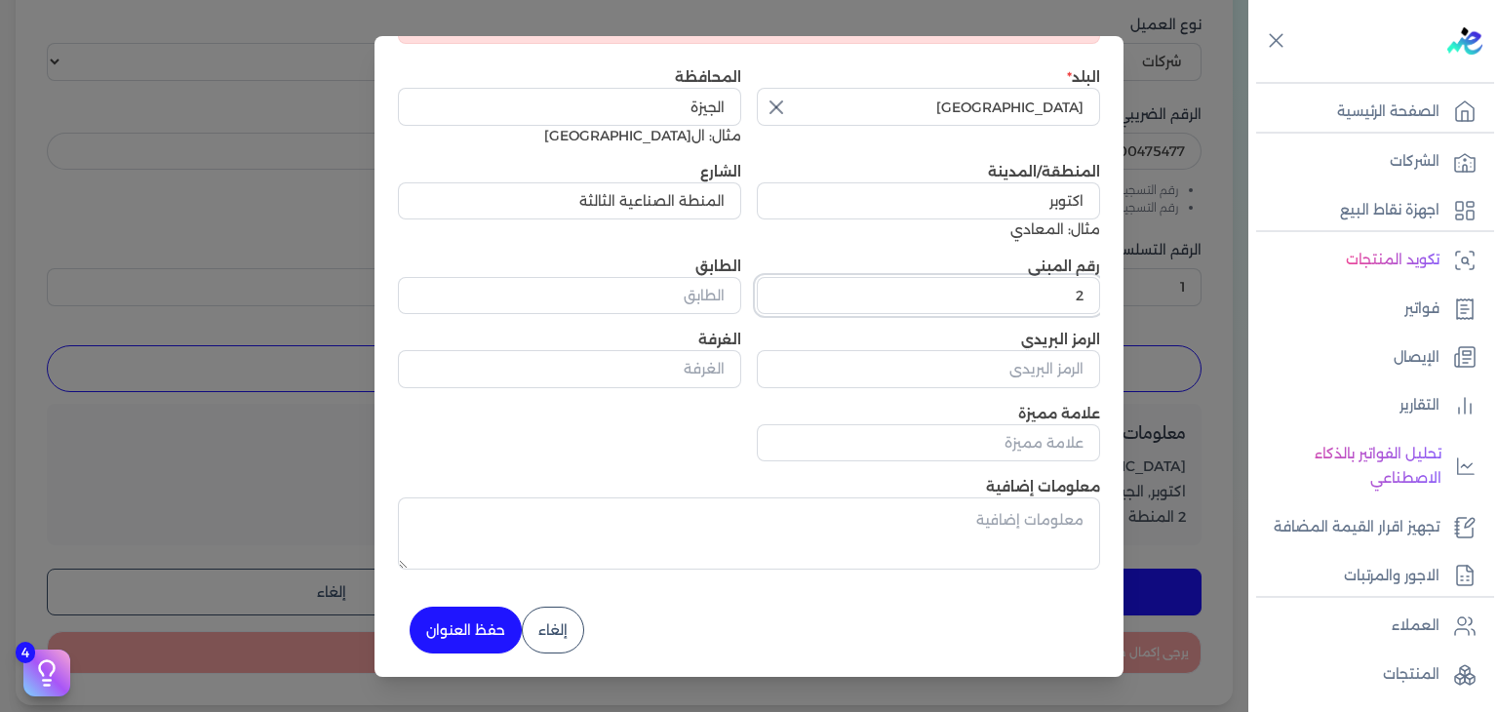
type input "2"
click at [476, 623] on button "حفظ العنوان" at bounding box center [466, 630] width 112 height 47
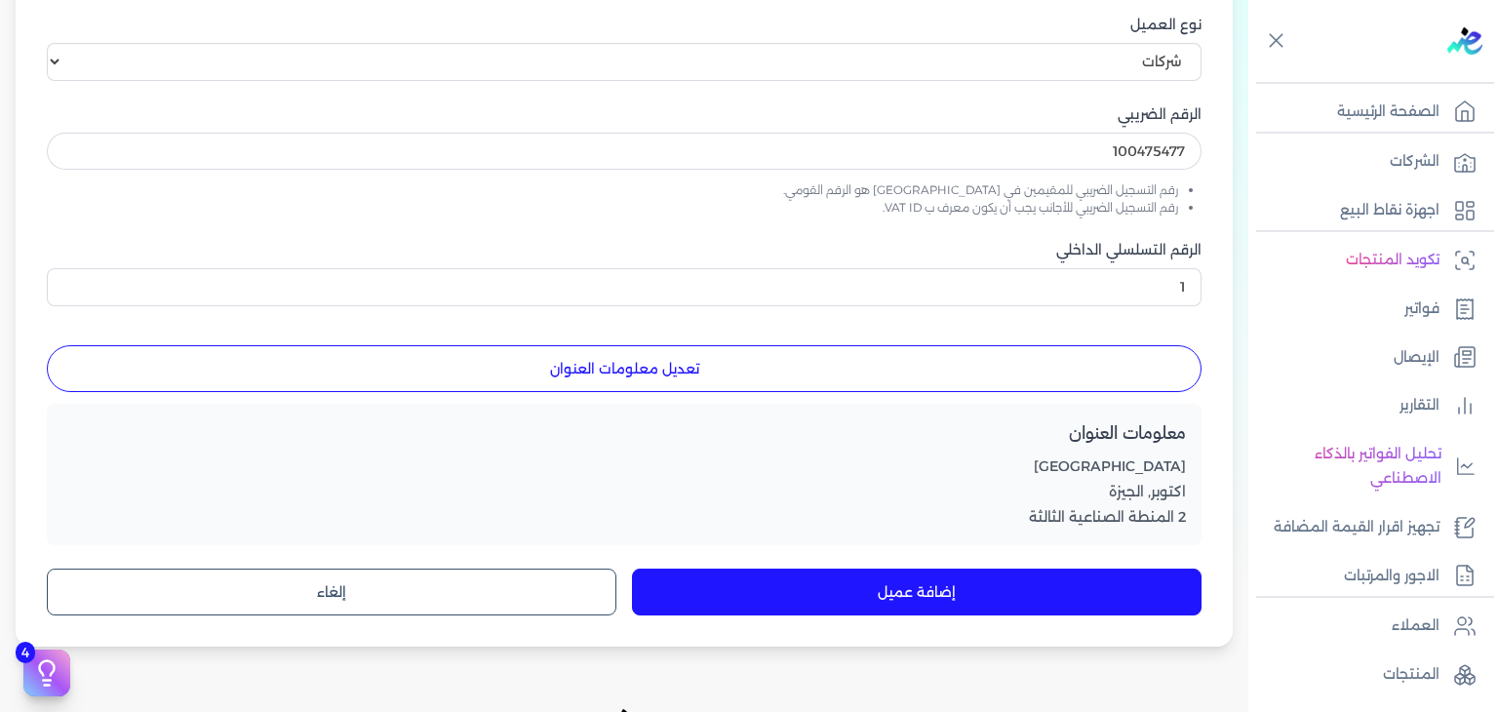
click at [940, 602] on button "إضافة عميل" at bounding box center [917, 592] width 570 height 47
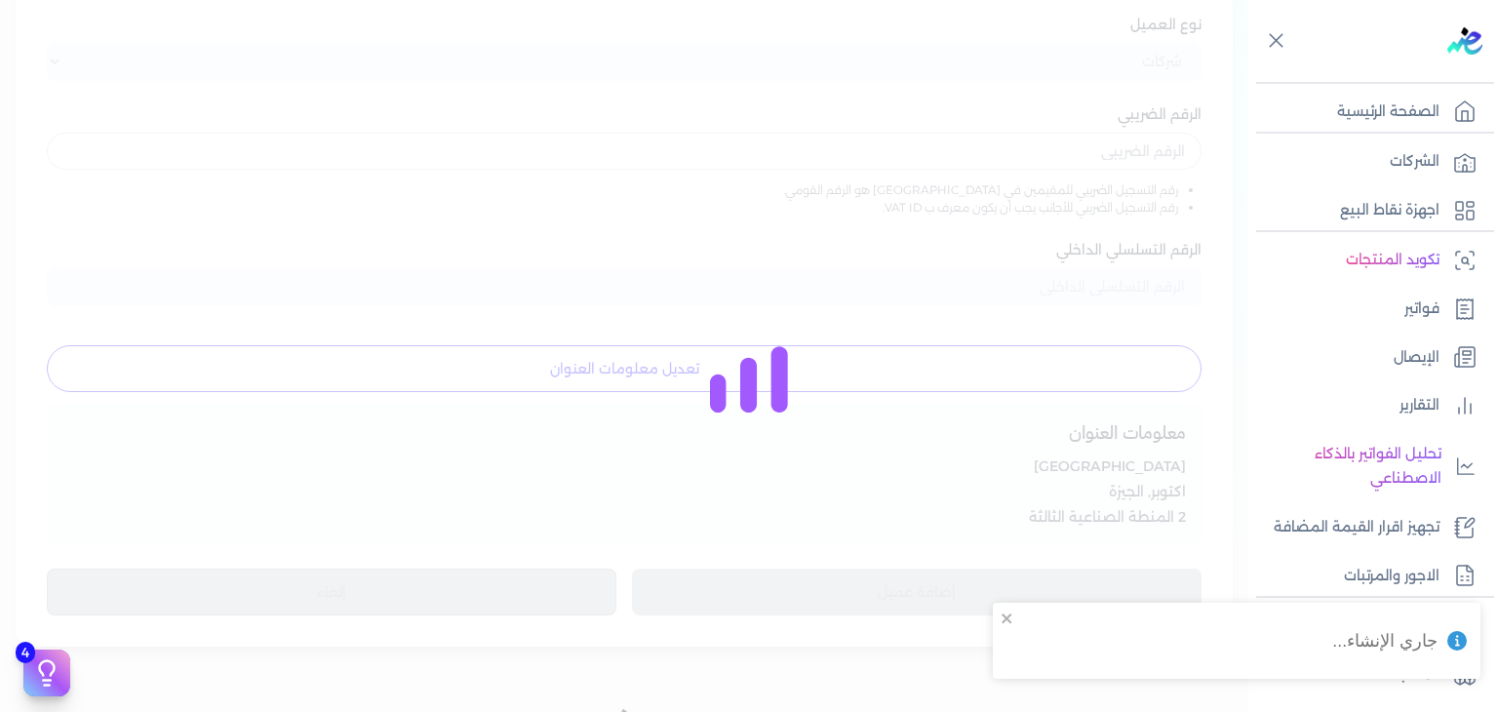
scroll to position [347, 0]
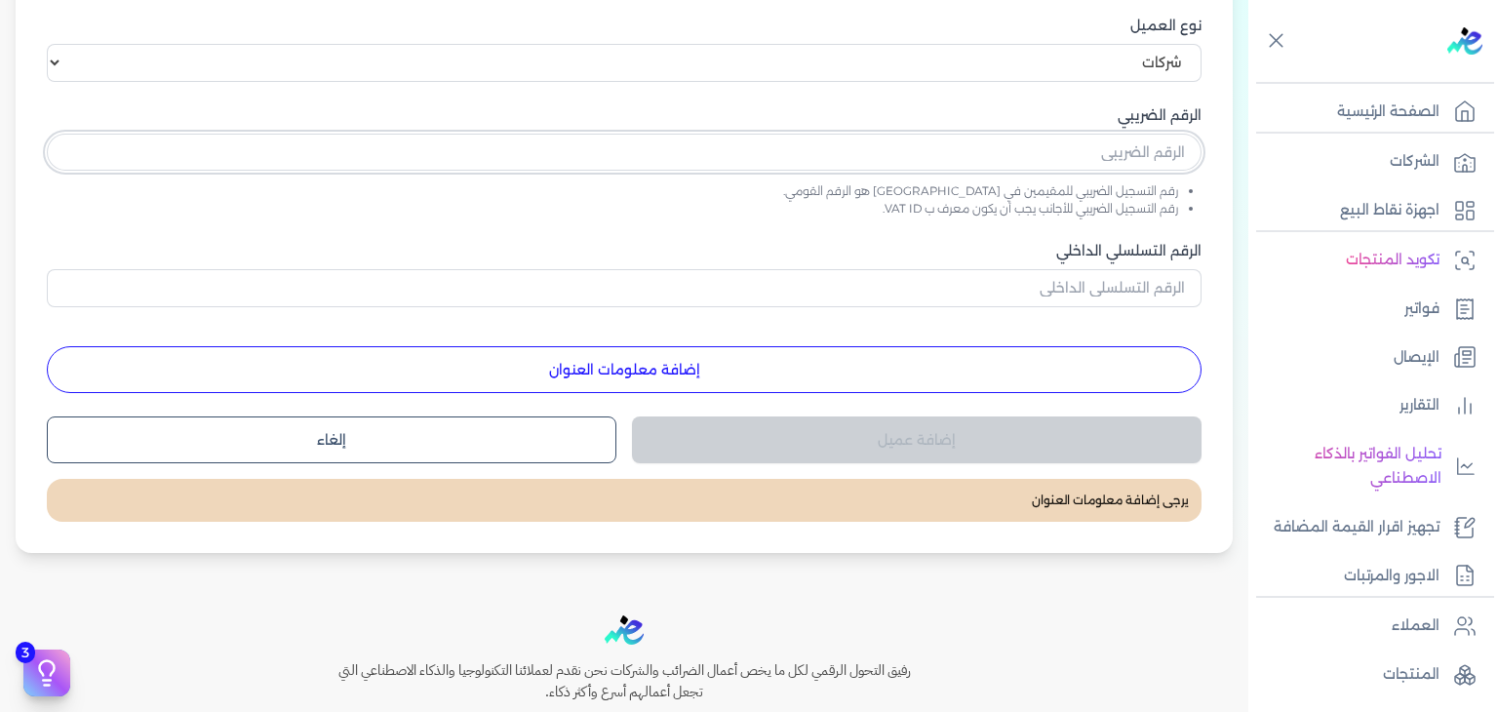
click at [667, 165] on input "text" at bounding box center [624, 152] width 1155 height 37
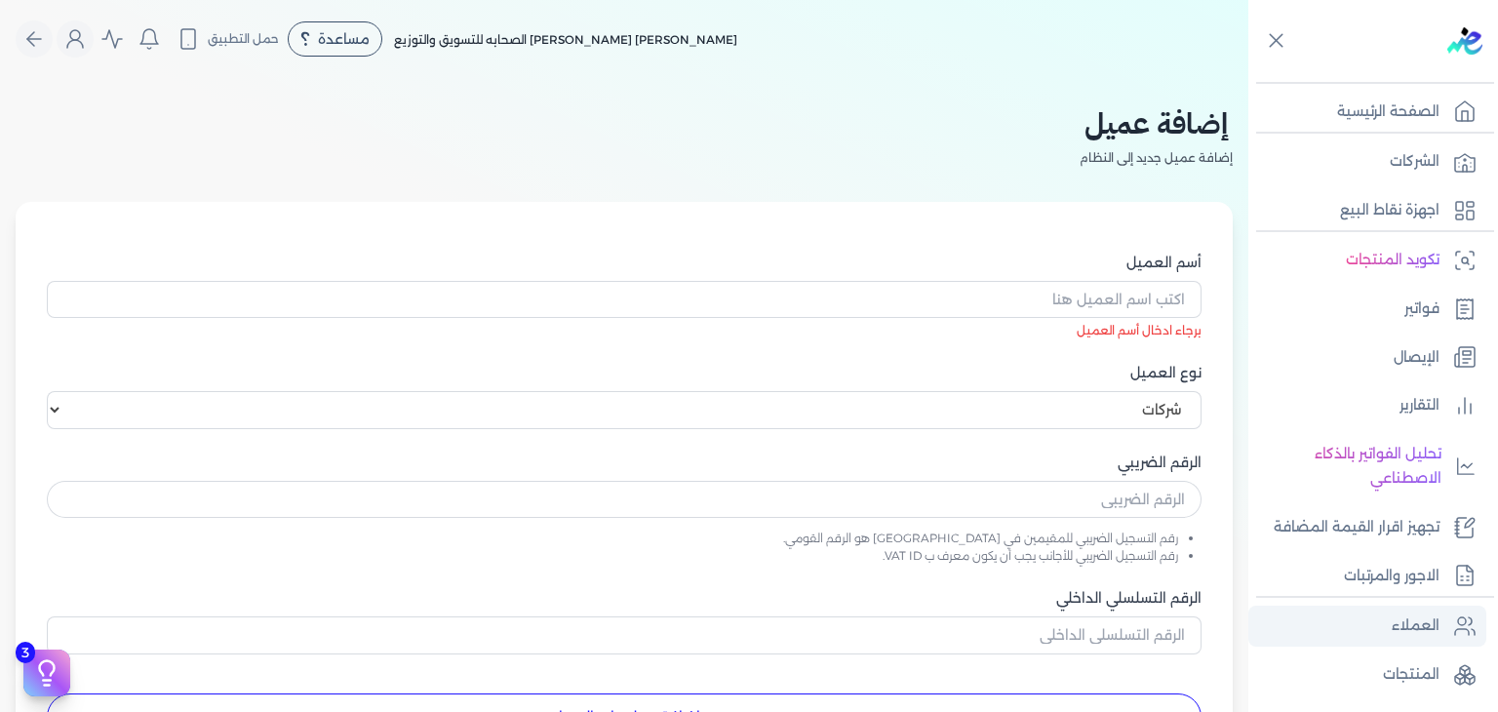
click at [1424, 611] on link "العملاء" at bounding box center [1368, 626] width 238 height 41
click at [1424, 635] on p "العملاء" at bounding box center [1416, 626] width 48 height 25
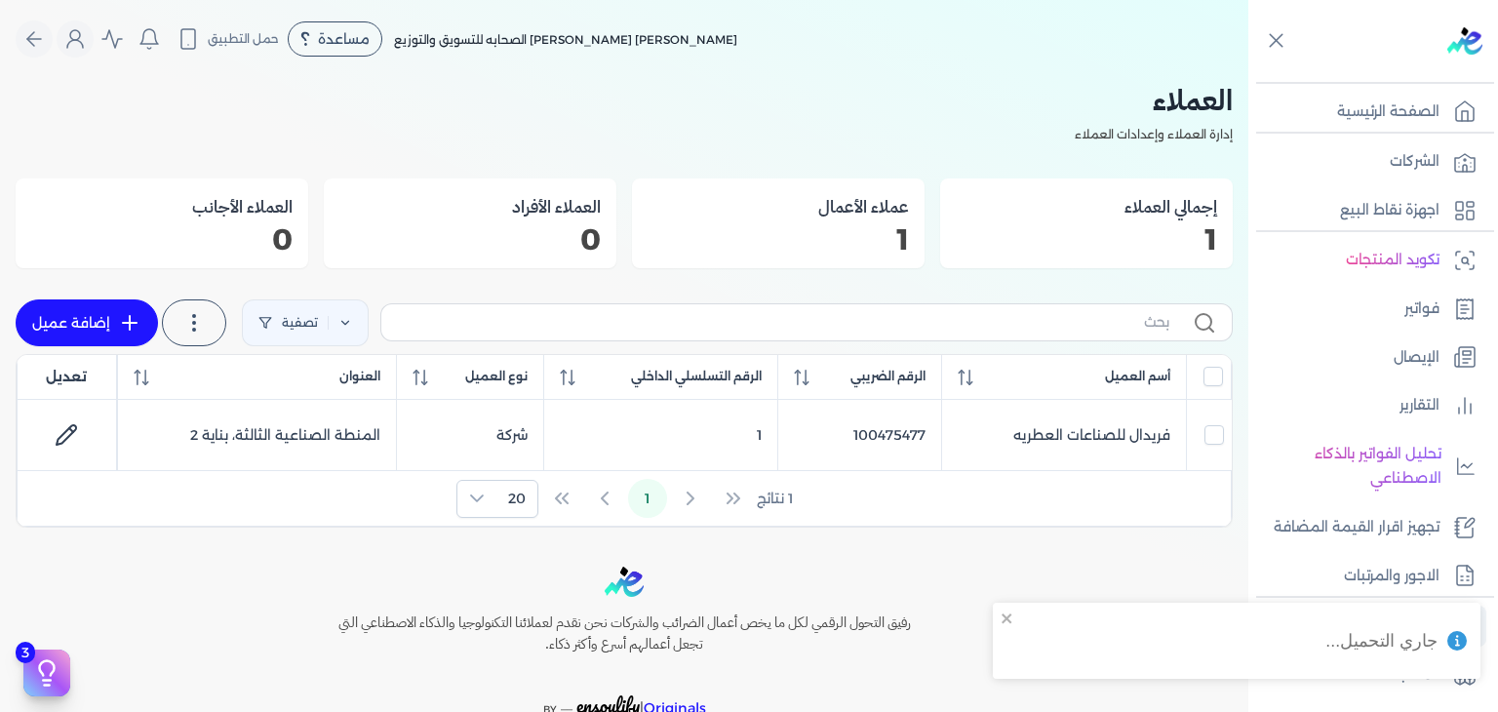
click at [1424, 635] on body "برجاء مراجعة صحة رقم التسجيل الضريبي : 562053298 من هنا Dismiss ✕ ✕ استهلكت 100…" at bounding box center [749, 356] width 1498 height 712
click at [101, 333] on link "إضافة عميل" at bounding box center [87, 322] width 142 height 47
select select "B"
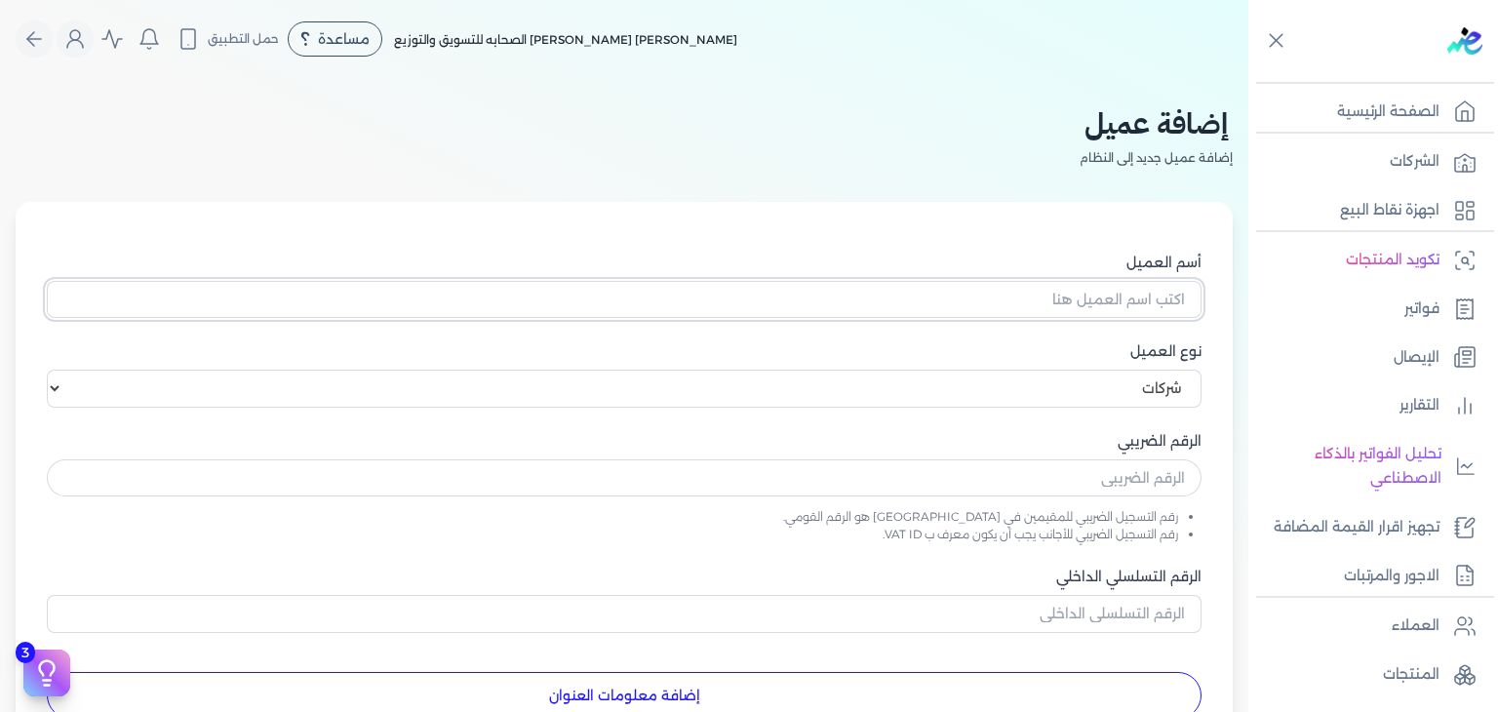
click at [1153, 309] on input "أسم العميل" at bounding box center [624, 299] width 1155 height 37
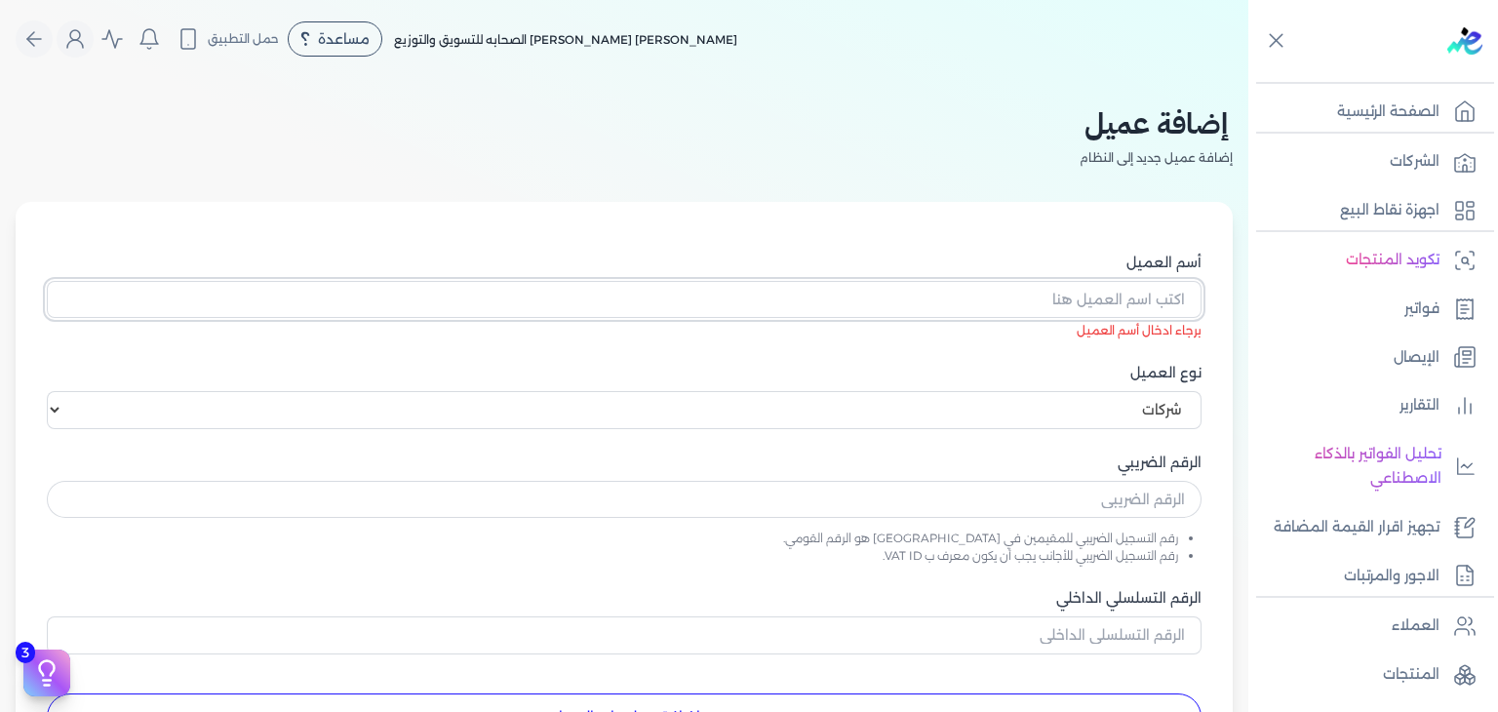
click at [1067, 290] on input "أسم العميل" at bounding box center [624, 299] width 1155 height 37
paste input "[PERSON_NAME] [PERSON_NAME] هارفست للتجاره والتوريدات"
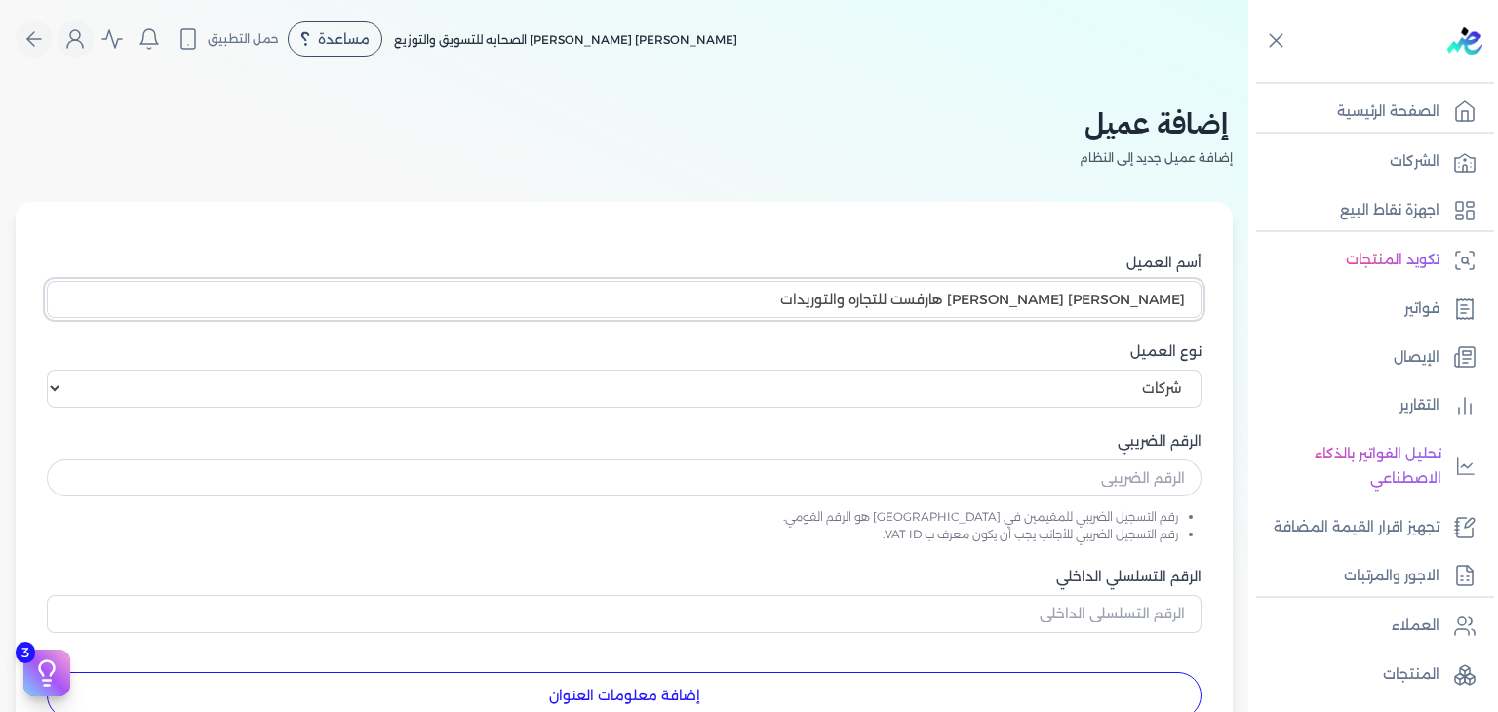
type input "[PERSON_NAME] [PERSON_NAME] هارفست للتجاره والتوريدات"
click at [1170, 386] on select "اختر نوع العميل شركات أفراد أجنبي" at bounding box center [624, 388] width 1155 height 37
click at [55, 370] on select "اختر نوع العميل شركات أفراد أجنبي" at bounding box center [624, 388] width 1155 height 37
click at [1173, 491] on input "text" at bounding box center [624, 477] width 1155 height 37
click at [1135, 474] on input "text" at bounding box center [624, 477] width 1155 height 37
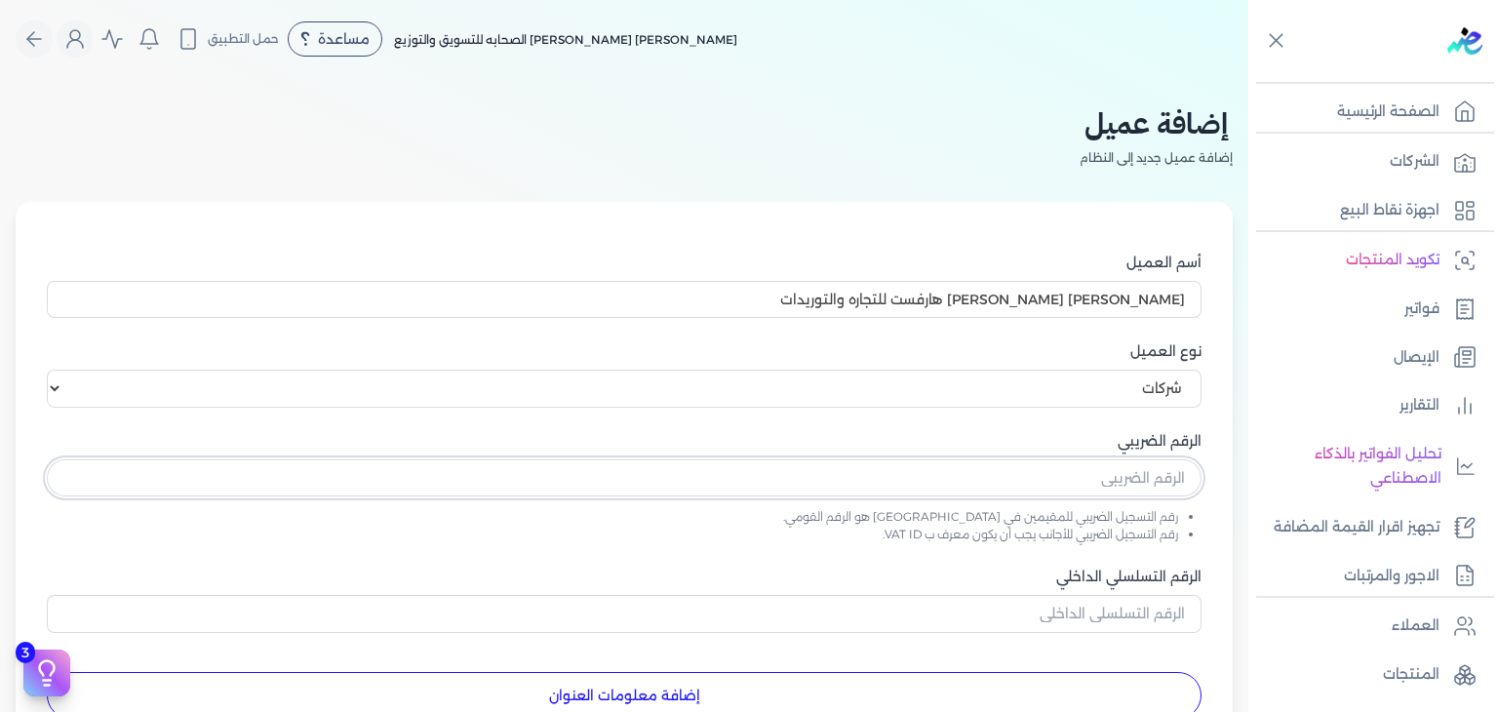
paste input "413609758"
type input "413609758"
click at [1135, 621] on input "الرقم التسلسلي الداخلي" at bounding box center [624, 613] width 1155 height 37
click at [13, 561] on div "إضافة عميل إضافة عميل جديد إلى النظام أسم العميل ماجد نجيب يوسف معوض هارفست للت…" at bounding box center [624, 490] width 1249 height 824
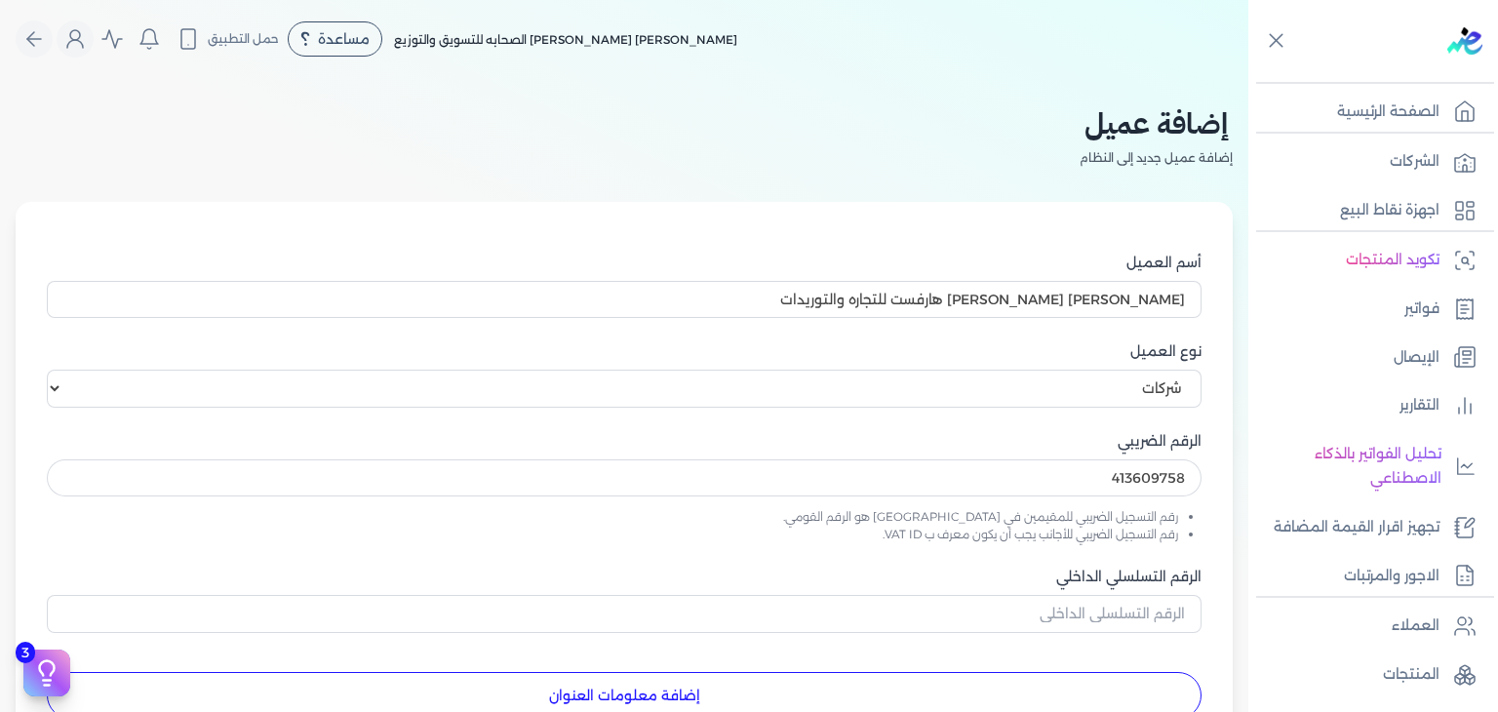
click at [13, 561] on div "إضافة عميل إضافة عميل جديد إلى النظام أسم العميل ماجد نجيب يوسف معوض هارفست للت…" at bounding box center [624, 490] width 1249 height 824
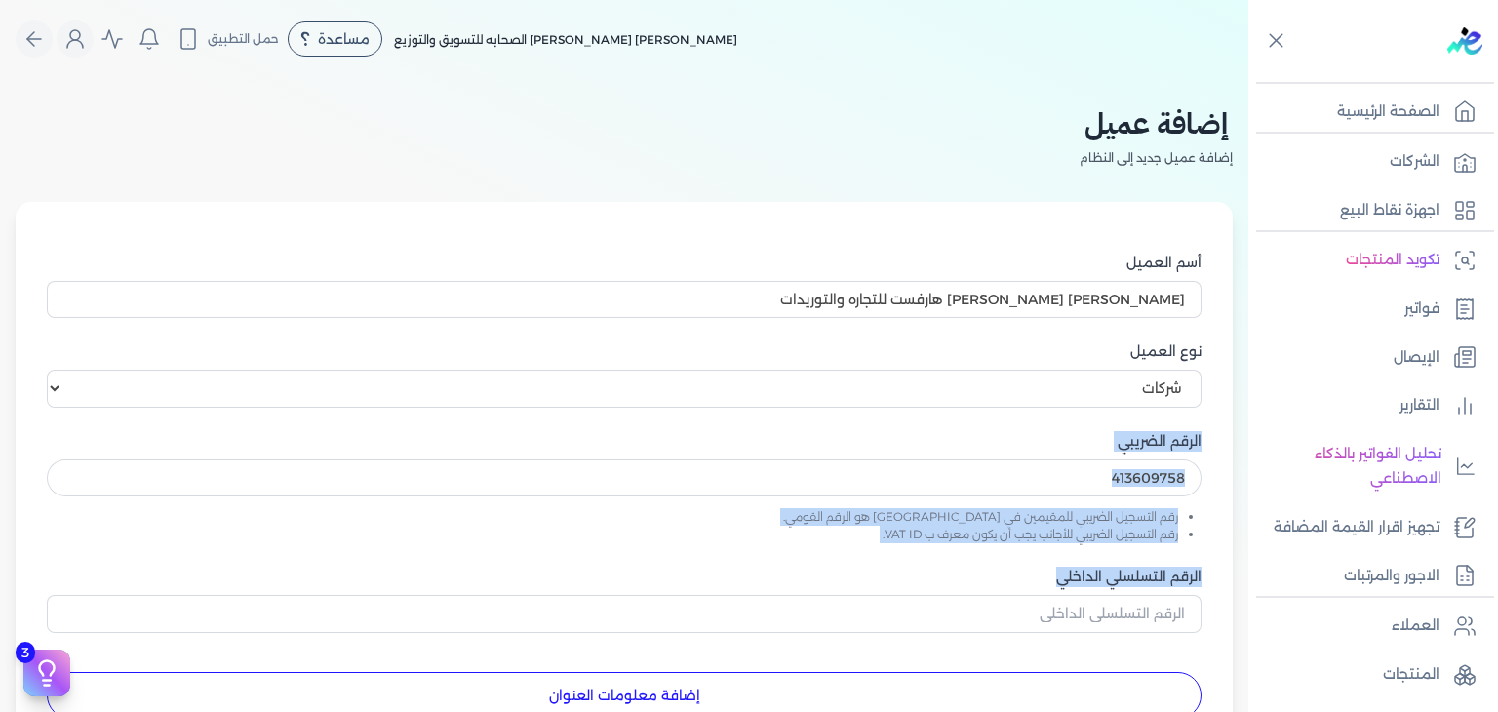
drag, startPoint x: 13, startPoint y: 561, endPoint x: 1, endPoint y: 498, distance: 64.5
click at [1, 498] on div "Toggle Navigation الاسعار العمولات مساعدة خدمة العملاء دليل المستخدم تسجيل الدخ…" at bounding box center [624, 356] width 1249 height 712
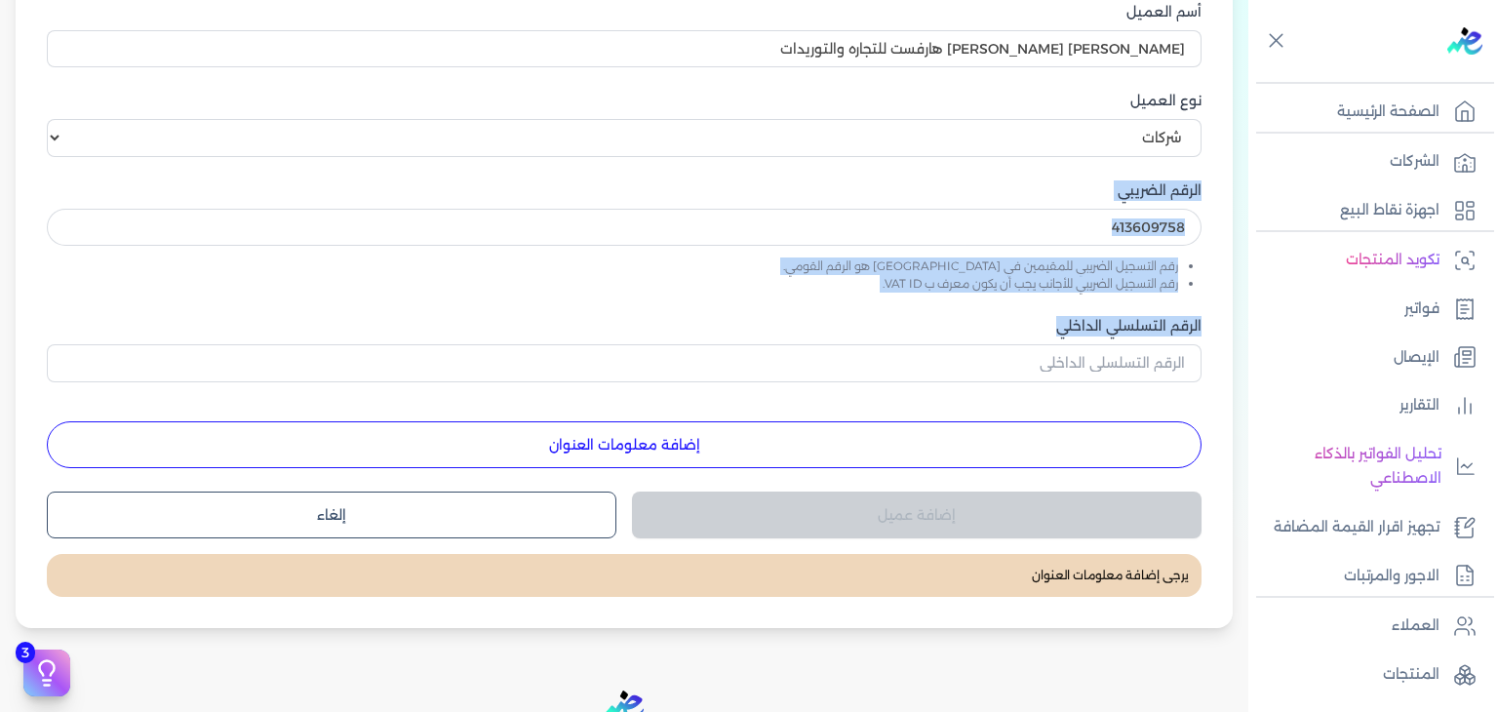
scroll to position [290, 0]
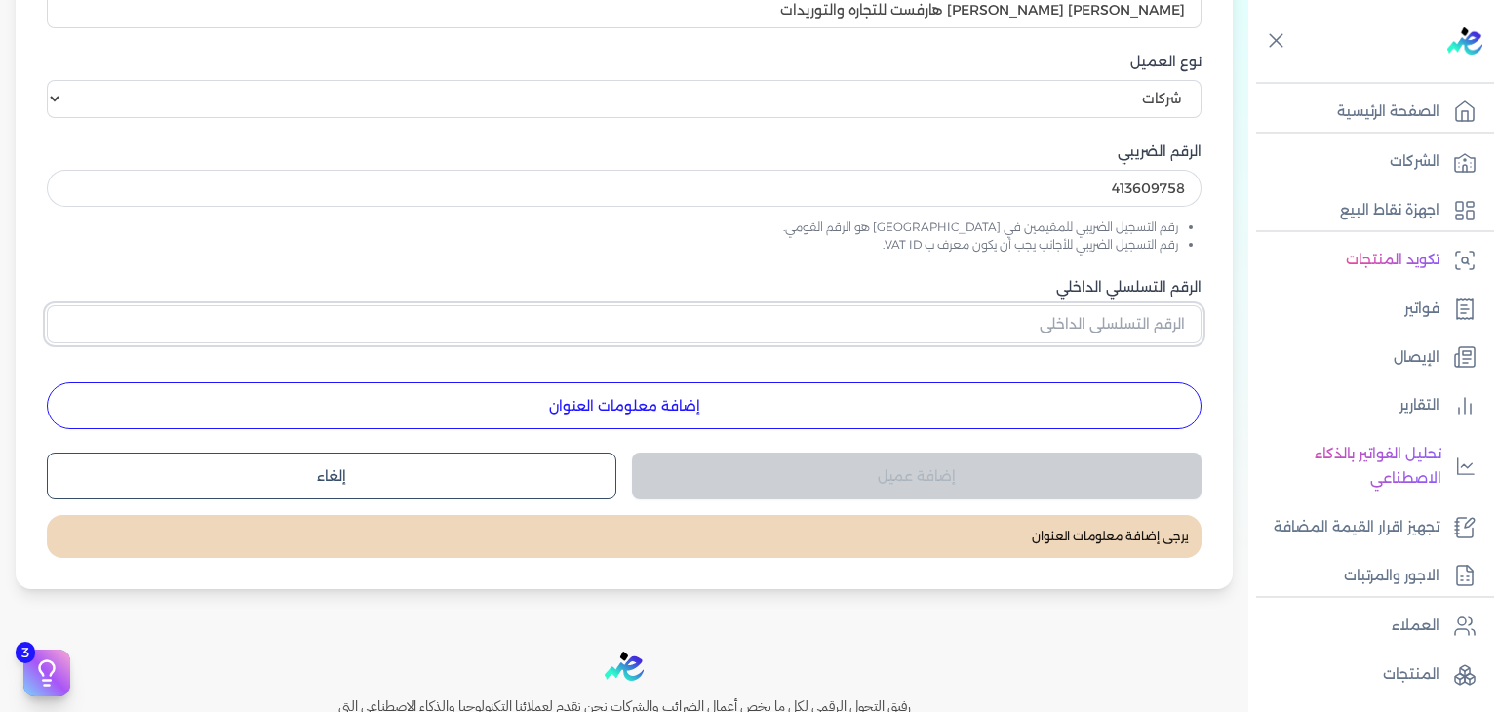
click at [1134, 339] on input "الرقم التسلسلي الداخلي" at bounding box center [624, 323] width 1155 height 37
type input "2"
click at [650, 403] on button "إضافة معلومات العنوان" at bounding box center [624, 405] width 1155 height 47
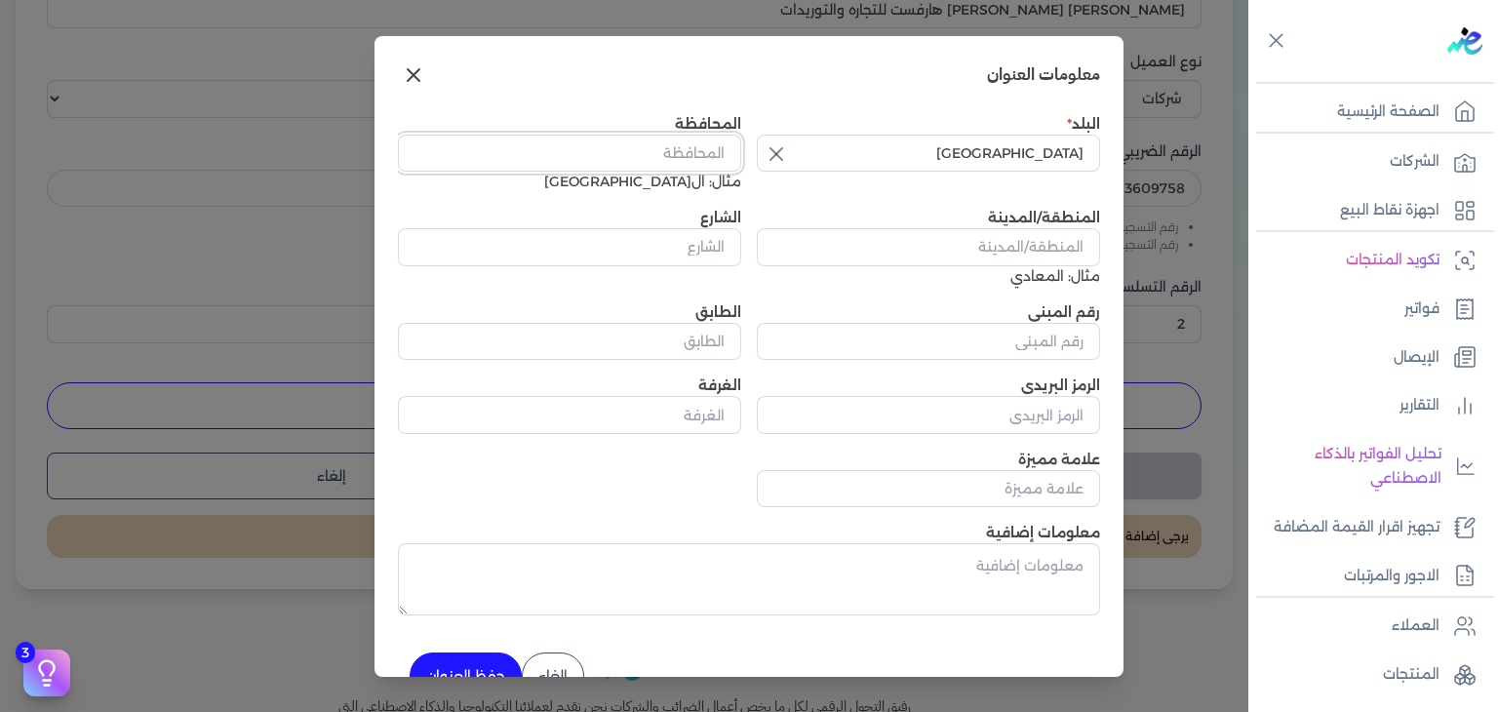
click at [727, 155] on input "المحافظة" at bounding box center [569, 153] width 343 height 37
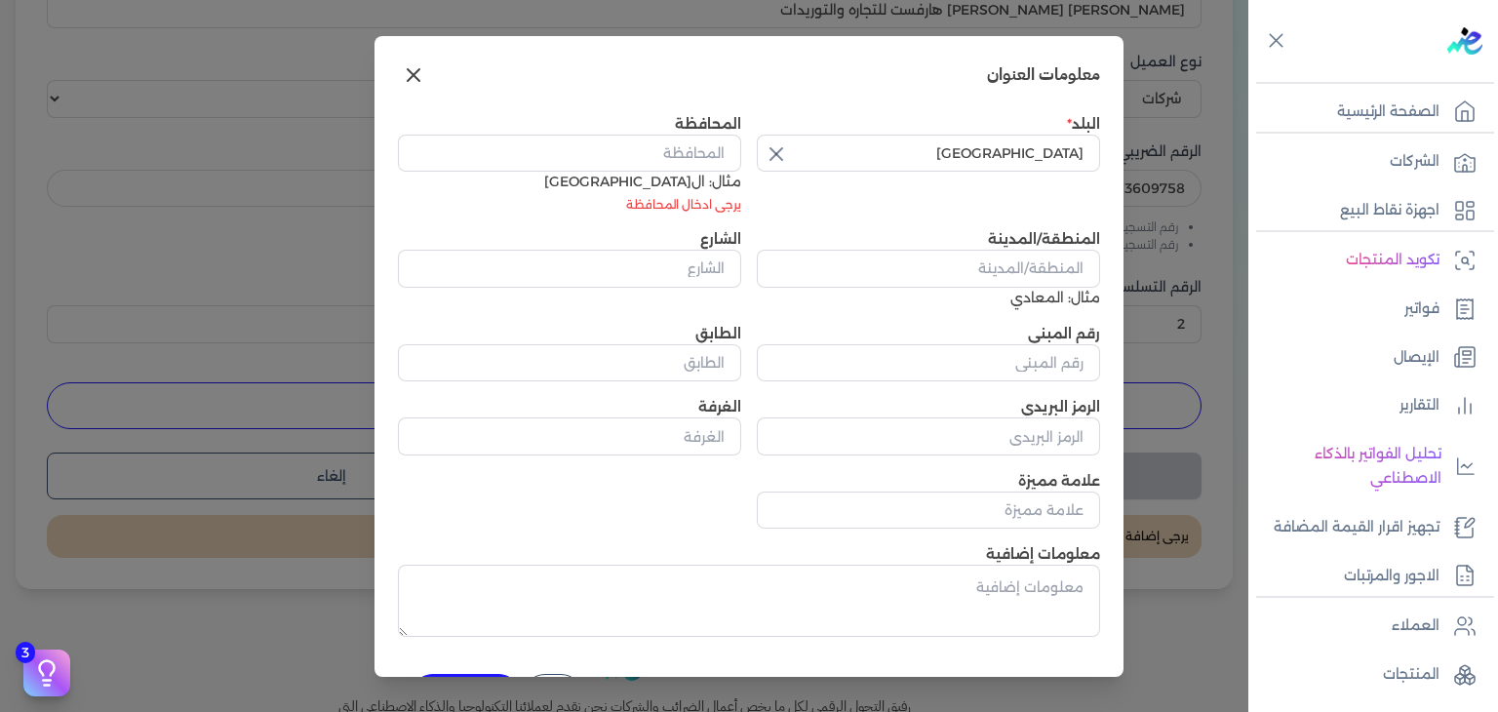
click at [698, 179] on div "مثال: القاهرة" at bounding box center [569, 182] width 343 height 20
click at [702, 141] on input "المحافظة" at bounding box center [569, 153] width 343 height 37
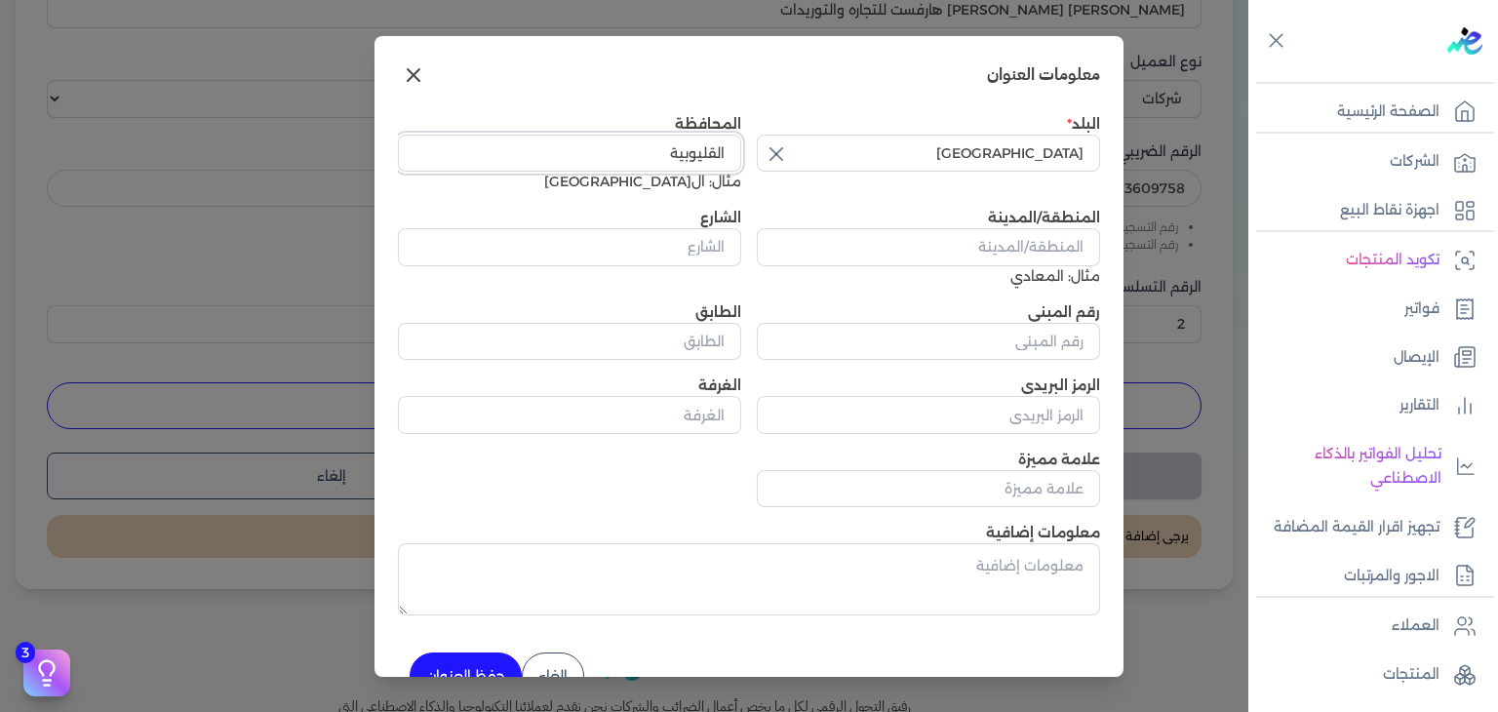
type input "القليوبية"
click at [1047, 255] on input "المنطقة/المدينة" at bounding box center [928, 246] width 343 height 37
paste input "شبراالخيمه"
type input "شبراالخيمه"
click at [726, 258] on input "الشارع" at bounding box center [569, 246] width 343 height 37
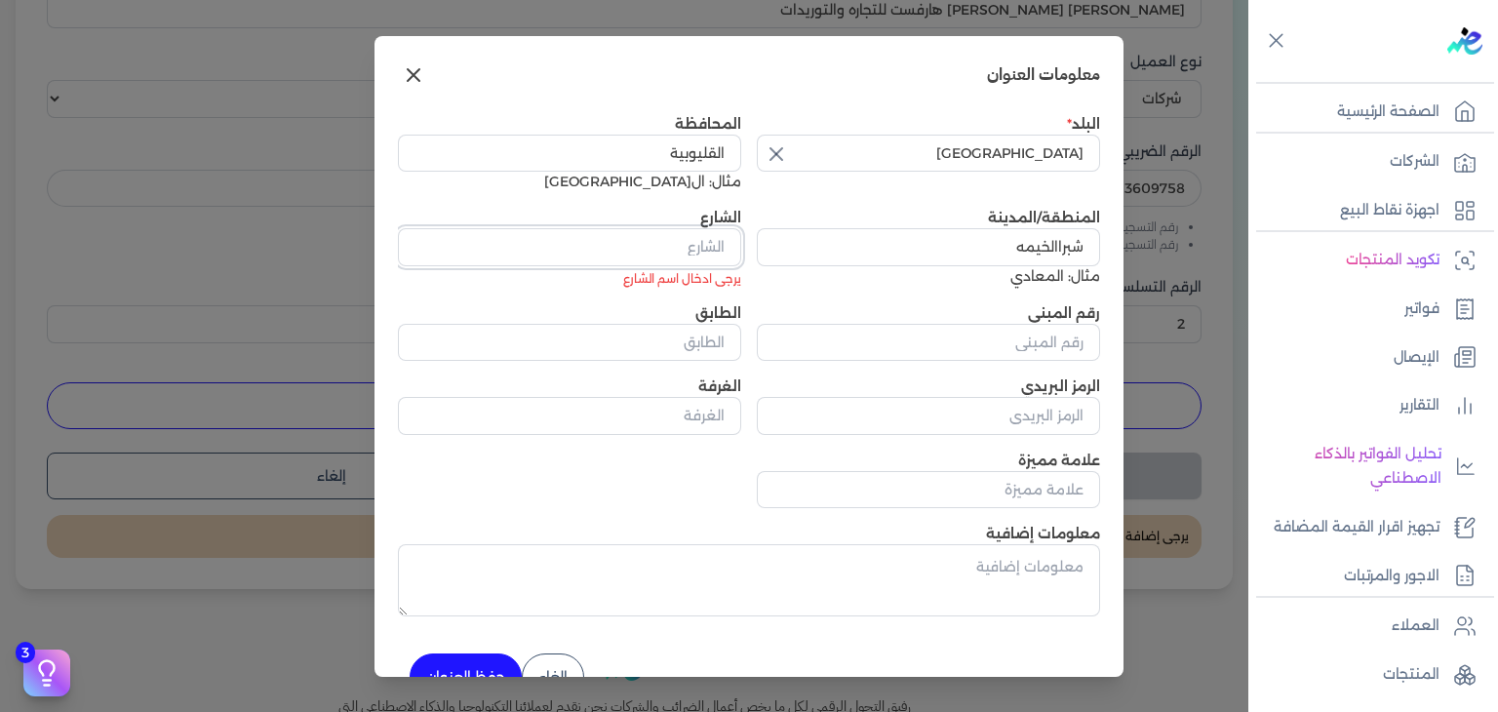
paste input "الحلواني مدينه بن الحكم"
type input "الحلواني مدينه بن الحكم"
click at [1071, 343] on input "رقم المبنى" at bounding box center [928, 341] width 343 height 37
type input "18"
click at [487, 656] on button "حفظ العنوان" at bounding box center [466, 676] width 112 height 47
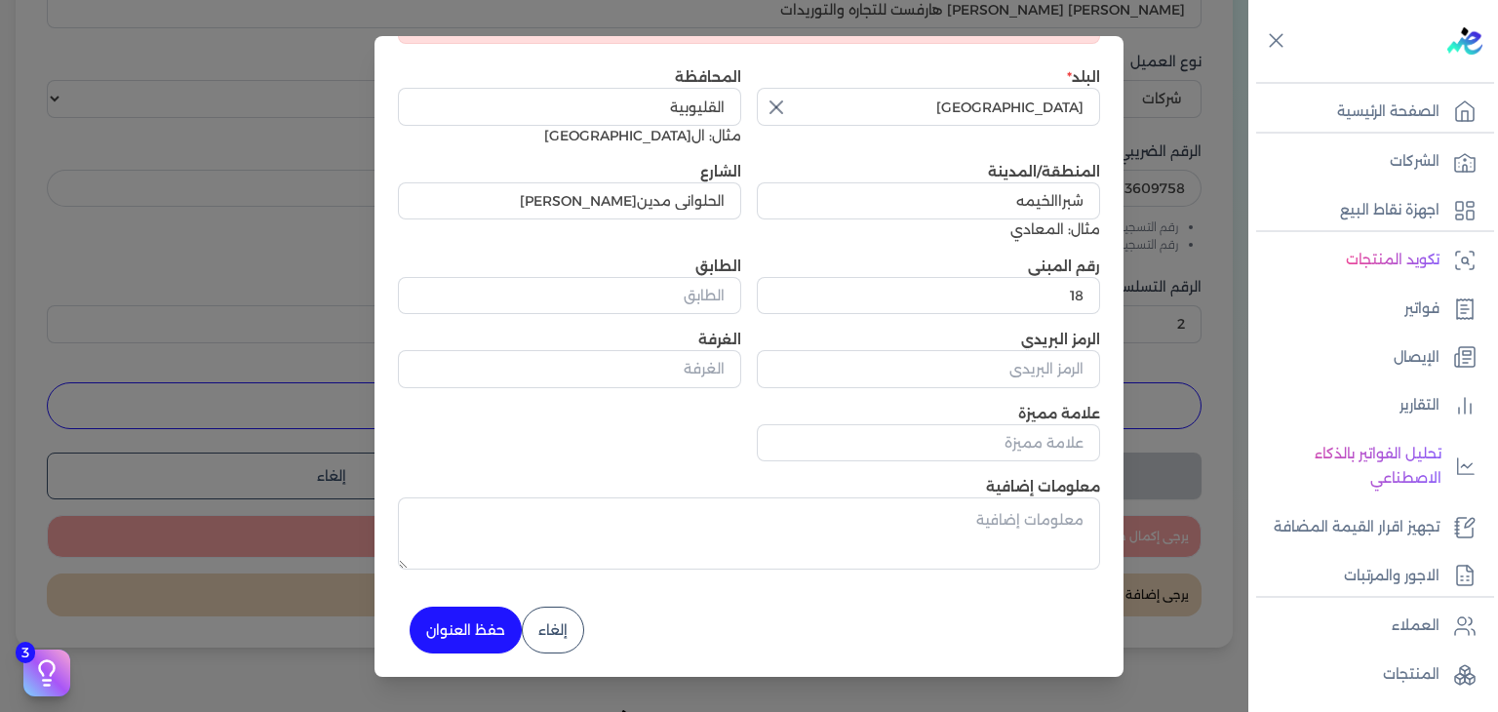
scroll to position [130, 0]
click at [490, 629] on button "حفظ العنوان" at bounding box center [466, 631] width 112 height 47
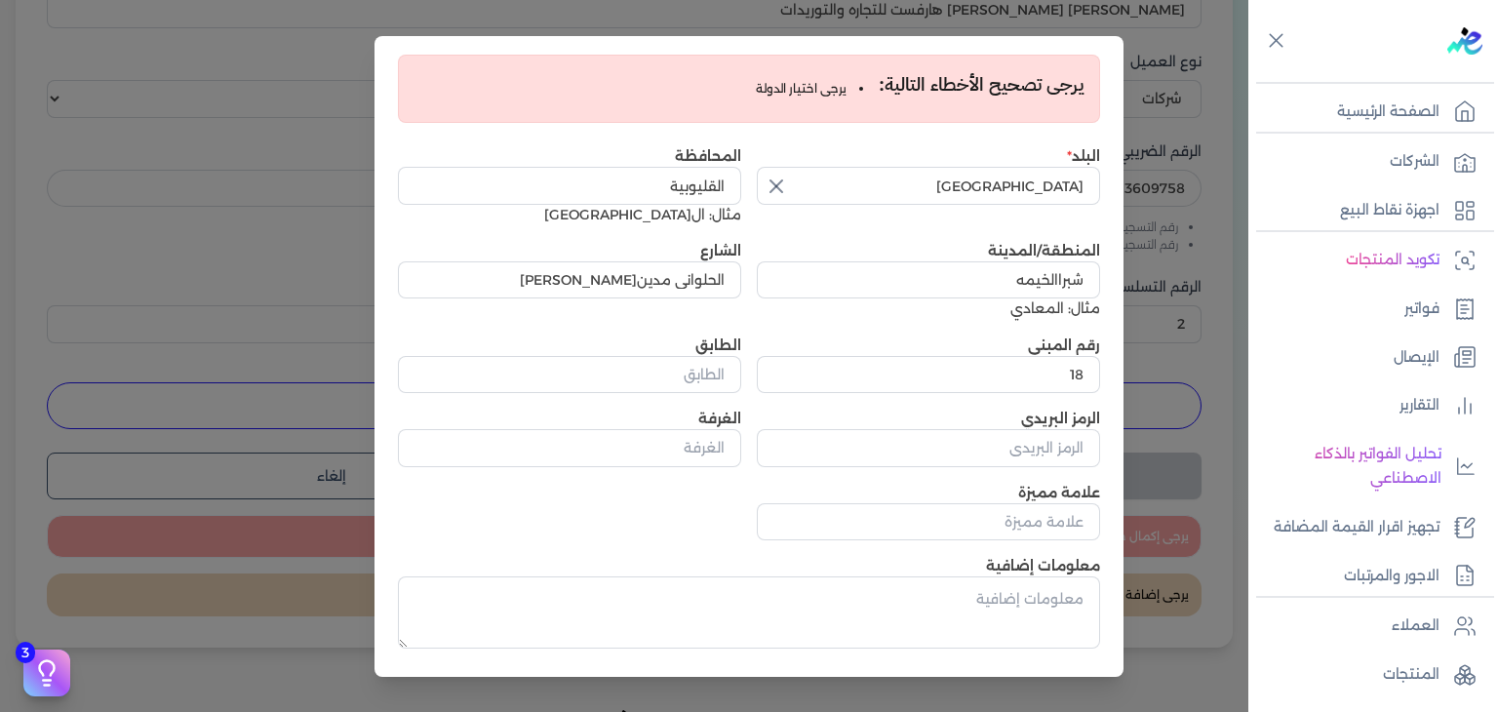
scroll to position [13, 0]
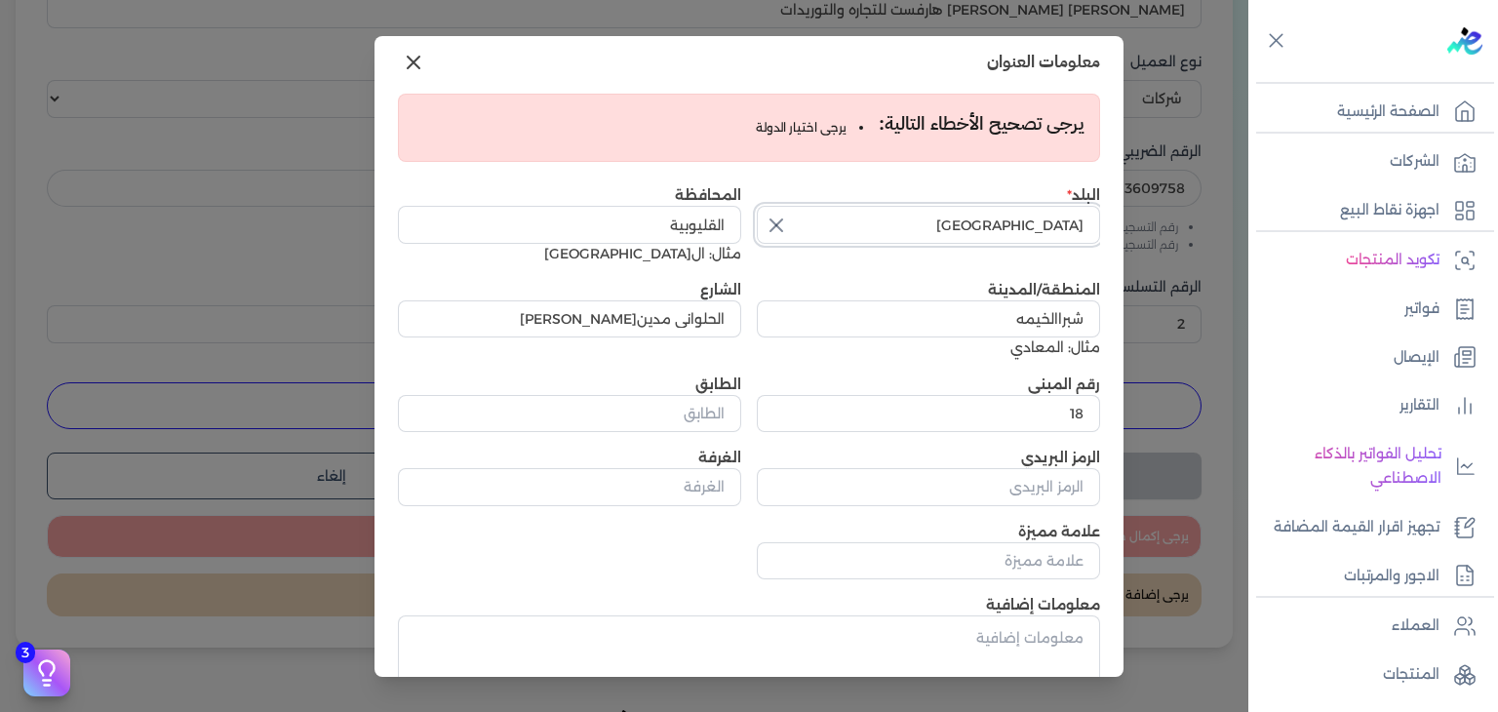
click at [1085, 223] on input "مصر" at bounding box center [928, 224] width 343 height 37
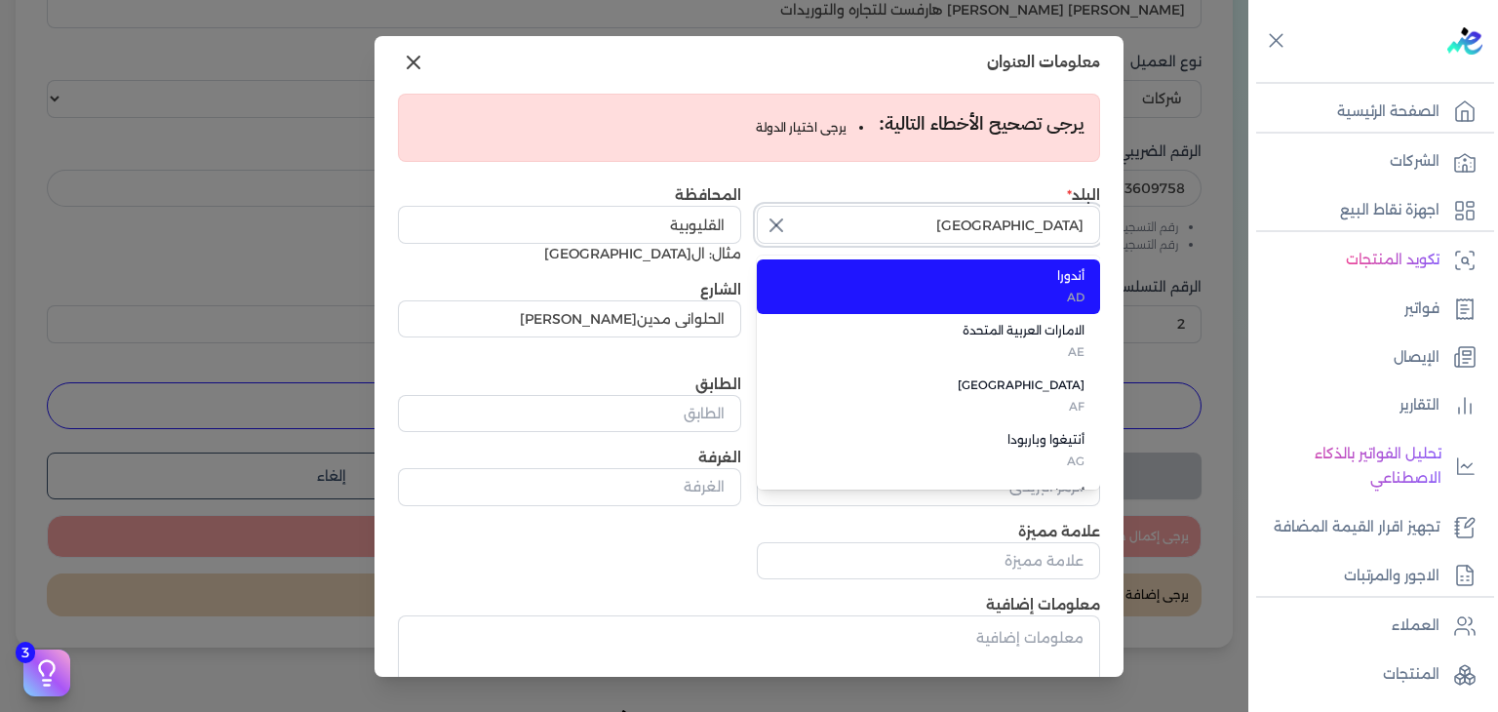
click at [1085, 223] on input "مصر" at bounding box center [928, 224] width 343 height 37
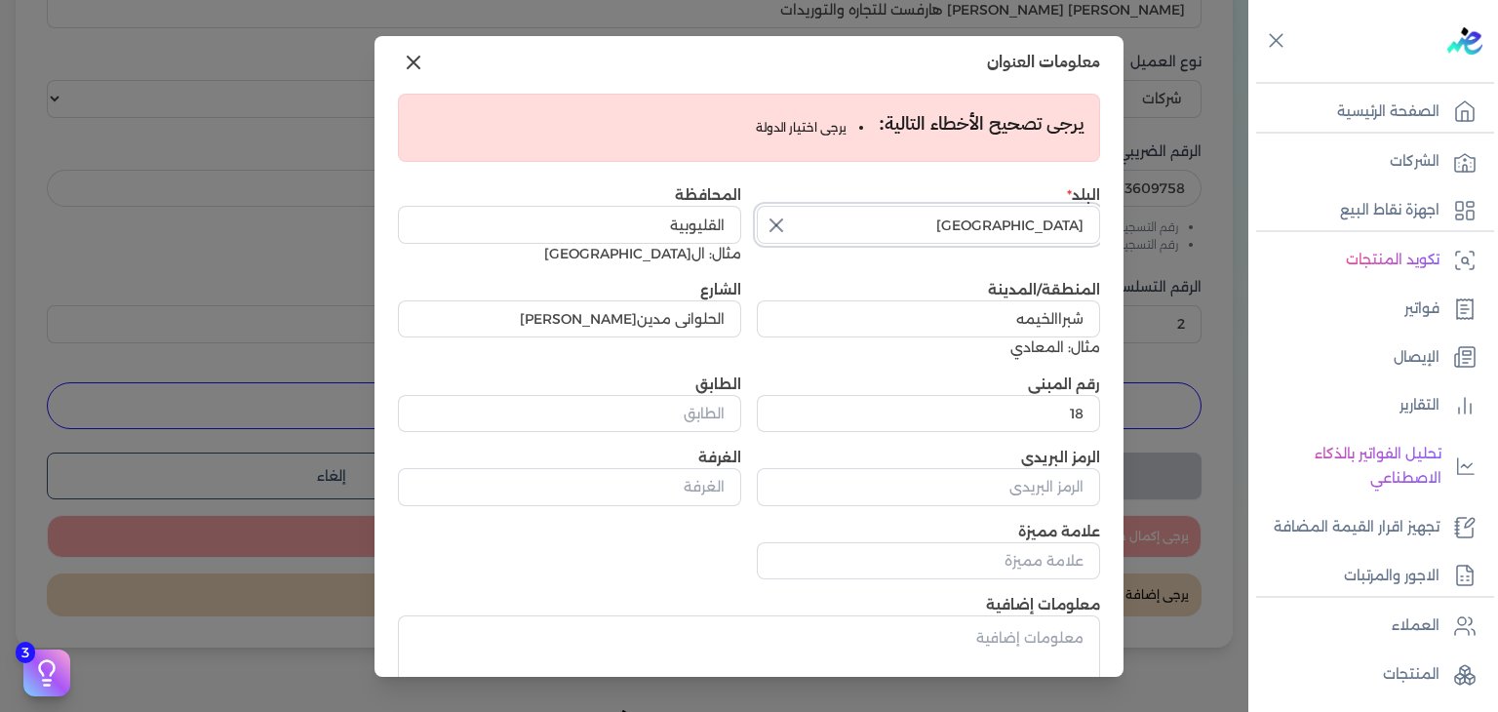
click at [1085, 223] on input "مصر" at bounding box center [928, 224] width 343 height 37
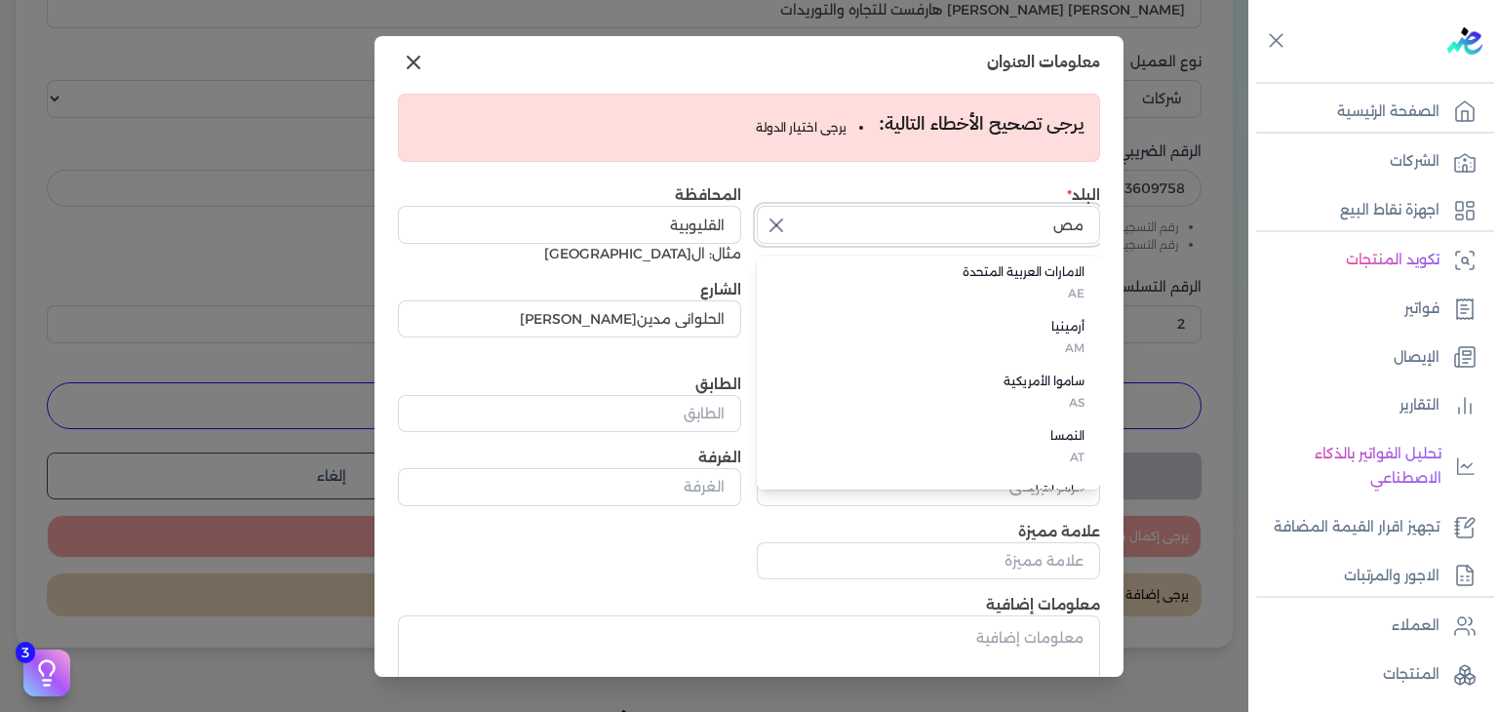
scroll to position [0, 0]
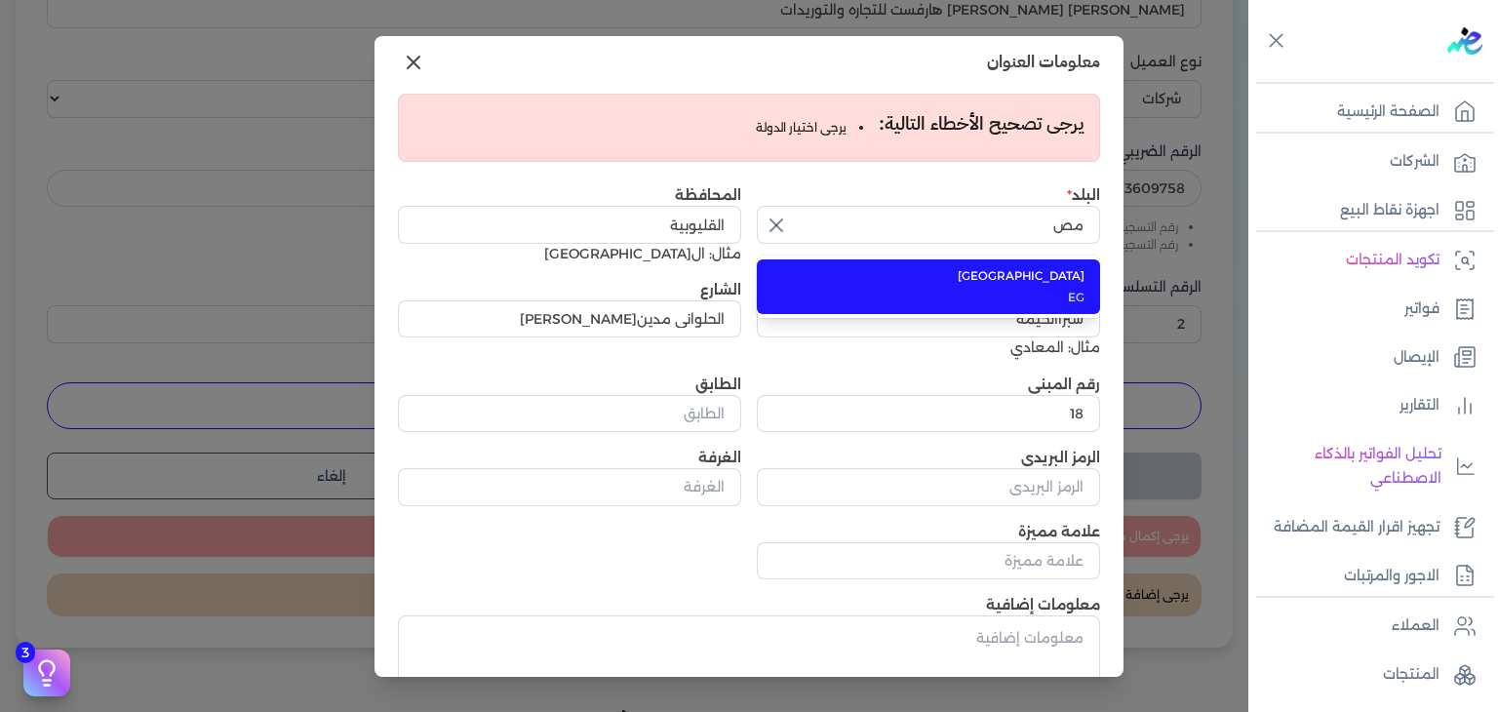
click at [1084, 283] on span "مصر" at bounding box center [940, 276] width 289 height 18
type input "مصر"
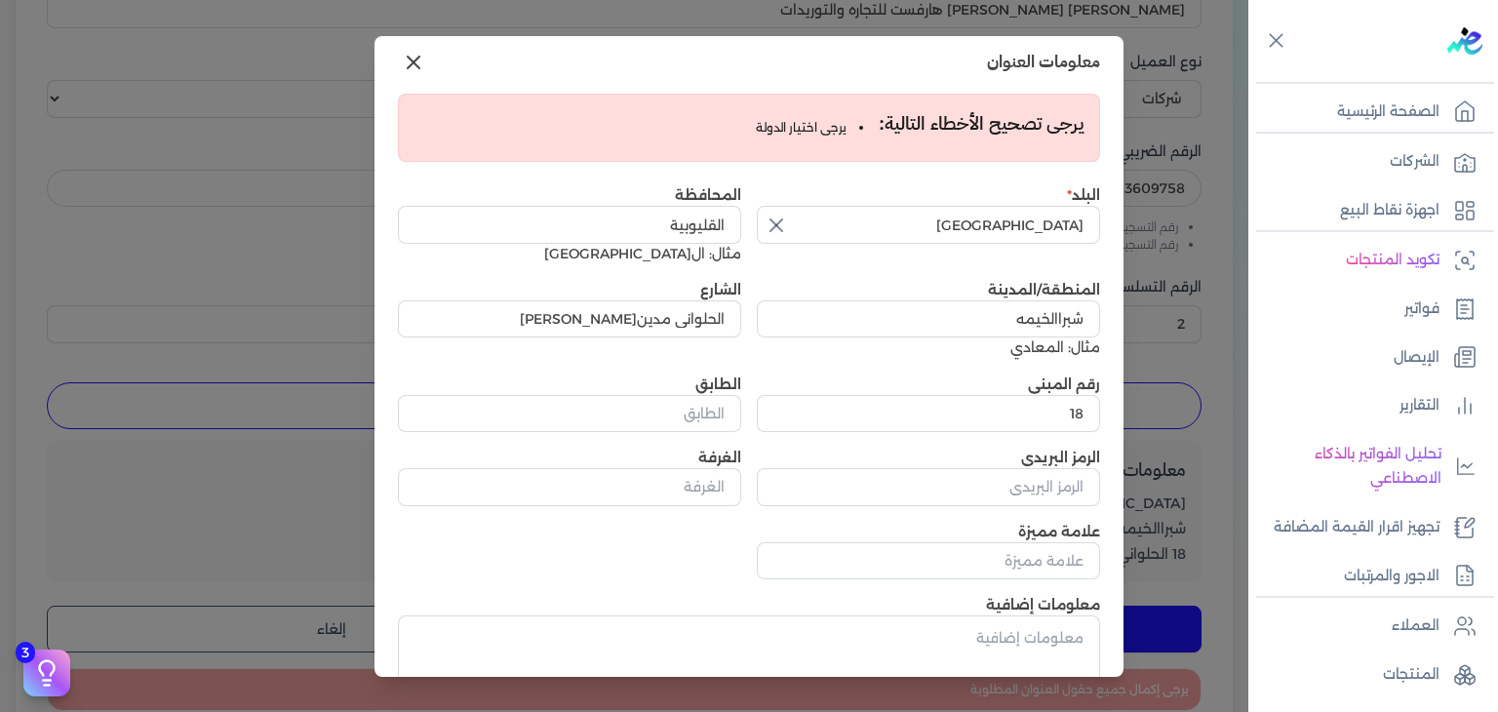
click at [690, 552] on div "البلد مصر المحافظة القليوبية مثال: القاهرة المنطقة/المدينة شبراالخيمه مثال: الم…" at bounding box center [749, 382] width 702 height 394
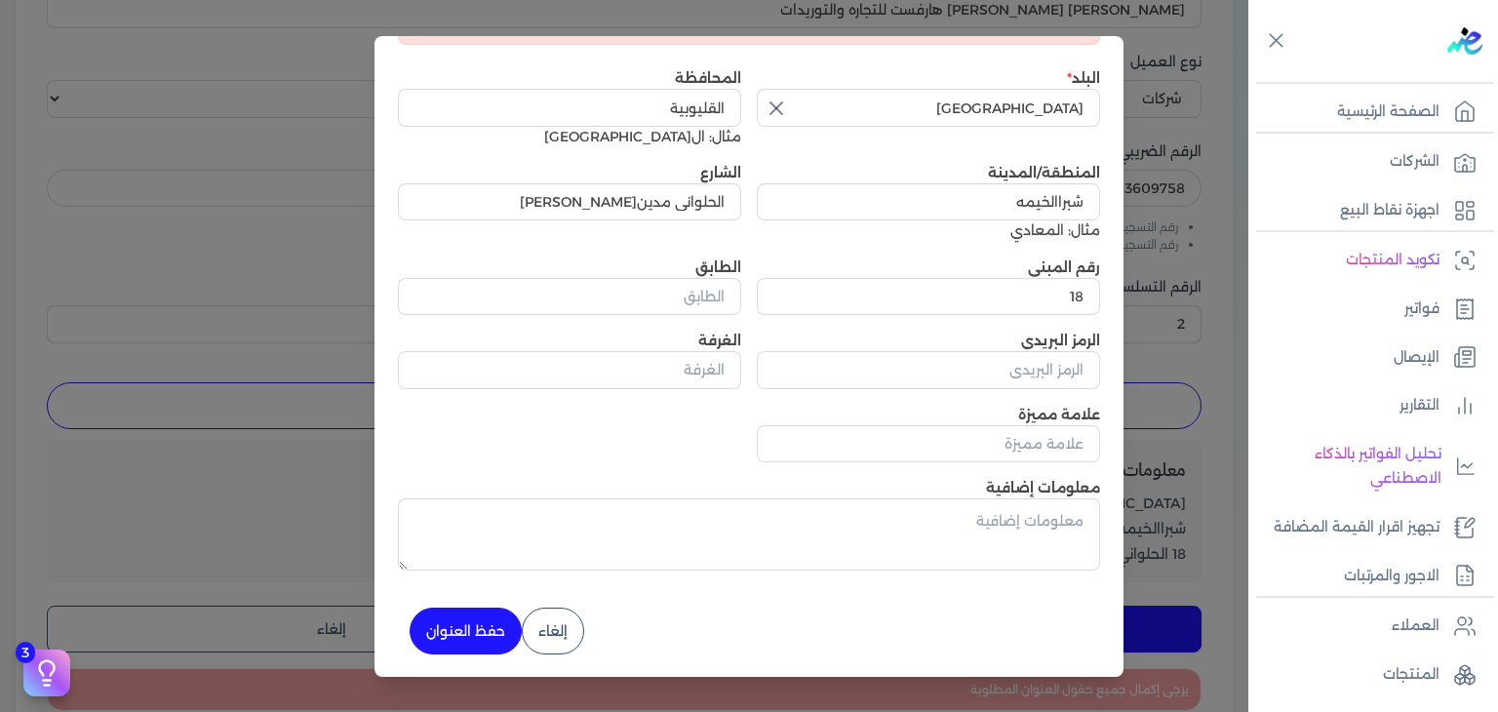
scroll to position [131, 0]
click at [457, 628] on button "حفظ العنوان" at bounding box center [466, 630] width 112 height 47
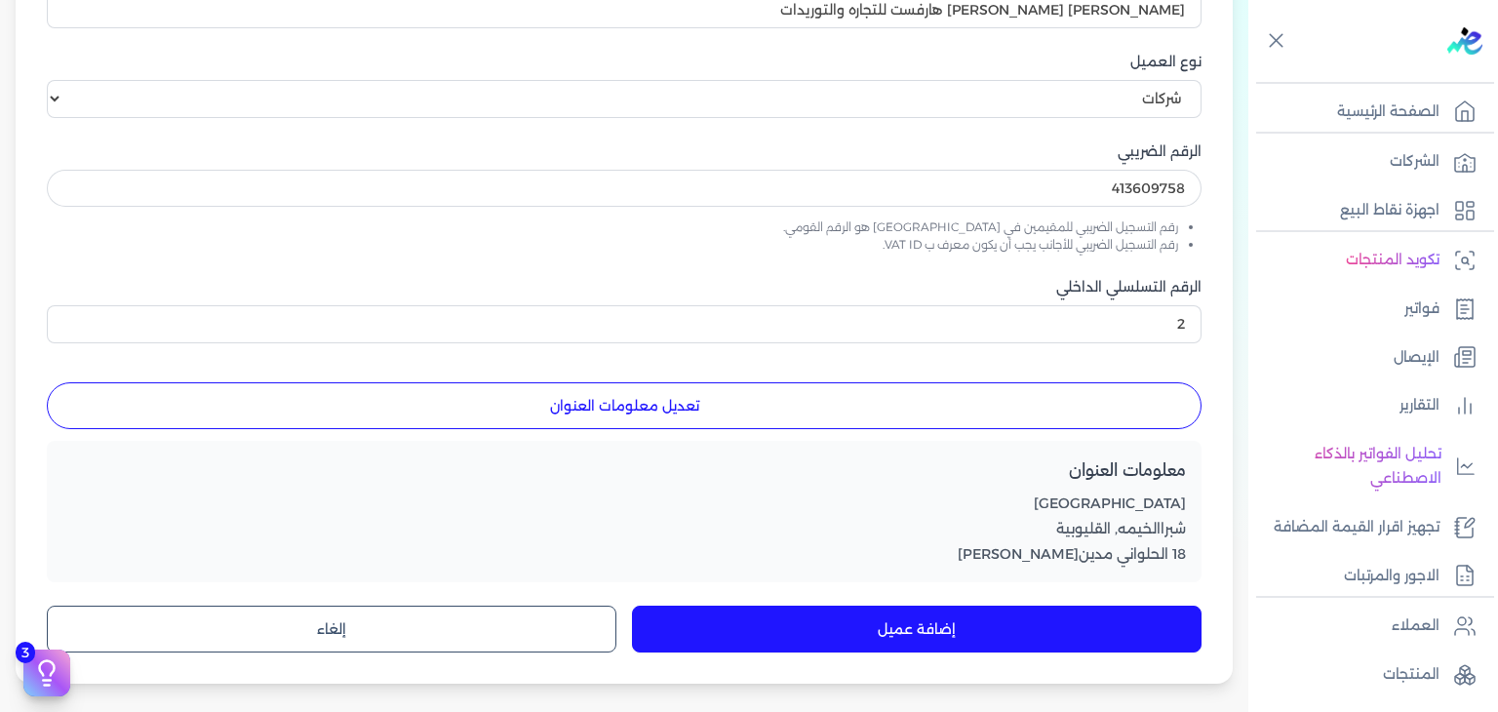
click at [983, 632] on button "إضافة عميل" at bounding box center [917, 629] width 570 height 47
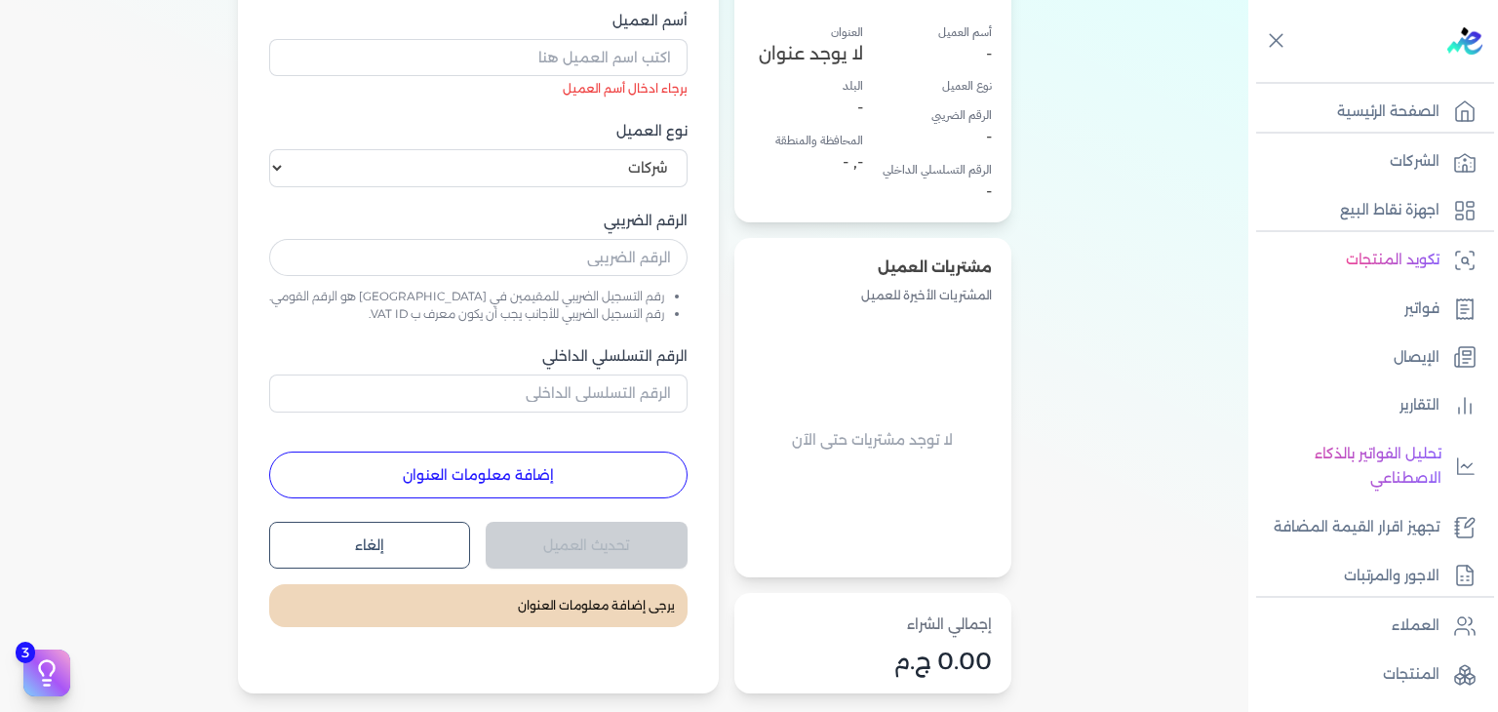
scroll to position [78, 0]
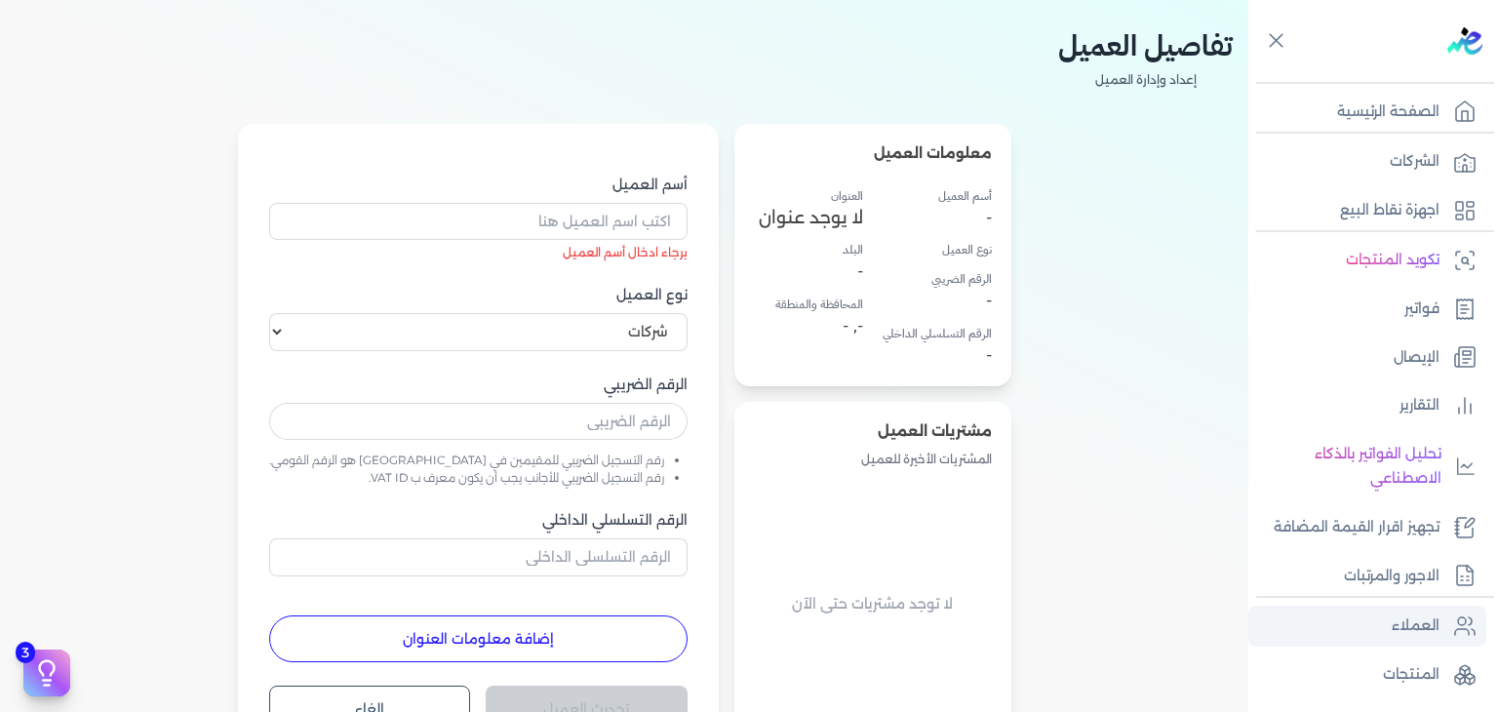
click at [1407, 629] on p "العملاء" at bounding box center [1416, 626] width 48 height 25
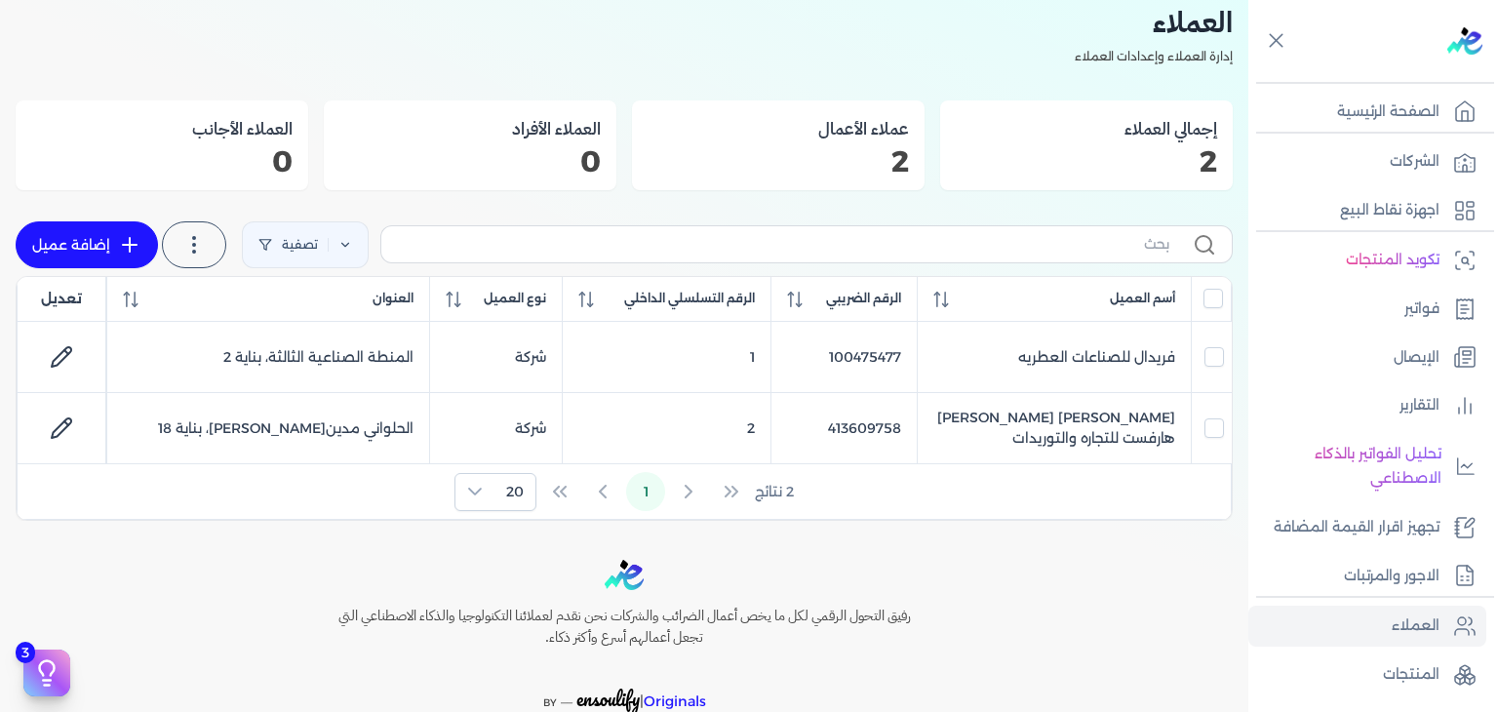
click at [94, 241] on link "إضافة عميل" at bounding box center [87, 244] width 142 height 47
select select "B"
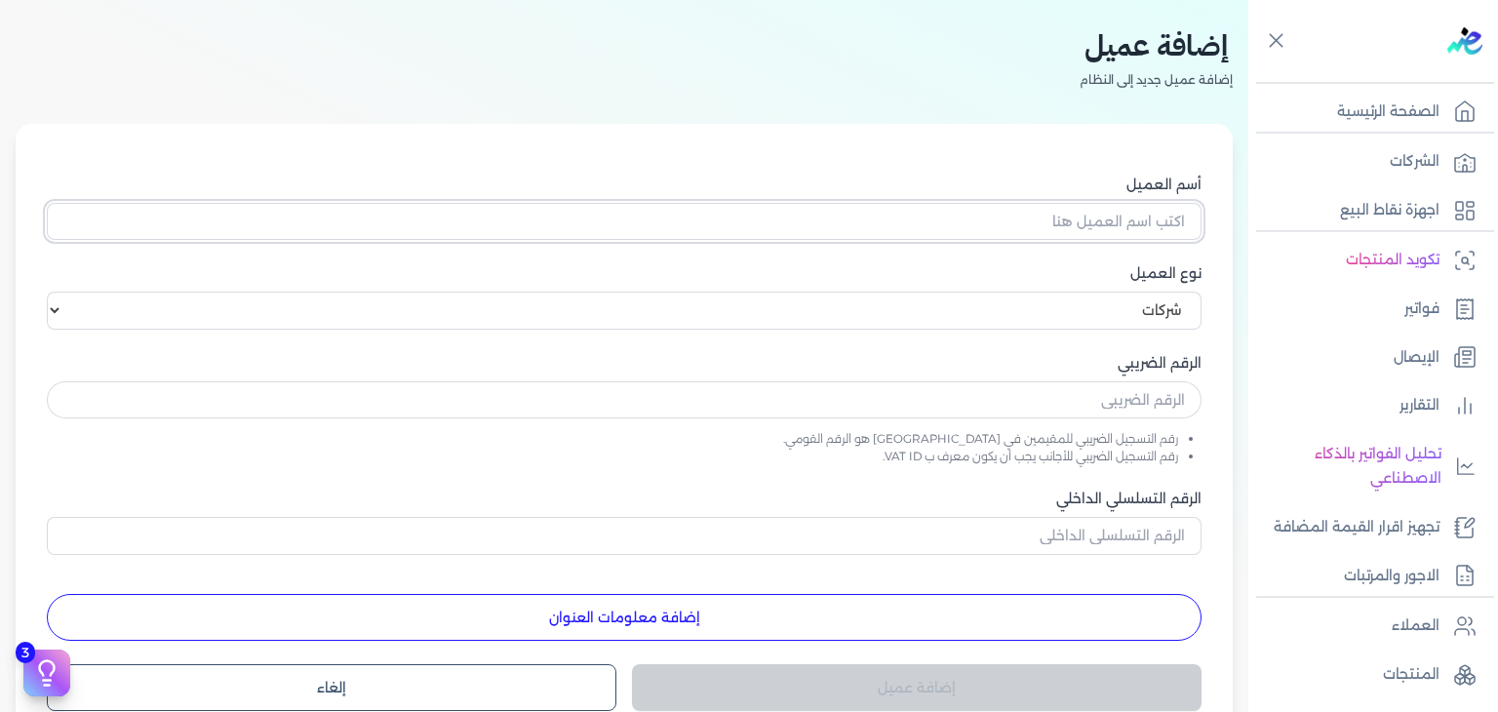
click at [1151, 222] on input "أسم العميل" at bounding box center [624, 221] width 1155 height 37
paste input "ساميه ابراهيم عبدالمهدي محمد اسكاي وتر لفلاتر المياه والتوريدات العمو"
type input "ساميه ابراهيم عبدالمهدي محمد اسكاي وتر لفلاتر المياه والتوريدات العمو"
click at [1159, 397] on input "text" at bounding box center [624, 399] width 1155 height 37
click at [1098, 382] on input "text" at bounding box center [624, 399] width 1155 height 37
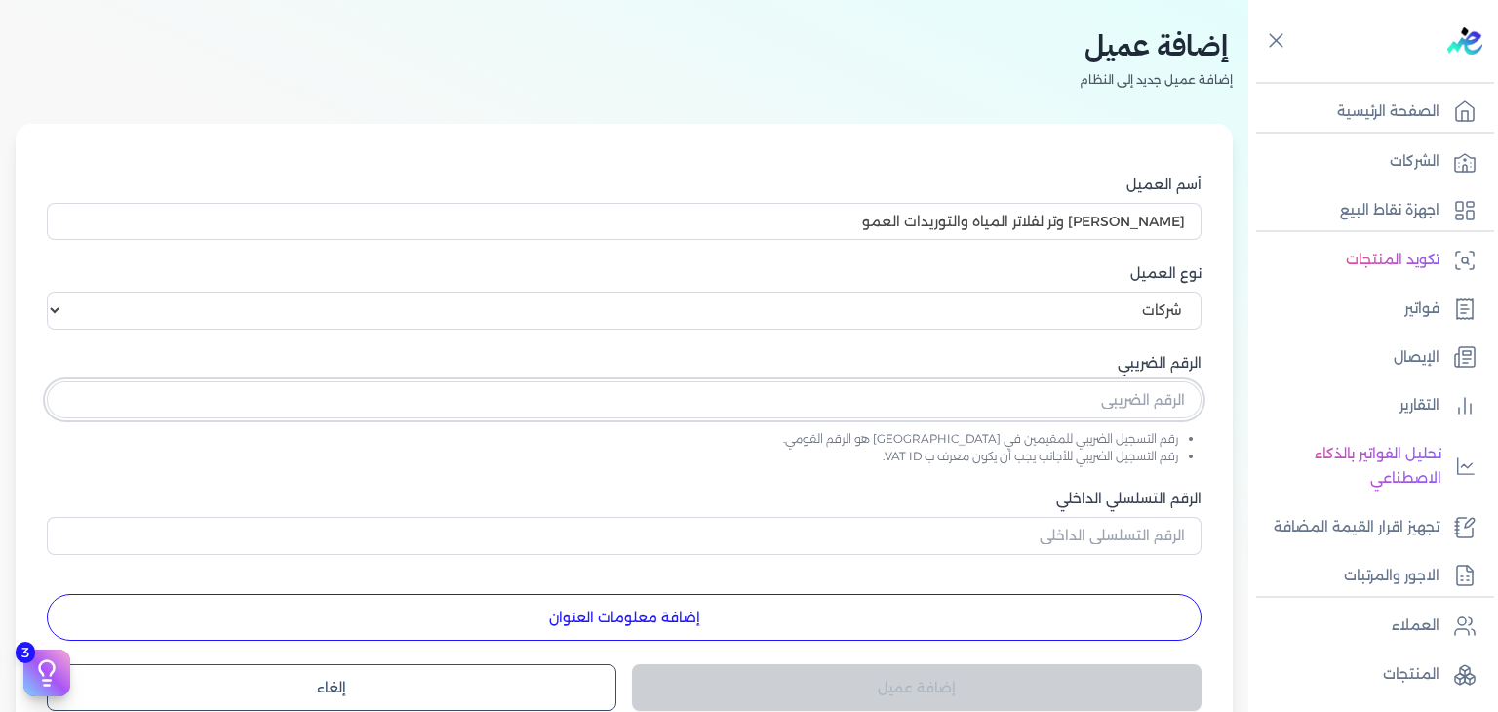
paste input "699585627"
type input "699585627"
click at [1143, 536] on input "الرقم التسلسلي الداخلي" at bounding box center [624, 535] width 1155 height 37
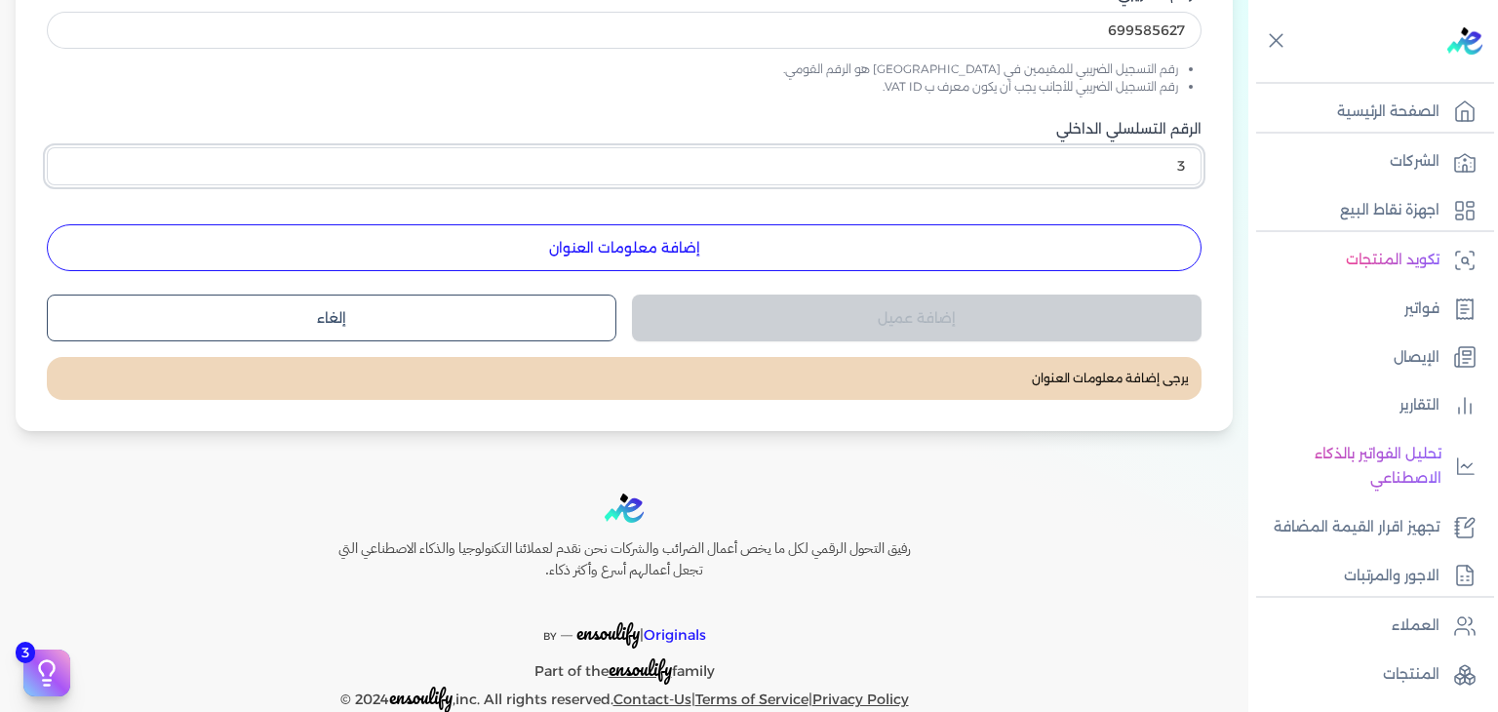
scroll to position [448, 0]
type input "3"
click at [700, 239] on button "إضافة معلومات العنوان" at bounding box center [624, 247] width 1155 height 47
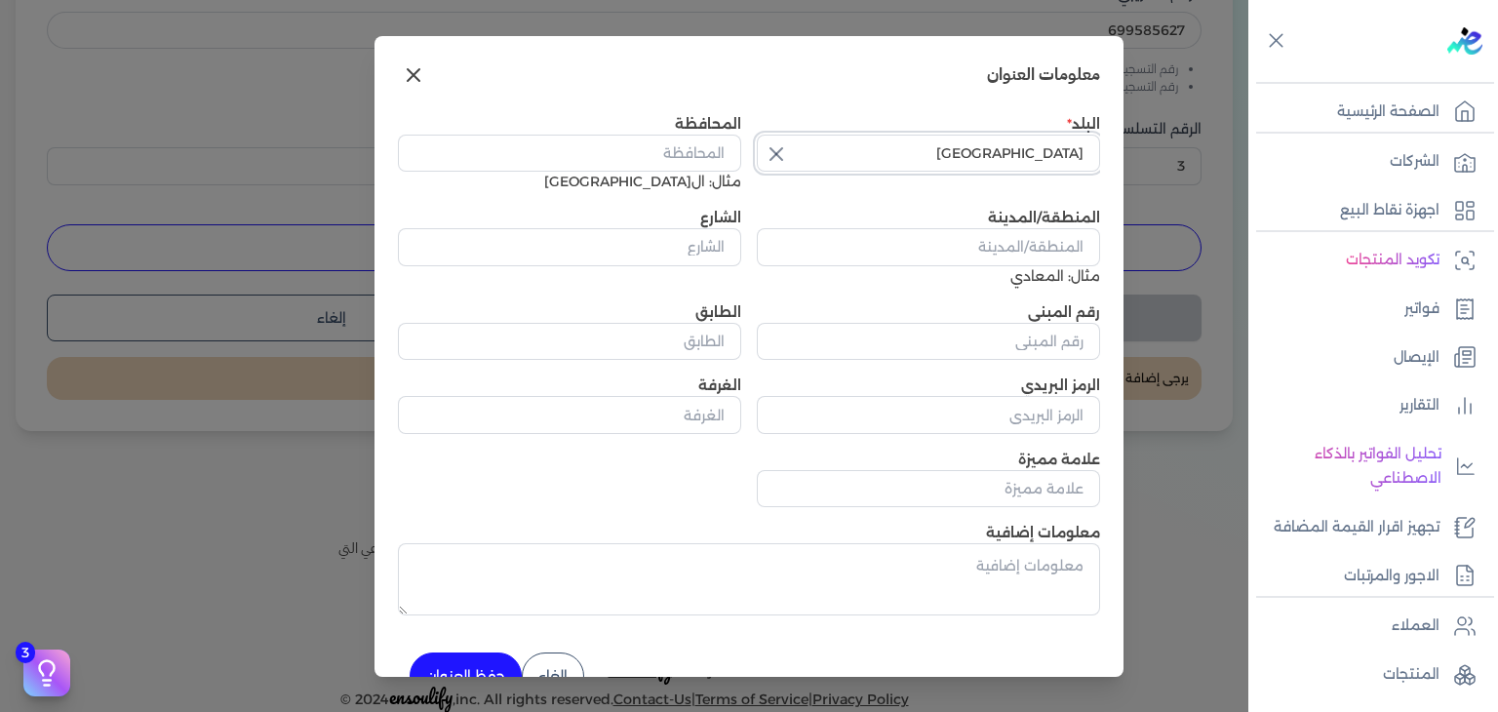
click at [1008, 164] on input "مصر" at bounding box center [928, 153] width 343 height 37
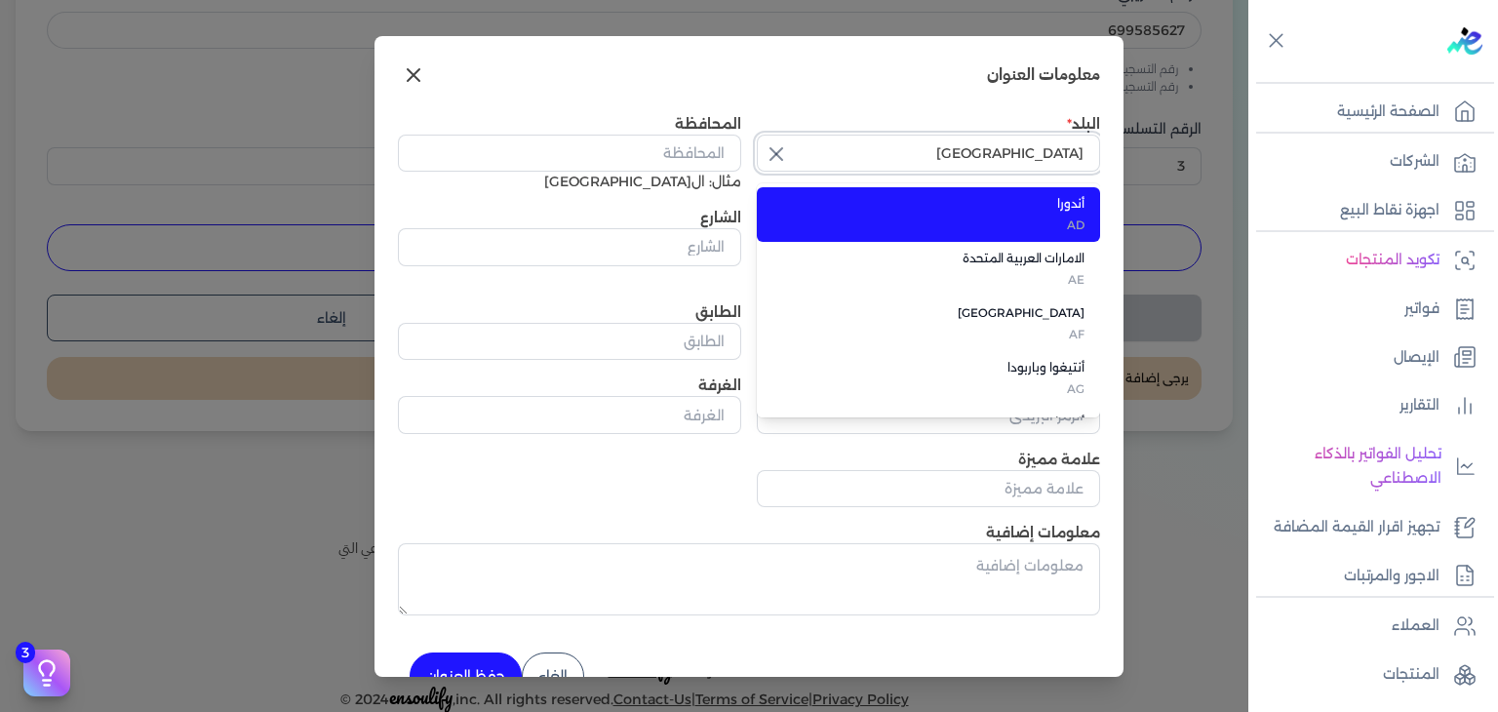
click at [1008, 164] on input "مصر" at bounding box center [928, 153] width 343 height 37
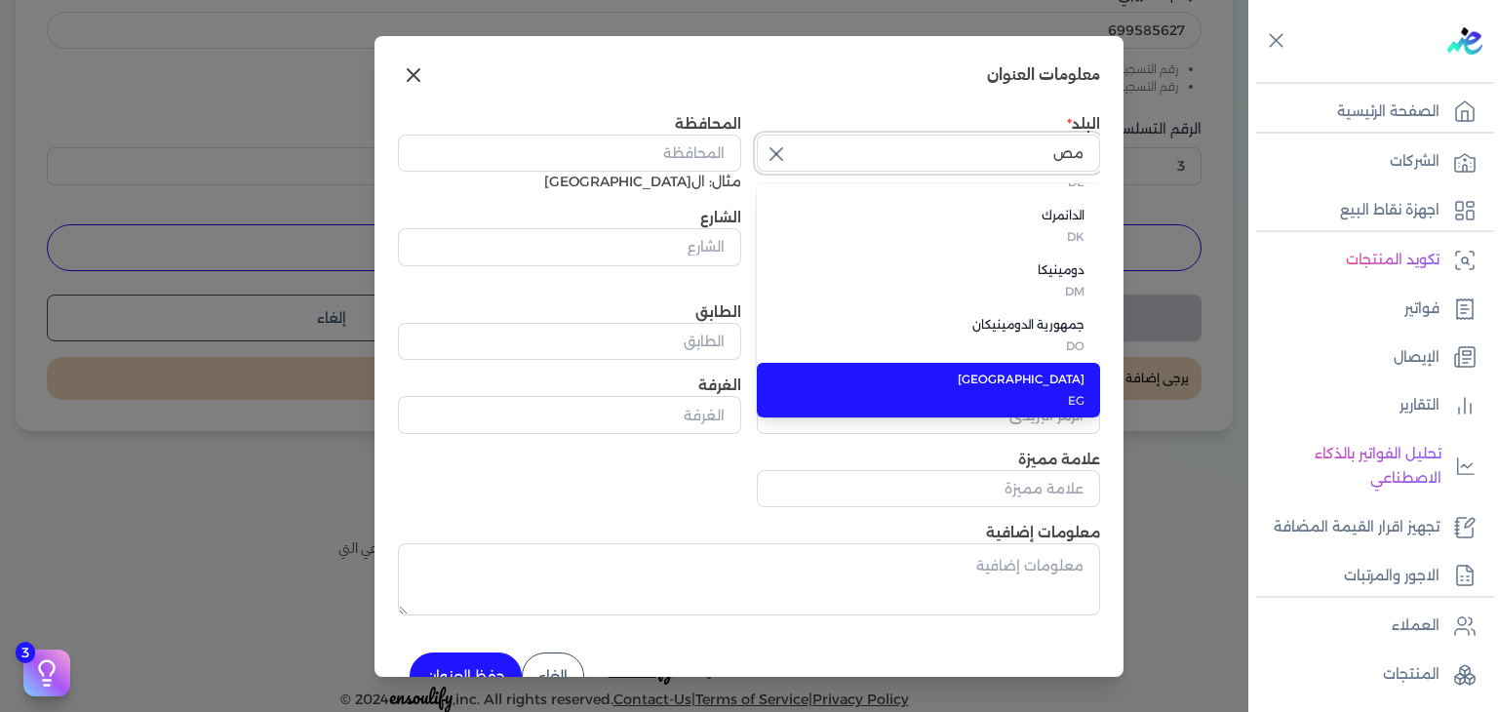
scroll to position [0, 0]
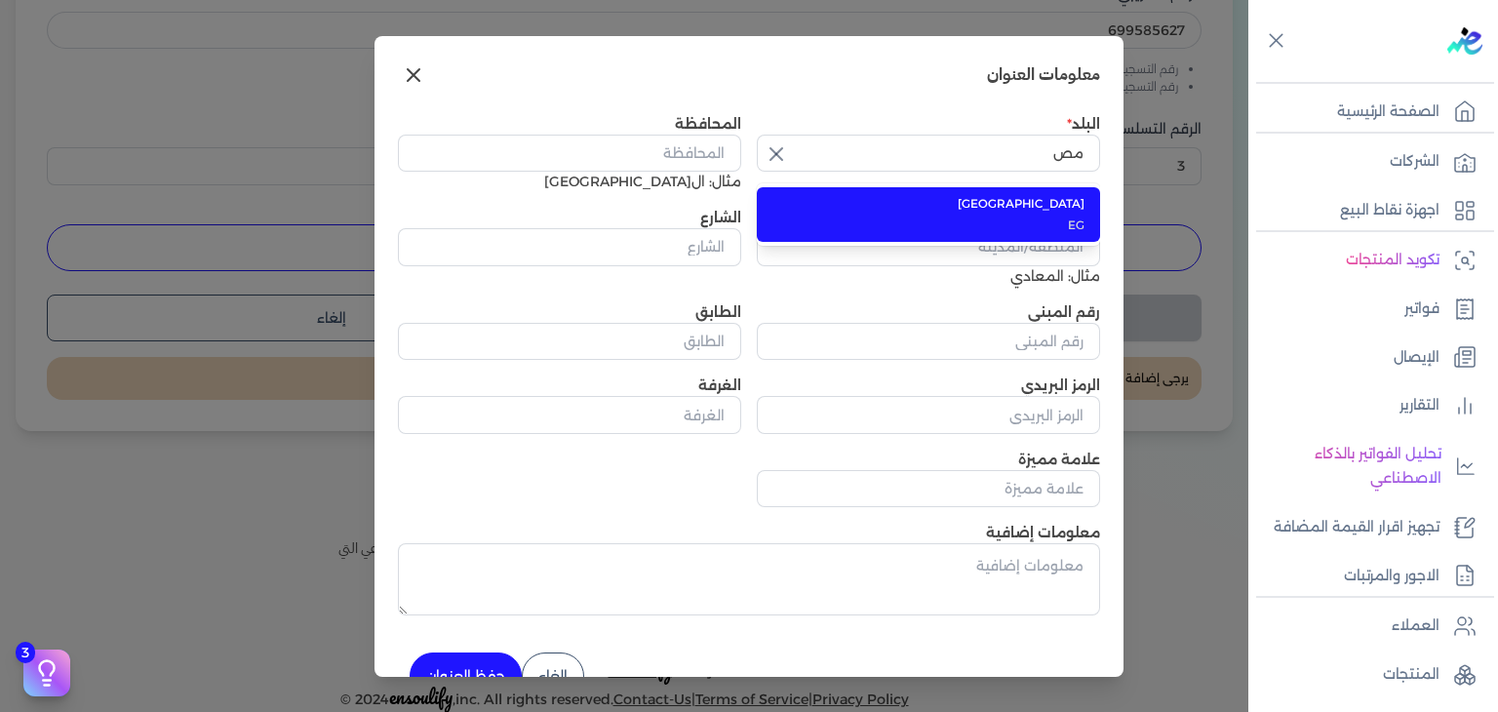
click at [1065, 199] on span "مصر" at bounding box center [940, 204] width 289 height 18
type input "مصر"
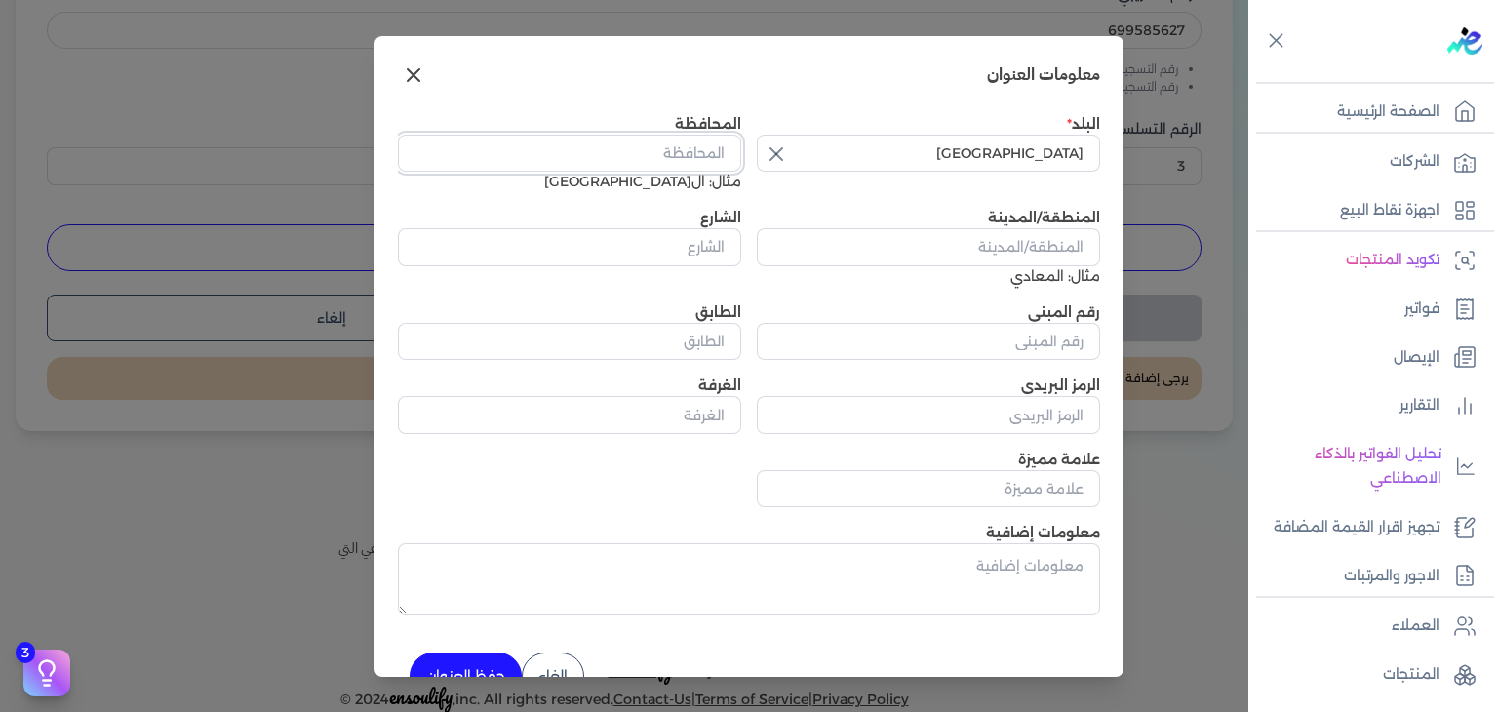
click at [731, 153] on input "المحافظة" at bounding box center [569, 153] width 343 height 37
type input "القاهرة"
click at [1065, 255] on input "المنطقة/المدينة" at bounding box center [928, 246] width 343 height 37
paste input "الزيتون"
type input "الزيتون"
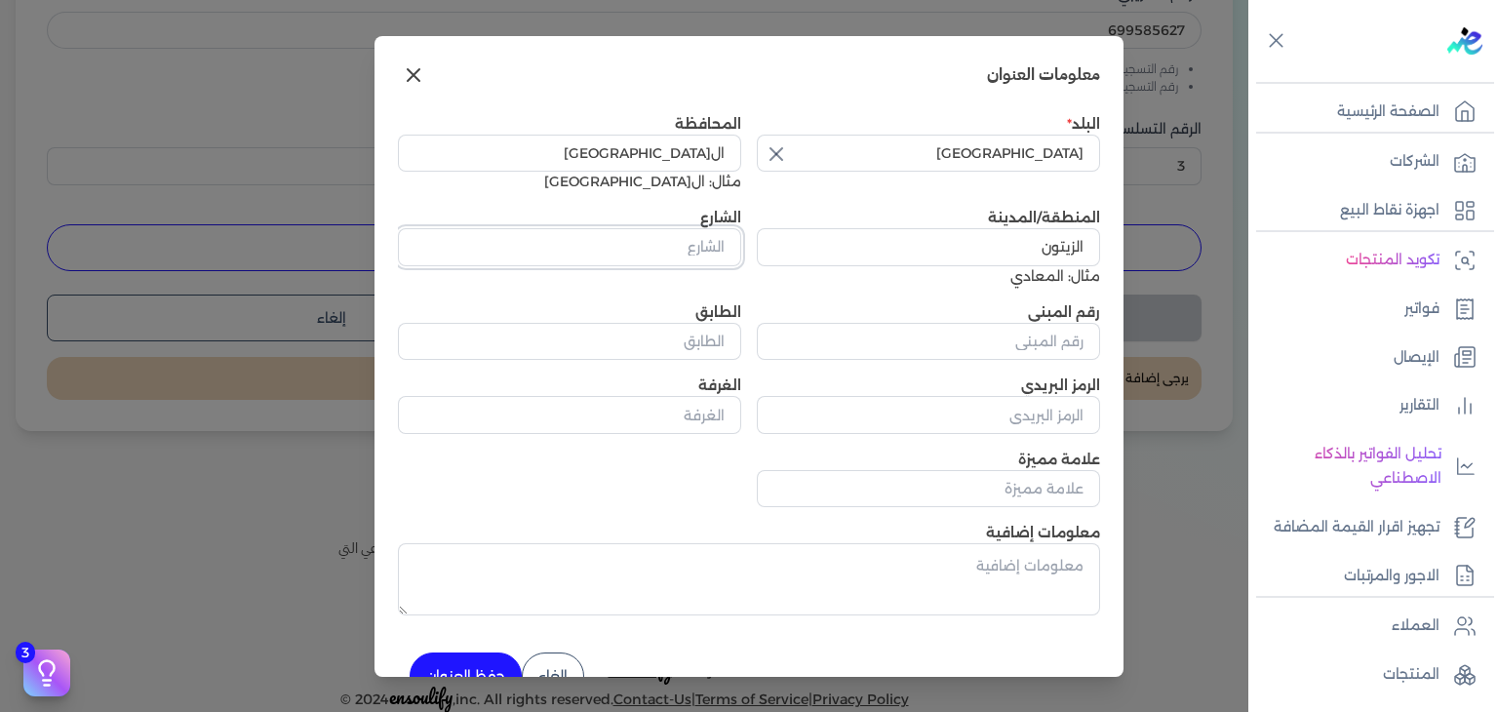
click at [724, 250] on input "الشارع" at bounding box center [569, 246] width 343 height 37
click at [706, 255] on input "الشارع" at bounding box center [569, 246] width 343 height 37
paste input "احمد الصول من شارع اباظه من ترعه الجبل"
type input "احمد الصول من شارع اباظه من ترعه الجبل"
click at [1085, 350] on input "رقم المبنى" at bounding box center [928, 341] width 343 height 37
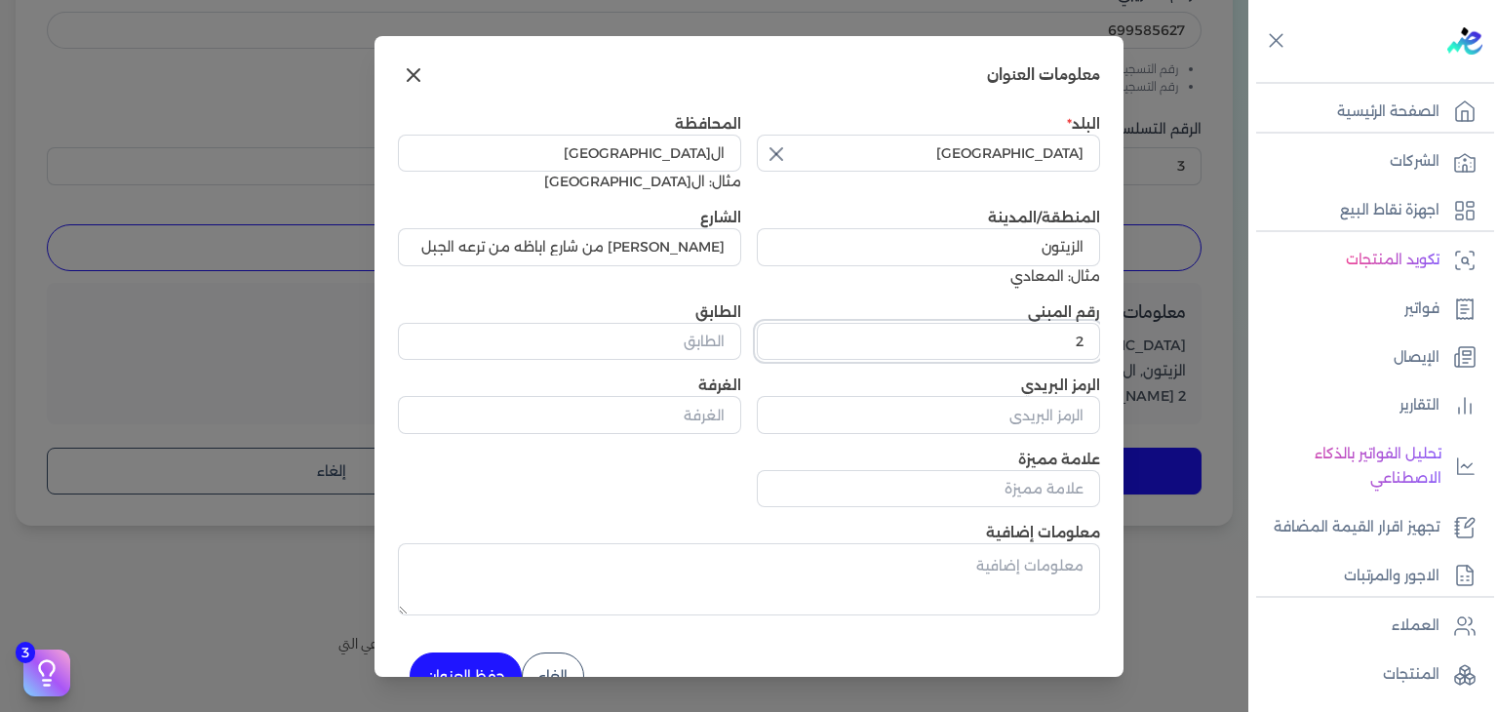
scroll to position [47, 0]
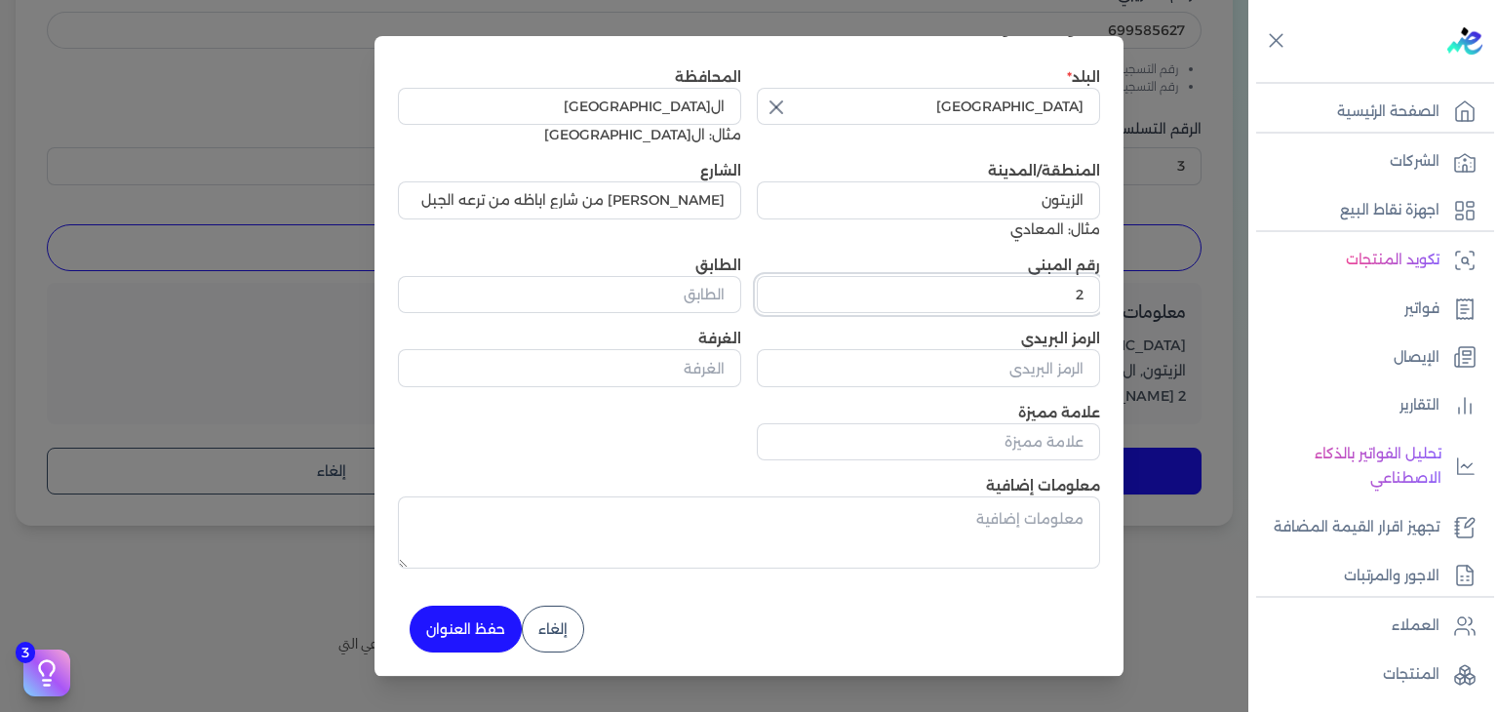
type input "2"
click at [482, 620] on button "حفظ العنوان" at bounding box center [466, 629] width 112 height 47
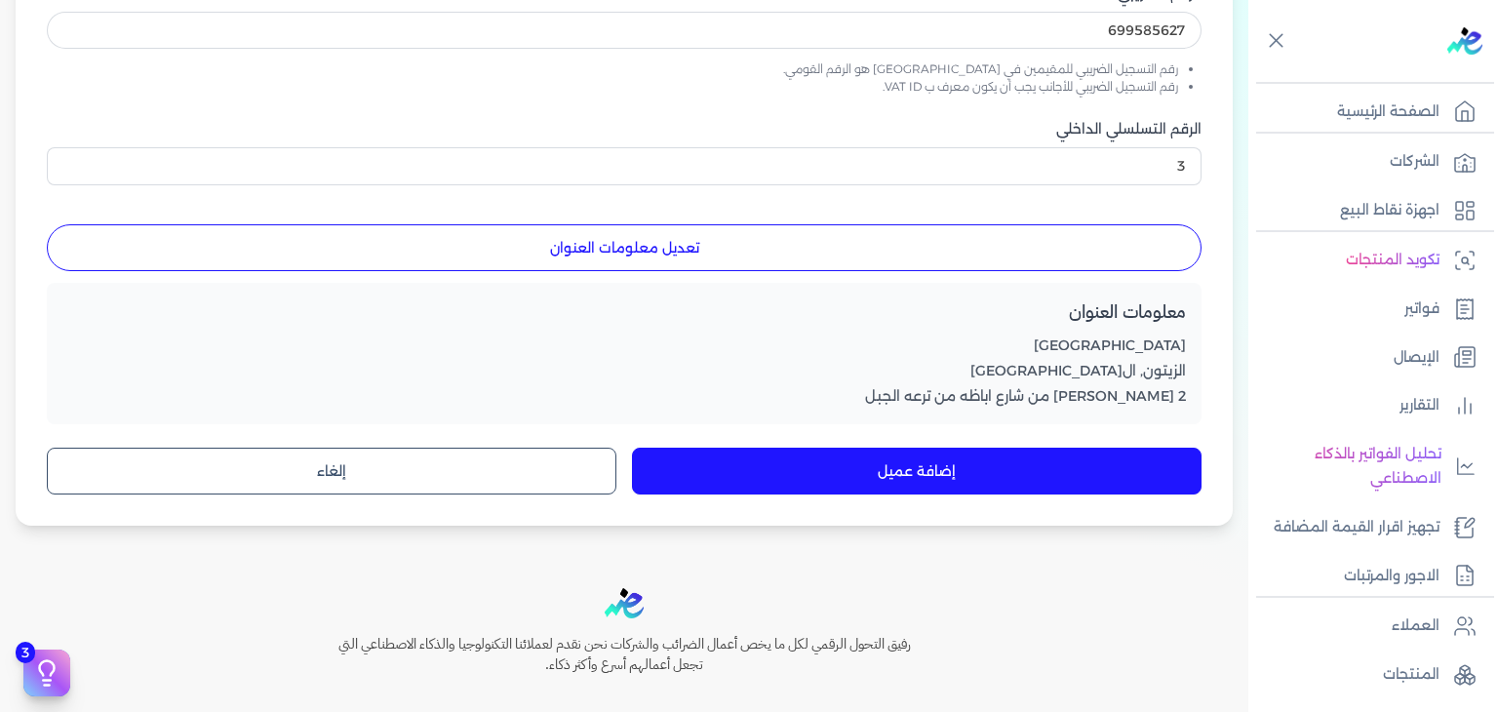
click at [907, 481] on button "إضافة عميل" at bounding box center [917, 471] width 570 height 47
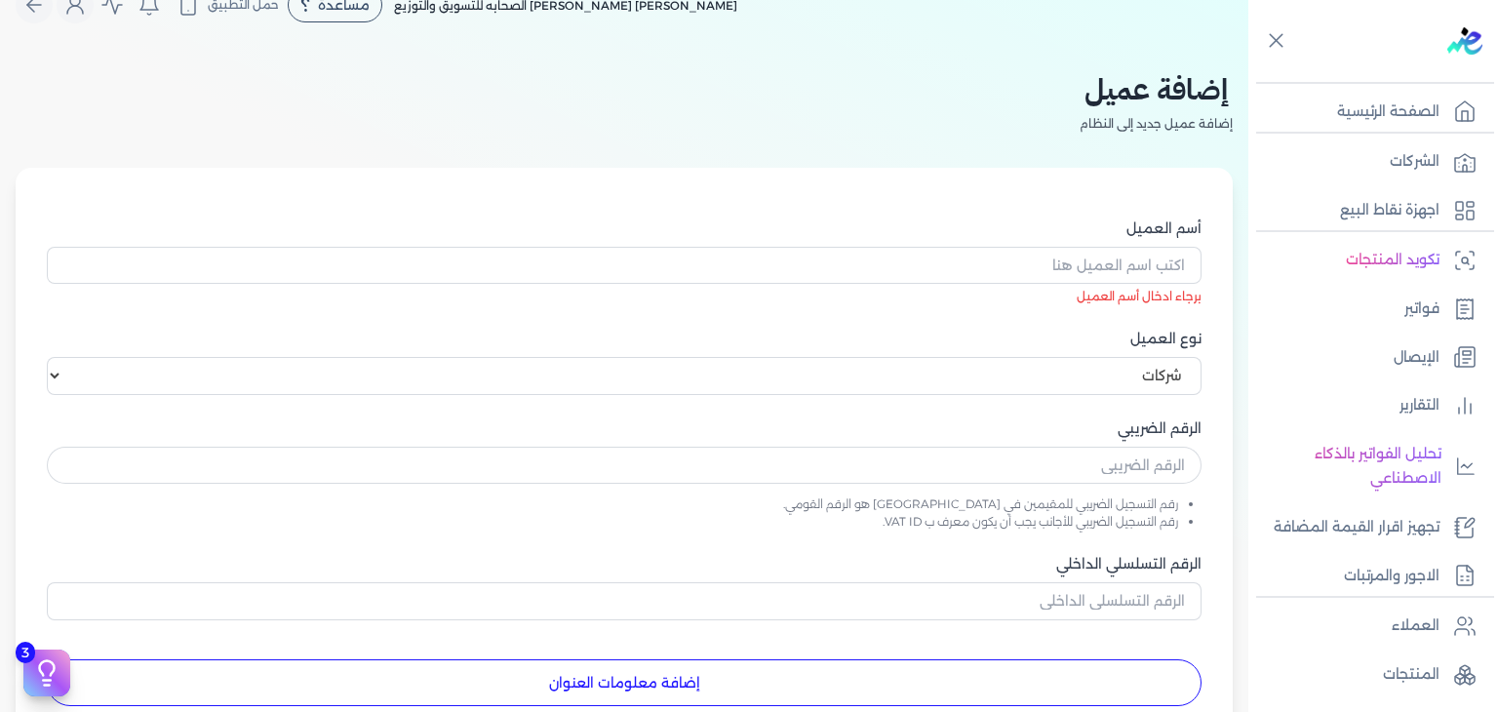
scroll to position [39, 0]
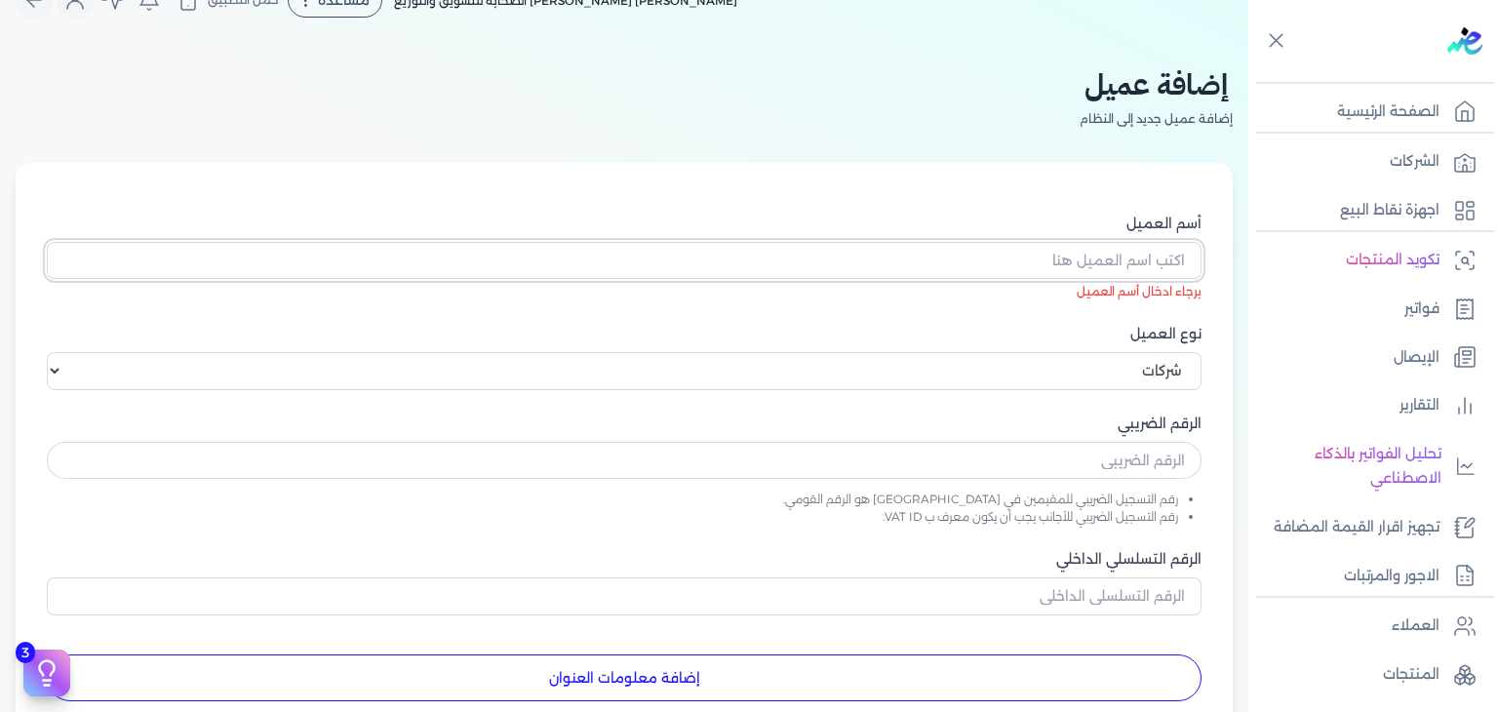
click at [1083, 255] on input "أسم العميل" at bounding box center [624, 260] width 1155 height 37
paste input "اونستار للتجاره والتوريدات"
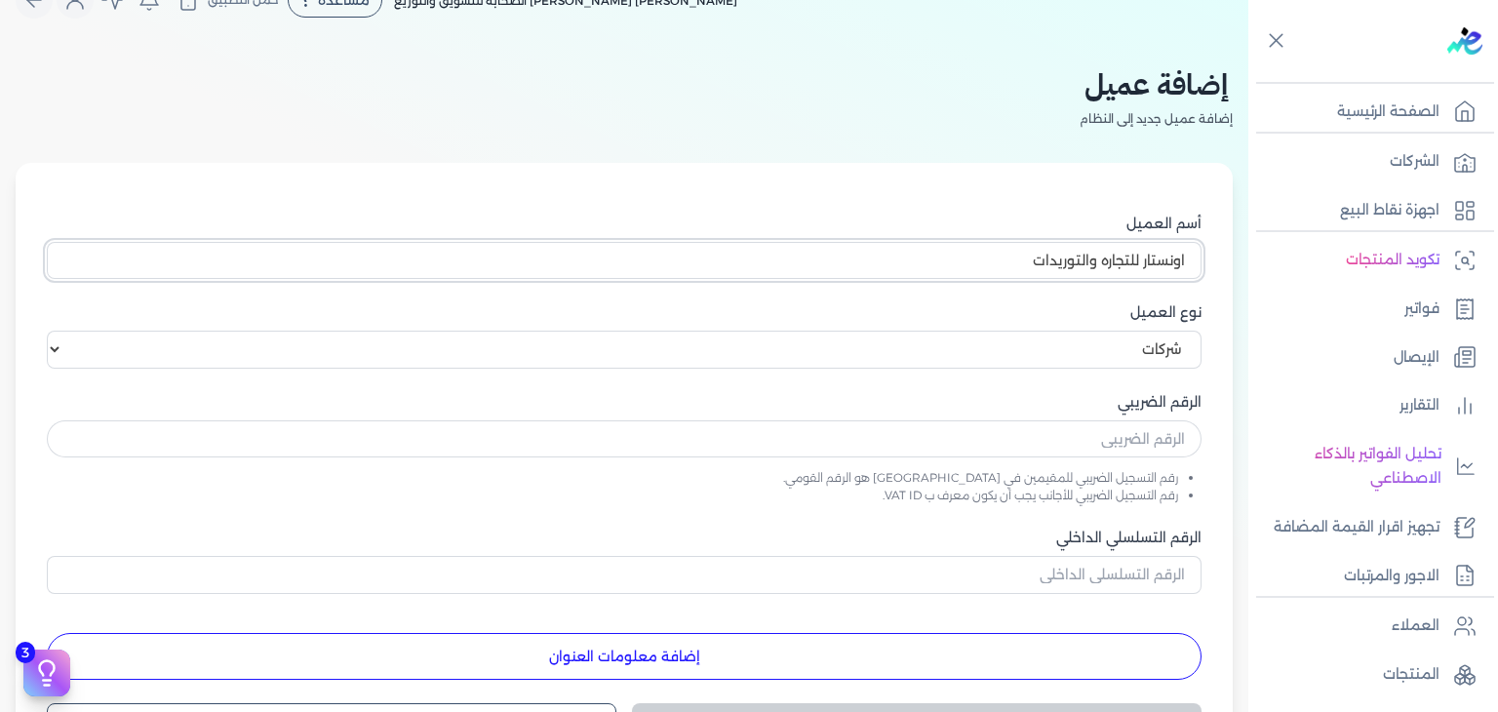
type input "اونستار للتجاره والتوريدات"
click at [1139, 442] on input "text" at bounding box center [624, 438] width 1155 height 37
paste input "770543847"
type input "770543847"
click at [1196, 585] on input "الرقم التسلسلي الداخلي" at bounding box center [624, 574] width 1155 height 37
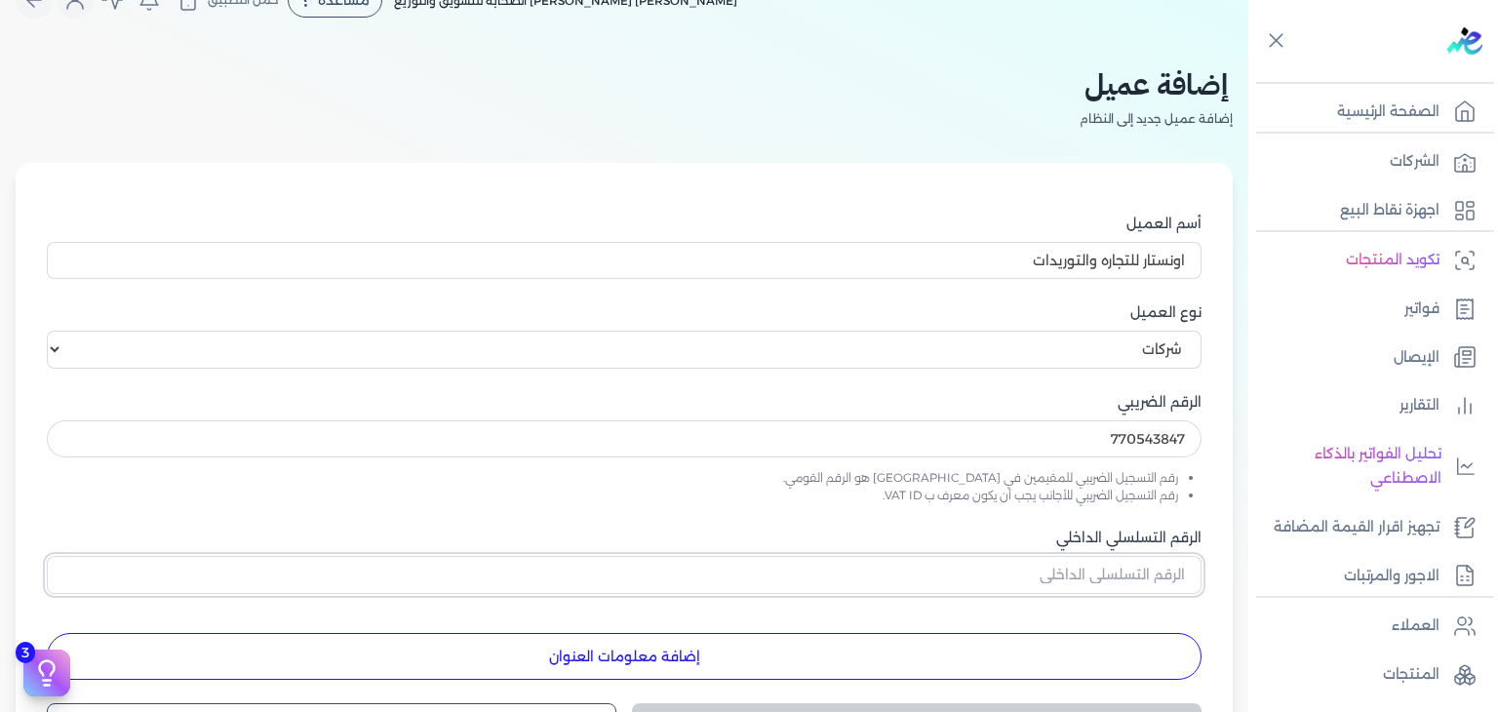
click at [1196, 585] on input "الرقم التسلسلي الداخلي" at bounding box center [624, 574] width 1155 height 37
type input "3"
click at [682, 660] on button "إضافة معلومات العنوان" at bounding box center [624, 656] width 1155 height 47
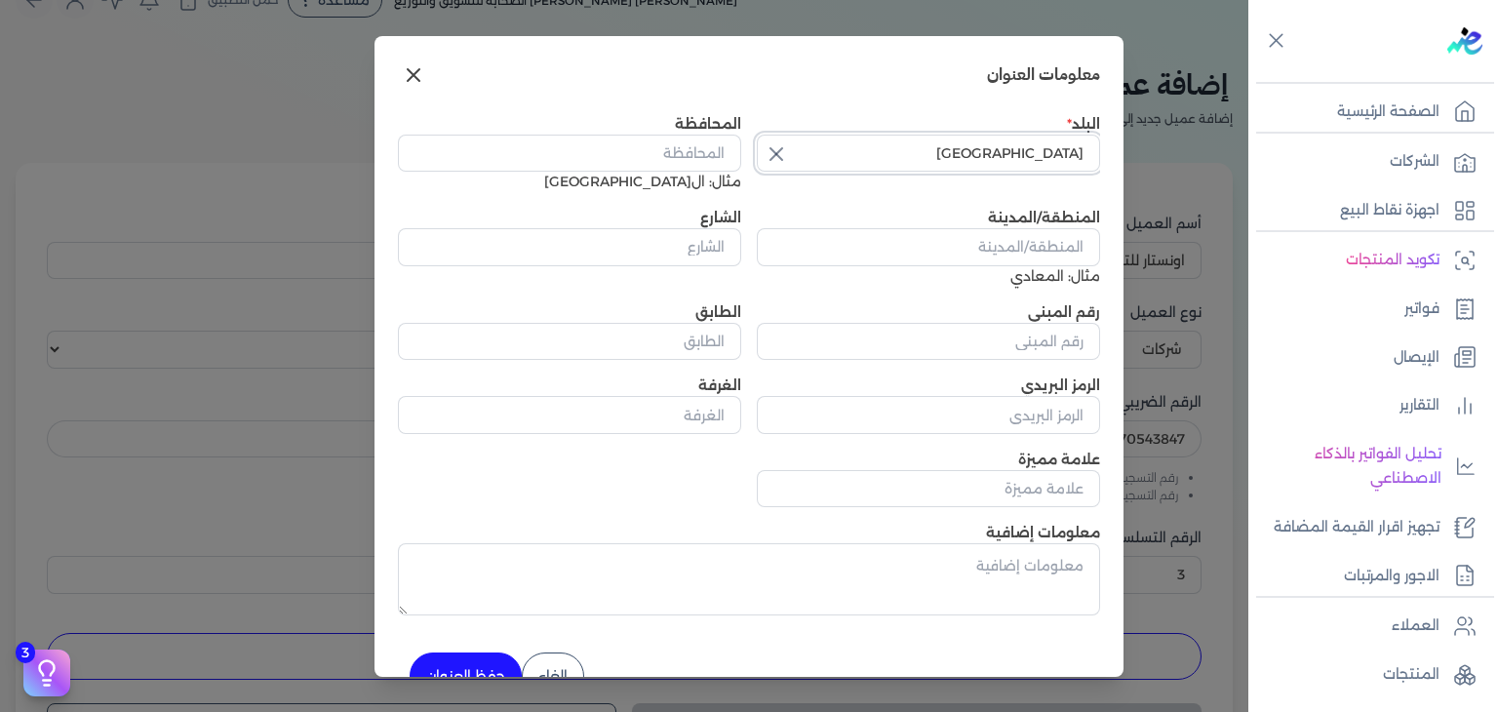
click at [1079, 146] on input "مصر" at bounding box center [928, 153] width 343 height 37
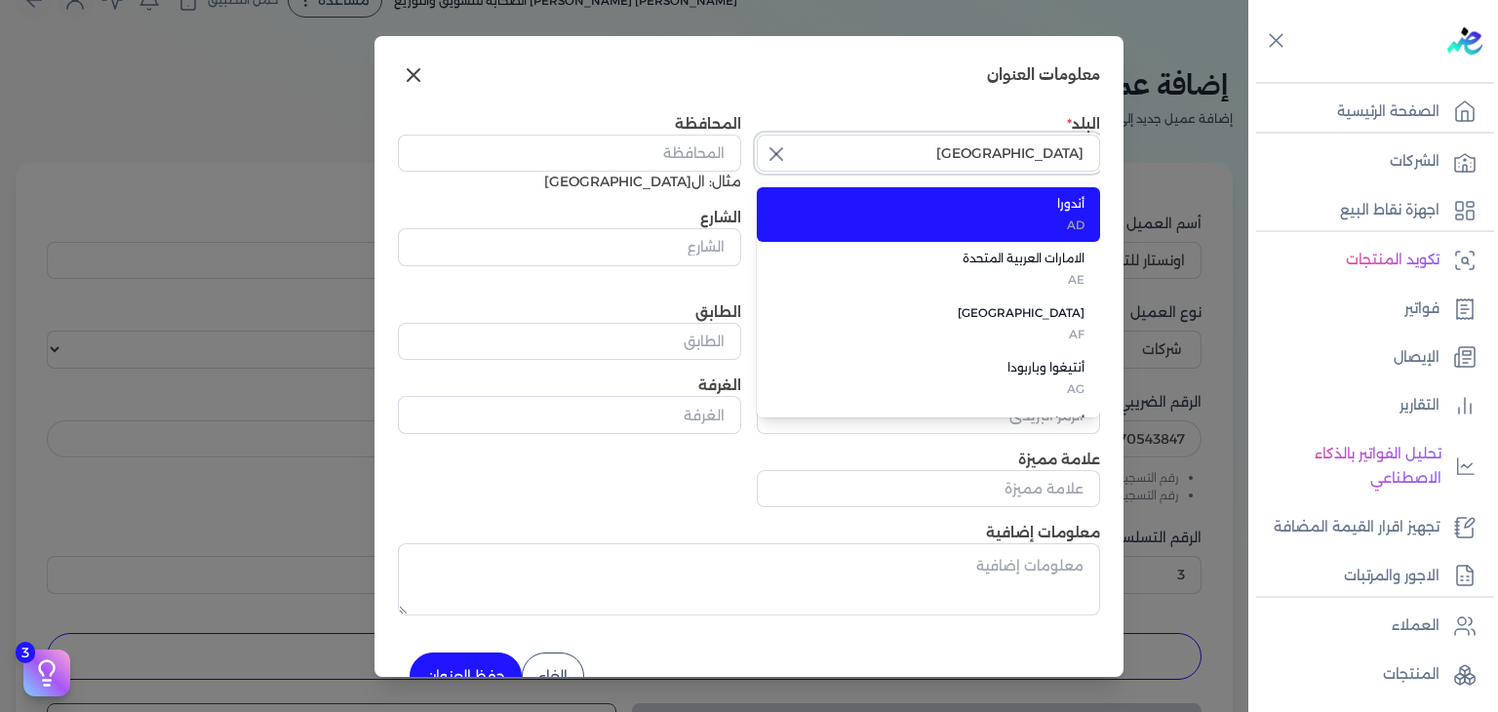
click at [1079, 146] on input "مصر" at bounding box center [928, 153] width 343 height 37
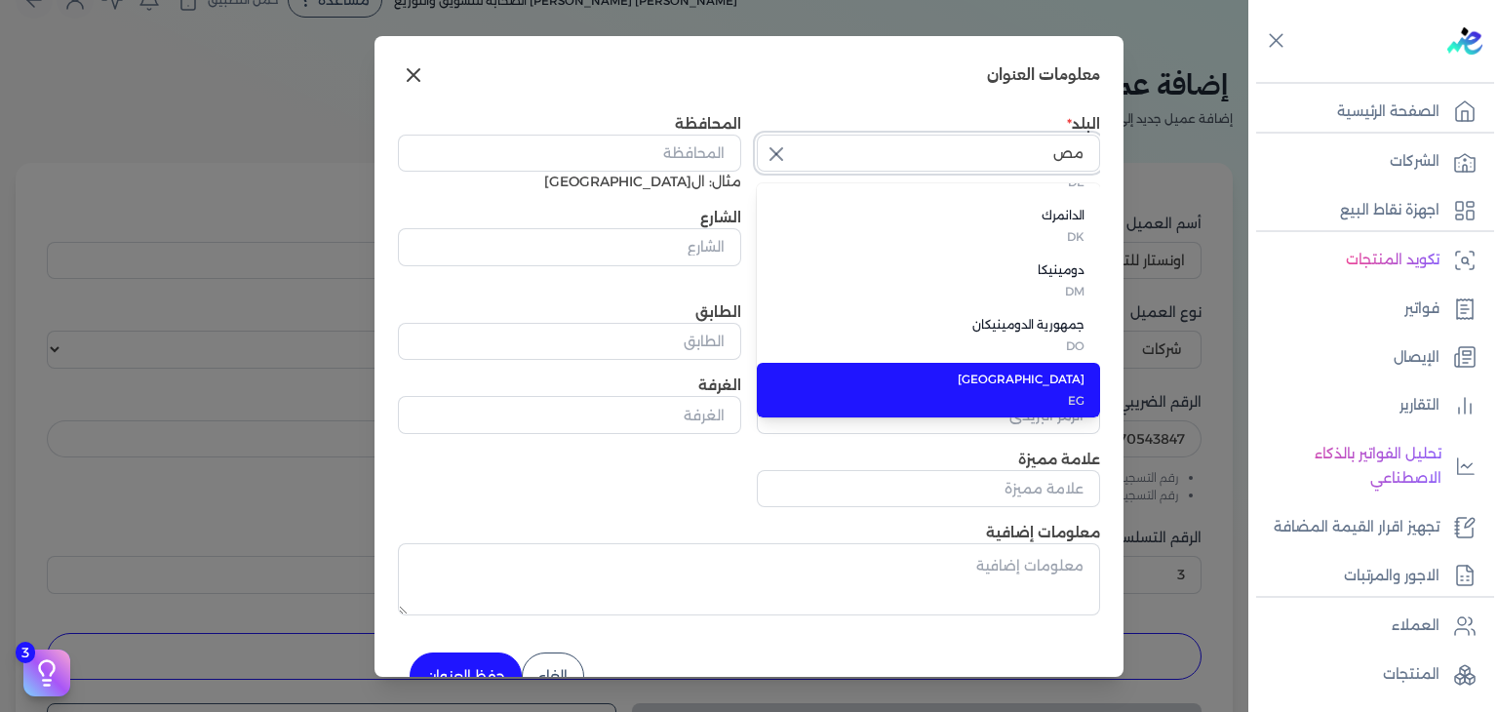
scroll to position [0, 0]
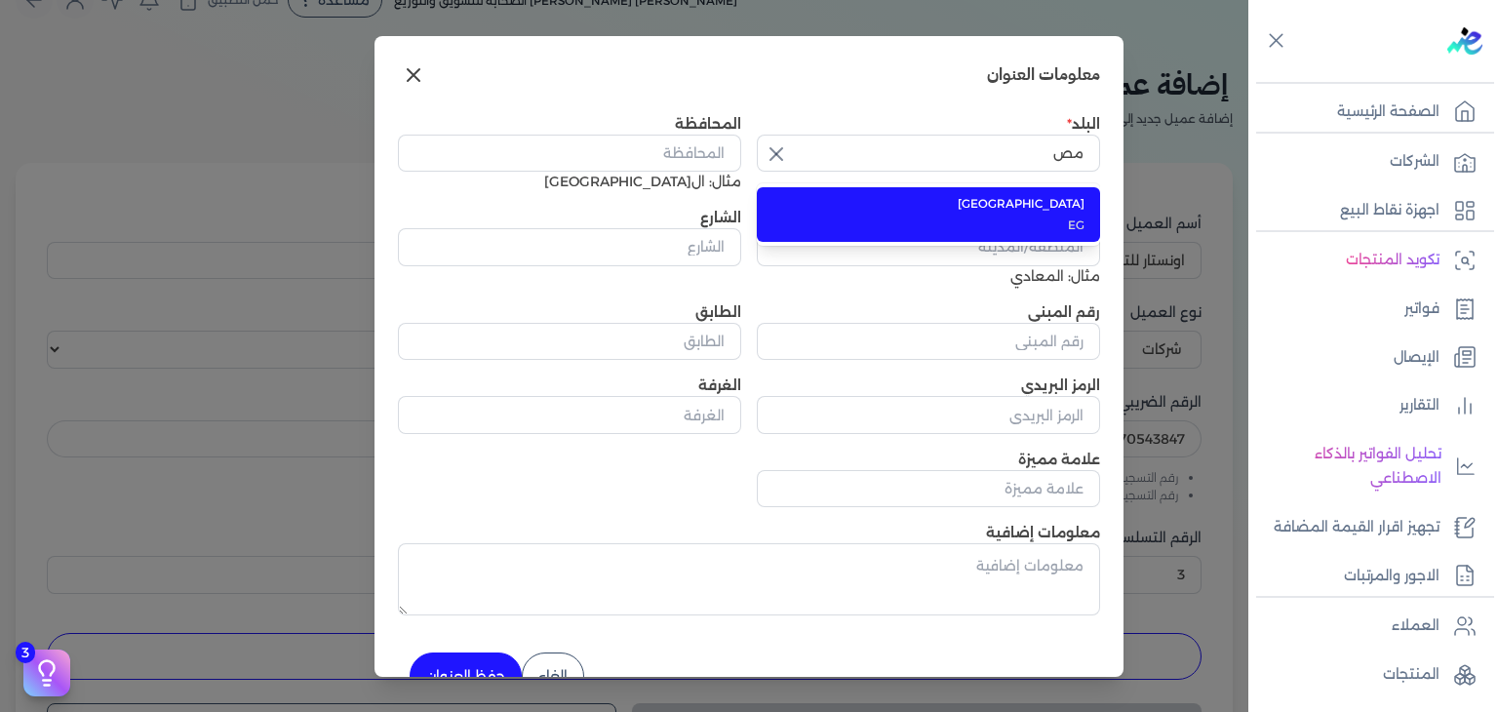
click at [1091, 210] on li "مصر EG" at bounding box center [928, 214] width 343 height 55
type input "مصر"
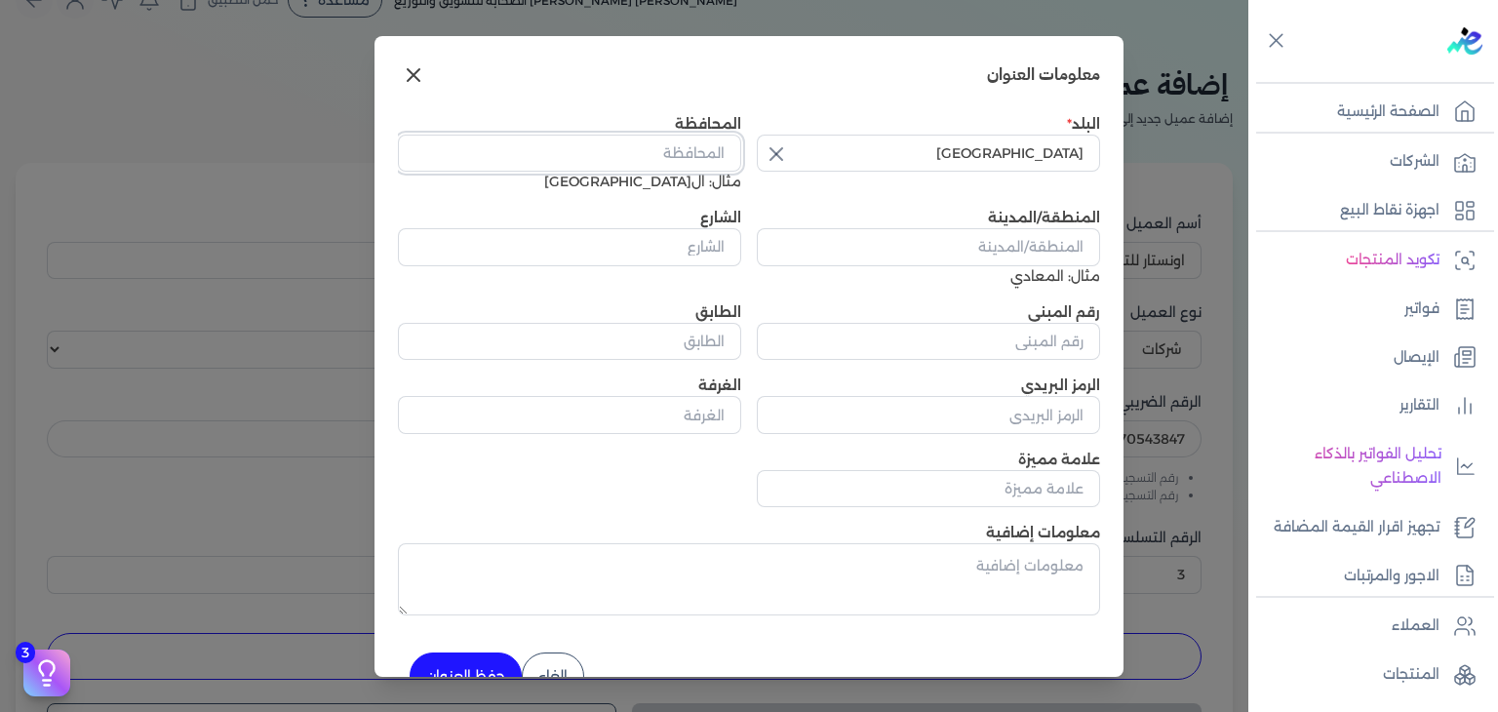
click at [708, 153] on input "المحافظة" at bounding box center [569, 153] width 343 height 37
type input "القاهرة"
click at [1050, 249] on input "المنطقة/المدينة" at bounding box center [928, 246] width 343 height 37
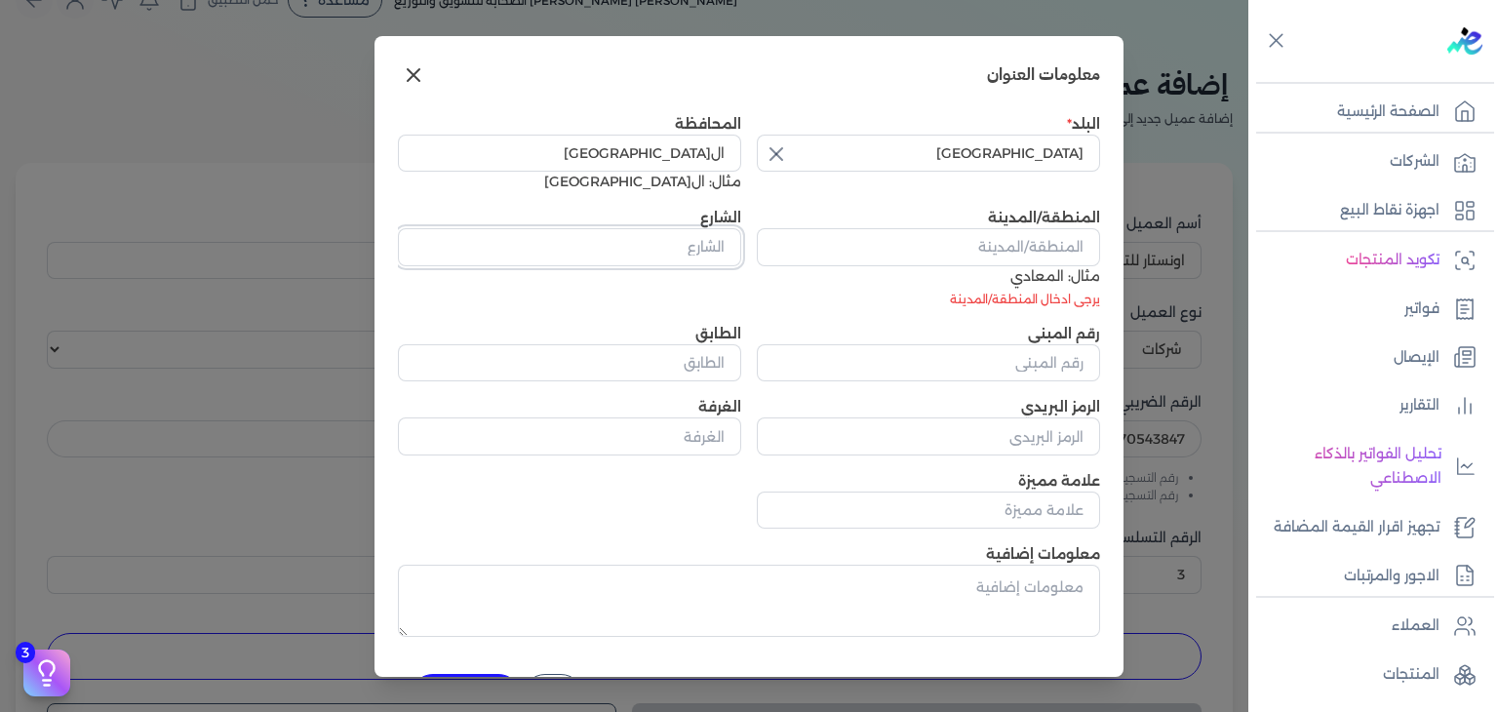
click at [695, 247] on input "الشارع" at bounding box center [569, 246] width 343 height 37
paste input "شارع محمد"
type input "شارع محمد"
click at [1074, 371] on input "رقم المبنى" at bounding box center [928, 362] width 343 height 37
type input "1"
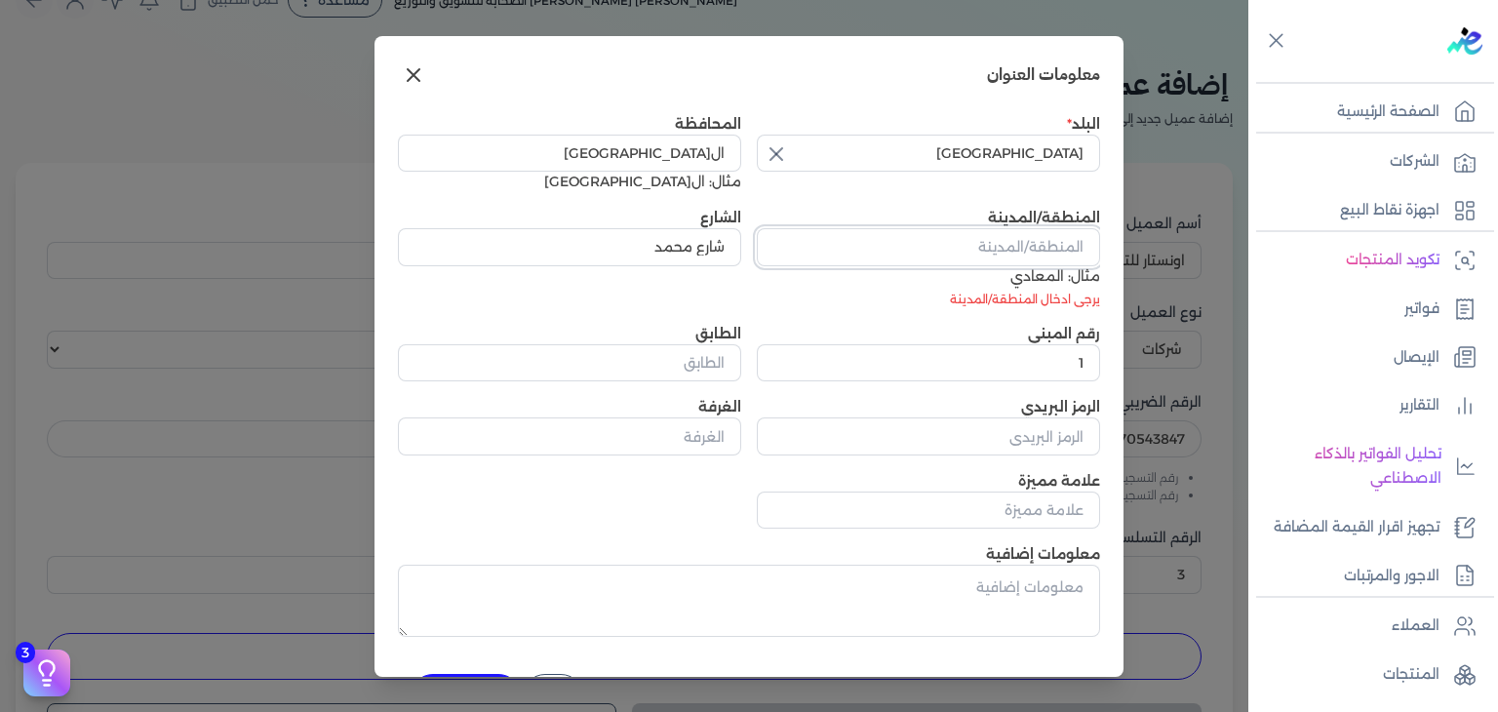
click at [1076, 246] on input "المنطقة/المدينة" at bounding box center [928, 246] width 343 height 37
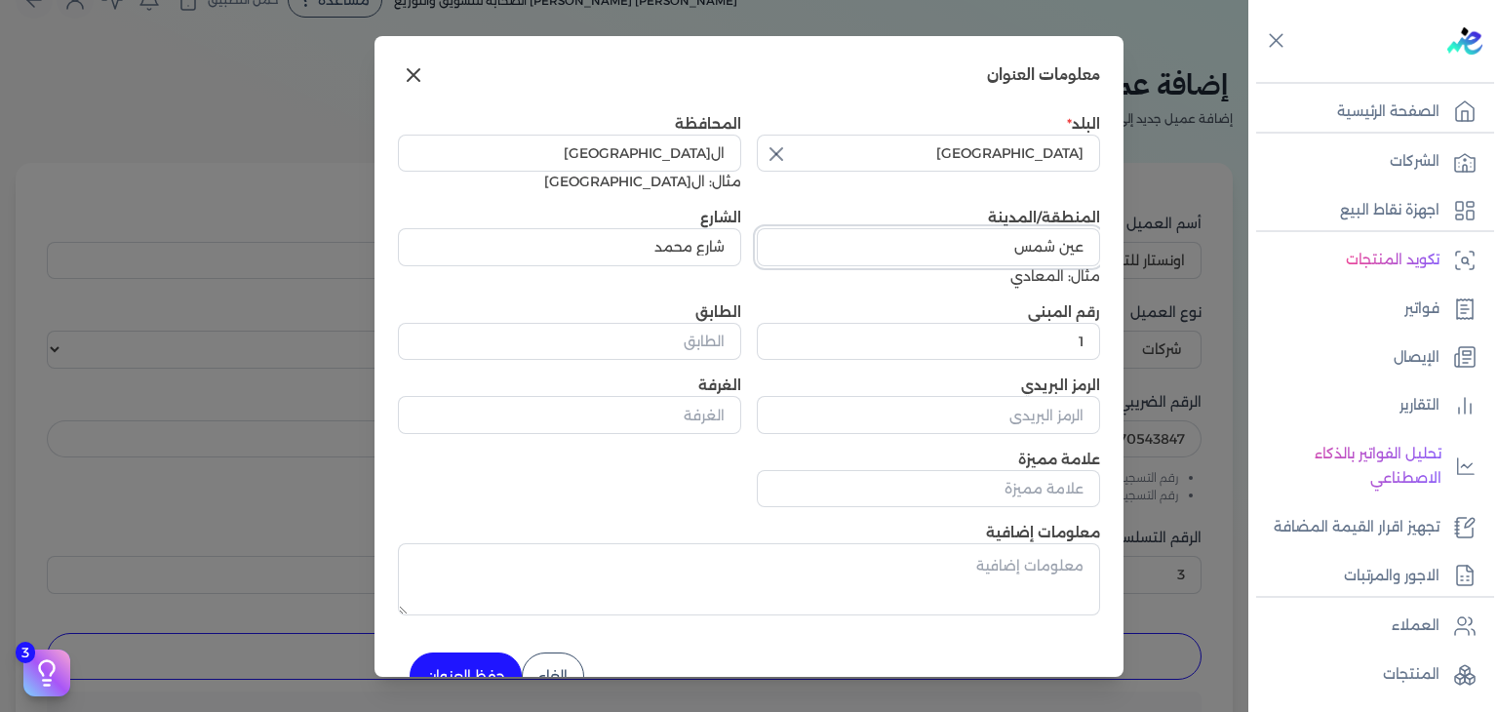
scroll to position [47, 0]
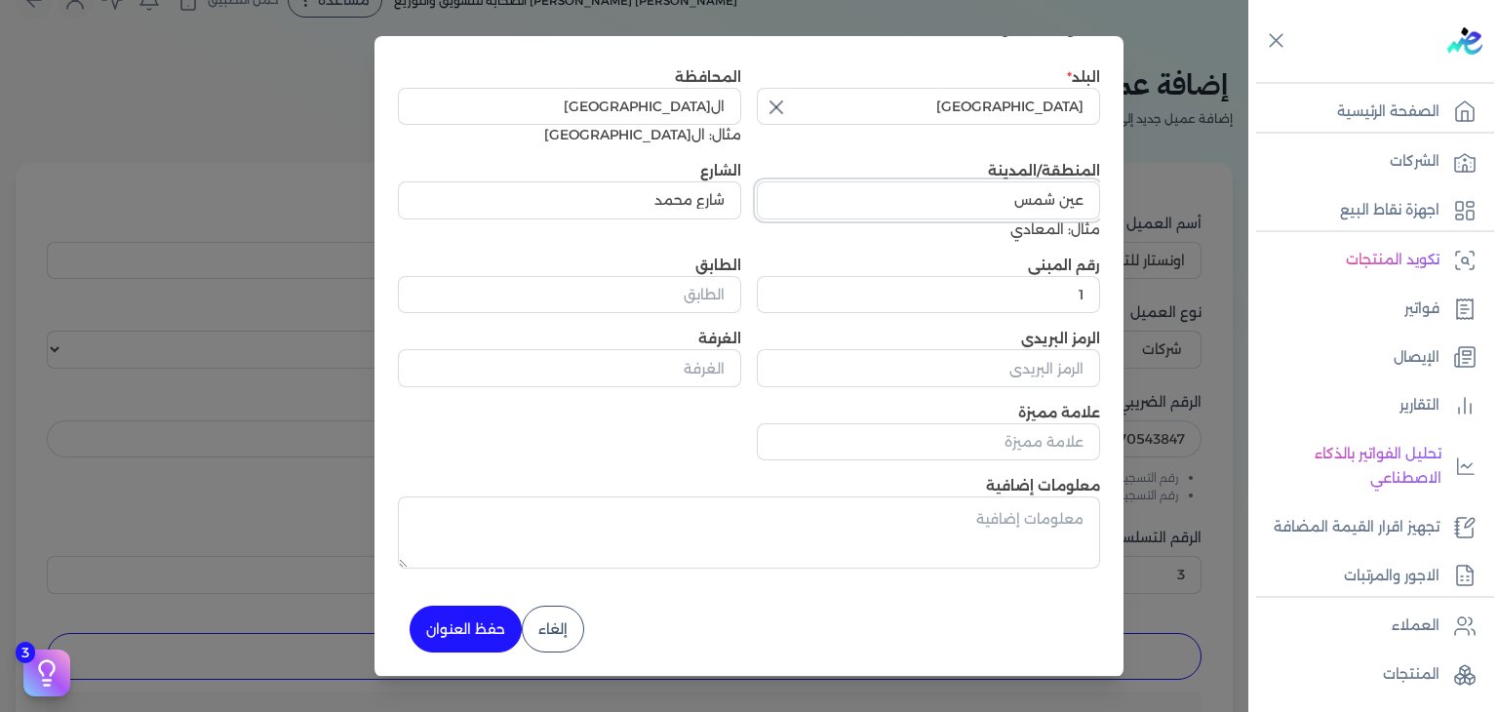
type input "عين شمس"
click at [483, 636] on button "حفظ العنوان" at bounding box center [466, 629] width 112 height 47
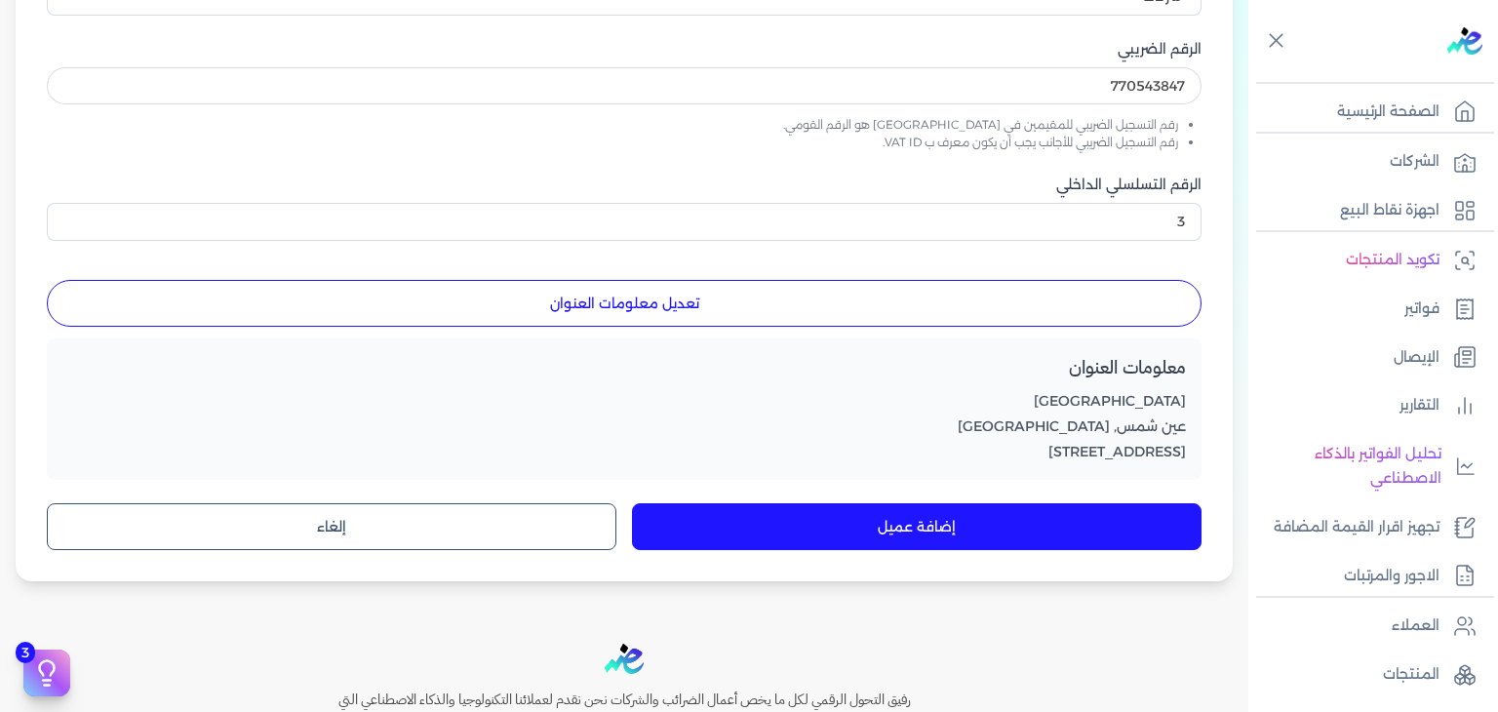
scroll to position [429, 0]
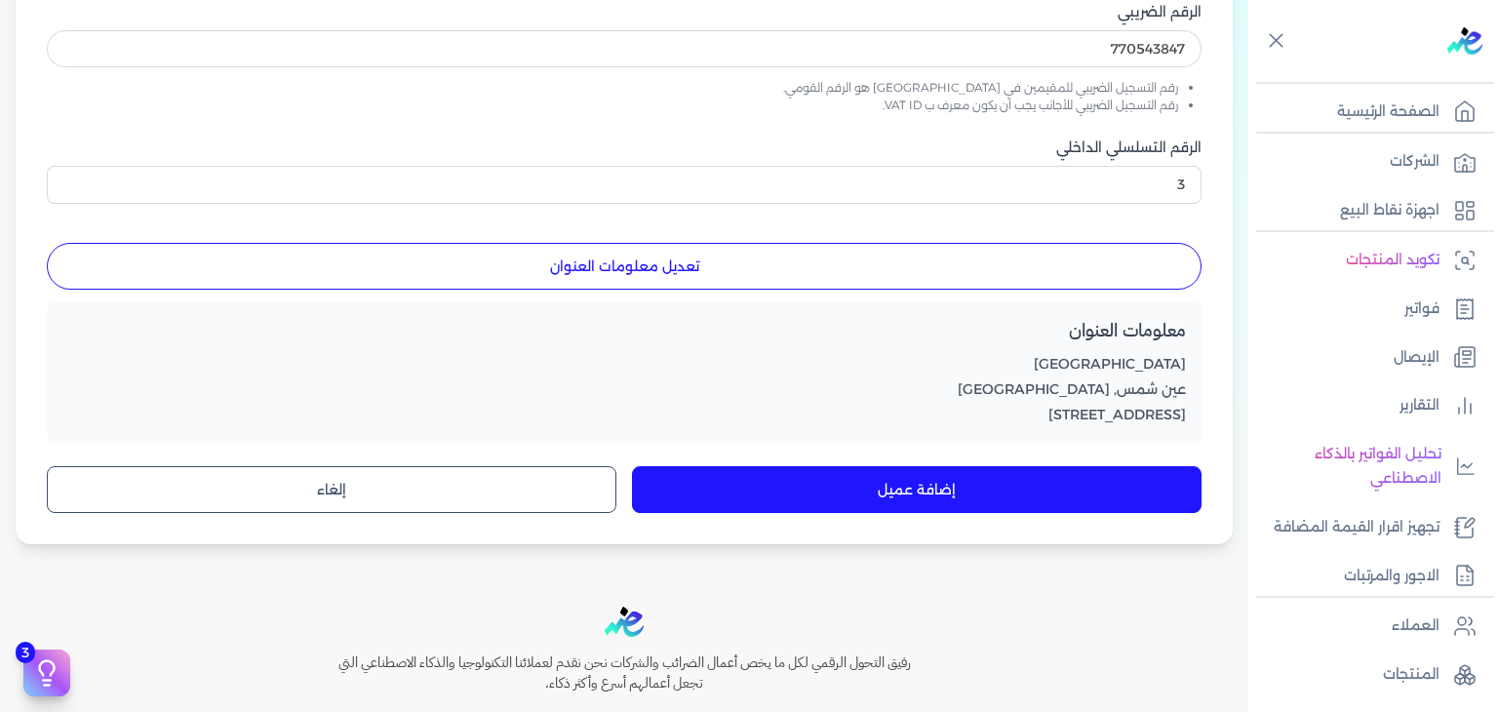
click at [962, 497] on button "إضافة عميل" at bounding box center [917, 489] width 570 height 47
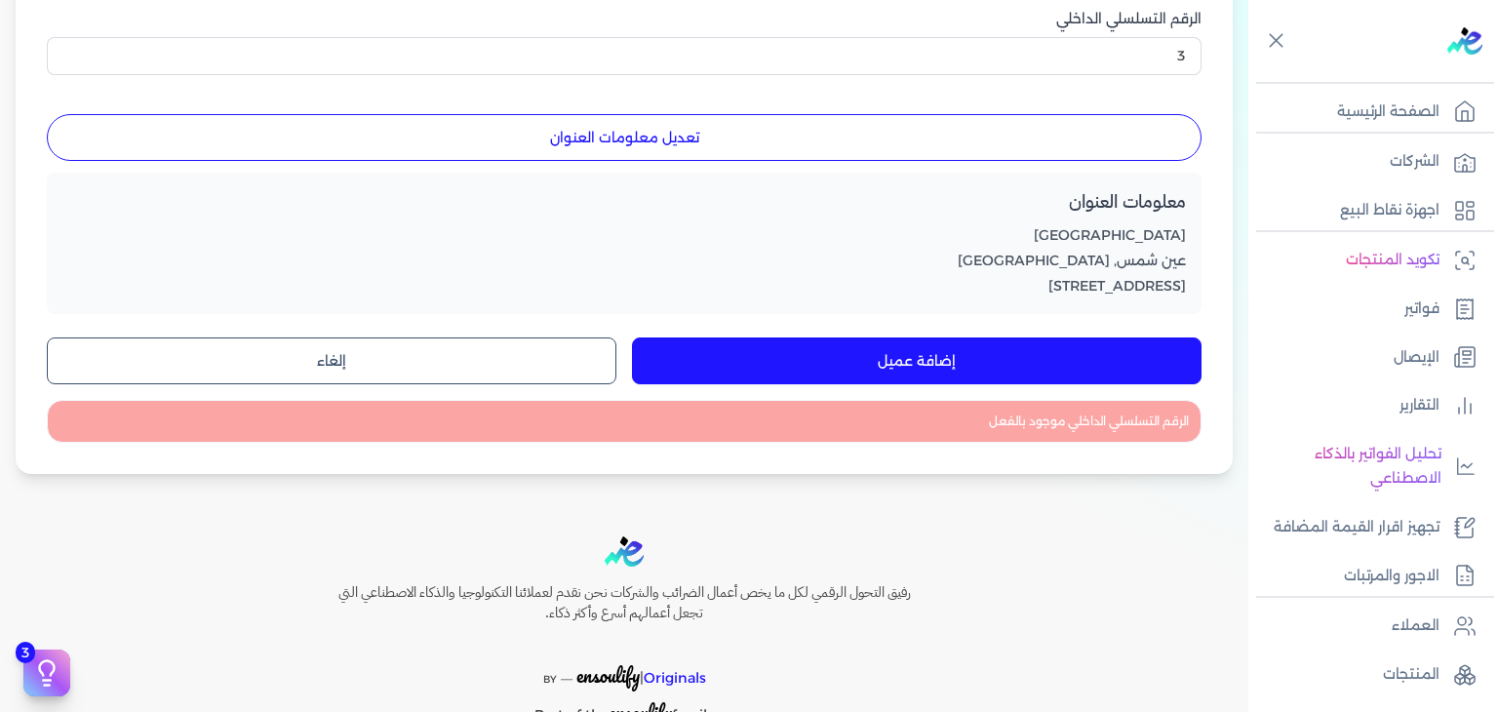
scroll to position [522, 0]
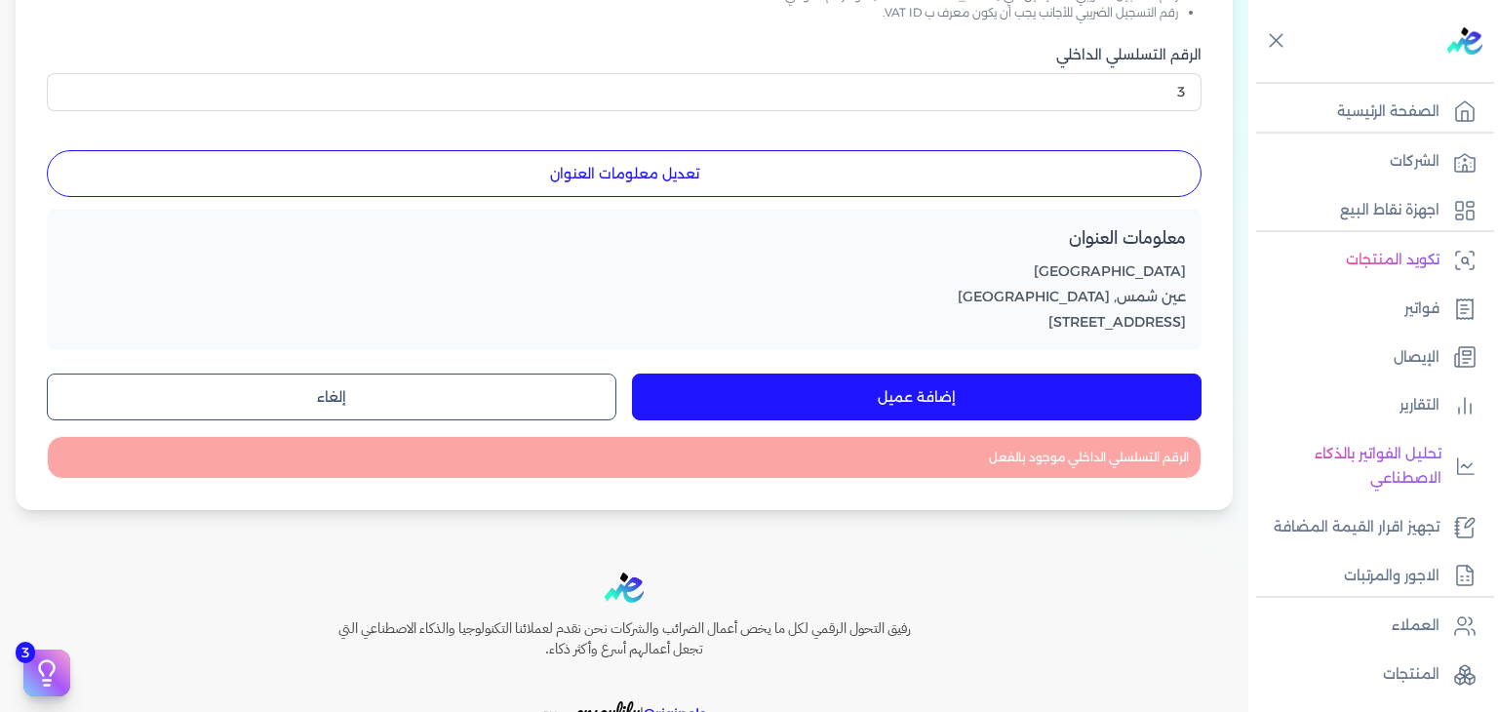
click at [1039, 401] on button "إضافة عميل" at bounding box center [917, 397] width 570 height 47
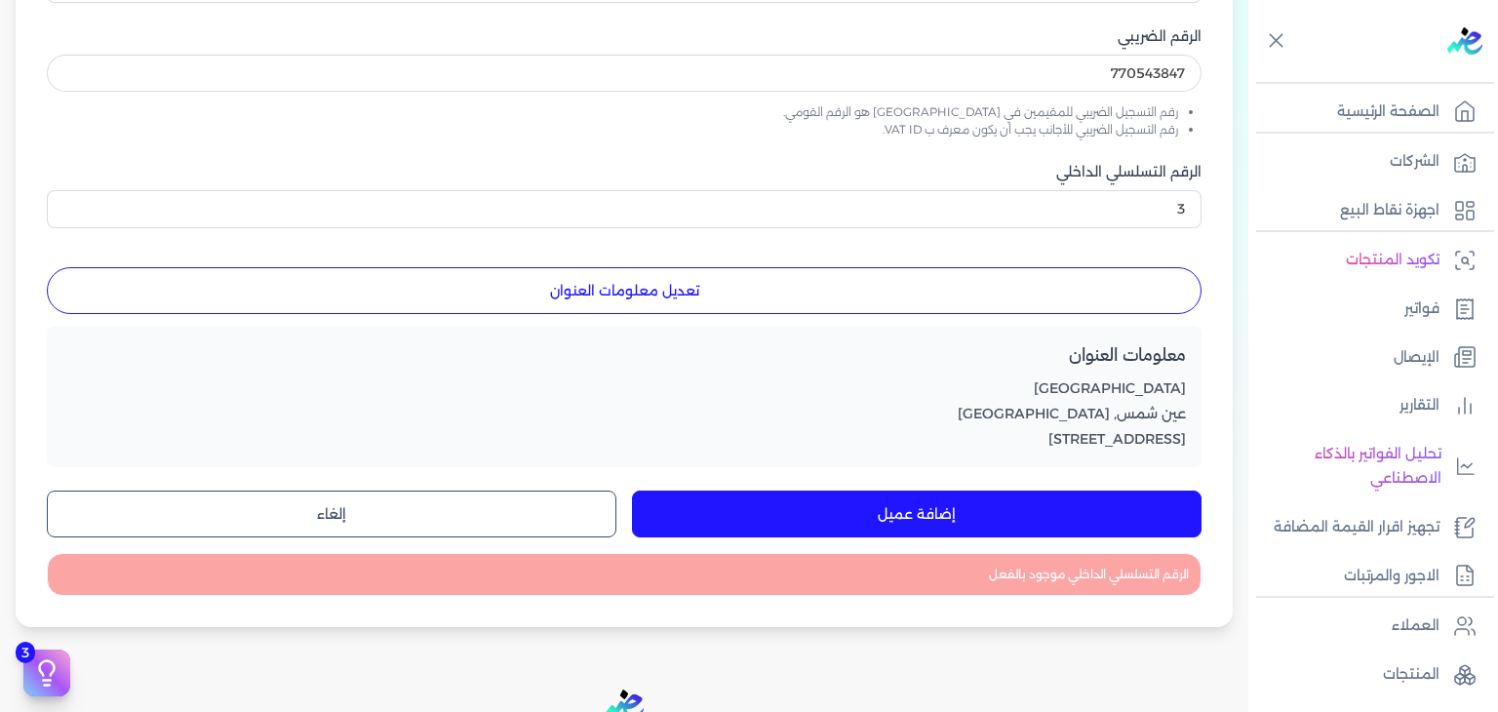
scroll to position [366, 0]
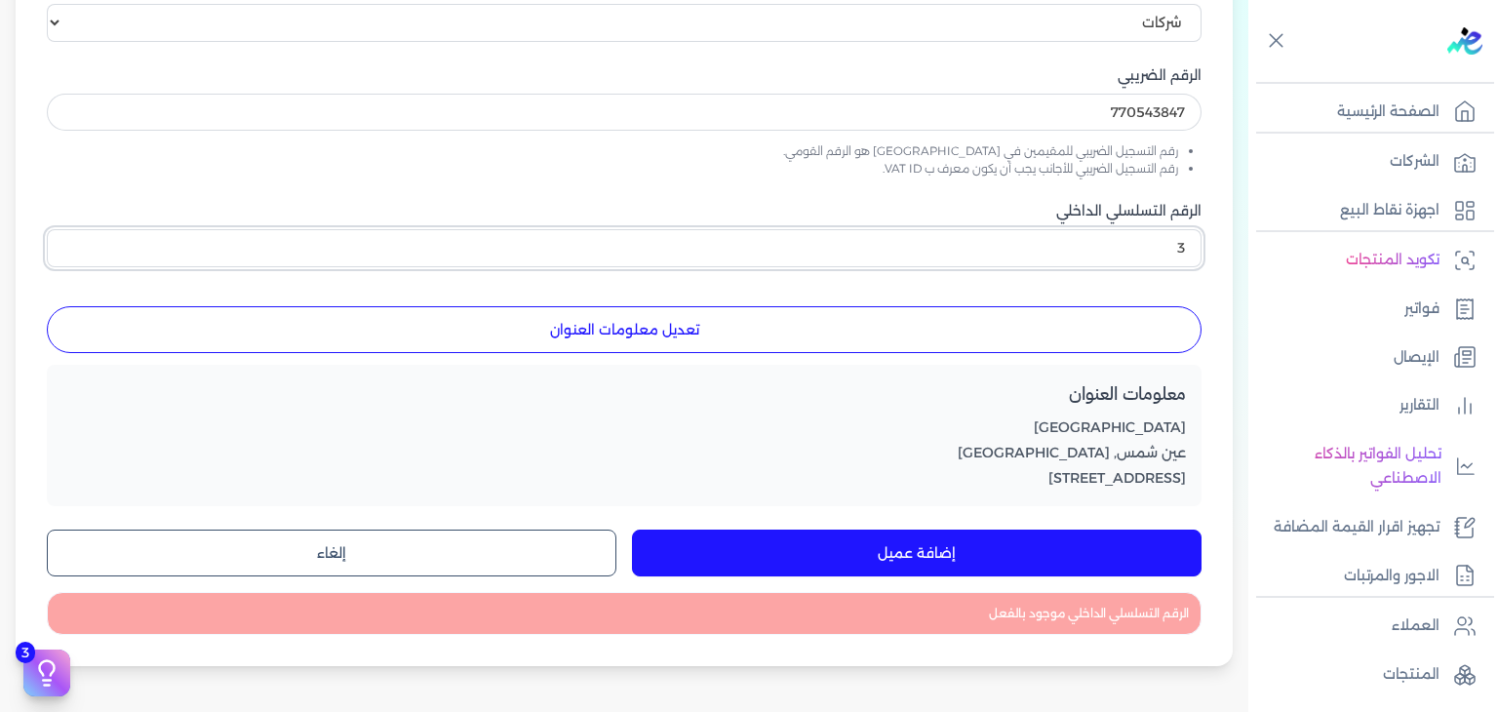
click at [1182, 240] on input "3" at bounding box center [624, 247] width 1155 height 37
type input "4"
click at [936, 568] on button "إضافة عميل" at bounding box center [917, 553] width 570 height 47
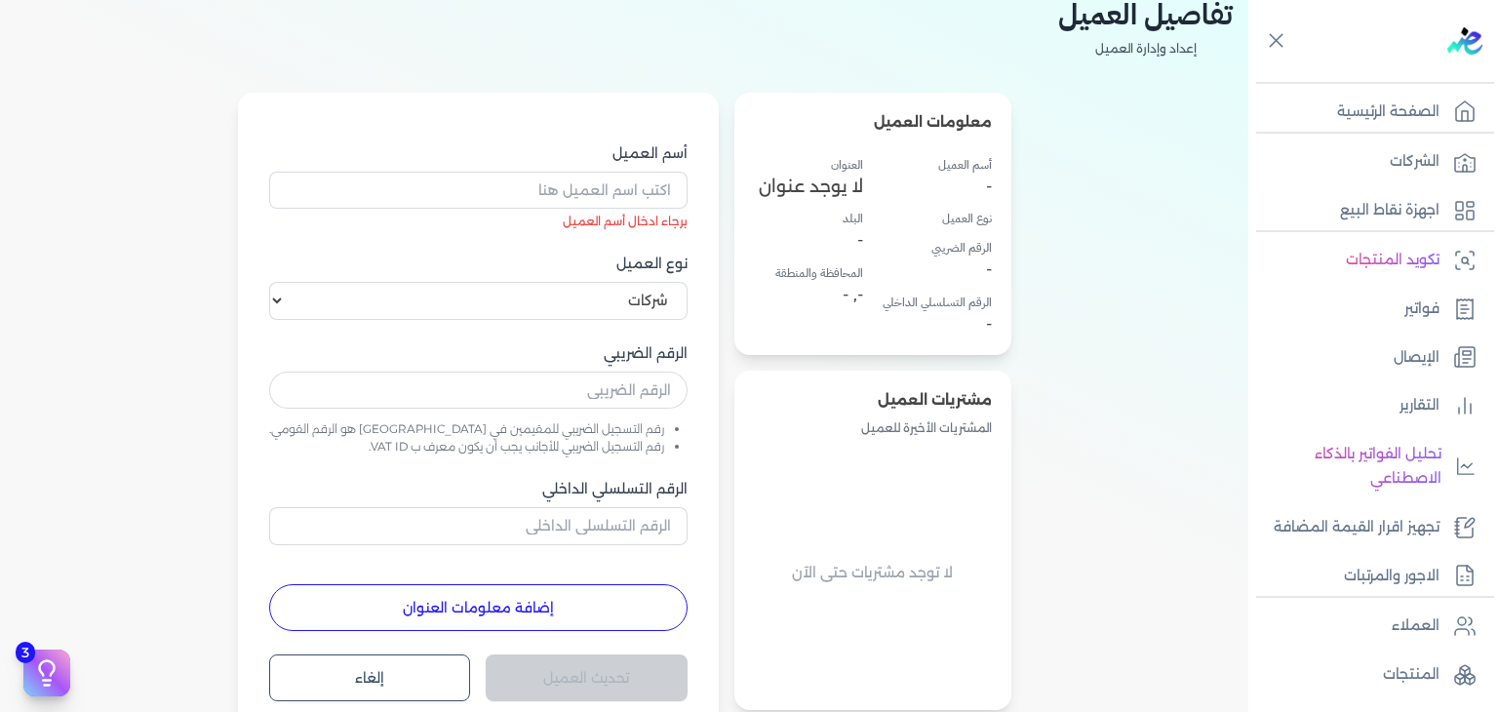
scroll to position [78, 0]
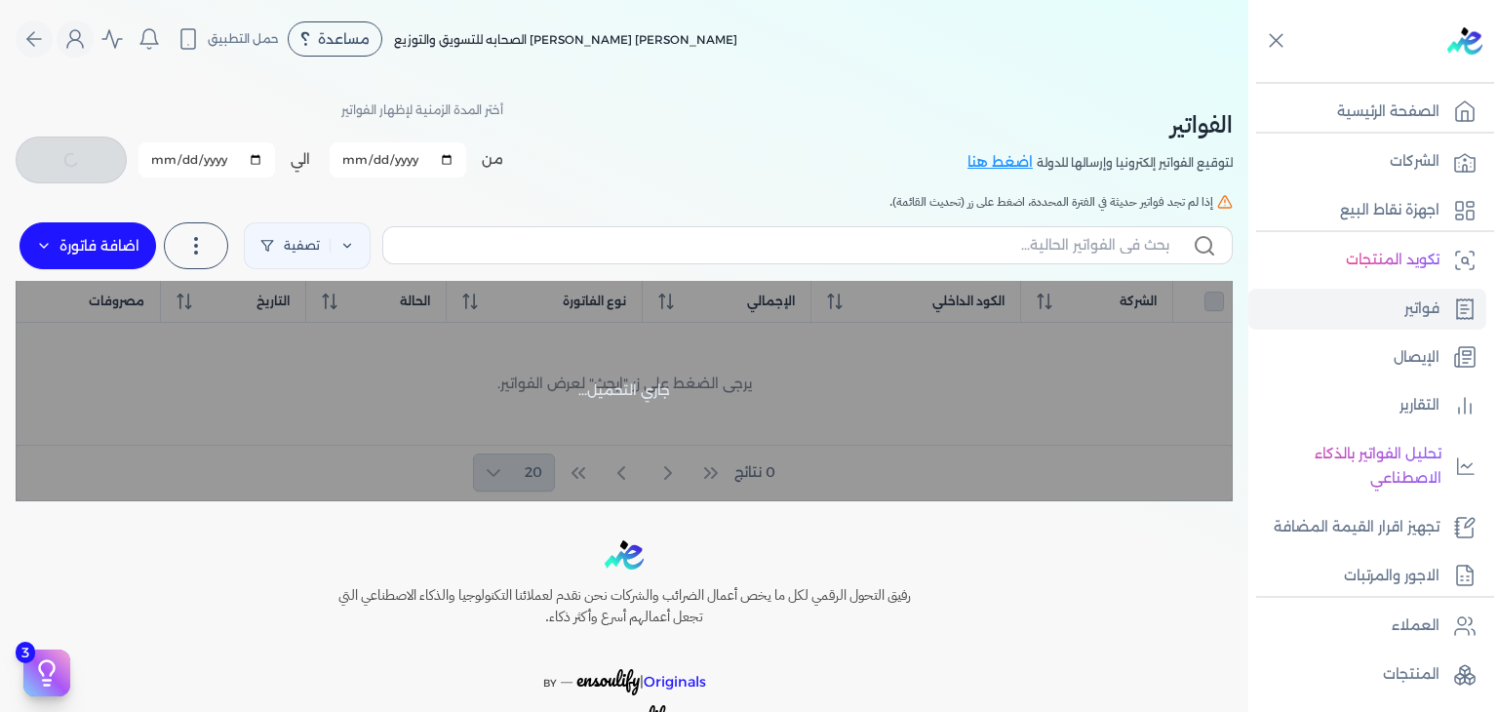
checkbox input "false"
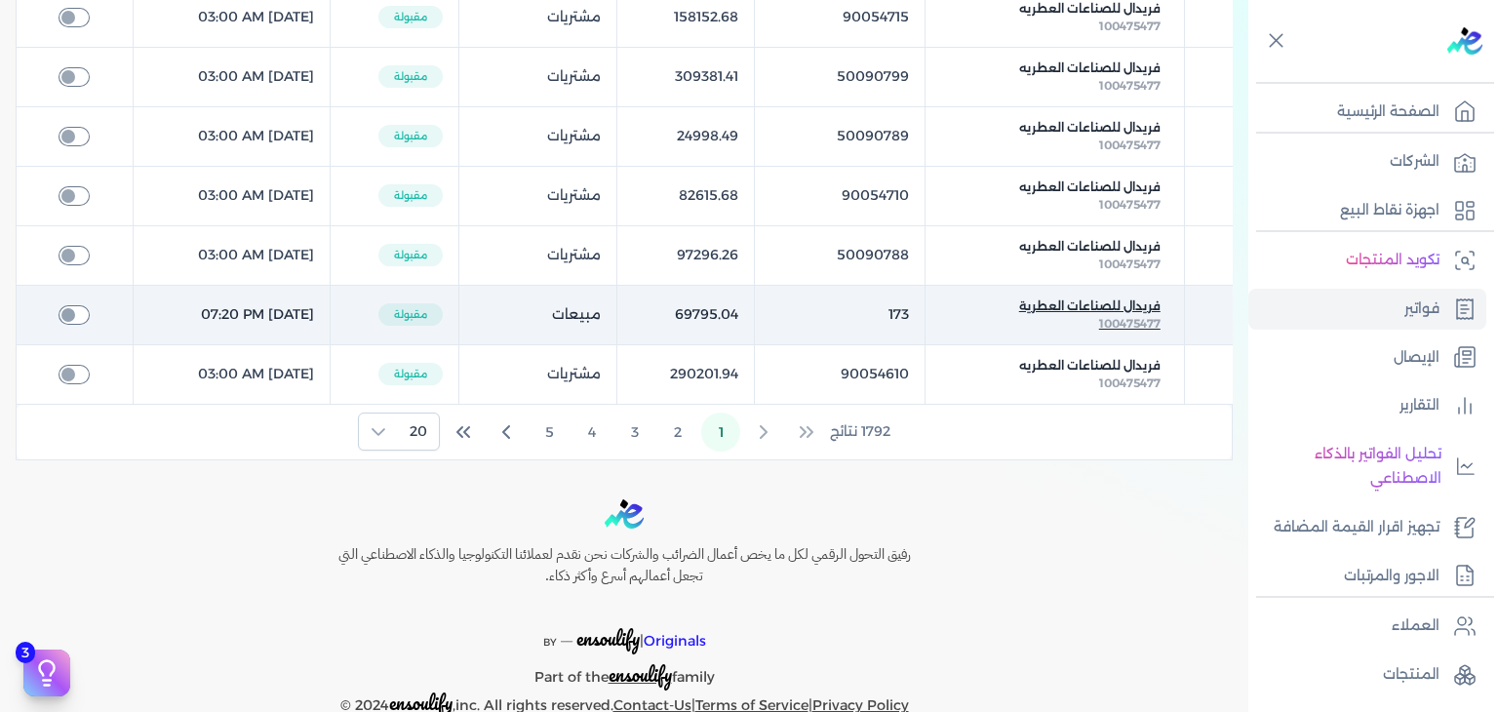
scroll to position [1173, 0]
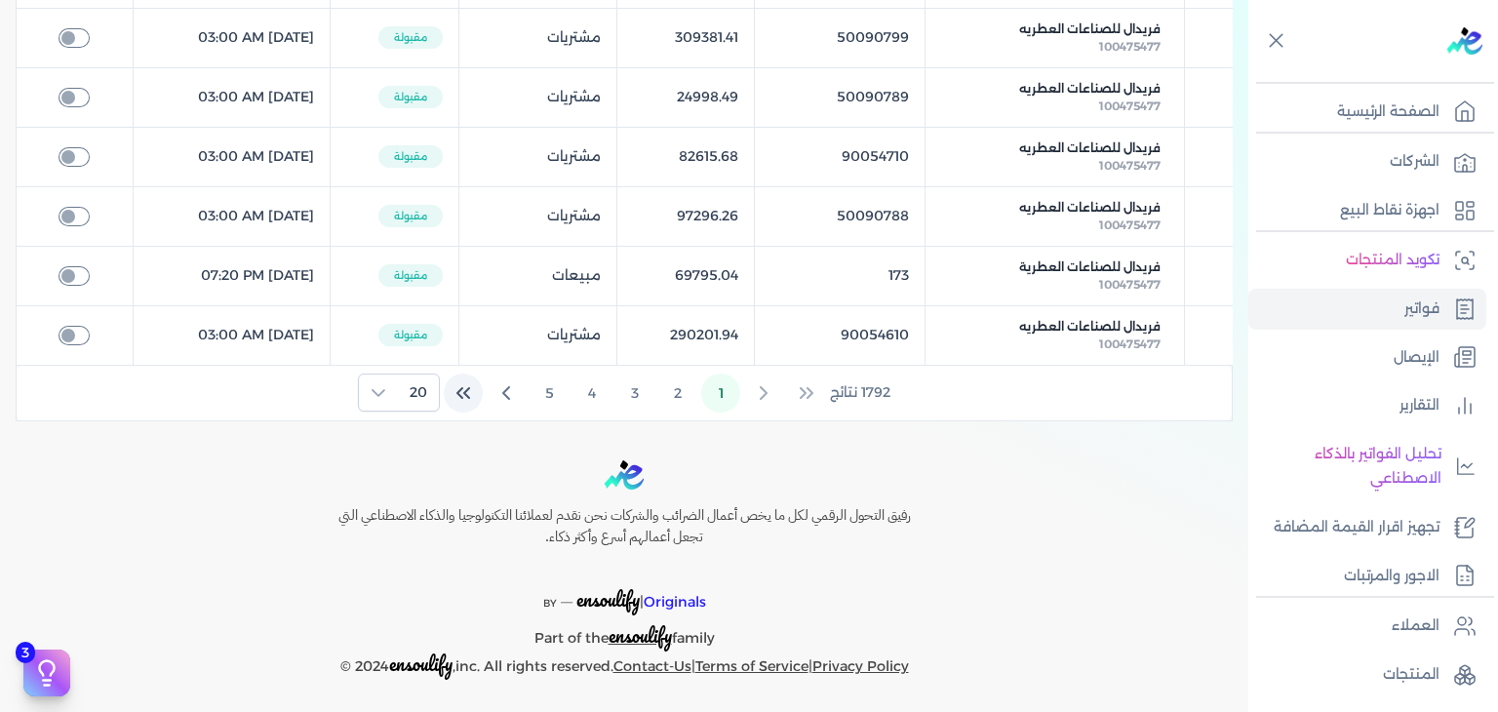
click at [462, 394] on icon "Last Page" at bounding box center [463, 392] width 23 height 23
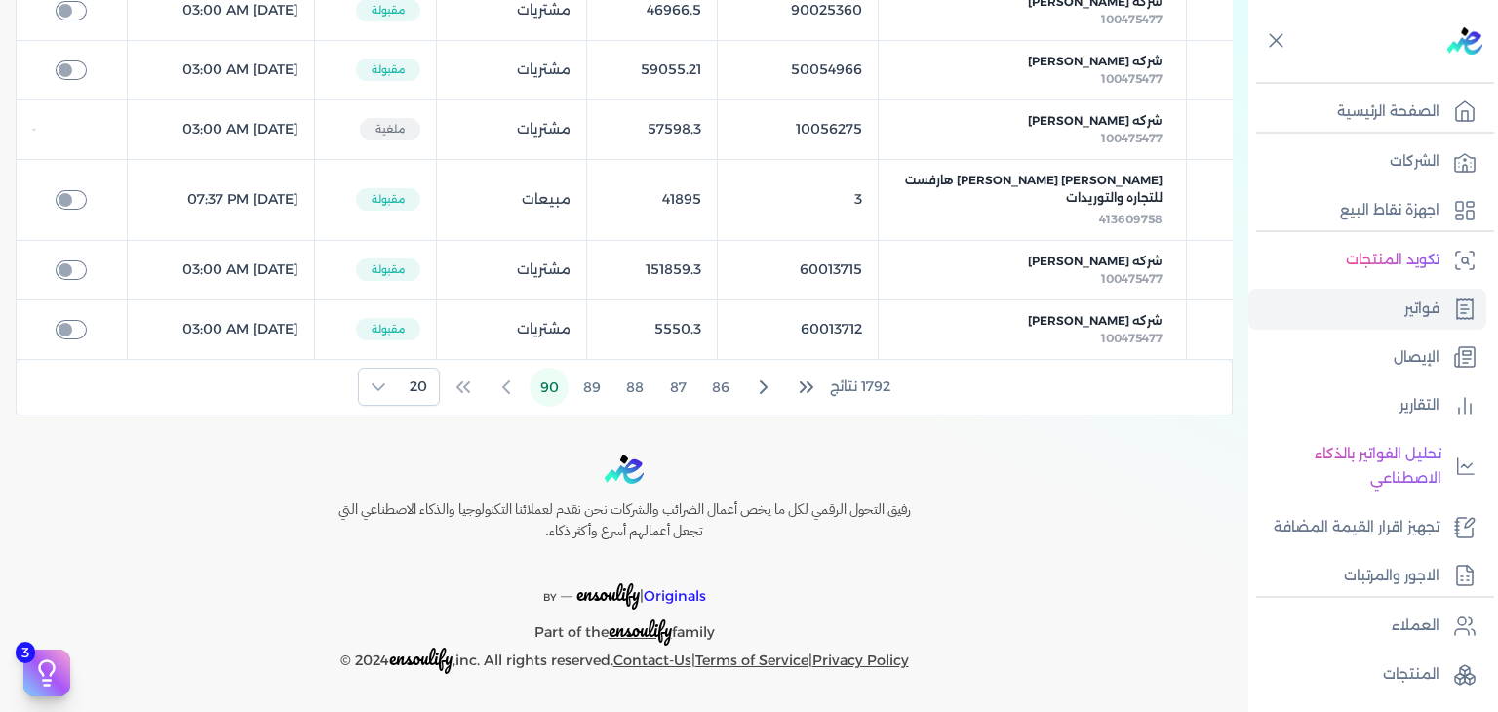
scroll to position [719, 0]
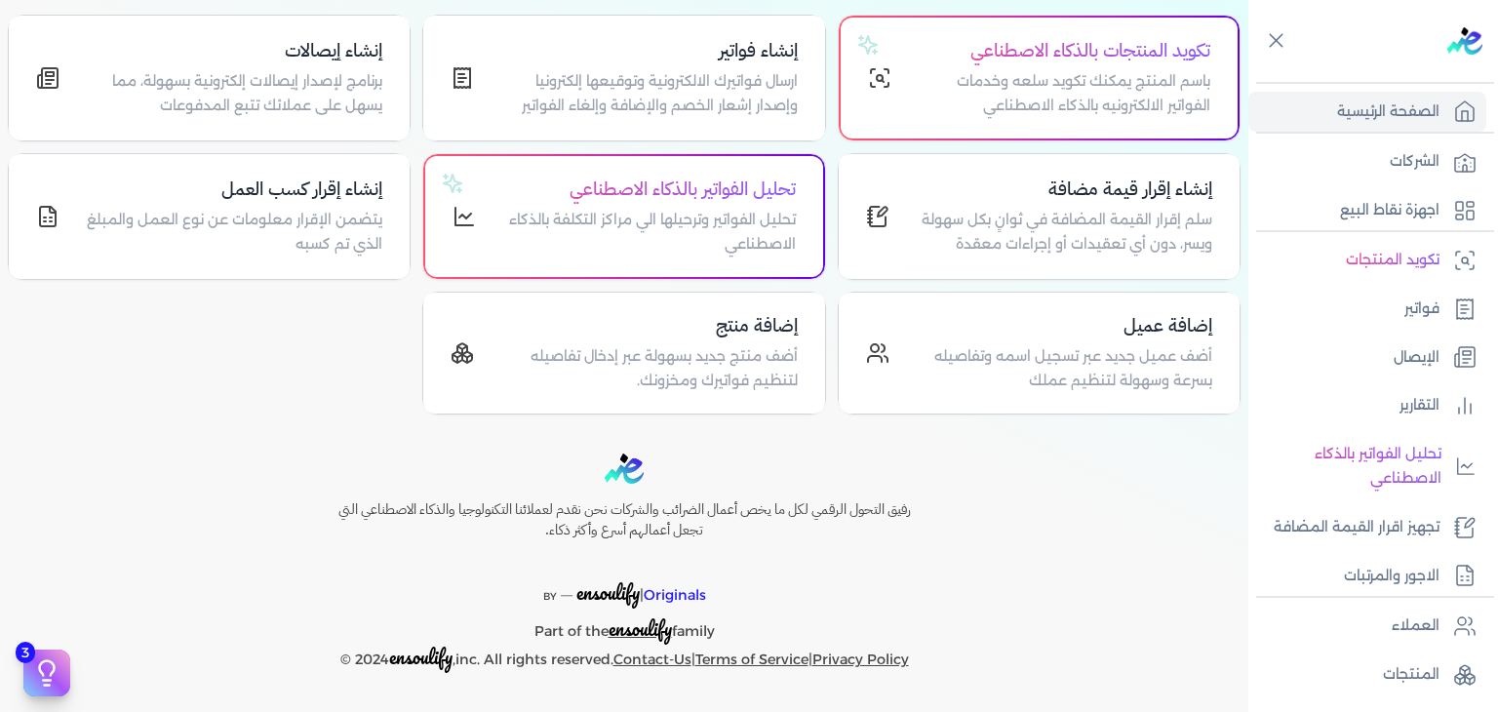
scroll to position [197, 0]
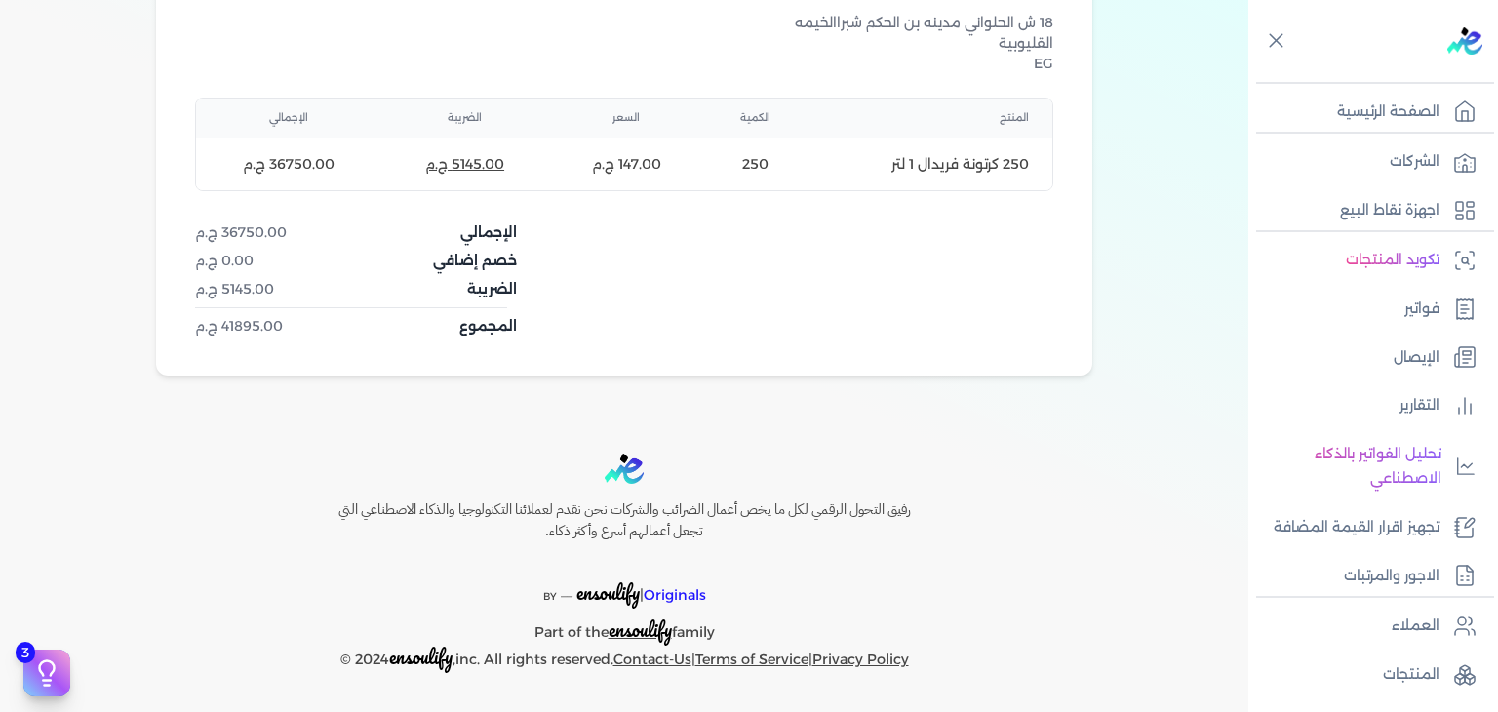
scroll to position [509, 0]
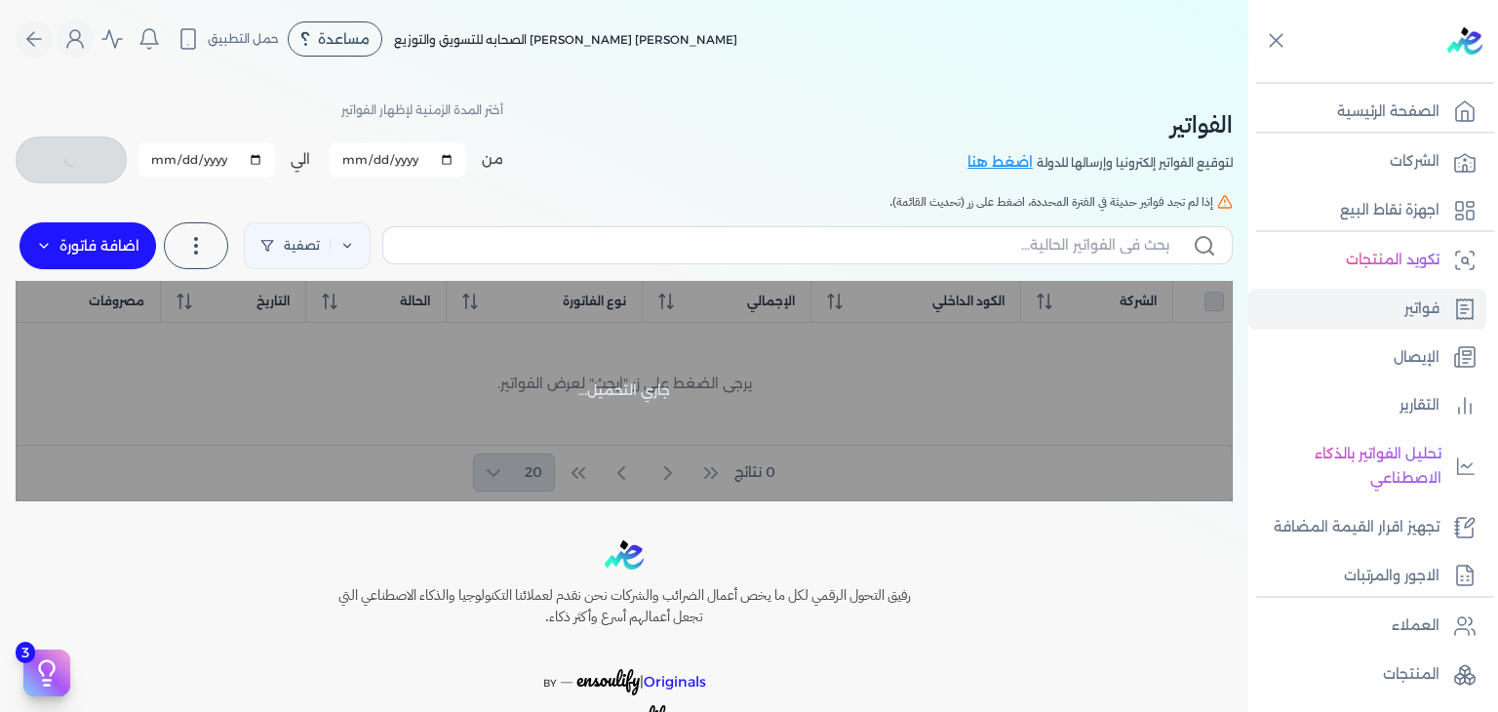
checkbox input "false"
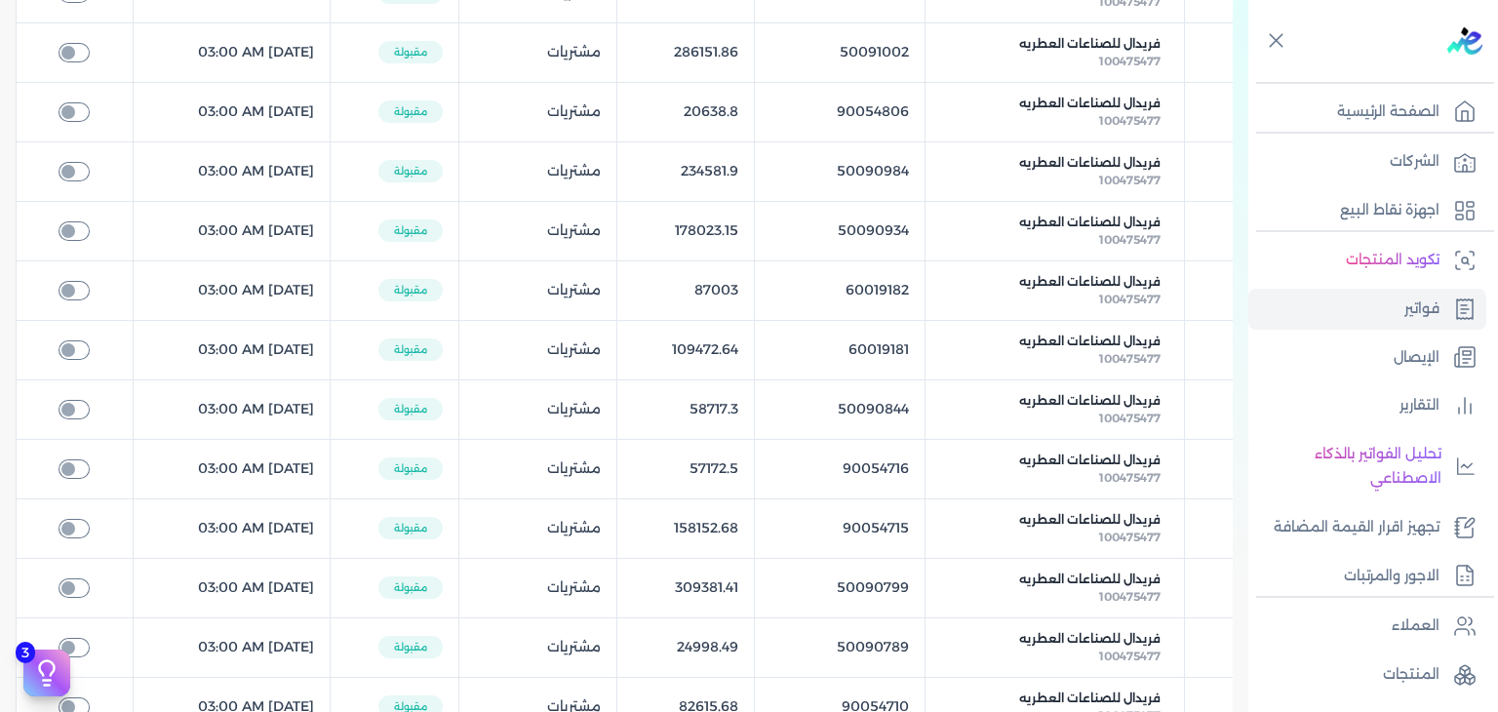
scroll to position [1173, 0]
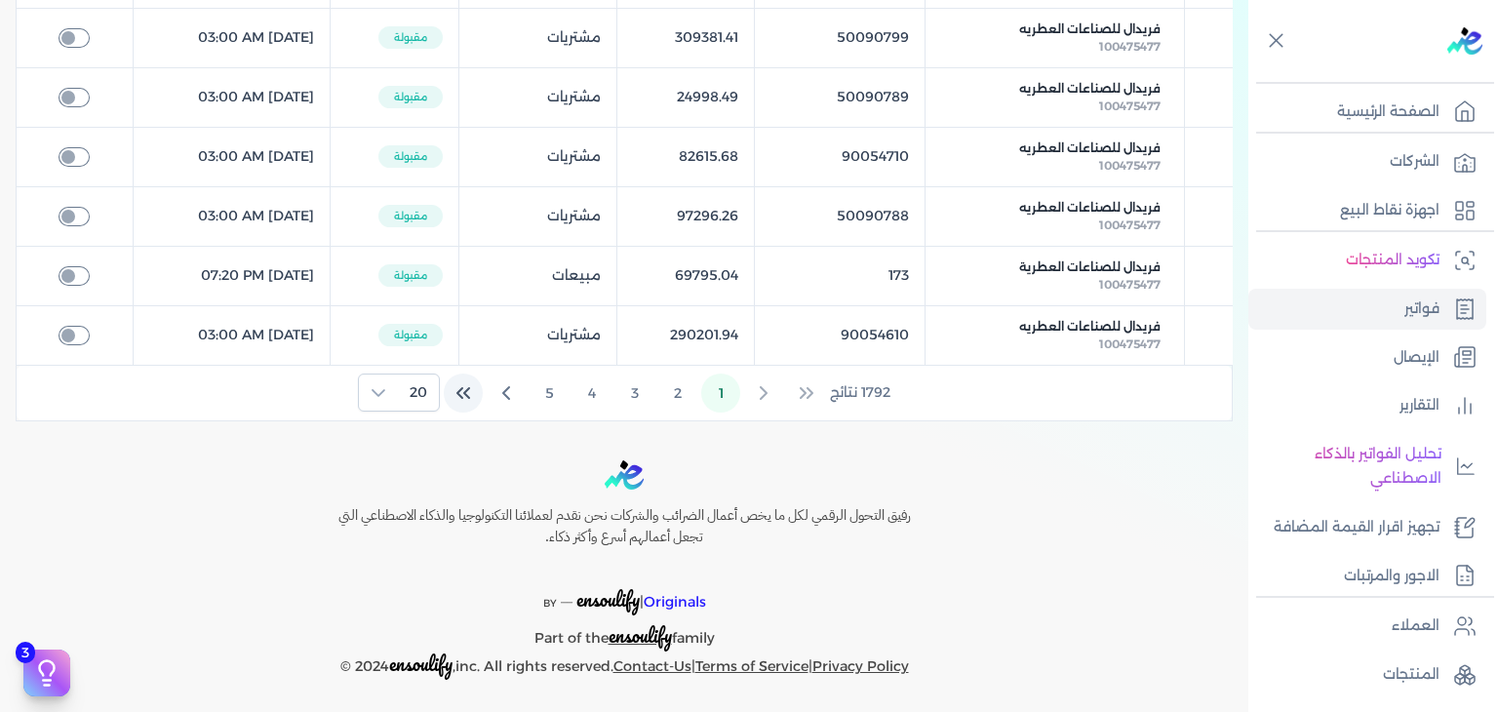
click at [469, 388] on icon "Last Page" at bounding box center [466, 393] width 5 height 10
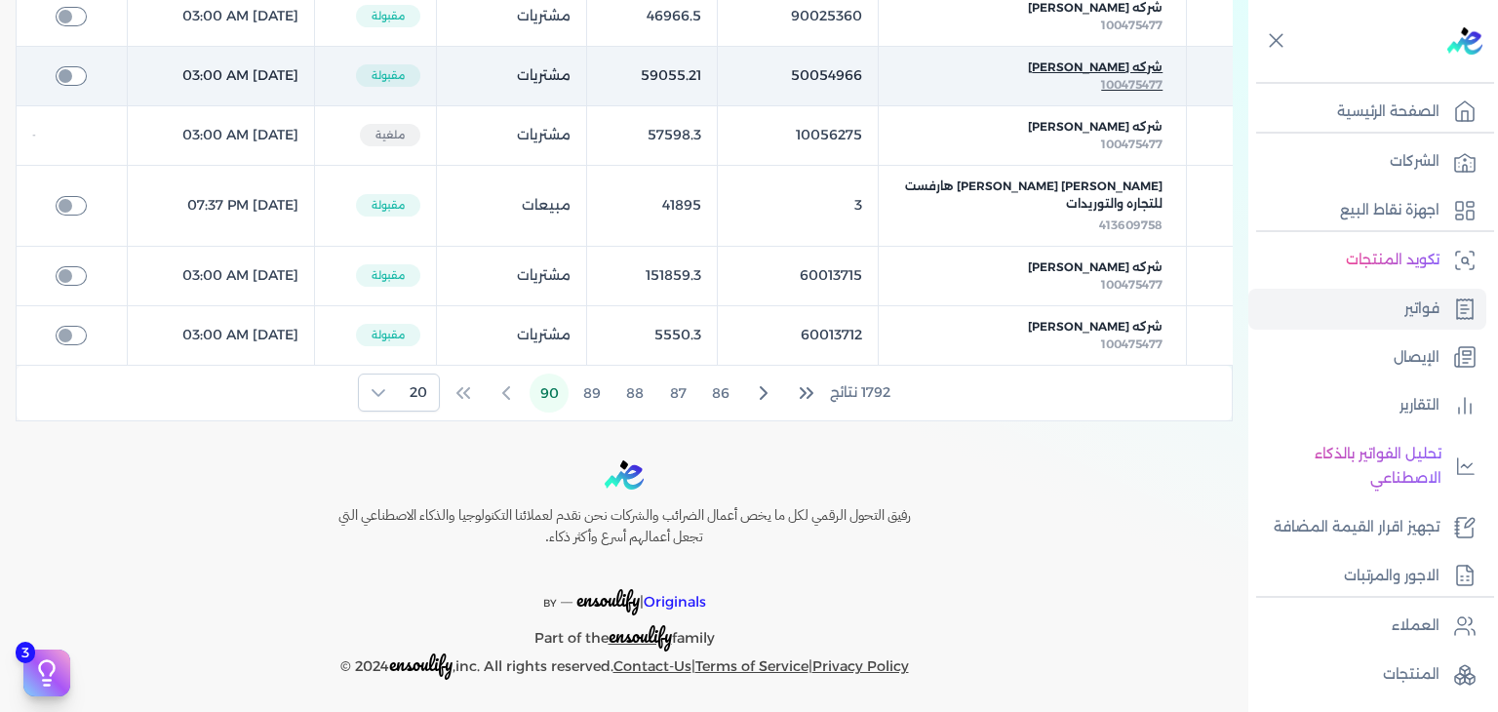
scroll to position [719, 0]
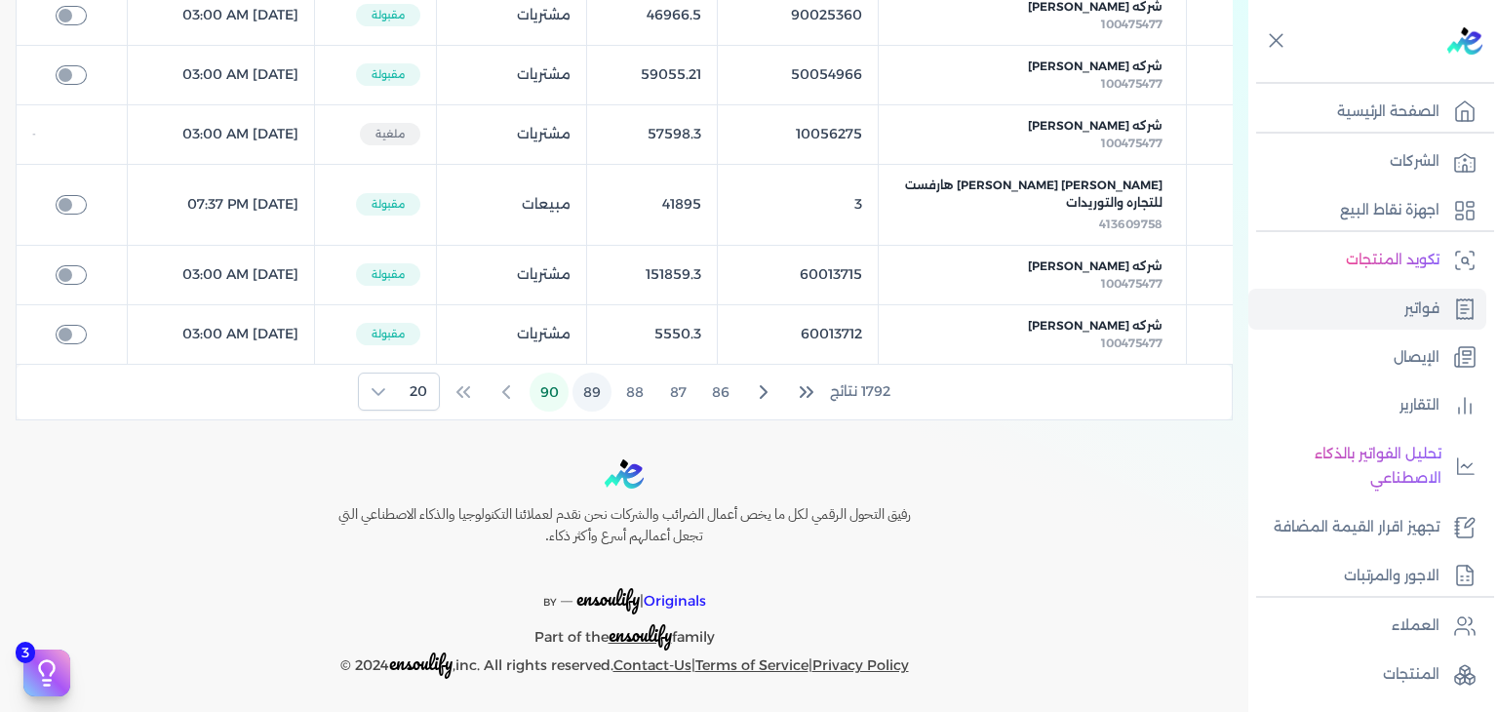
click at [603, 395] on button "89" at bounding box center [592, 392] width 39 height 39
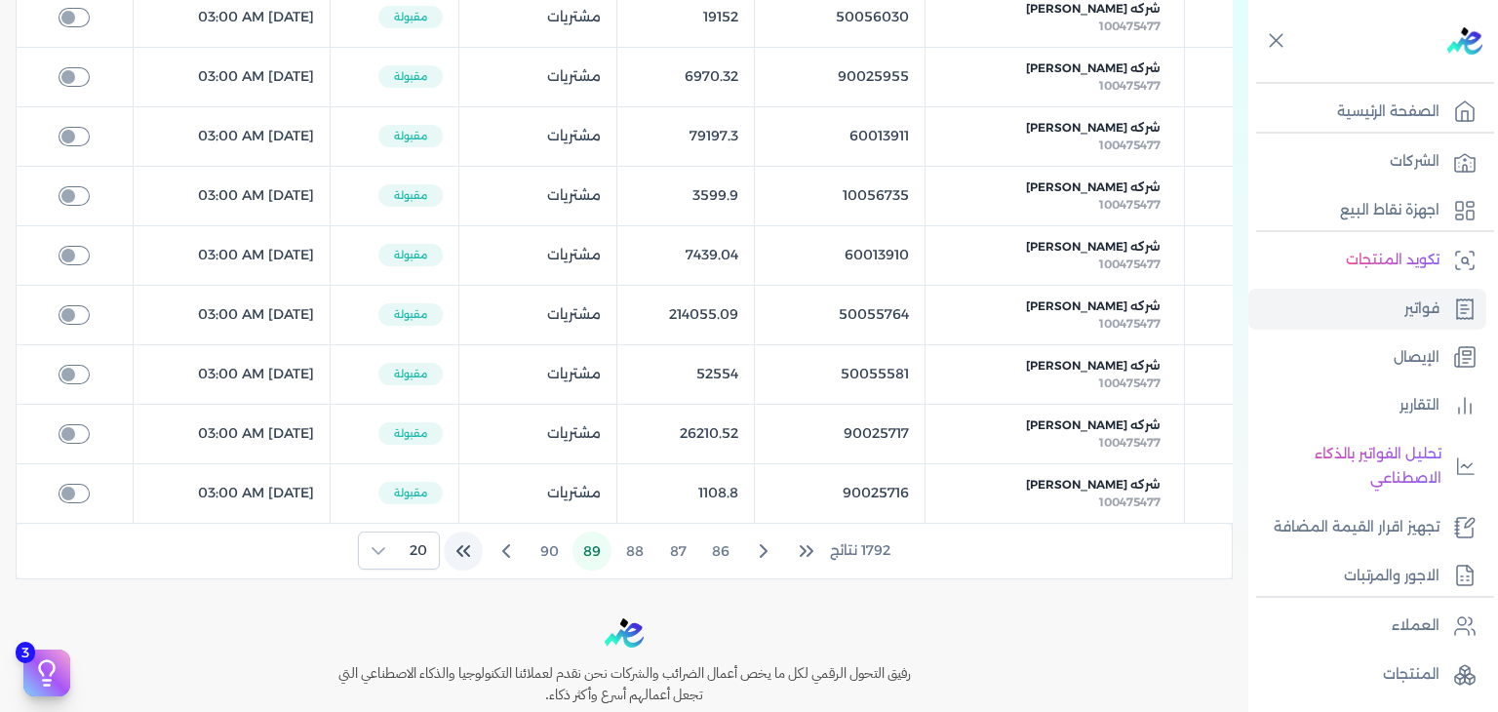
scroll to position [1054, 0]
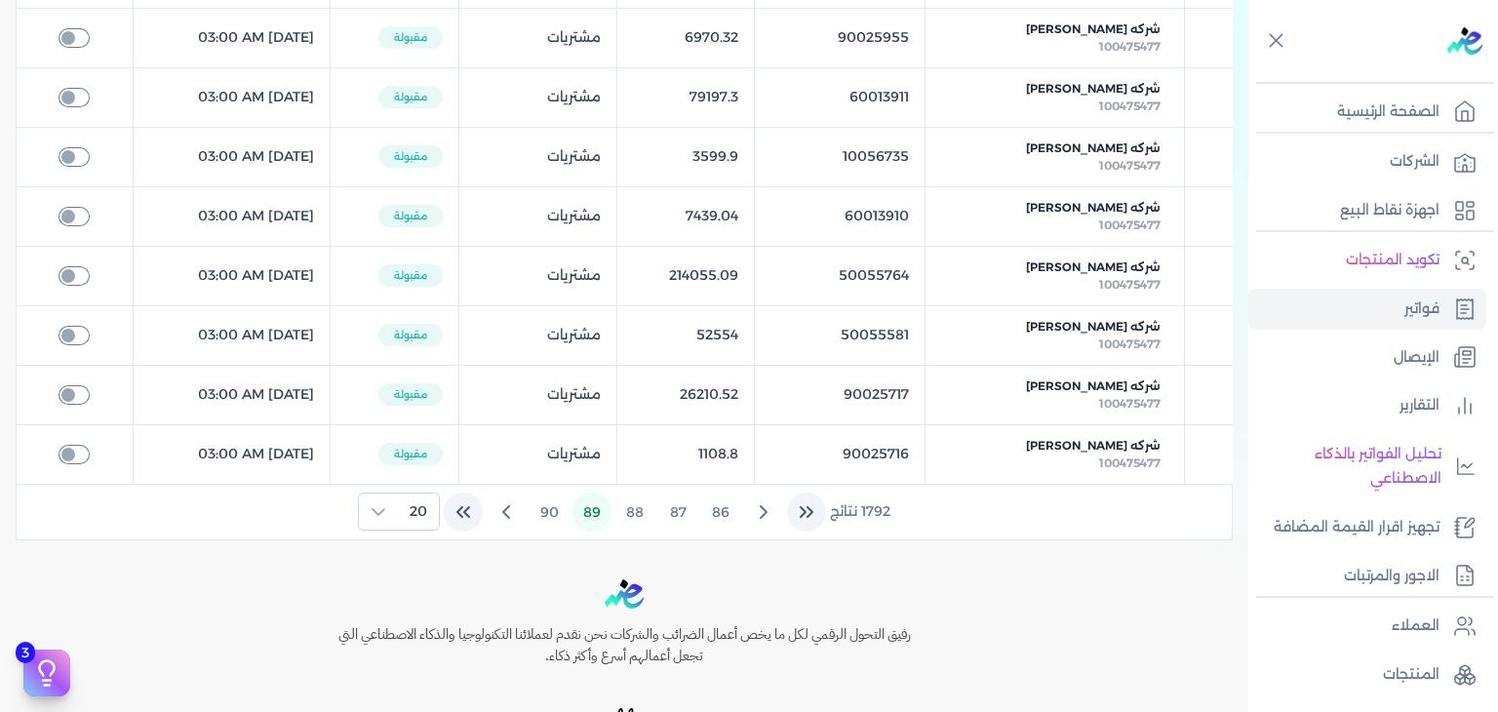
click at [809, 510] on icon "First Page" at bounding box center [806, 511] width 23 height 23
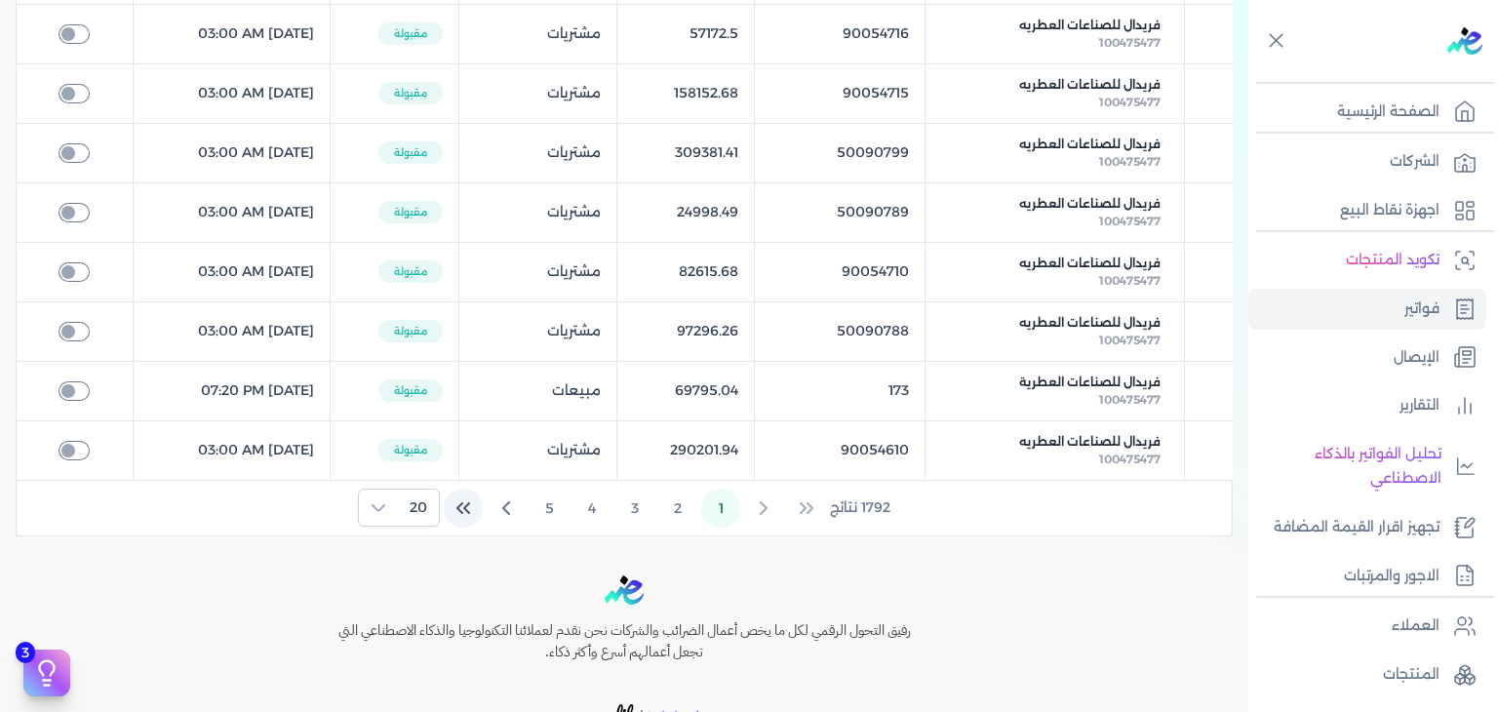
scroll to position [1016, 0]
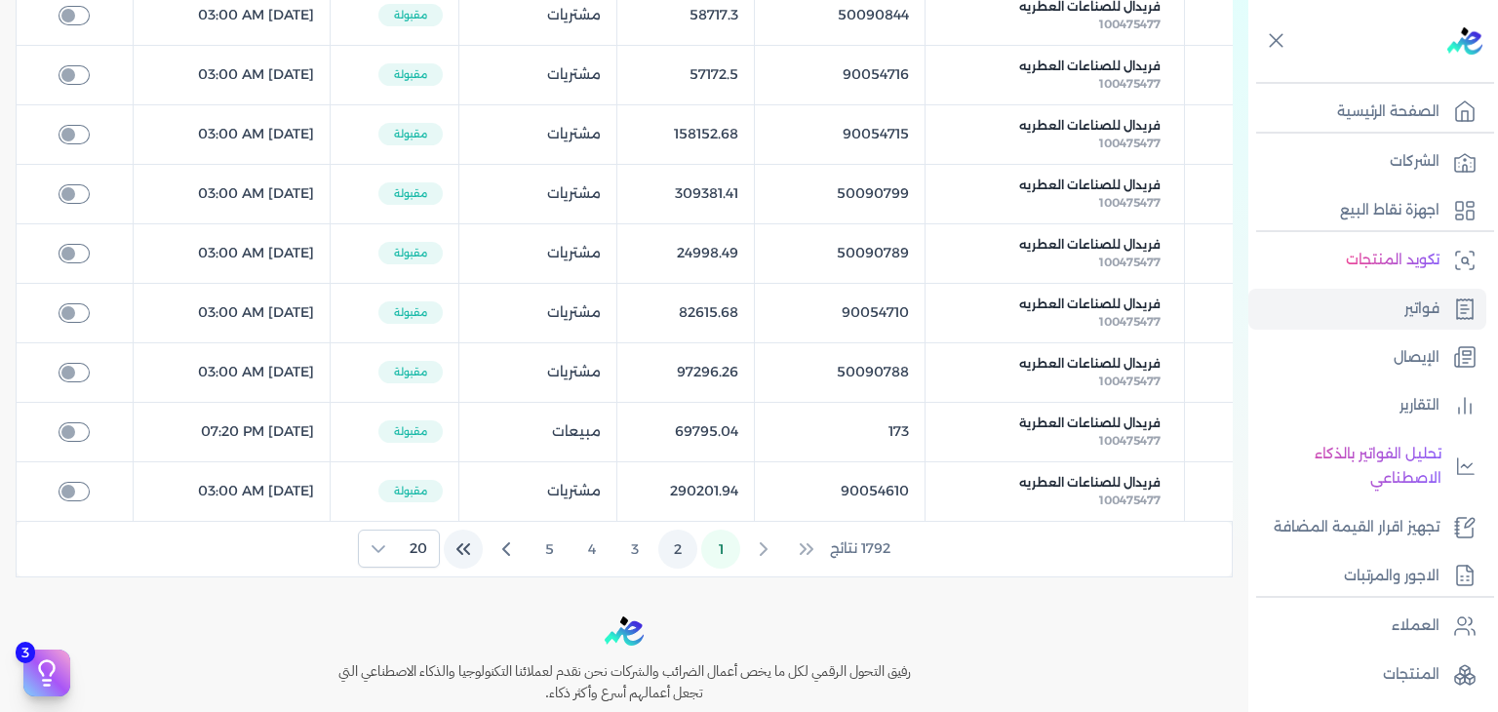
click at [686, 533] on button "2" at bounding box center [677, 549] width 39 height 39
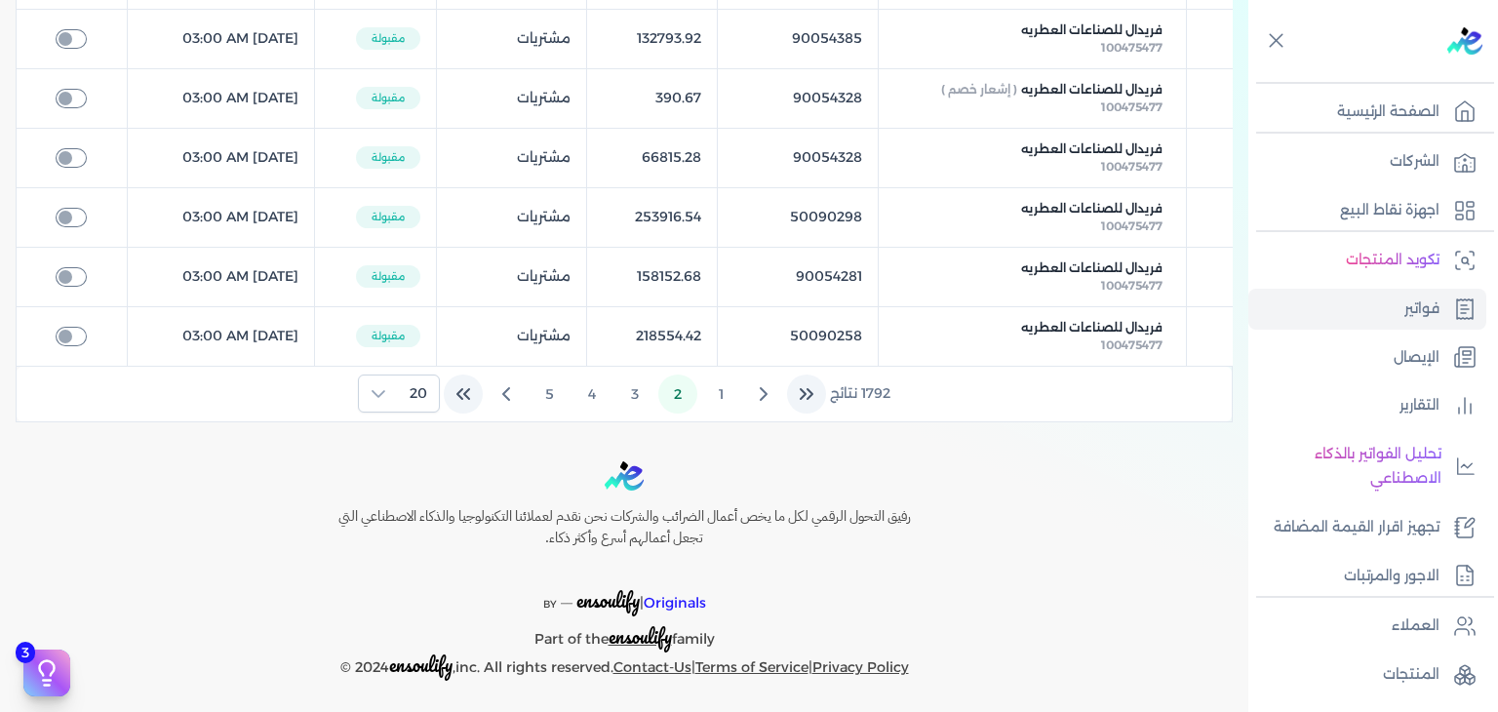
scroll to position [1173, 0]
click at [635, 391] on button "3" at bounding box center [635, 393] width 39 height 39
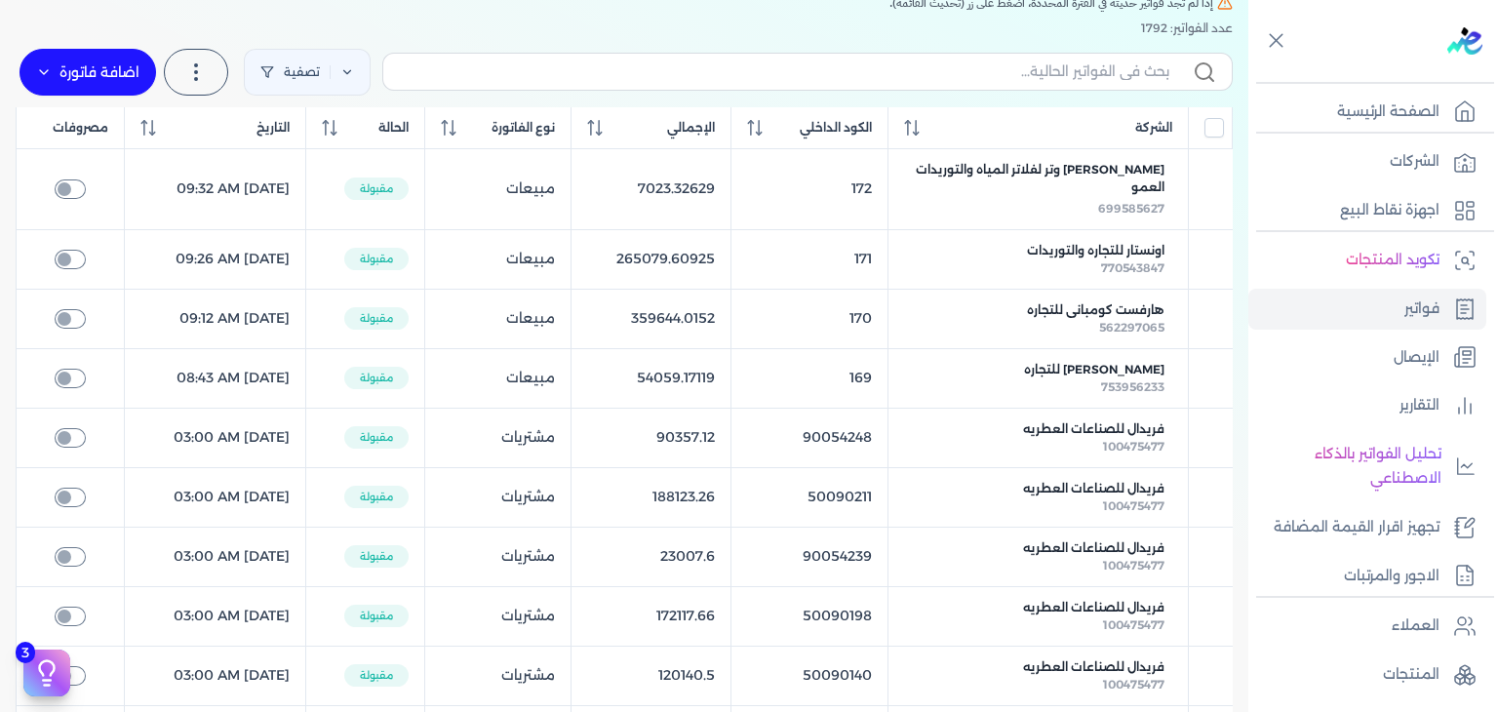
scroll to position [197, 0]
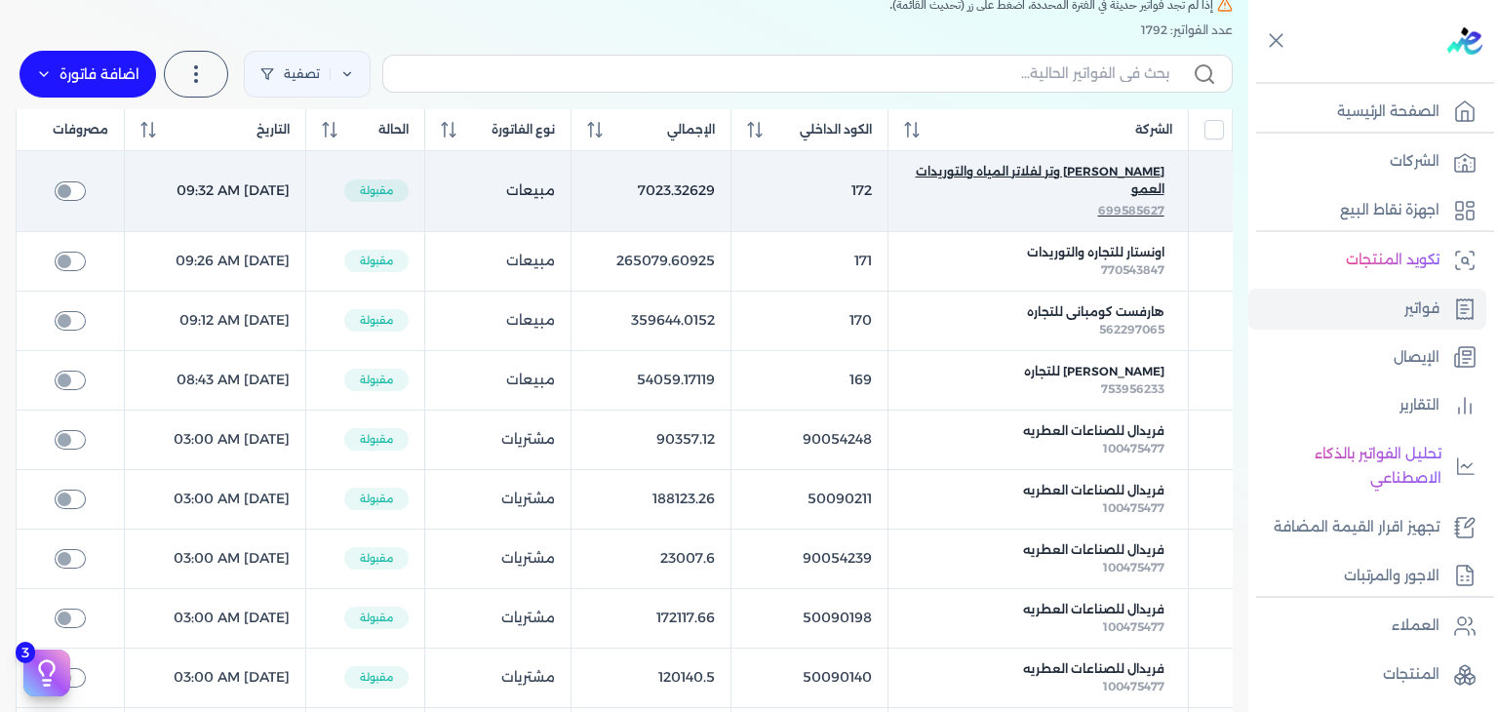
click at [1120, 200] on div "ساميه ابراهيم عبدالمهدي محمد اسكاي وتر لفلاتر المياه والتوريدات العمو" at bounding box center [1038, 182] width 252 height 39
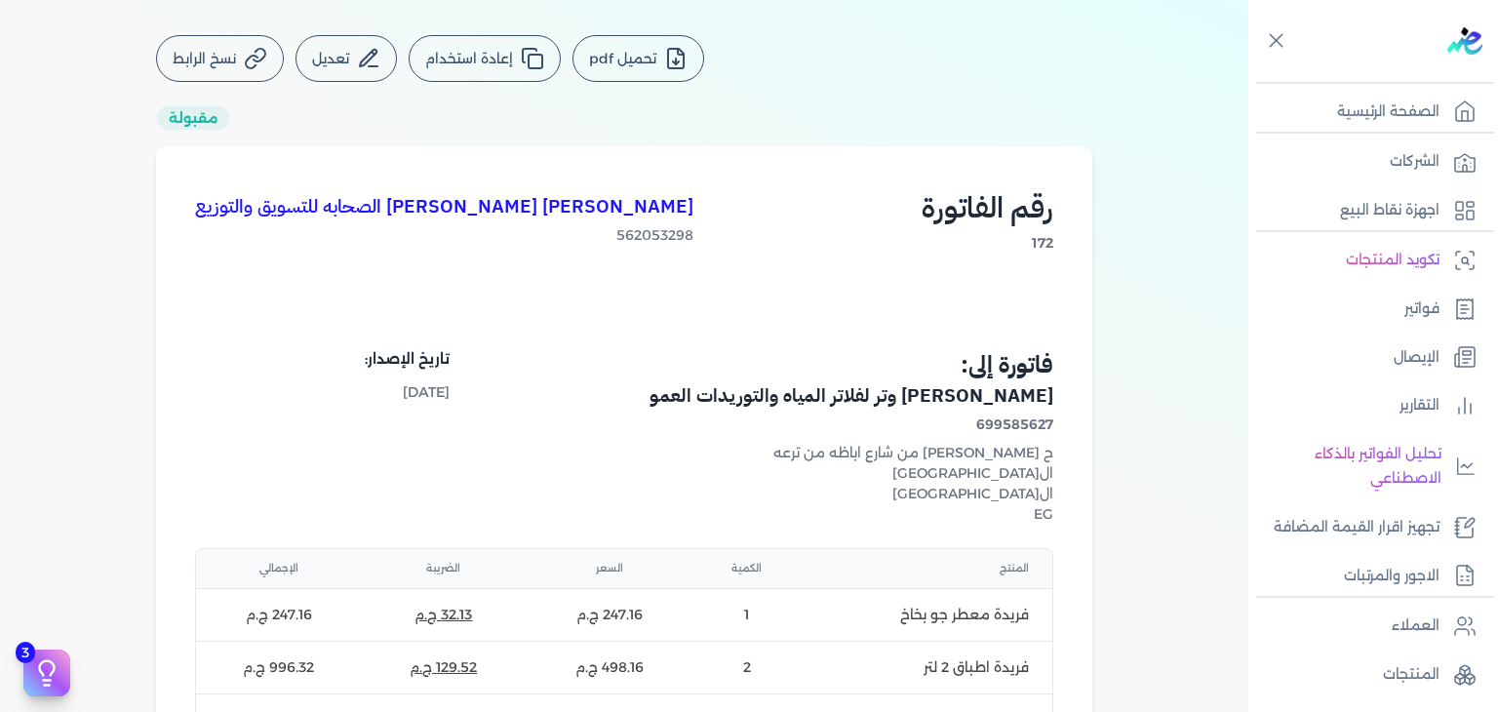
scroll to position [197, 0]
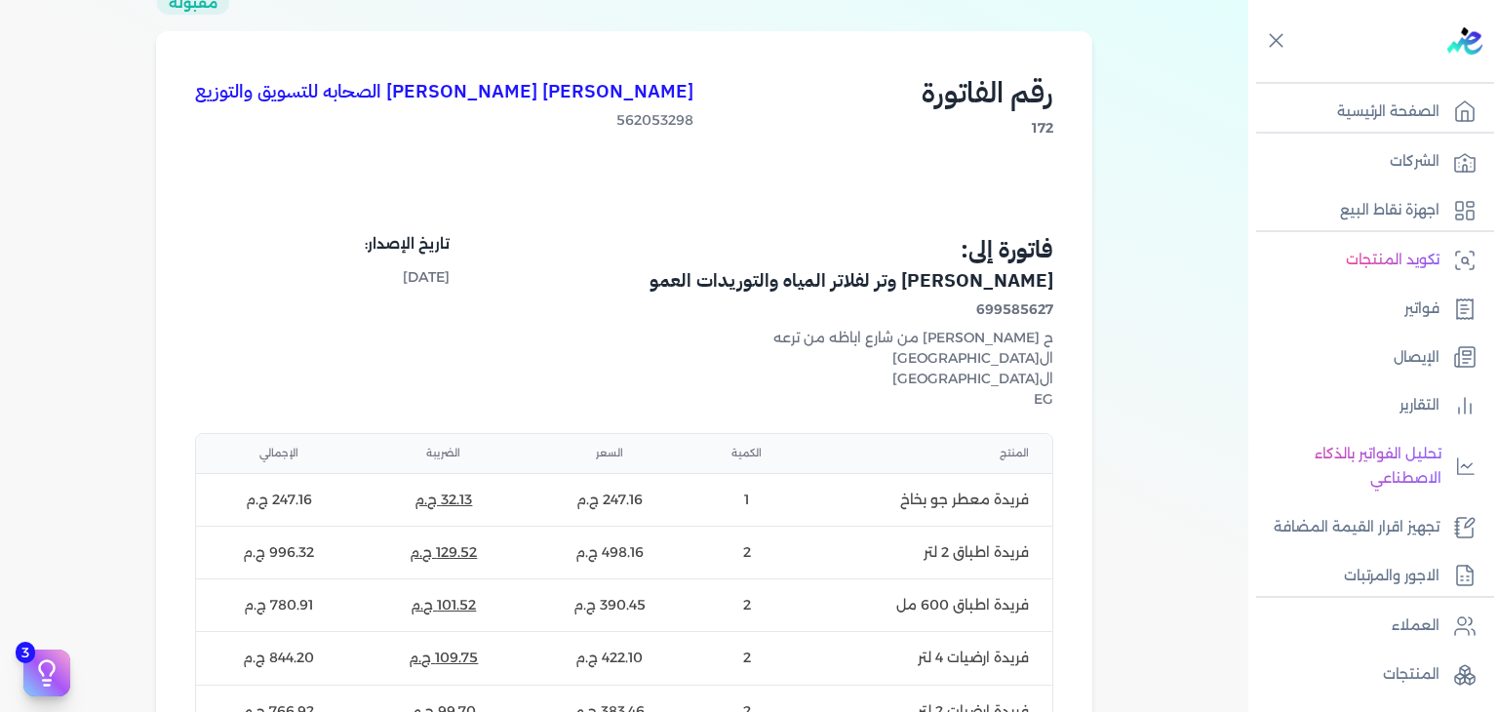
click at [925, 290] on h4 "ساميه ابراهيم عبدالمهدي محمد اسكاي وتر لفلاتر المياه والتوريدات العمو" at bounding box center [841, 281] width 423 height 28
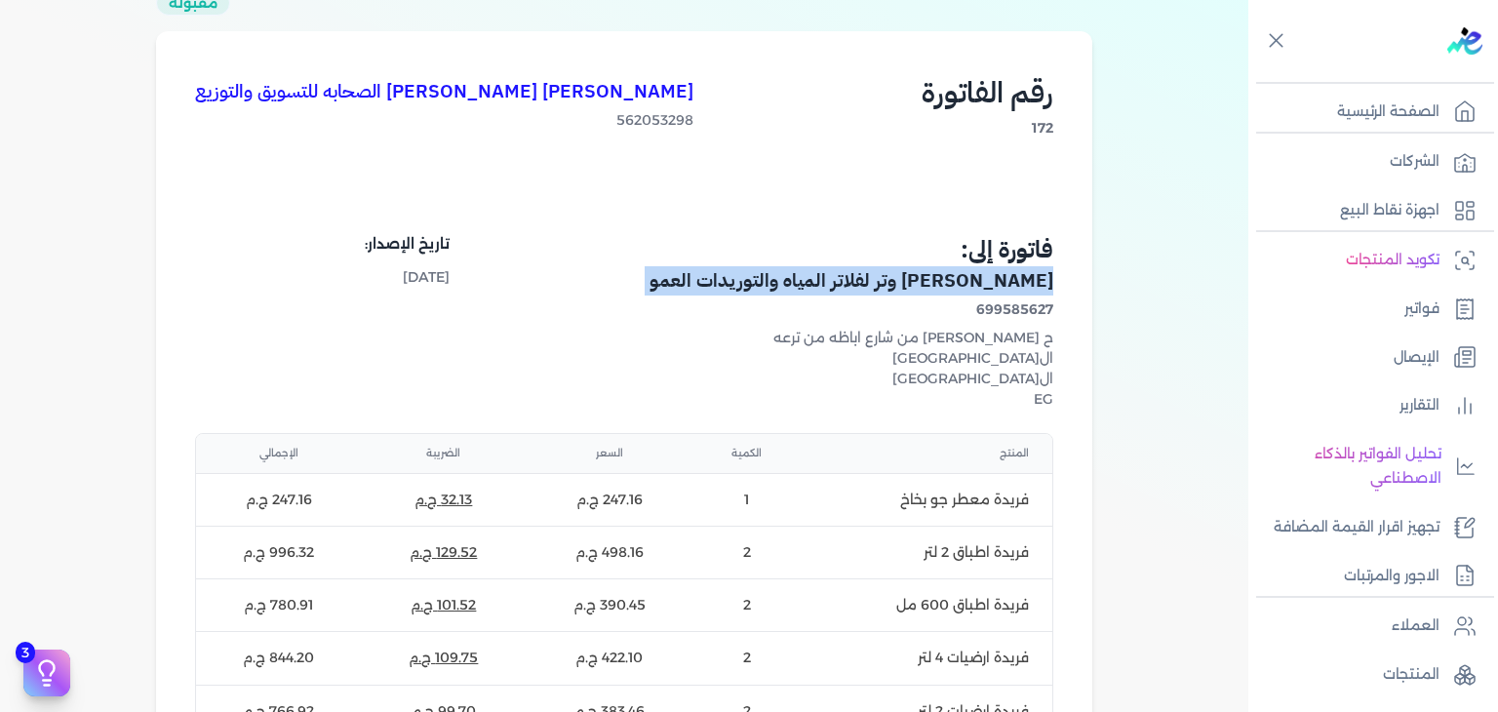
click at [925, 290] on h4 "ساميه ابراهيم عبدالمهدي محمد اسكاي وتر لفلاتر المياه والتوريدات العمو" at bounding box center [841, 281] width 423 height 28
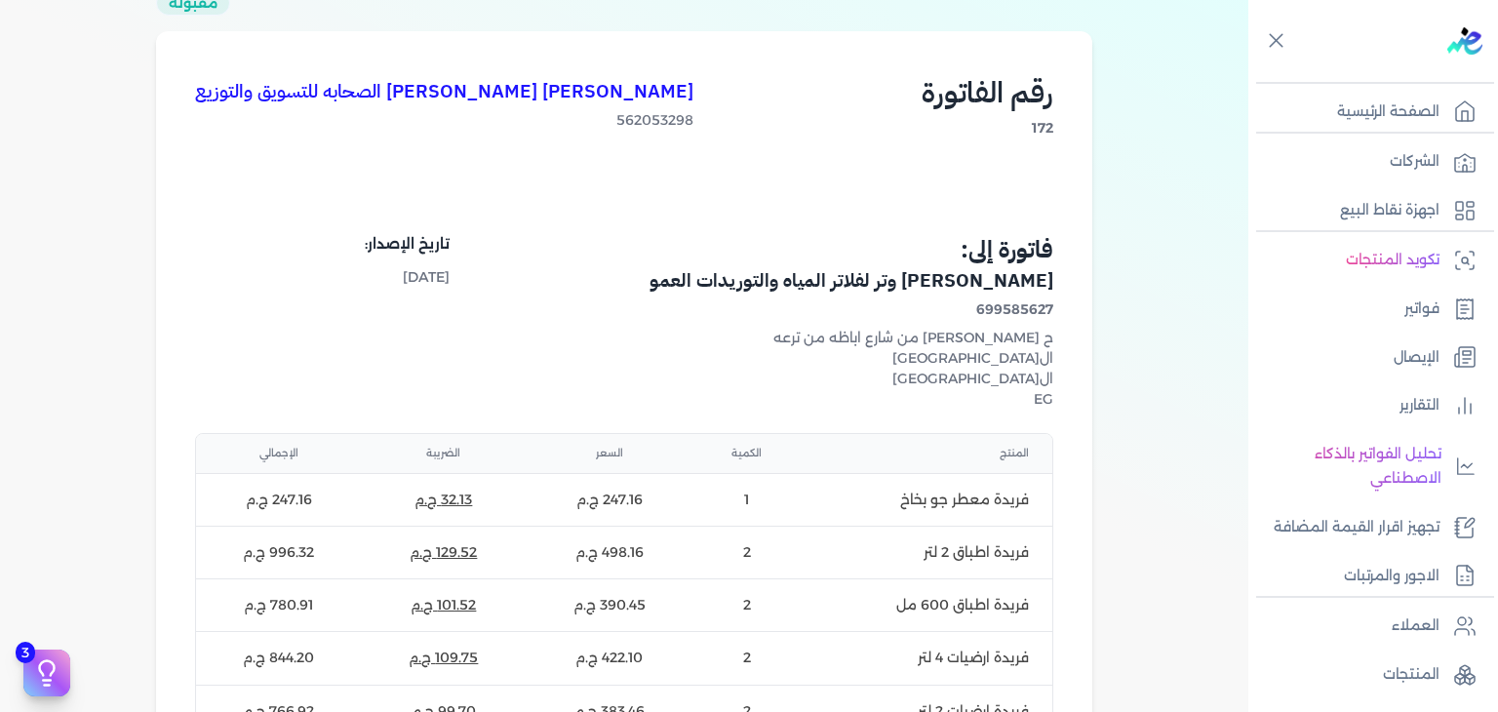
click at [1021, 320] on span "699585627" at bounding box center [841, 309] width 423 height 20
copy span "699585627"
click at [763, 366] on div "ح احمد الصول من شارع اباظه من ترعه الجبل - الزيتون" at bounding box center [841, 348] width 423 height 41
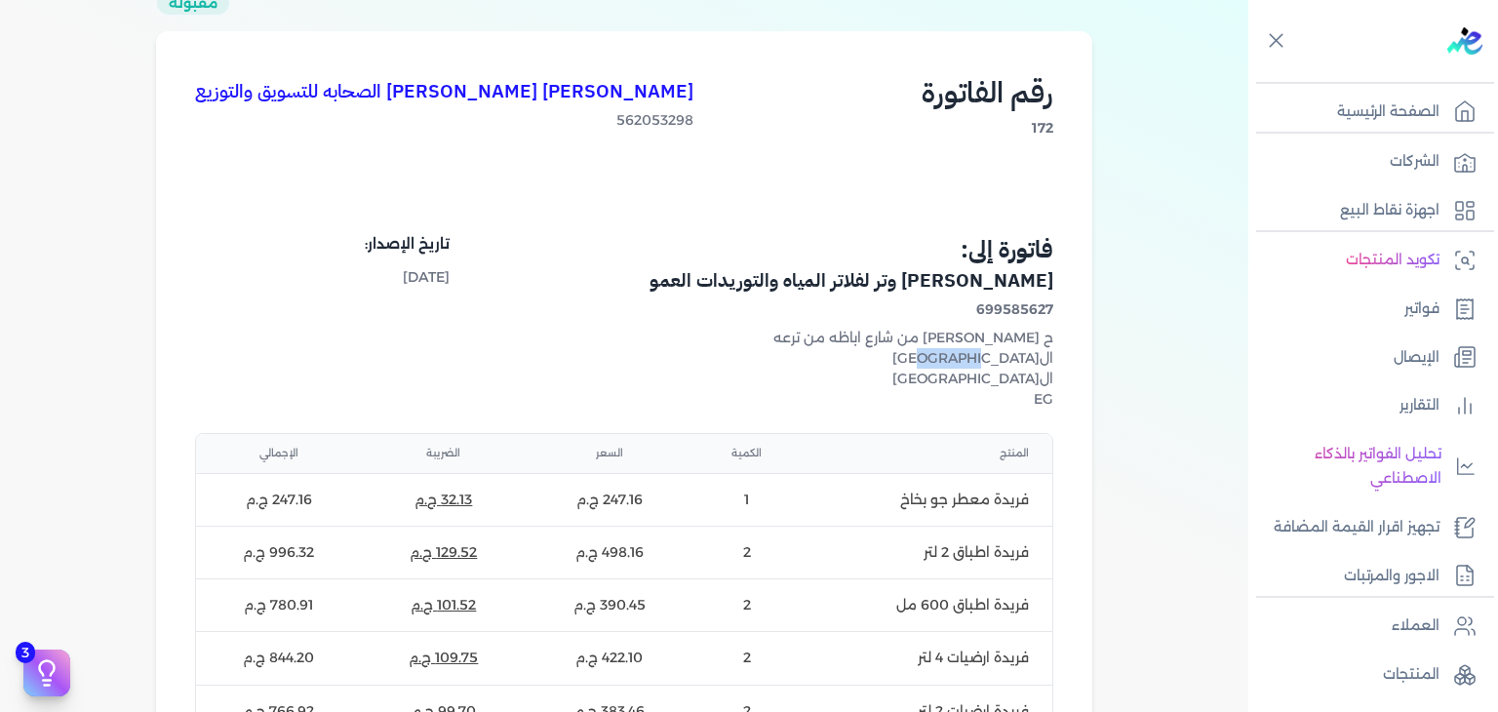
copy div "الزيتون"
click at [940, 369] on div "ح احمد الصول من شارع اباظه من ترعه الجبل - الزيتون" at bounding box center [841, 348] width 423 height 41
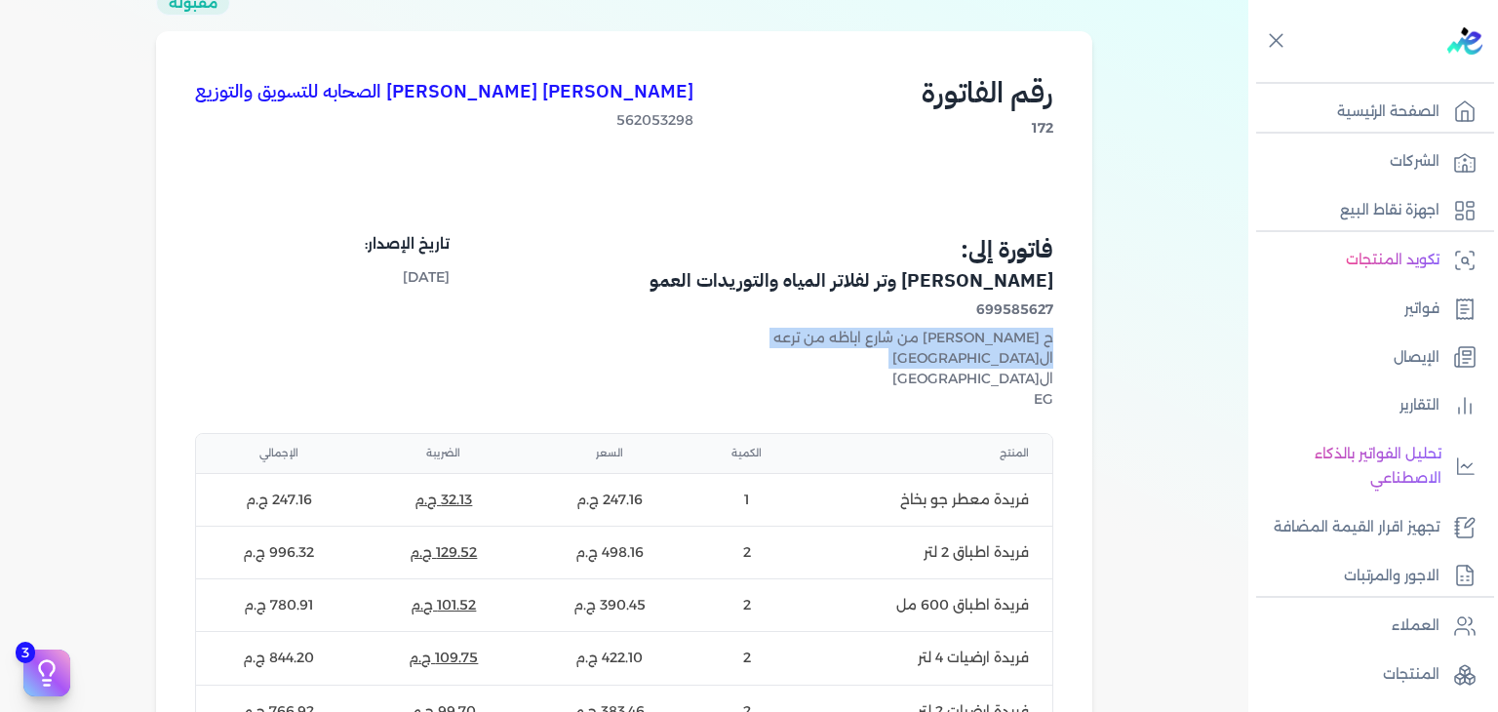
click at [940, 369] on div "ح احمد الصول من شارع اباظه من ترعه الجبل - الزيتون" at bounding box center [841, 348] width 423 height 41
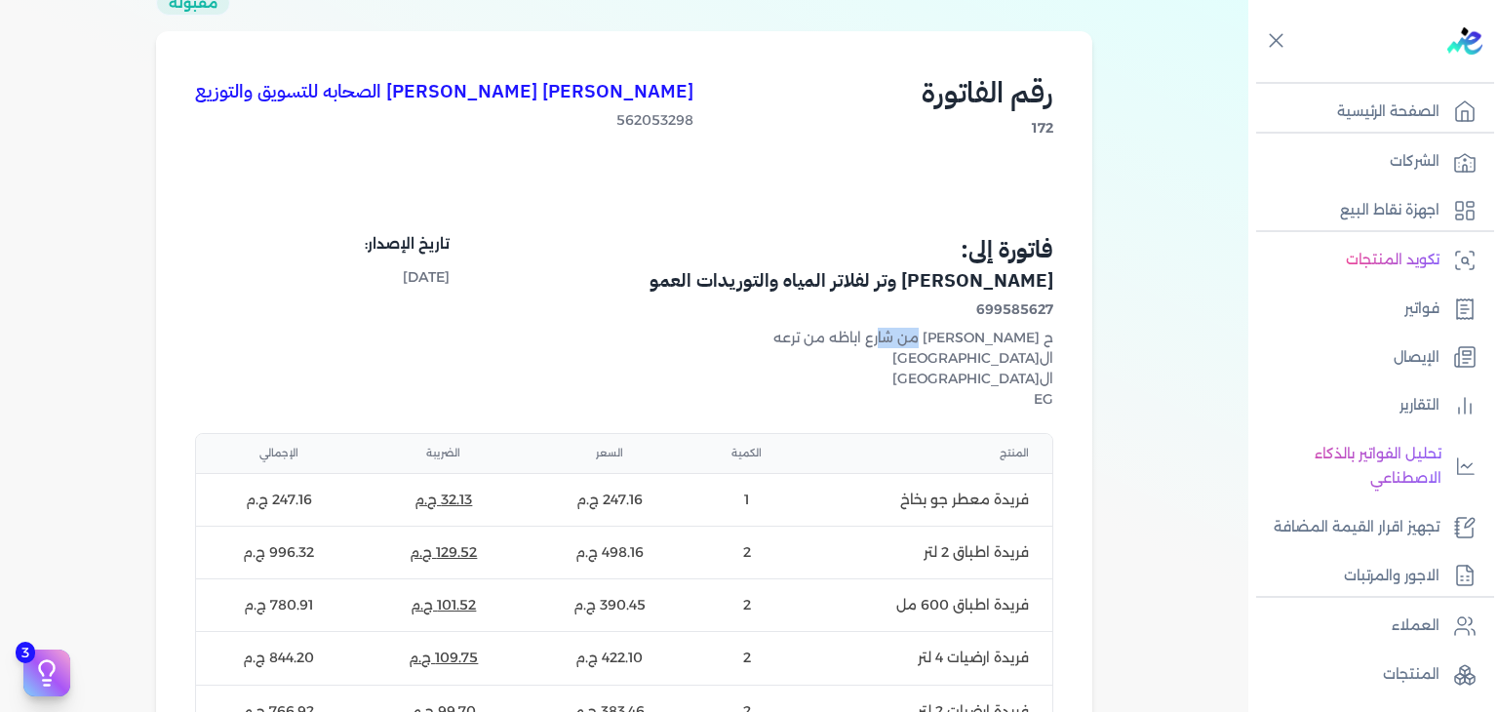
click at [940, 369] on div "ح احمد الصول من شارع اباظه من ترعه الجبل - الزيتون" at bounding box center [841, 348] width 423 height 41
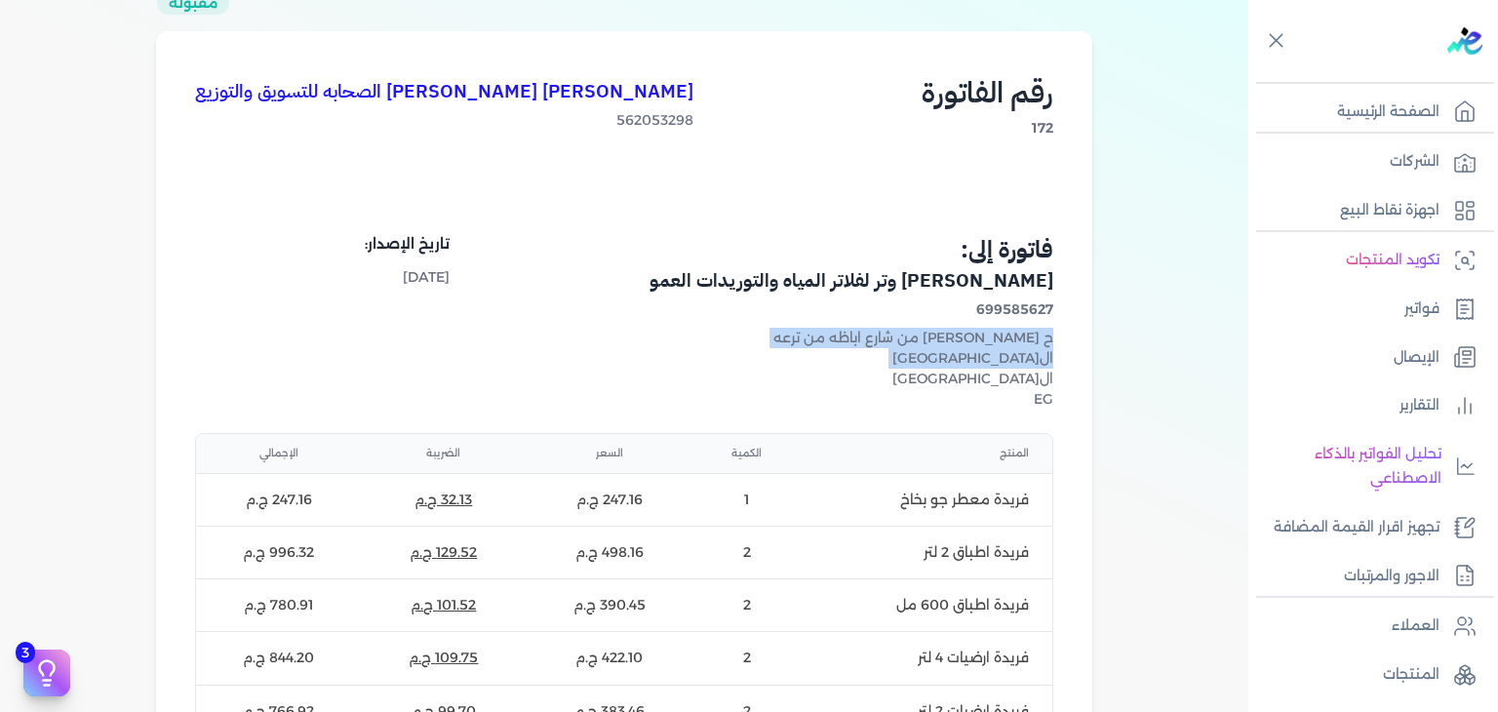
click at [847, 368] on div "ح احمد الصول من شارع اباظه من ترعه الجبل - الزيتون" at bounding box center [841, 348] width 423 height 41
click at [804, 366] on div "ح احمد الصول من شارع اباظه من ترعه الجبل - الزيتون" at bounding box center [841, 348] width 423 height 41
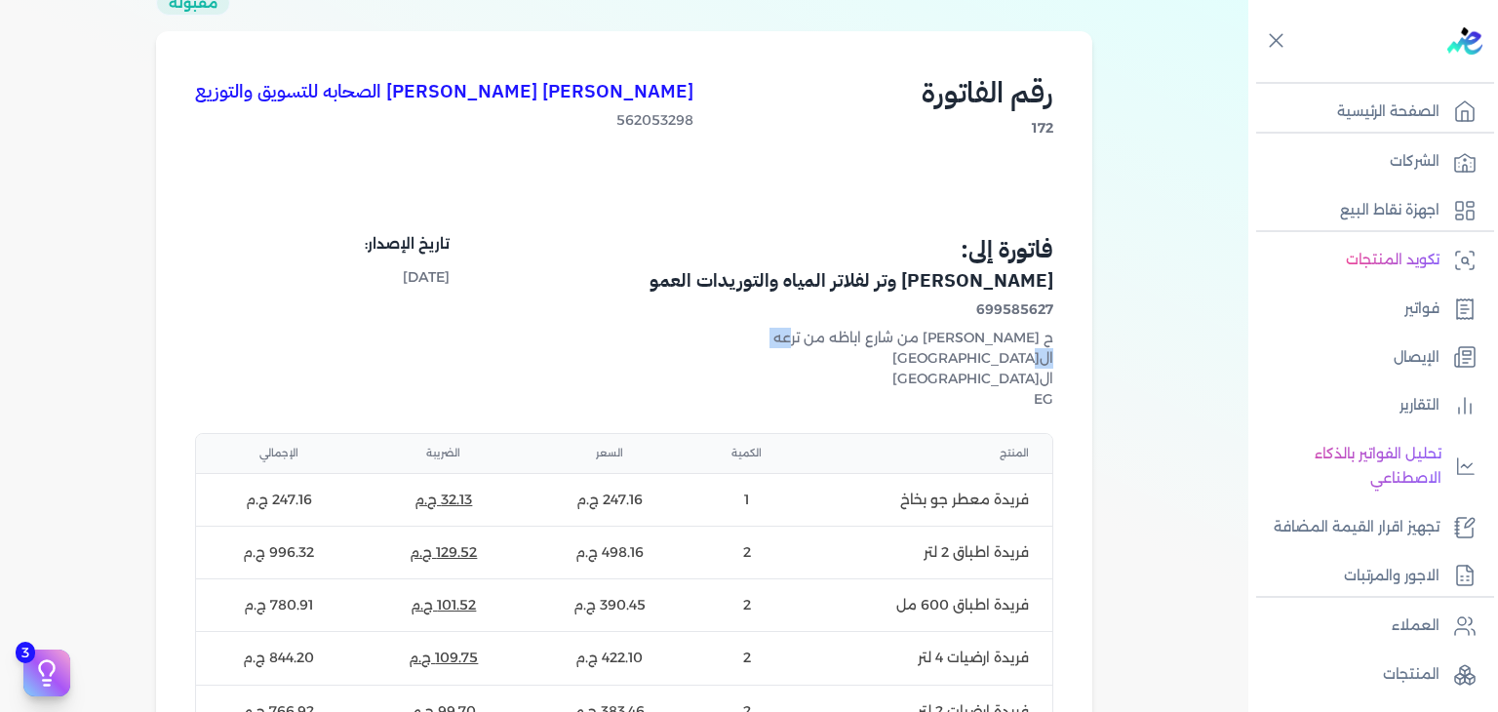
click at [804, 366] on div "ح احمد الصول من شارع اباظه من ترعه الجبل - الزيتون" at bounding box center [841, 348] width 423 height 41
click at [1030, 369] on div "ح احمد الصول من شارع اباظه من ترعه الجبل - الزيتون" at bounding box center [841, 348] width 423 height 41
click at [753, 359] on div "ح احمد الصول من شارع اباظه من ترعه الجبل - الزيتون" at bounding box center [841, 348] width 423 height 41
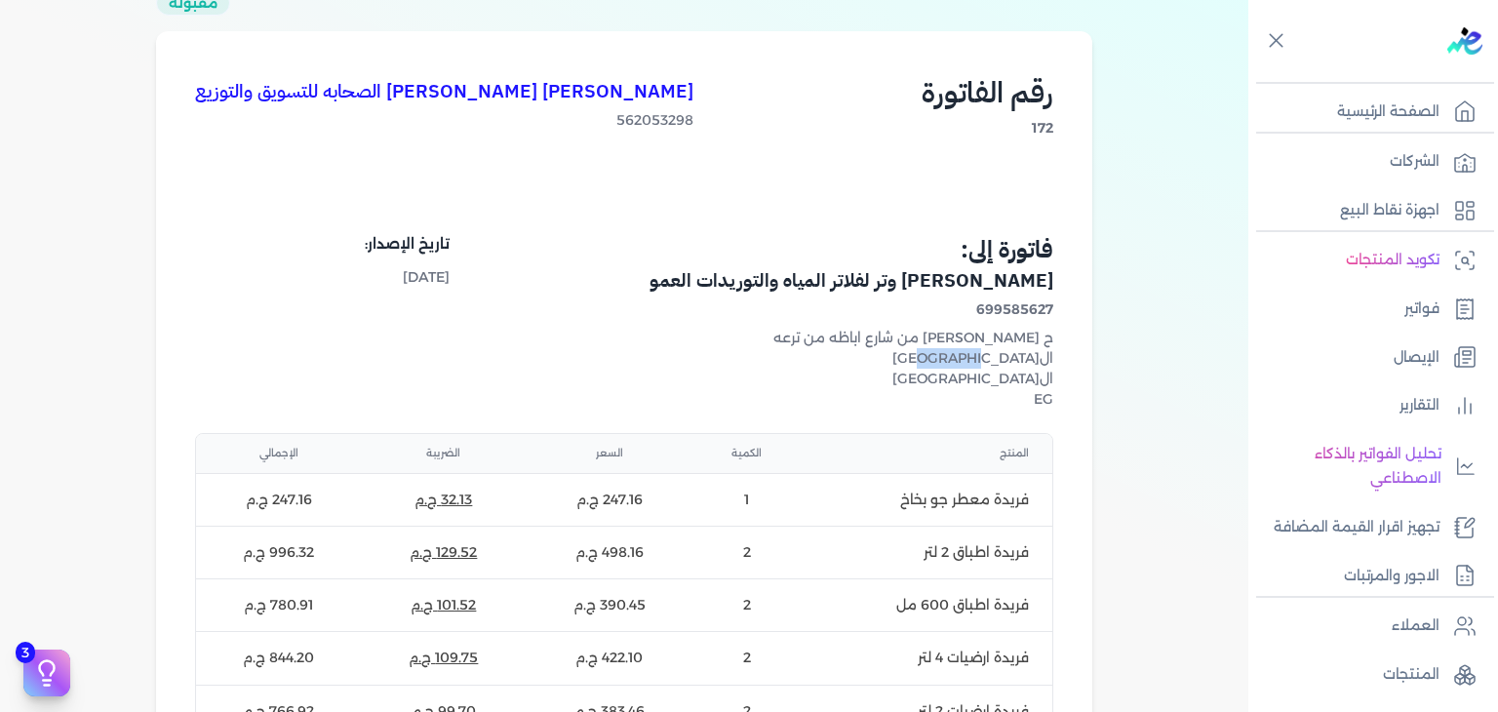
click at [753, 359] on div "ح احمد الصول من شارع اباظه من ترعه الجبل - الزيتون" at bounding box center [841, 348] width 423 height 41
click at [835, 358] on div "ح احمد الصول من شارع اباظه من ترعه الجبل - الزيتون" at bounding box center [841, 348] width 423 height 41
click at [800, 360] on div "ح احمد الصول من شارع اباظه من ترعه الجبل - الزيتون" at bounding box center [841, 348] width 423 height 41
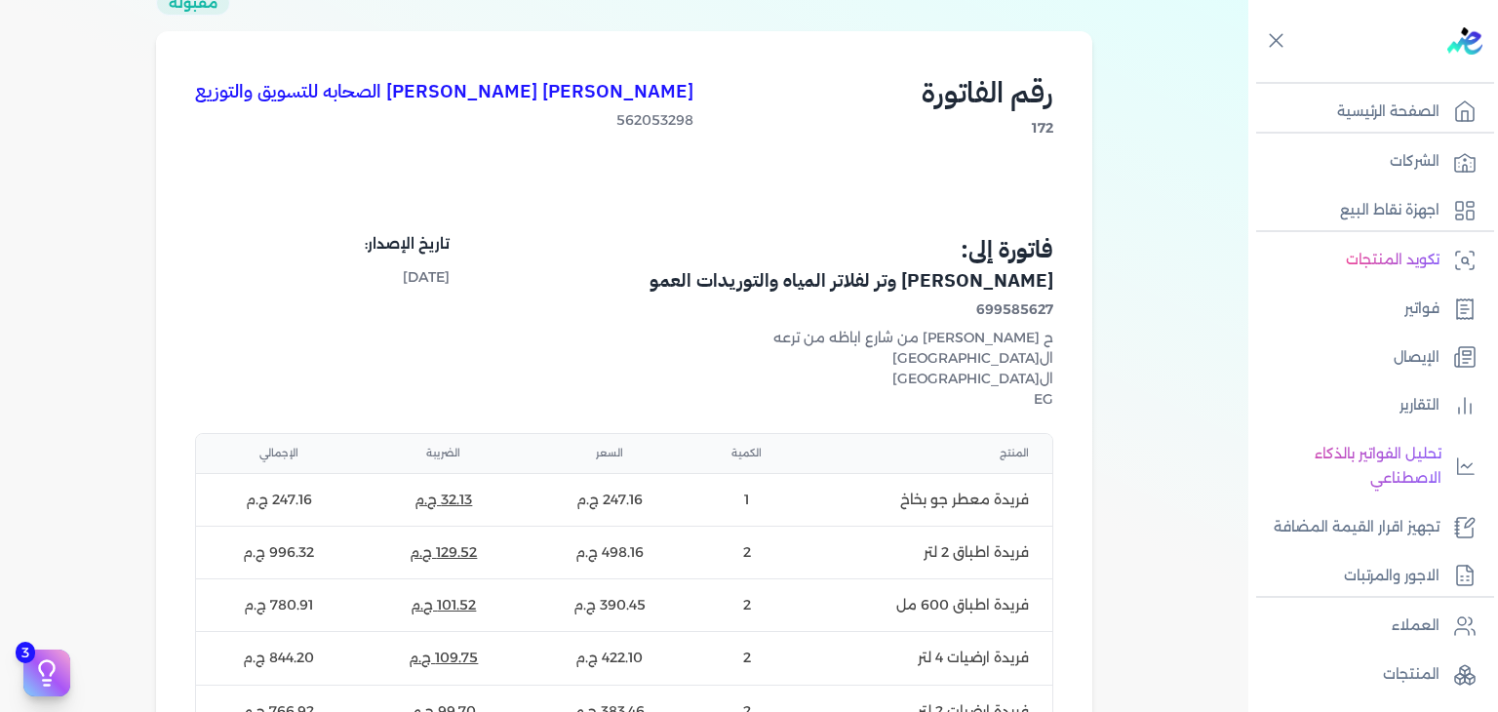
click at [1034, 363] on div "ح احمد الصول من شارع اباظه من ترعه الجبل - الزيتون" at bounding box center [841, 348] width 423 height 41
copy div "احمد الصول من شارع اباظه من ترعه الجبل"
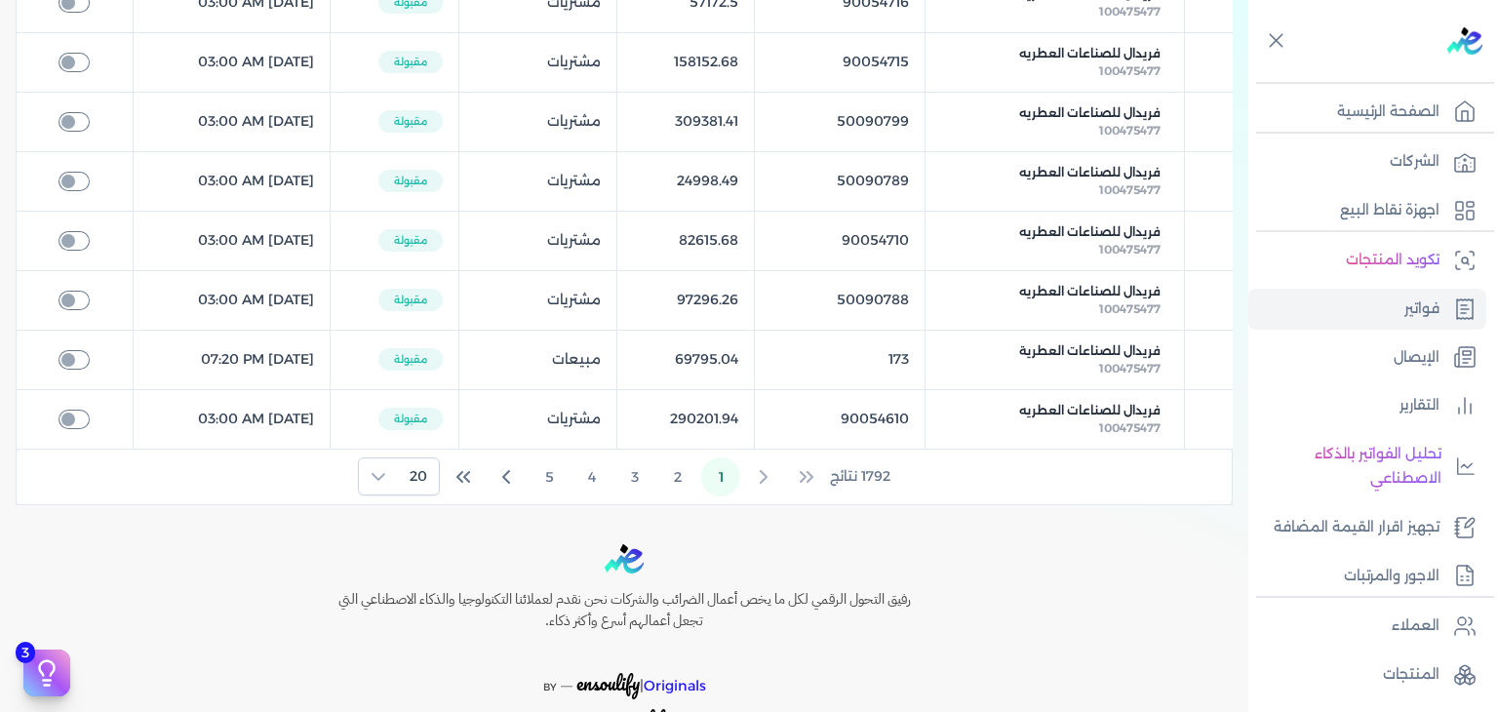
scroll to position [1173, 0]
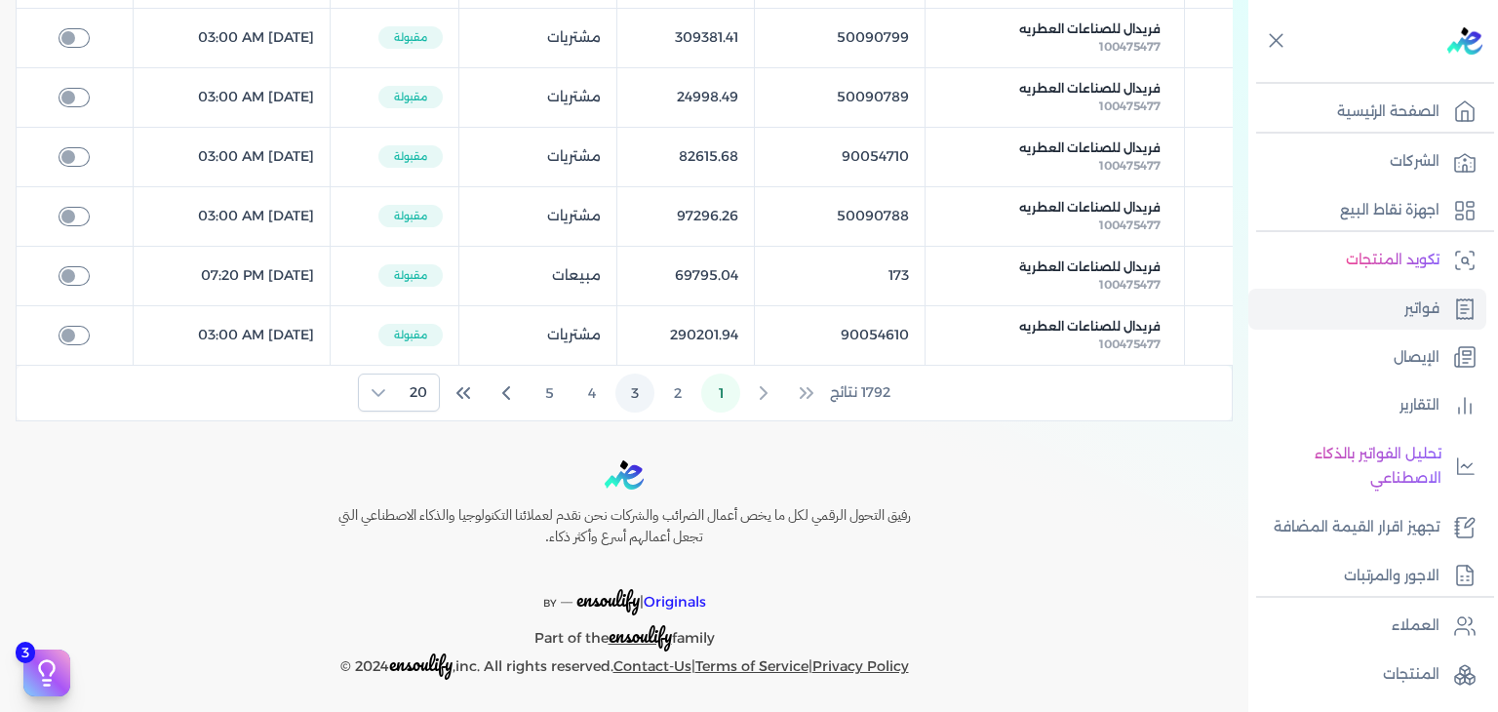
click at [630, 400] on button "3" at bounding box center [635, 393] width 39 height 39
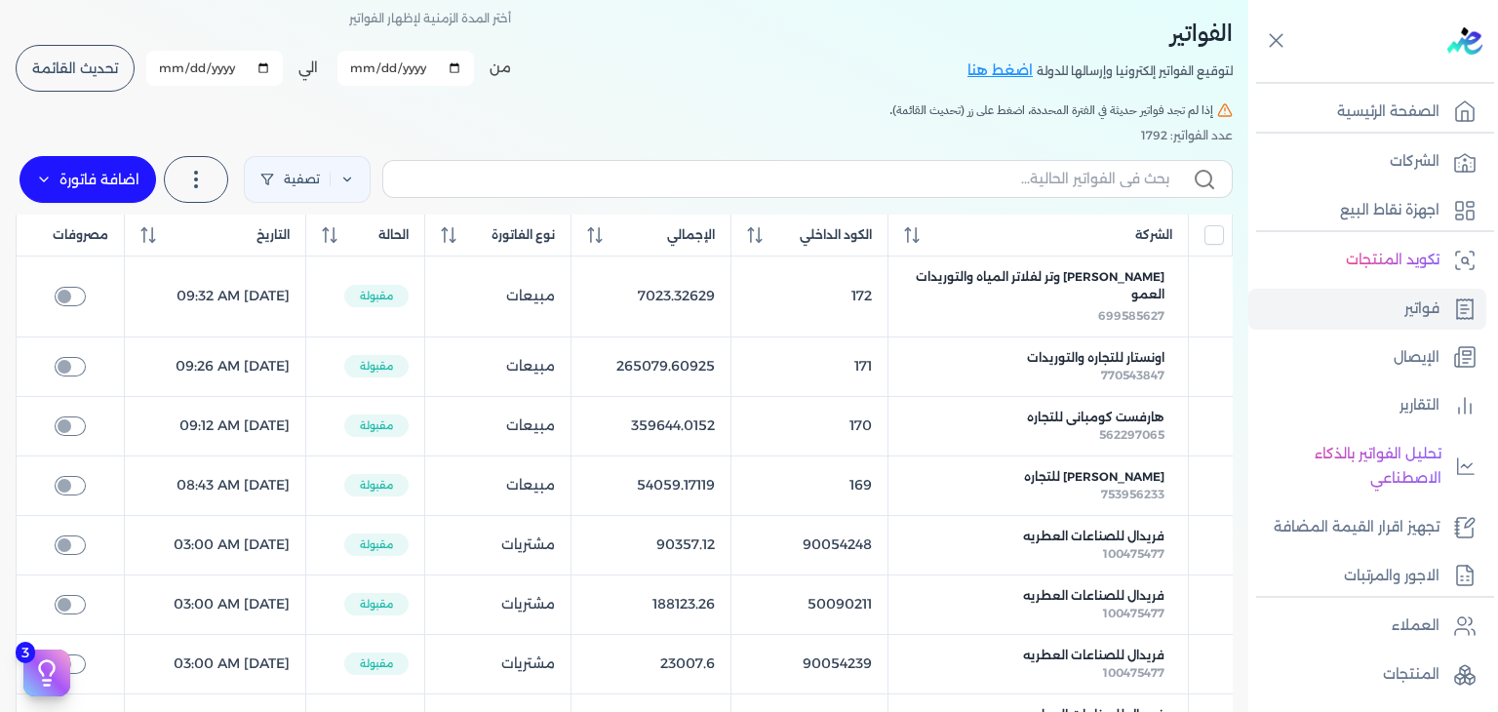
scroll to position [0, 0]
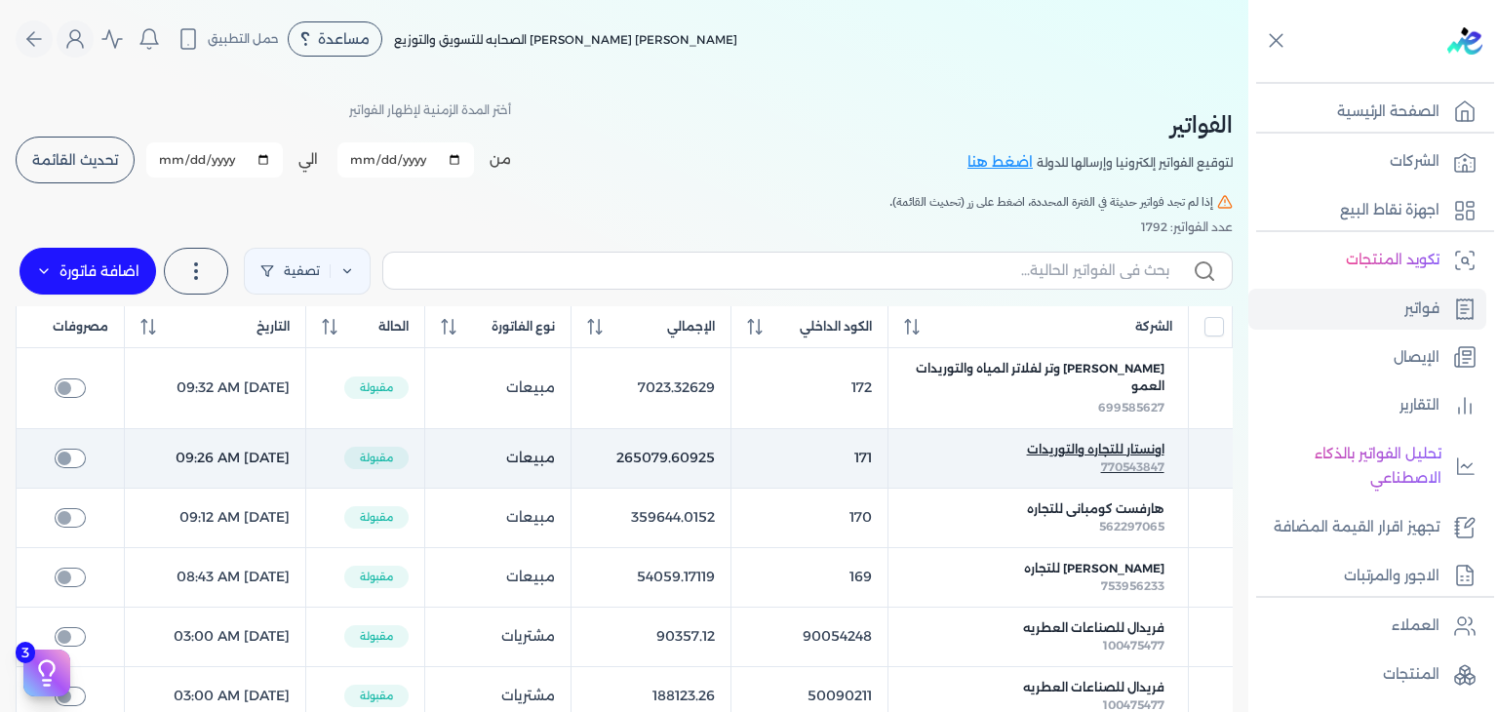
click at [1073, 473] on div "770543847" at bounding box center [1038, 467] width 252 height 18
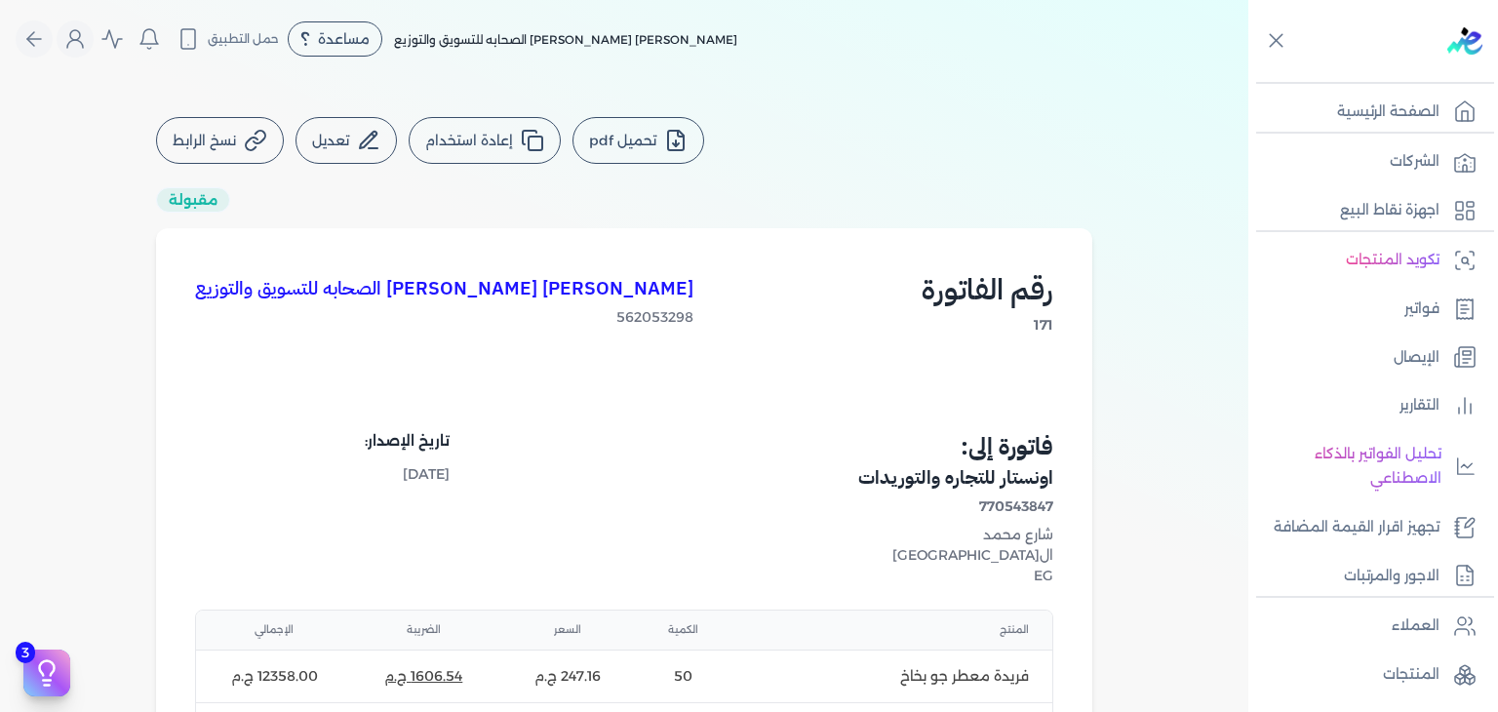
click at [1003, 477] on h4 "اونستار للتجاره والتوريدات" at bounding box center [841, 478] width 423 height 28
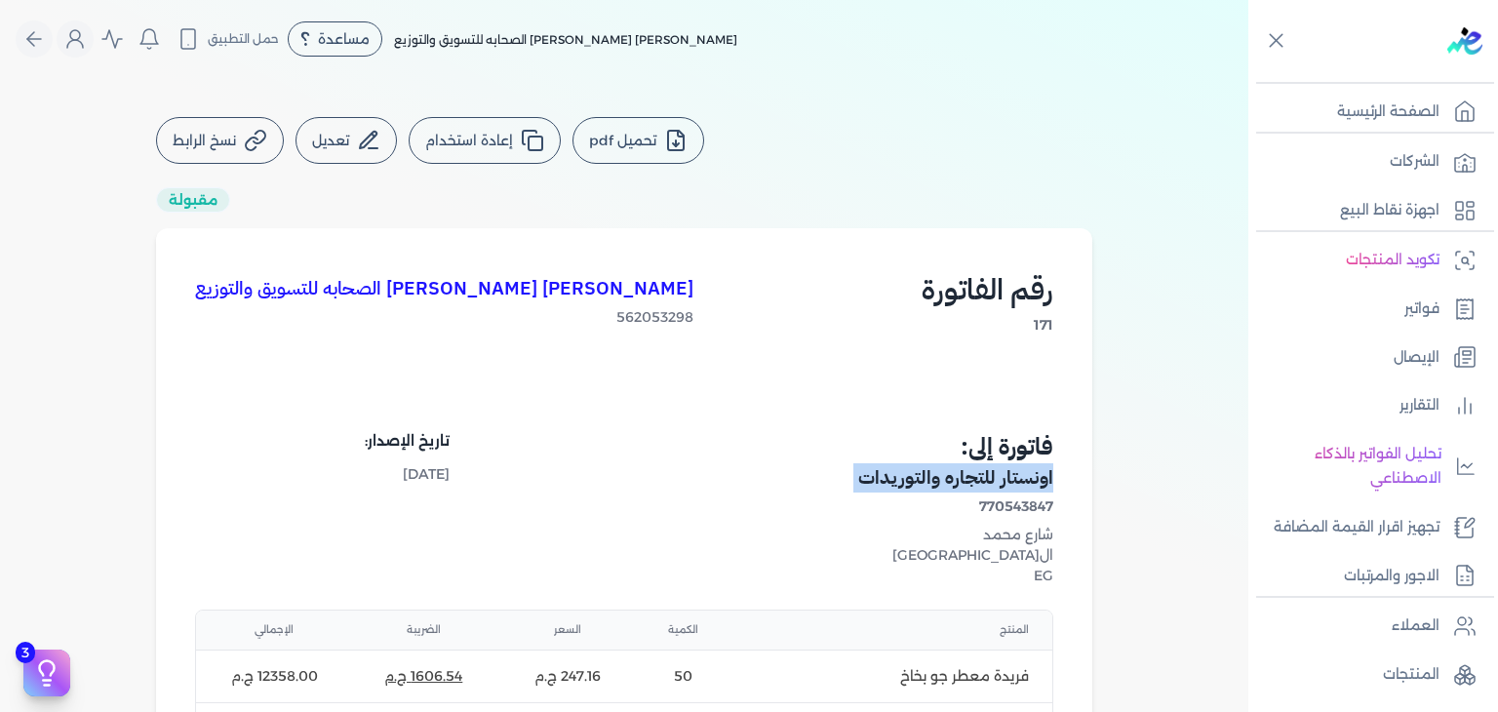
click at [1003, 477] on h4 "اونستار للتجاره والتوريدات" at bounding box center [841, 478] width 423 height 28
click at [1034, 512] on span "770543847" at bounding box center [841, 507] width 423 height 20
copy span "770543847"
click at [1049, 540] on div "شارع محمد" at bounding box center [841, 535] width 423 height 20
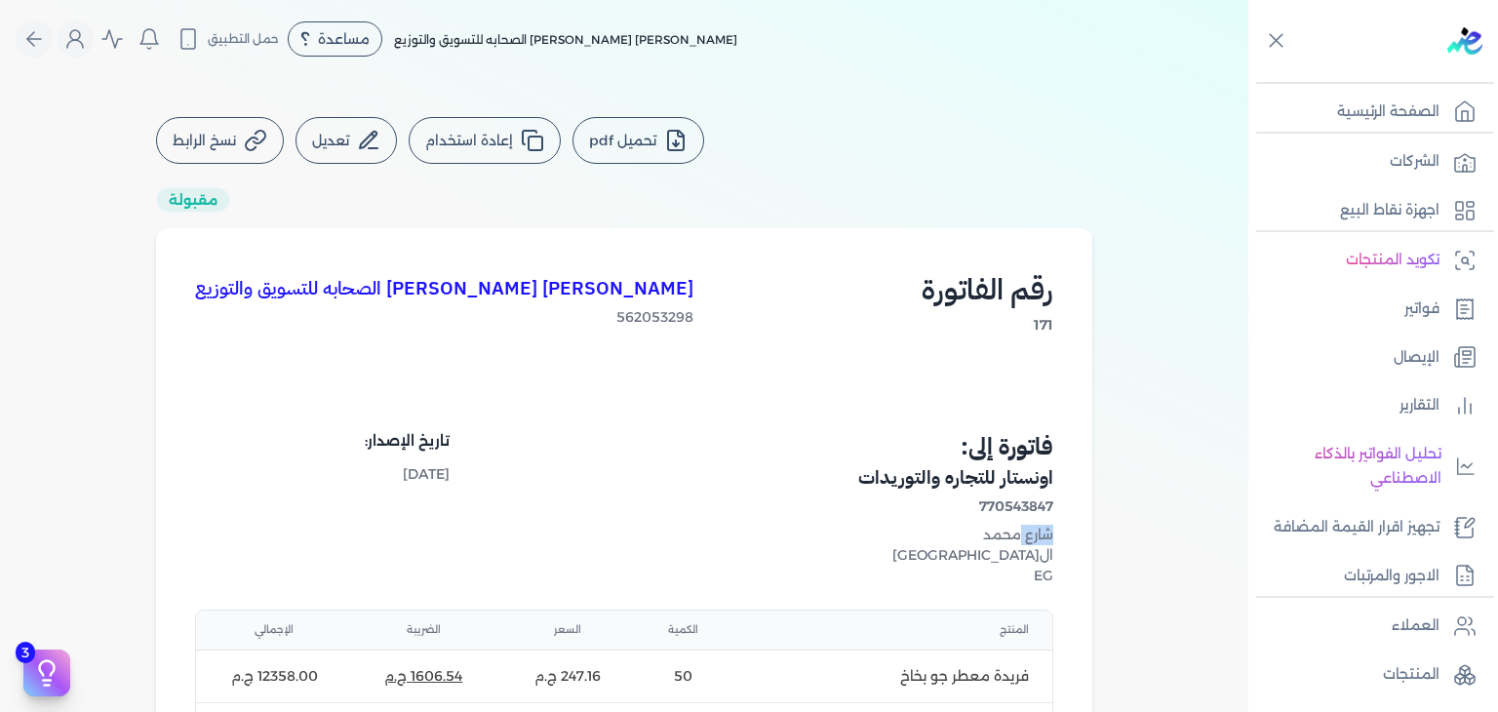
click at [1049, 540] on div "شارع محمد" at bounding box center [841, 535] width 423 height 20
click at [1045, 545] on div "القاهرة" at bounding box center [841, 555] width 423 height 20
click at [1044, 539] on div "شارع محمد" at bounding box center [841, 535] width 423 height 20
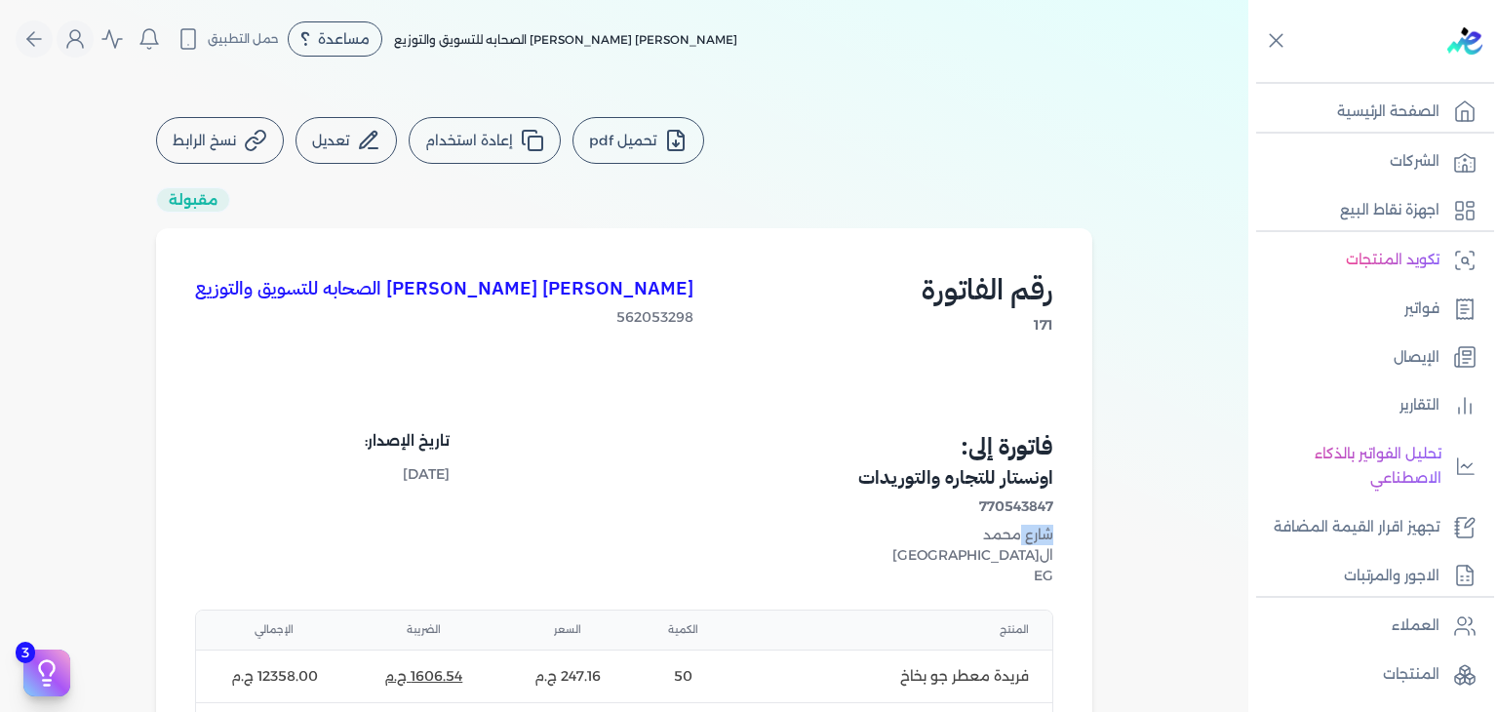
click at [1044, 539] on div "شارع محمد" at bounding box center [841, 535] width 423 height 20
click at [1285, 41] on icon at bounding box center [1276, 40] width 24 height 24
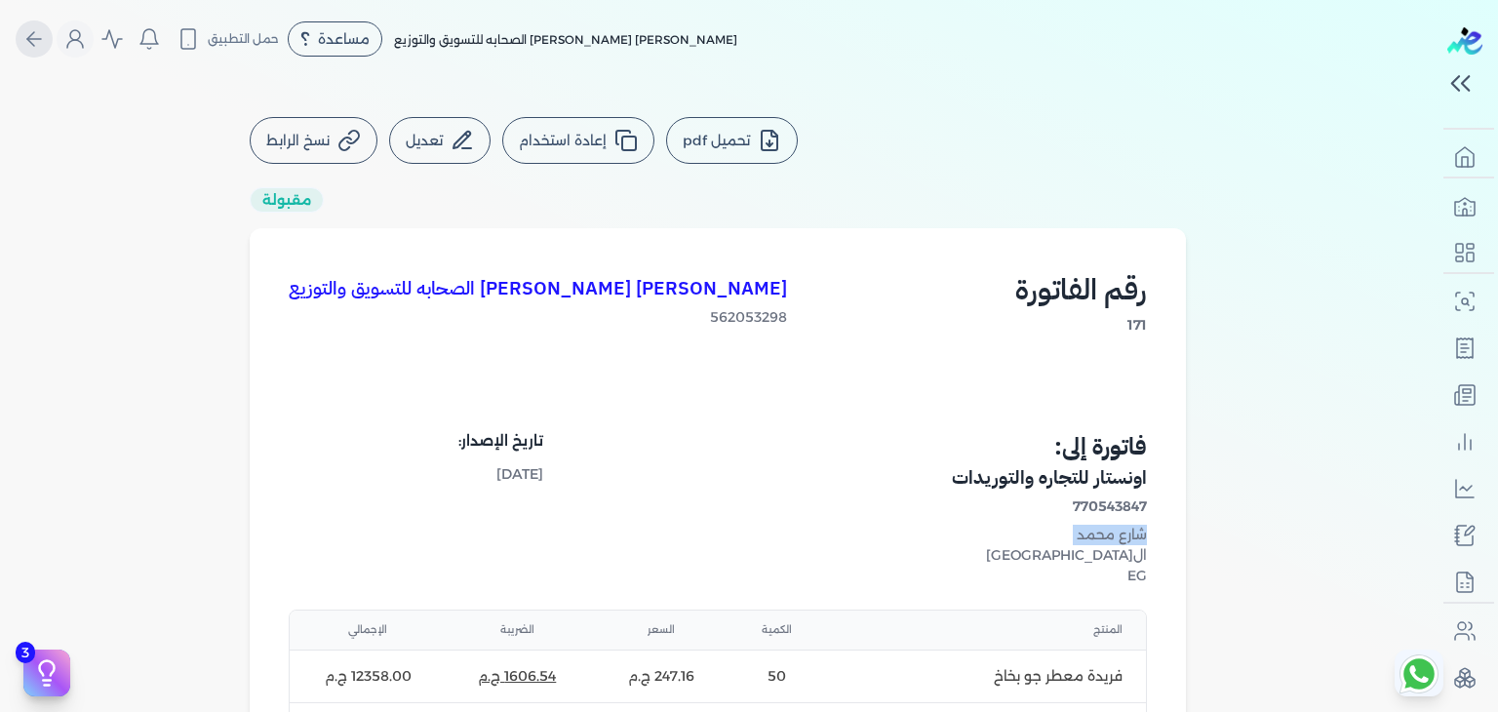
click at [31, 38] on icon "Global" at bounding box center [33, 38] width 23 height 23
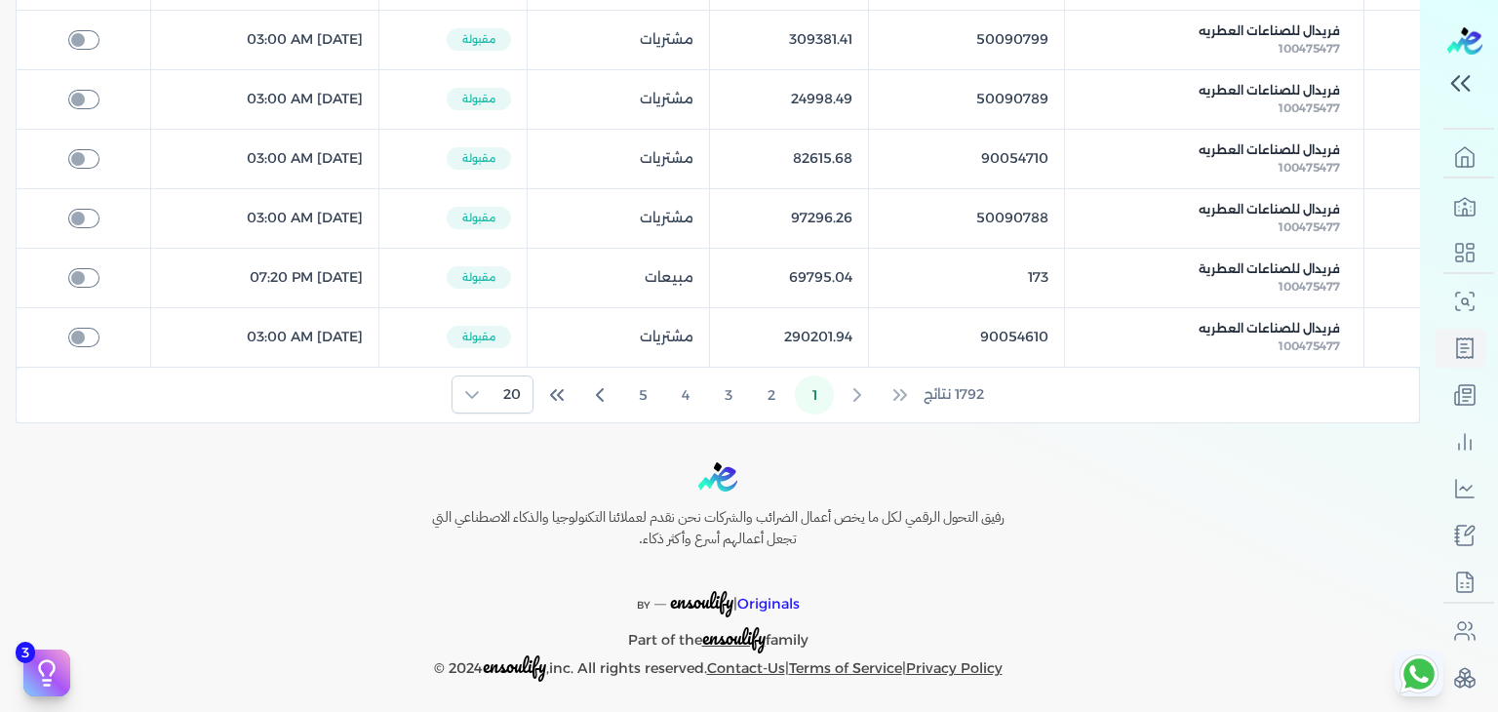
scroll to position [1173, 0]
click at [737, 395] on button "3" at bounding box center [728, 393] width 39 height 39
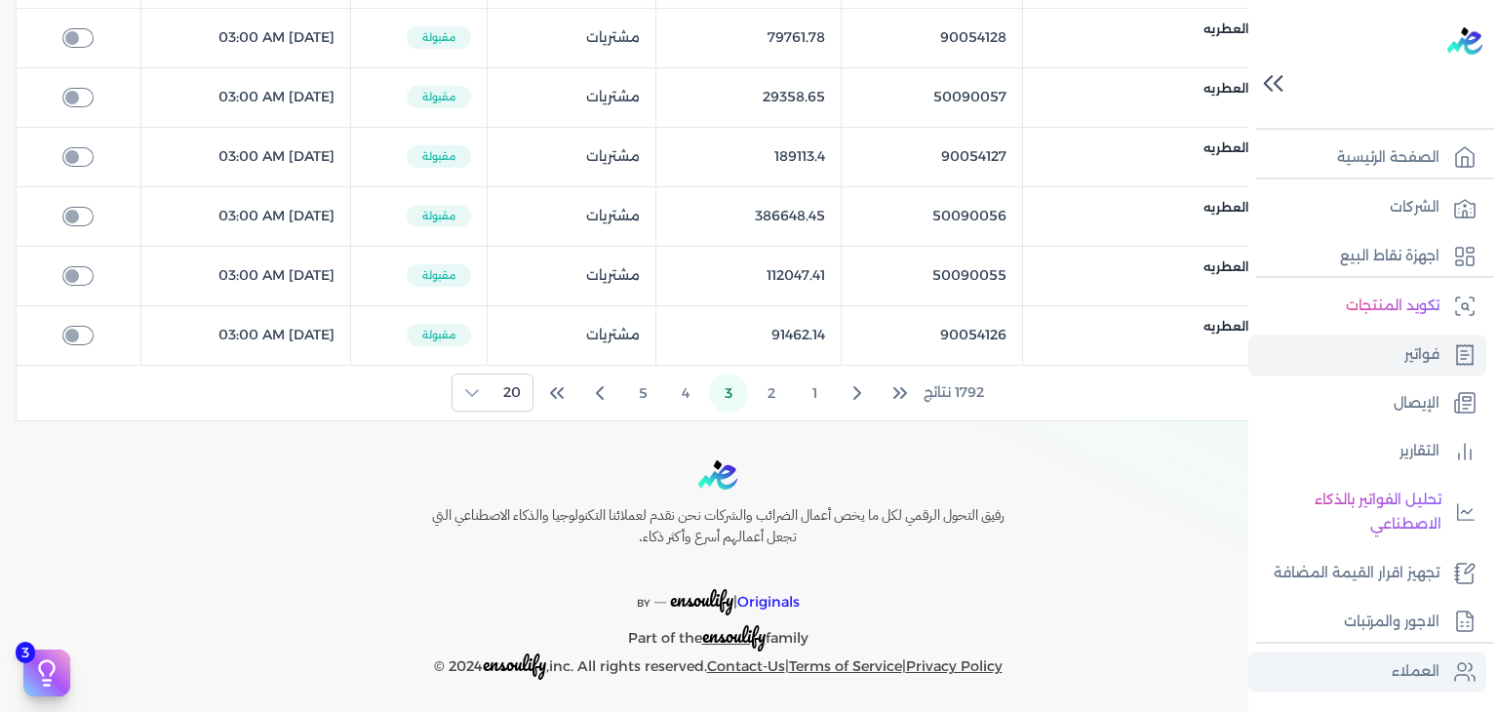
click at [1414, 668] on p "العملاء" at bounding box center [1416, 671] width 48 height 25
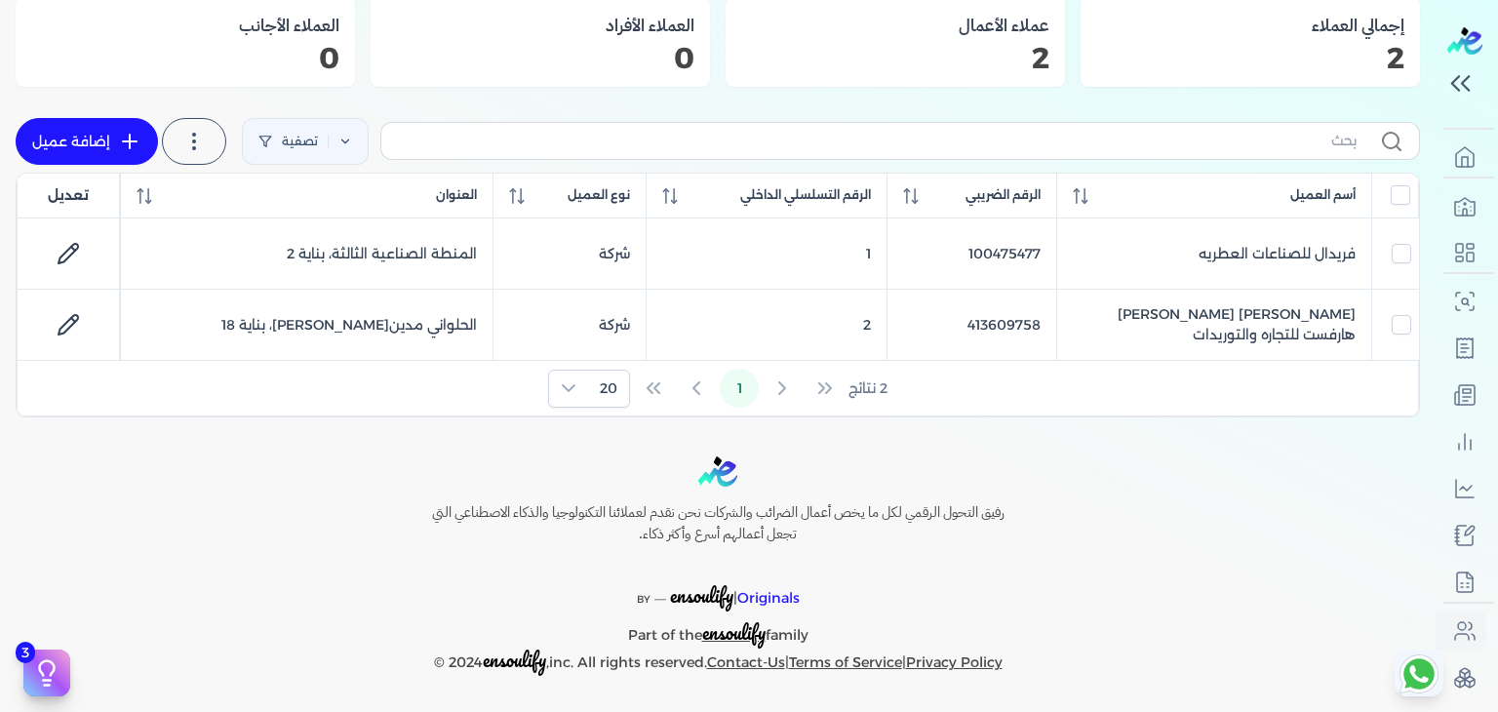
click at [786, 379] on div "2 نتائج 1 20" at bounding box center [718, 388] width 1401 height 55
click at [684, 380] on div "2 نتائج 1 20" at bounding box center [718, 388] width 1401 height 55
click at [572, 383] on icon at bounding box center [569, 388] width 16 height 16
click at [1020, 17] on h3 "عملاء الأعمال" at bounding box center [895, 25] width 308 height 25
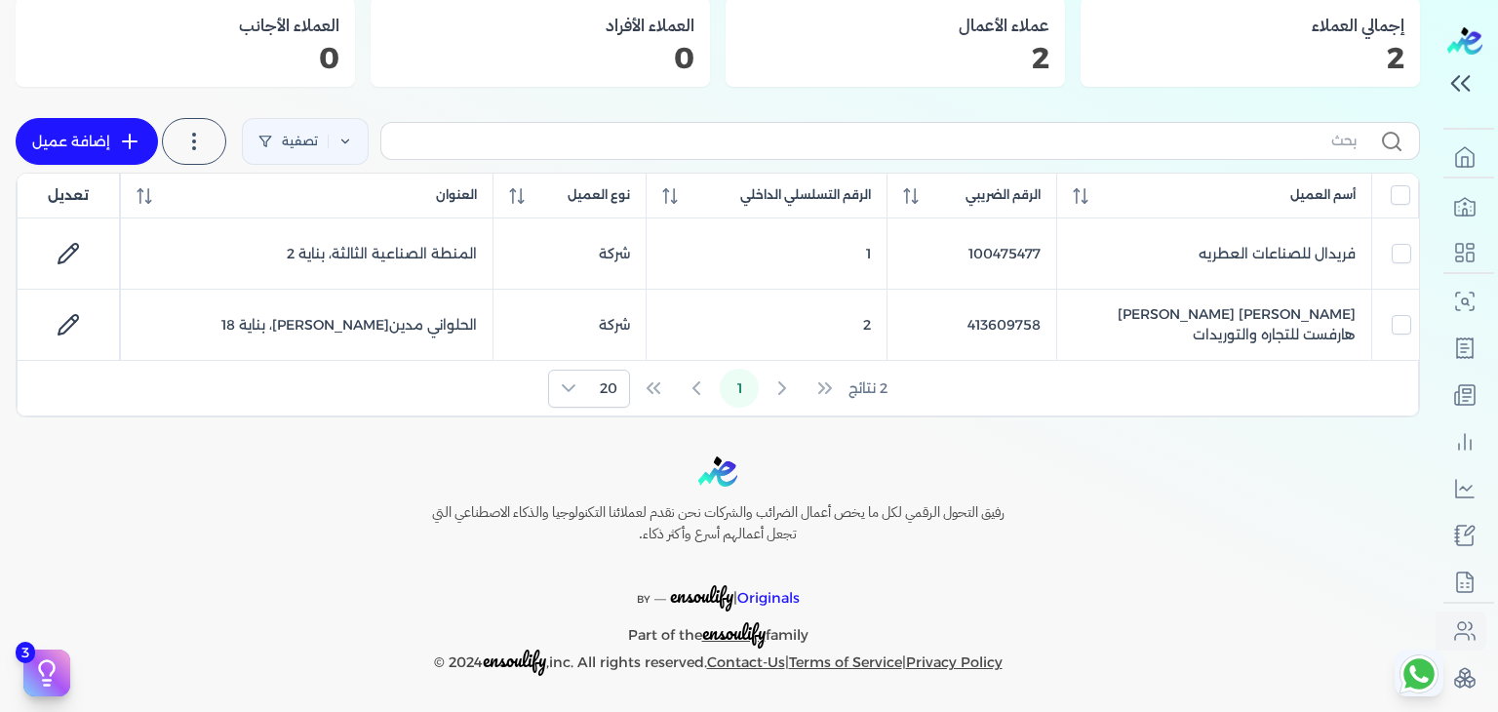
click at [1342, 39] on div "إجمالي العملاء 2" at bounding box center [1250, 42] width 339 height 90
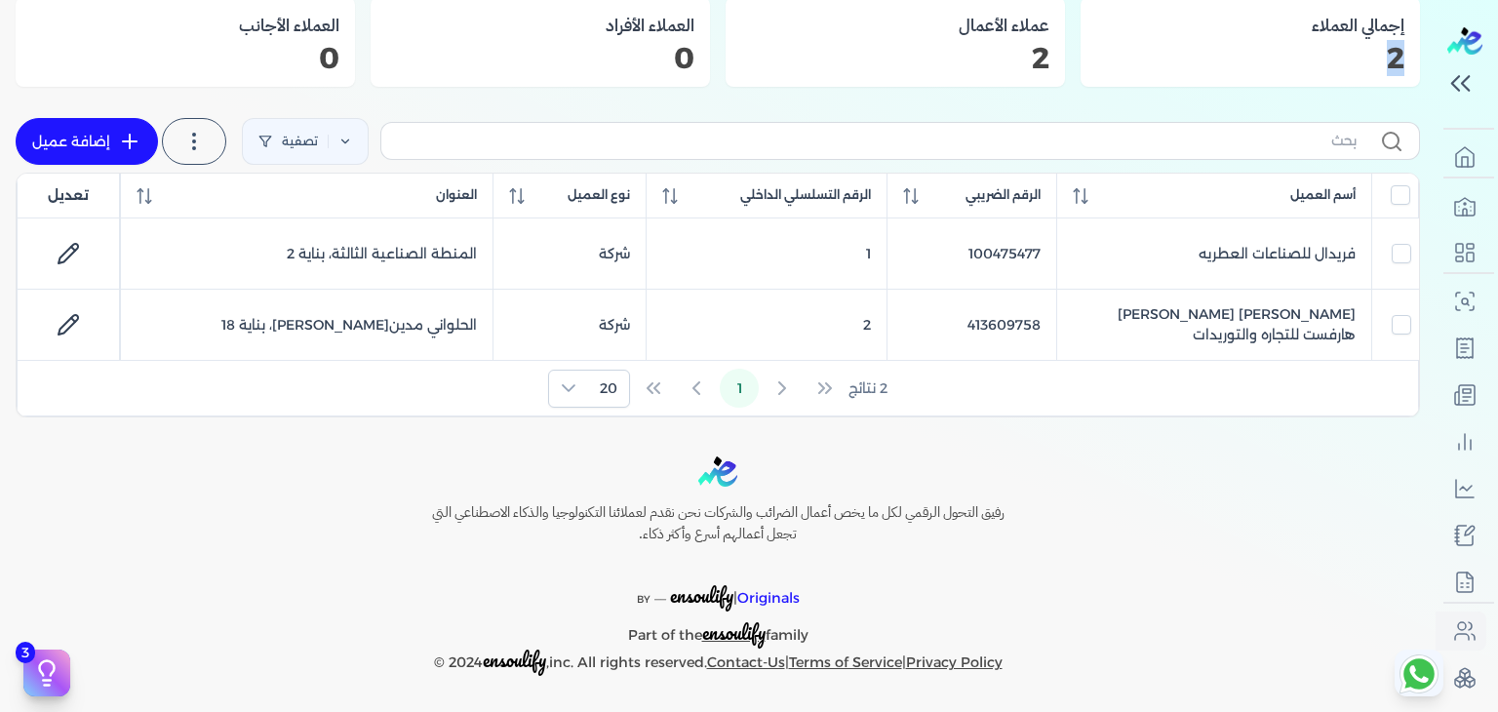
click at [1342, 39] on div "إجمالي العملاء 2" at bounding box center [1250, 42] width 339 height 90
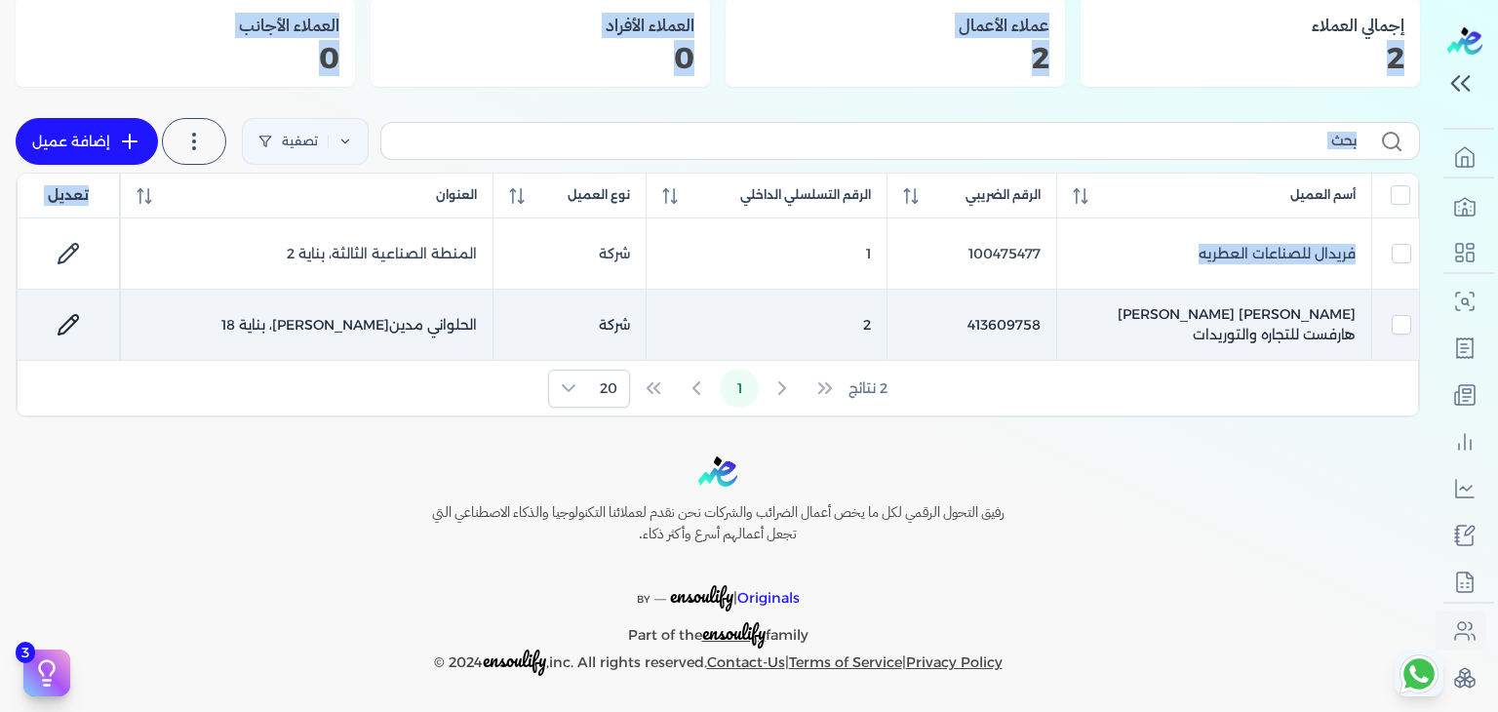
drag, startPoint x: 1342, startPoint y: 39, endPoint x: 1040, endPoint y: 292, distance: 394.1
click at [1040, 292] on div "العملاء إدارة العملاء وإعدادات العملاء إجمالي العملاء 2 عملاء الأعمال 2 العملاء…" at bounding box center [718, 157] width 1405 height 521
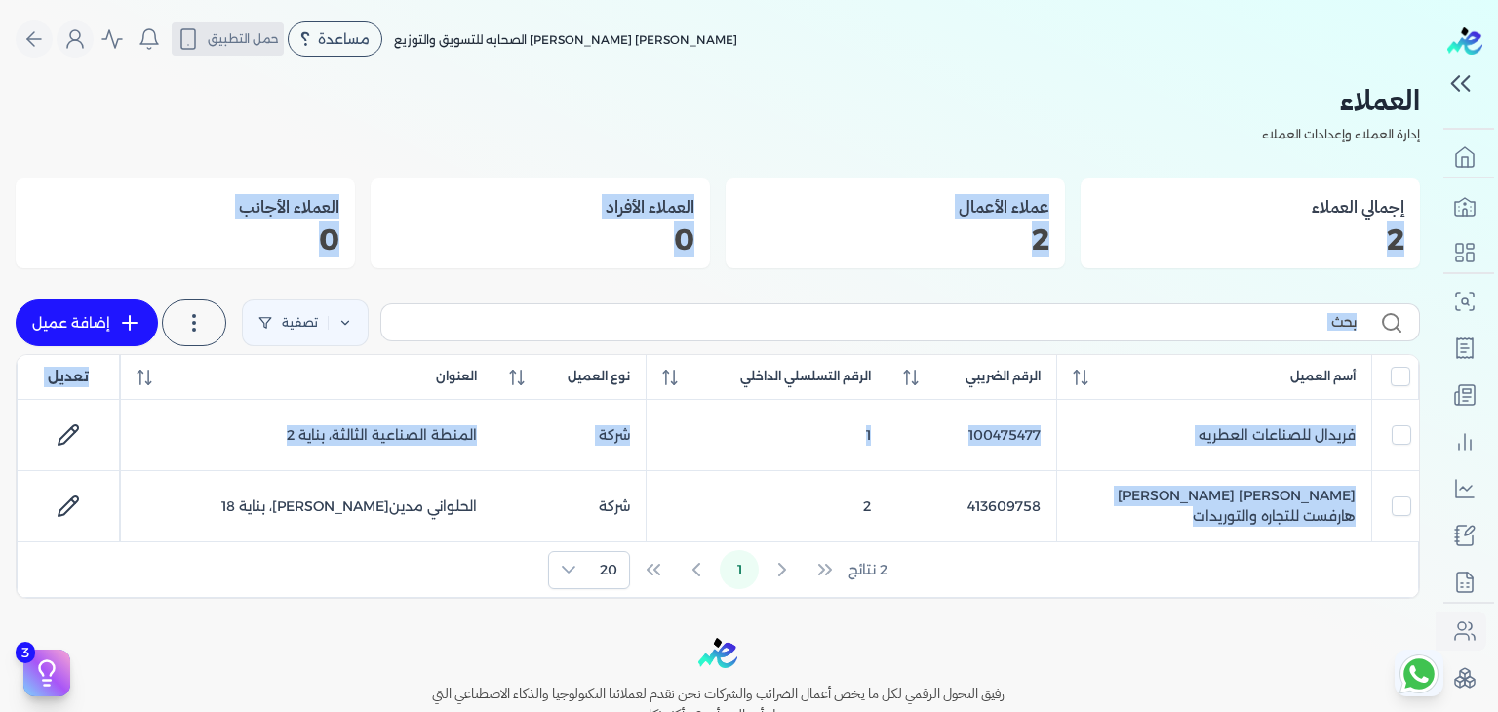
click at [259, 38] on span "حمل التطبيق" at bounding box center [243, 39] width 71 height 18
click at [46, 30] on icon "Global" at bounding box center [33, 38] width 23 height 23
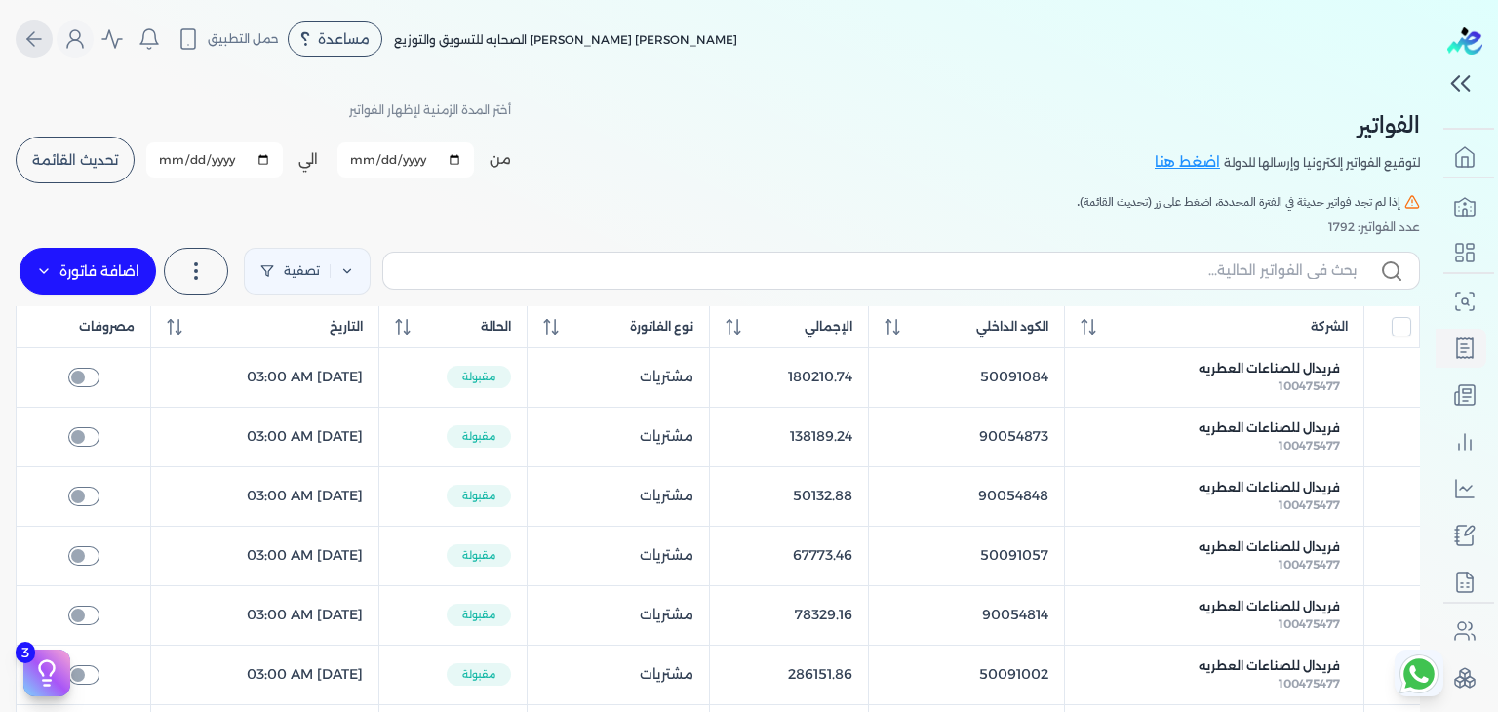
click at [46, 30] on icon "Global" at bounding box center [33, 38] width 23 height 23
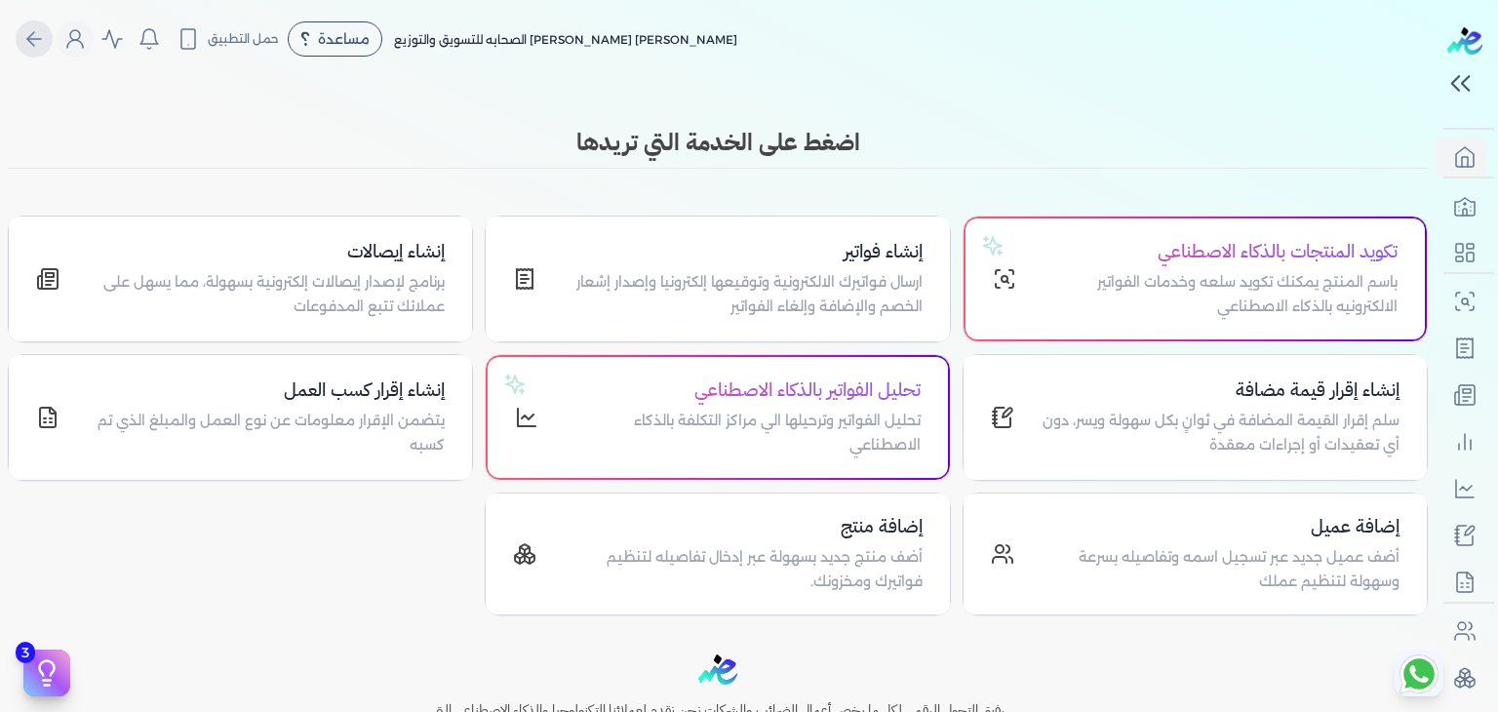
click at [46, 30] on icon "Global" at bounding box center [33, 38] width 23 height 23
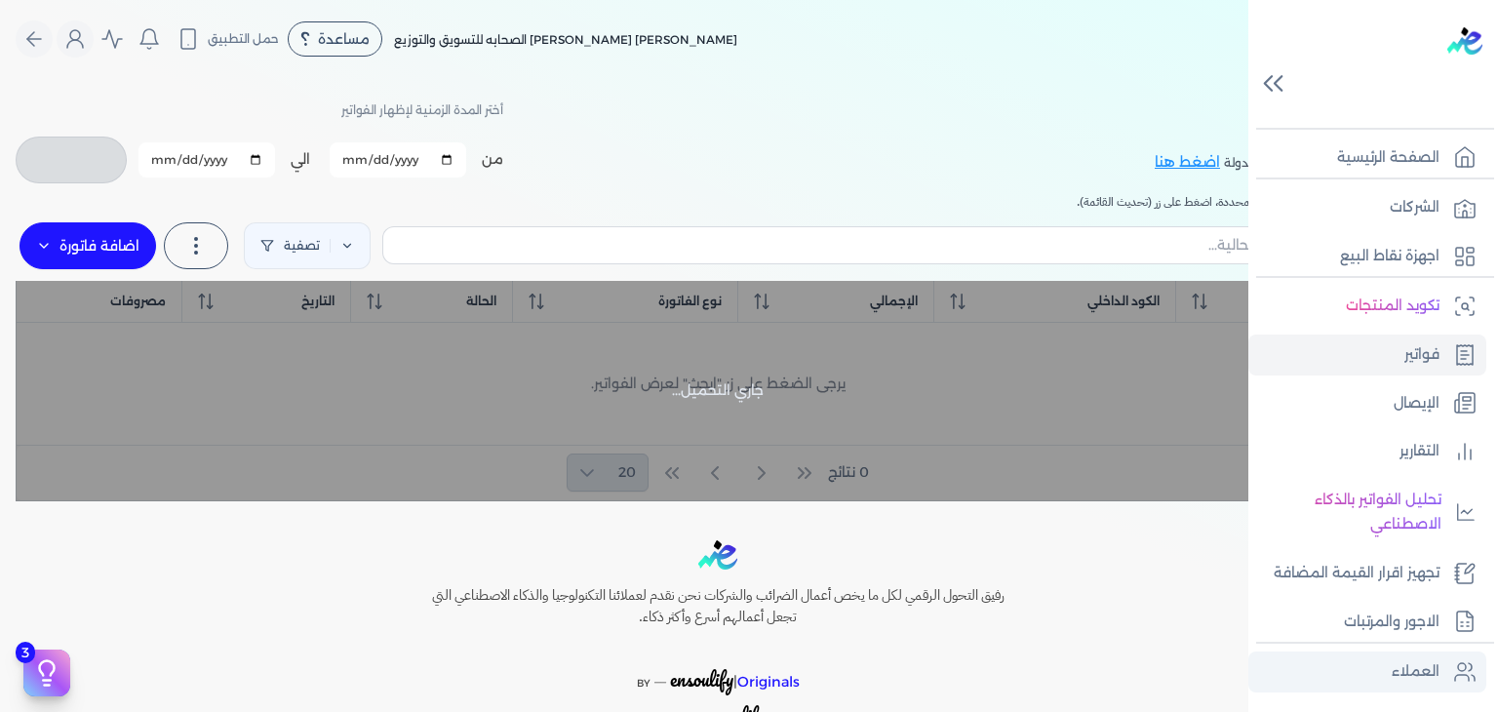
click at [1408, 668] on p "العملاء" at bounding box center [1416, 671] width 48 height 25
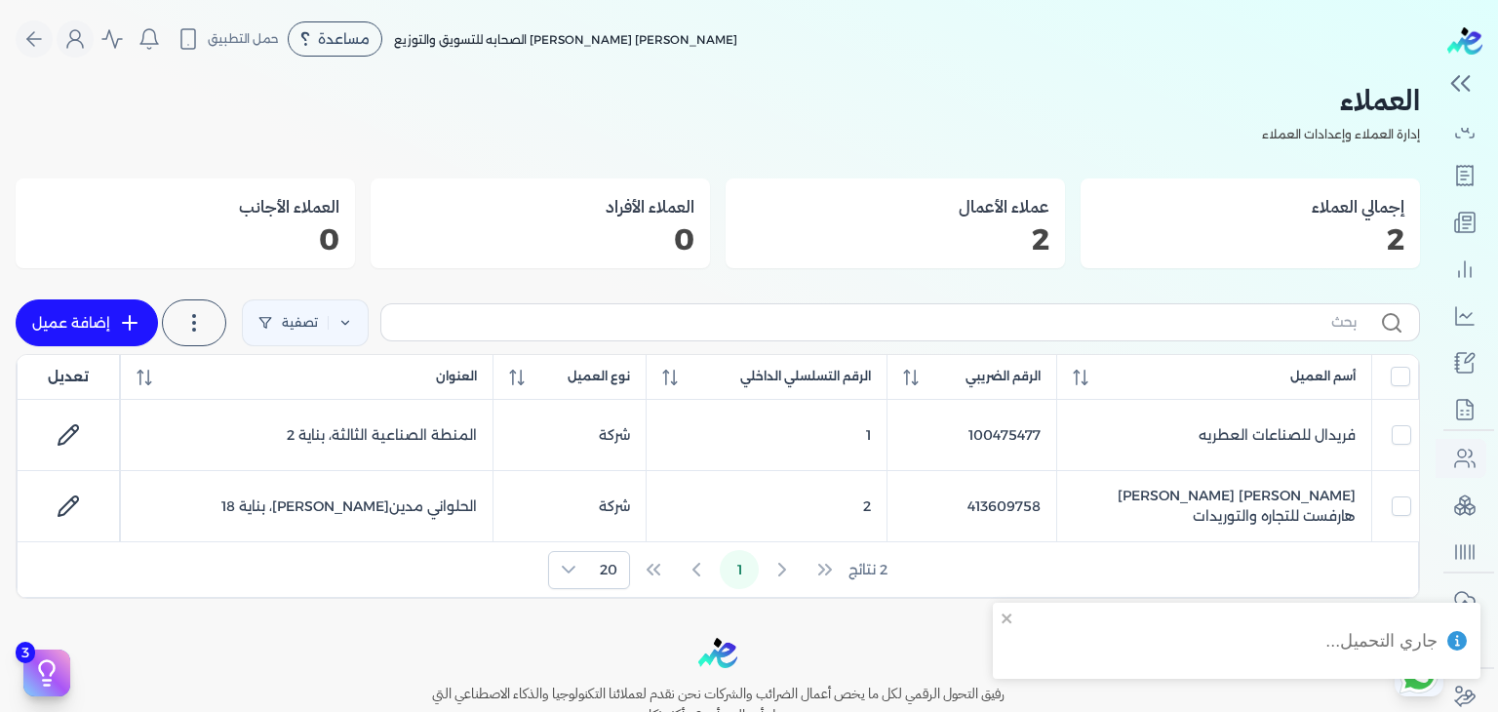
scroll to position [181, 0]
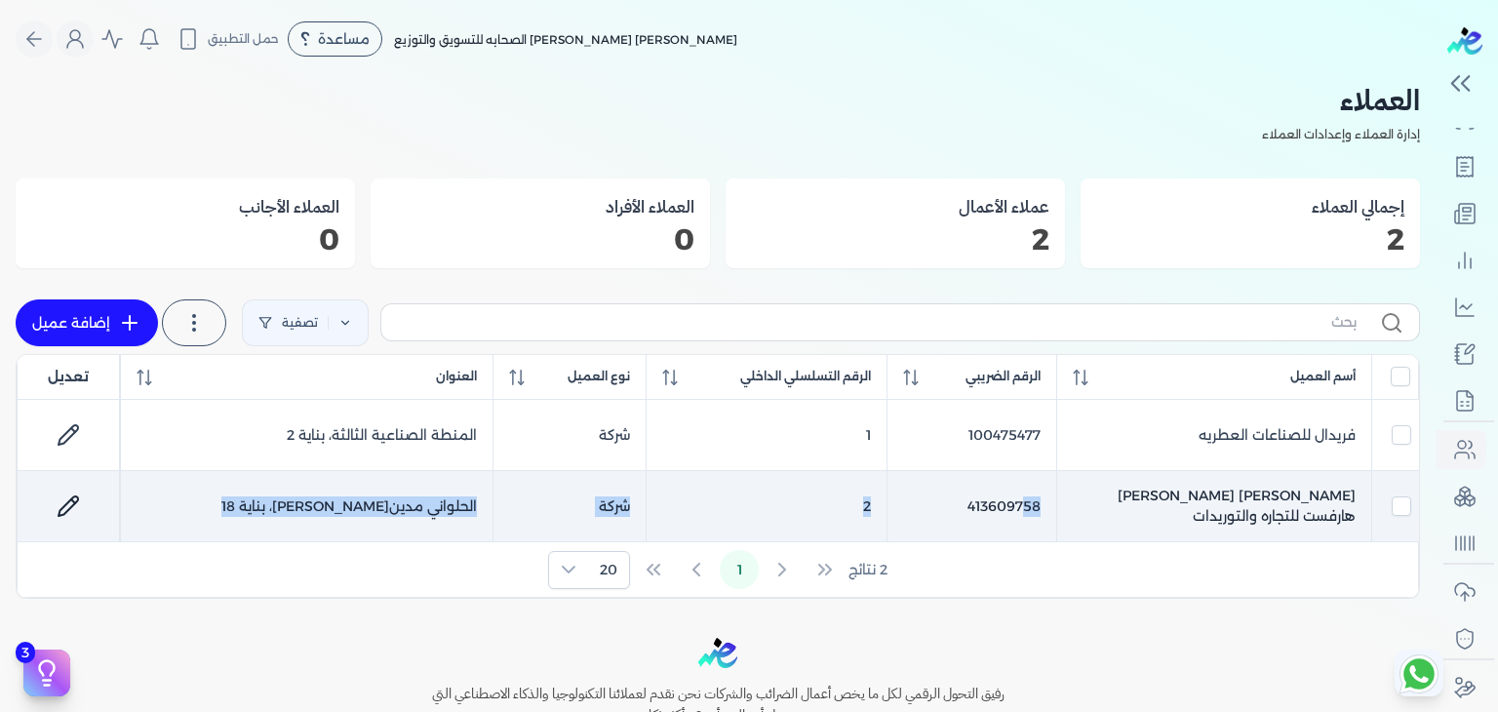
drag, startPoint x: 984, startPoint y: 592, endPoint x: 1005, endPoint y: 526, distance: 69.4
click at [1005, 526] on div "أسم العميل الرقم الضريبي الرقم التسلسلي الداخلي نوع العميل العنوان تعديل فريدال…" at bounding box center [718, 477] width 1403 height 244
click at [1005, 526] on td "413609758" at bounding box center [972, 506] width 169 height 71
checkbox input "false"
checkbox input "true"
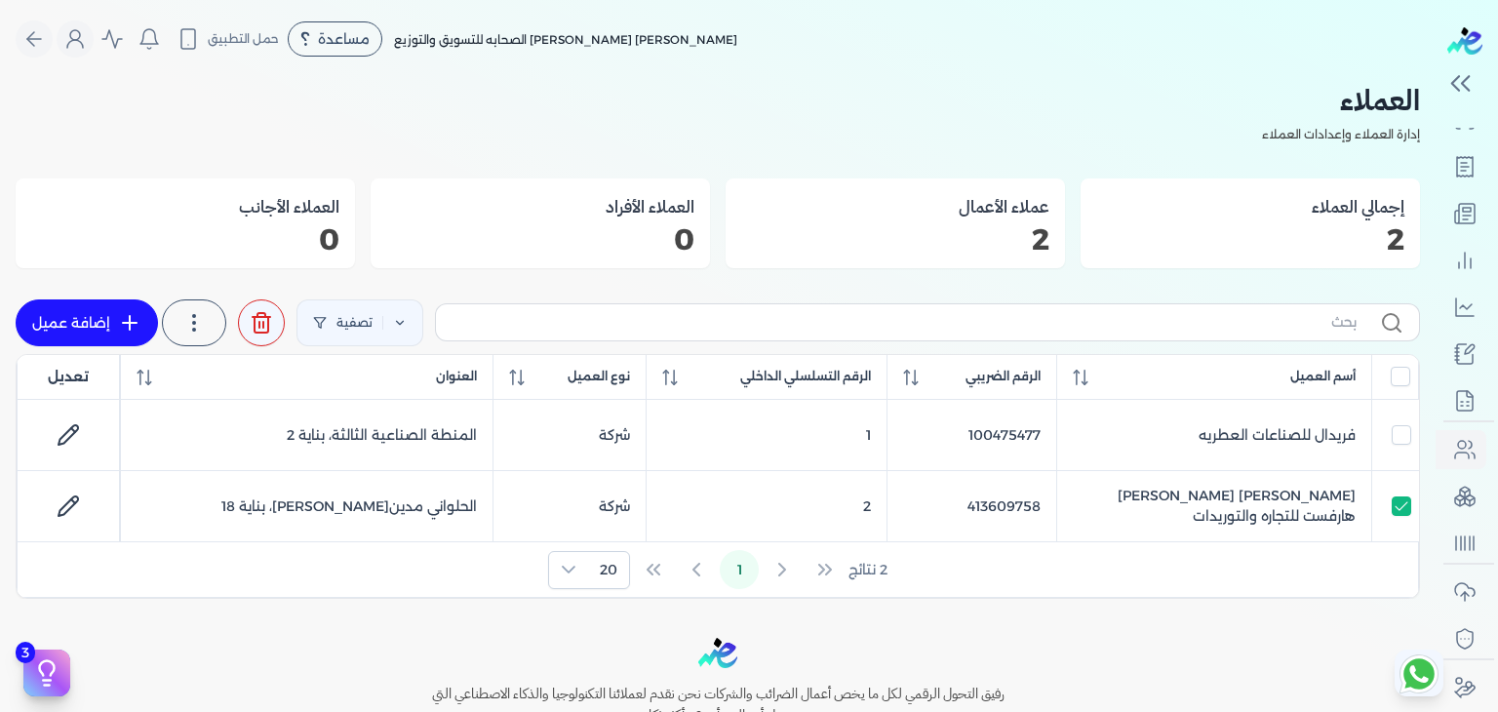
click at [1030, 575] on div "2 نتائج 1 20" at bounding box center [718, 569] width 1401 height 55
click at [1030, 576] on div "2 نتائج 1 20" at bounding box center [718, 569] width 1401 height 55
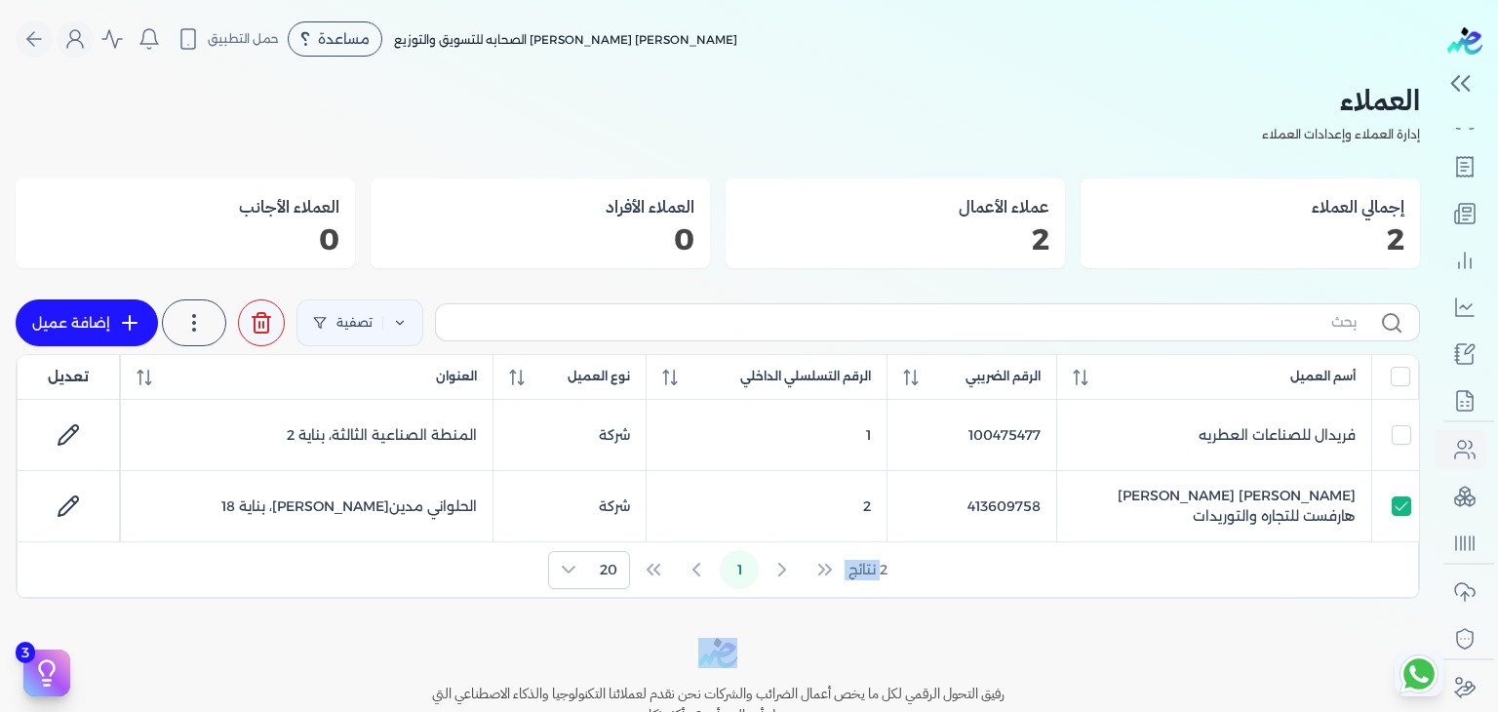
click at [1030, 576] on div "2 نتائج 1 20" at bounding box center [718, 569] width 1401 height 55
click at [402, 316] on icon at bounding box center [400, 323] width 14 height 14
click at [378, 391] on button "اضافة تصفية" at bounding box center [378, 385] width 118 height 23
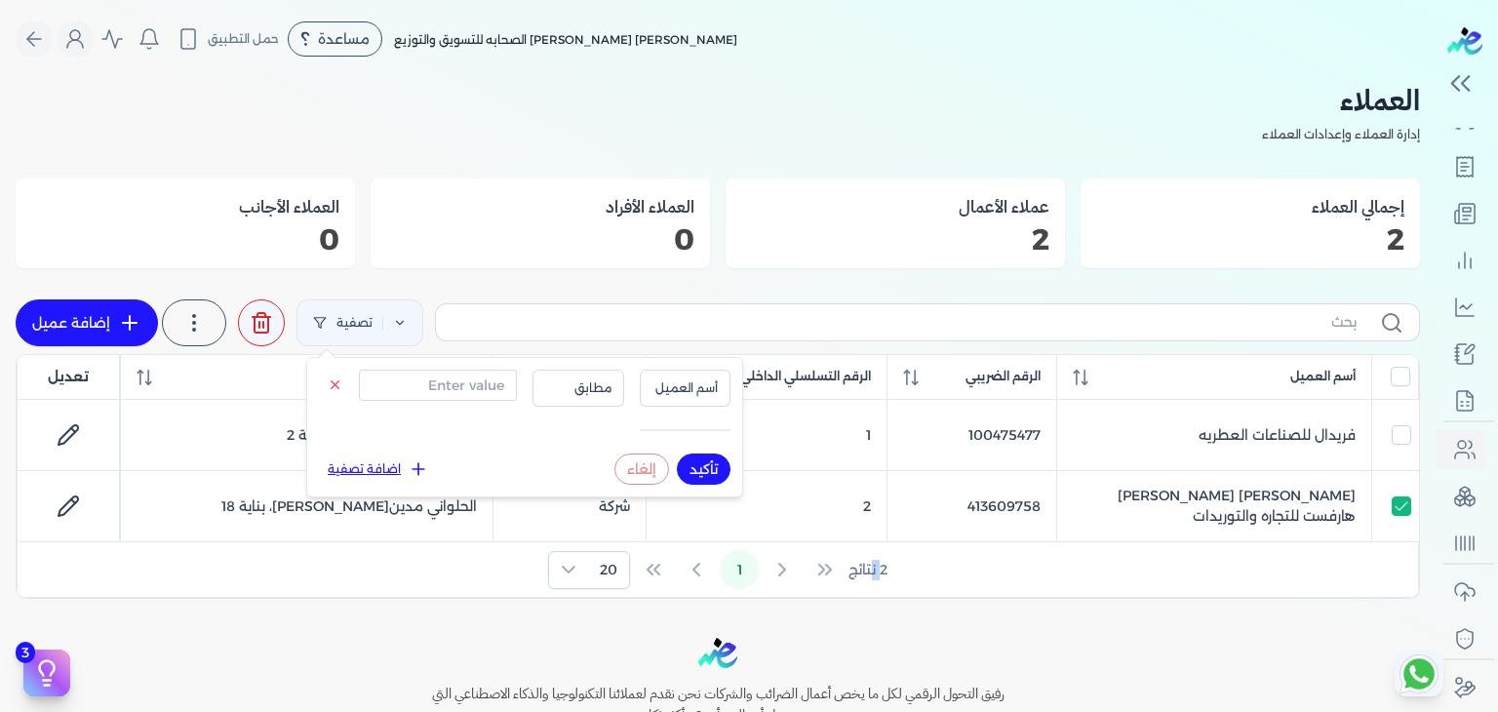
click at [699, 477] on button "تأكيد" at bounding box center [704, 469] width 54 height 31
checkbox input "false"
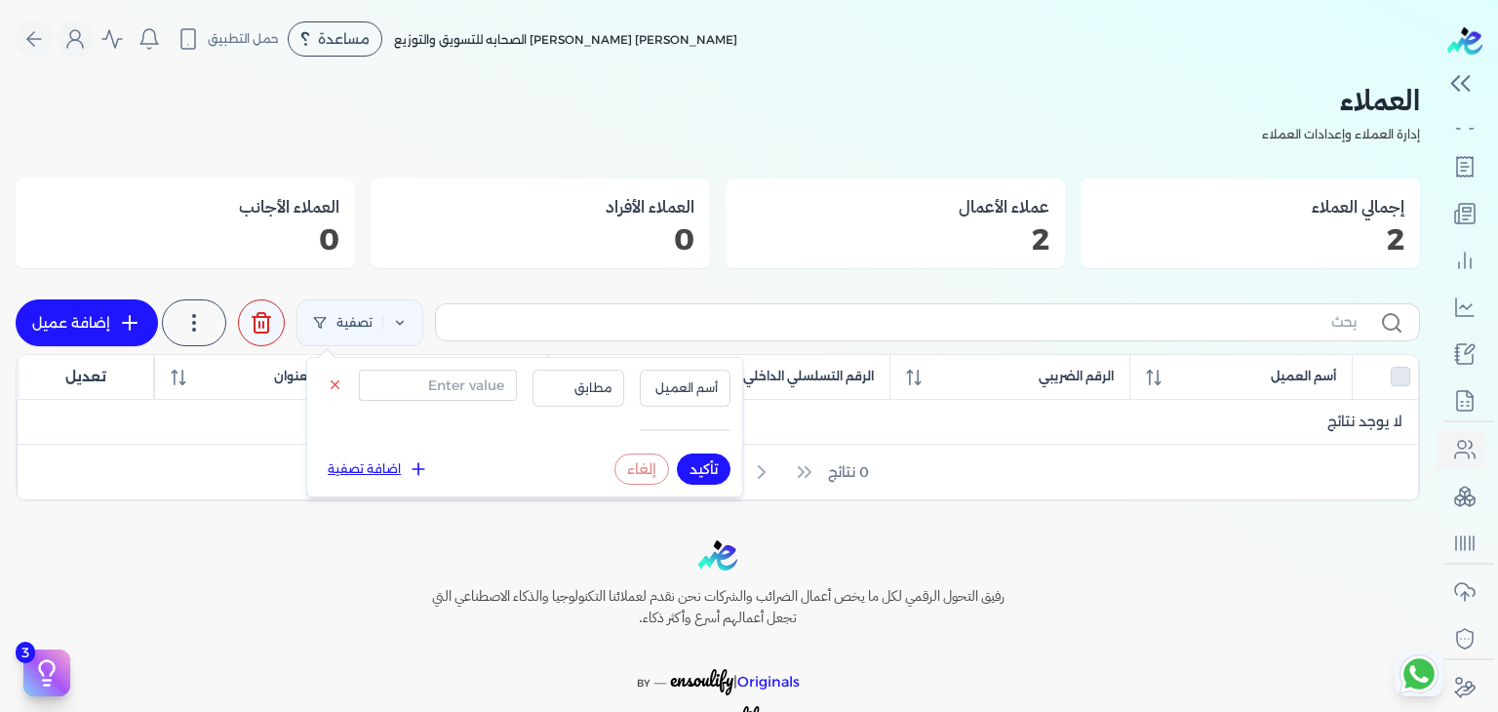
click at [699, 477] on button "تأكيد" at bounding box center [704, 469] width 54 height 31
click at [90, 332] on link "إضافة عميل" at bounding box center [87, 322] width 142 height 47
select select "B"
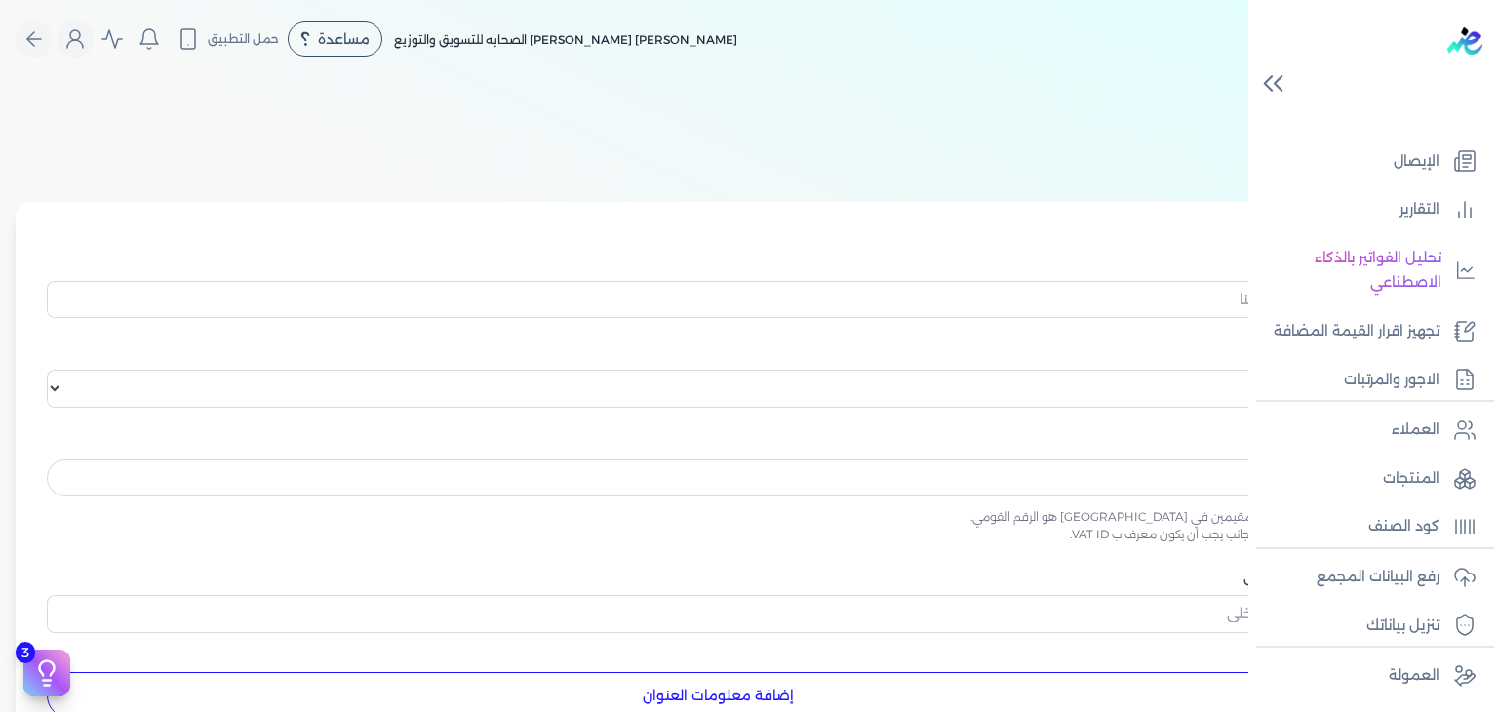
scroll to position [187, 0]
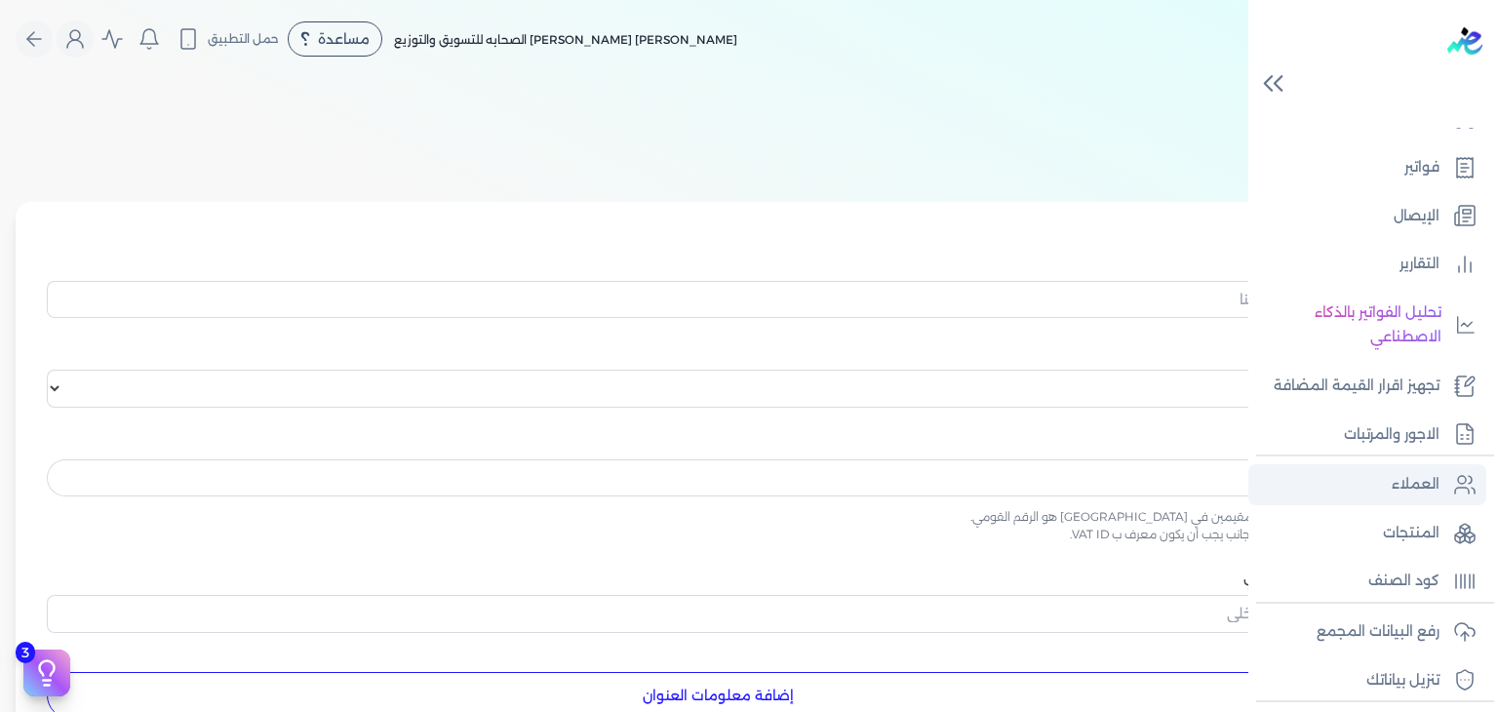
click at [1427, 488] on p "العملاء" at bounding box center [1416, 484] width 48 height 25
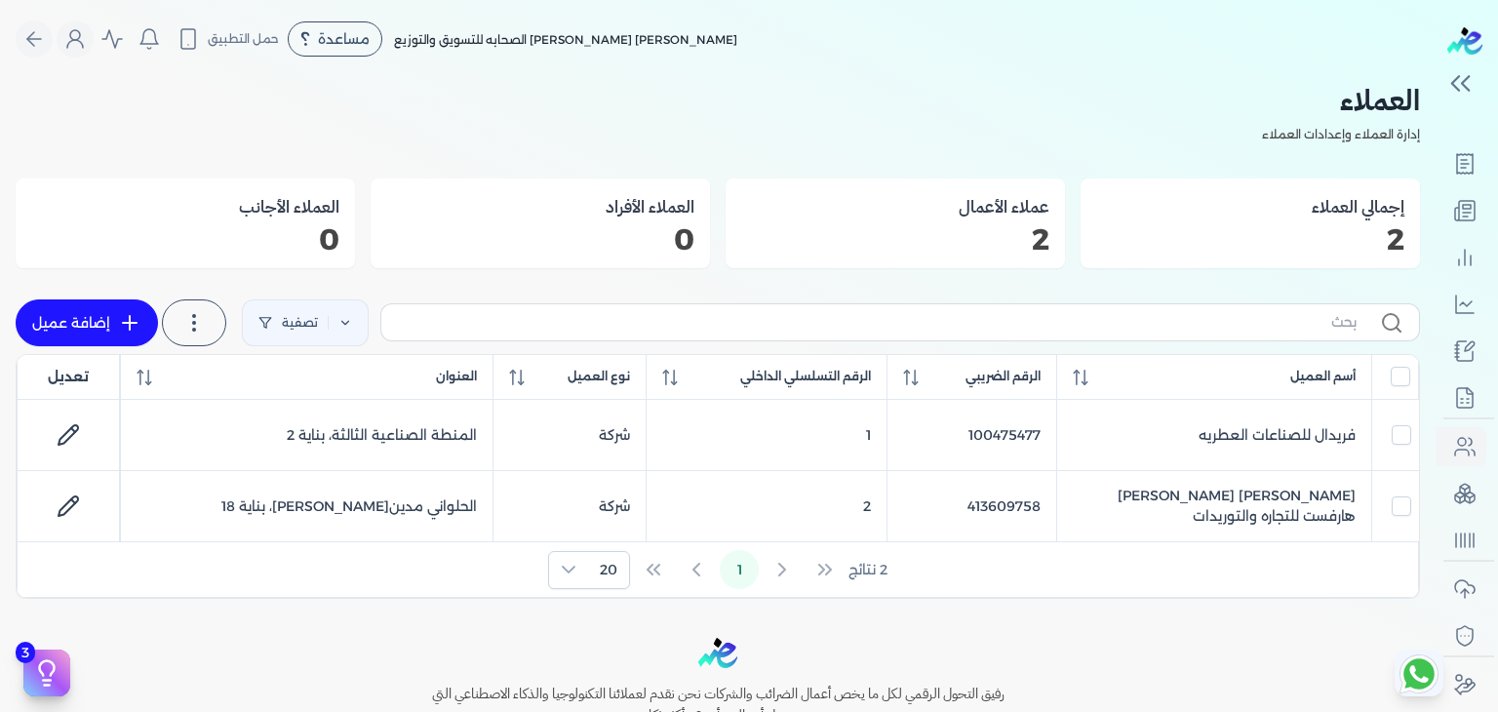
scroll to position [181, 0]
click at [835, 569] on div "2 نتائج 1 20" at bounding box center [718, 569] width 1401 height 55
drag, startPoint x: 835, startPoint y: 569, endPoint x: 780, endPoint y: 564, distance: 54.8
click at [780, 564] on div "2 نتائج 1 20" at bounding box center [718, 569] width 1401 height 55
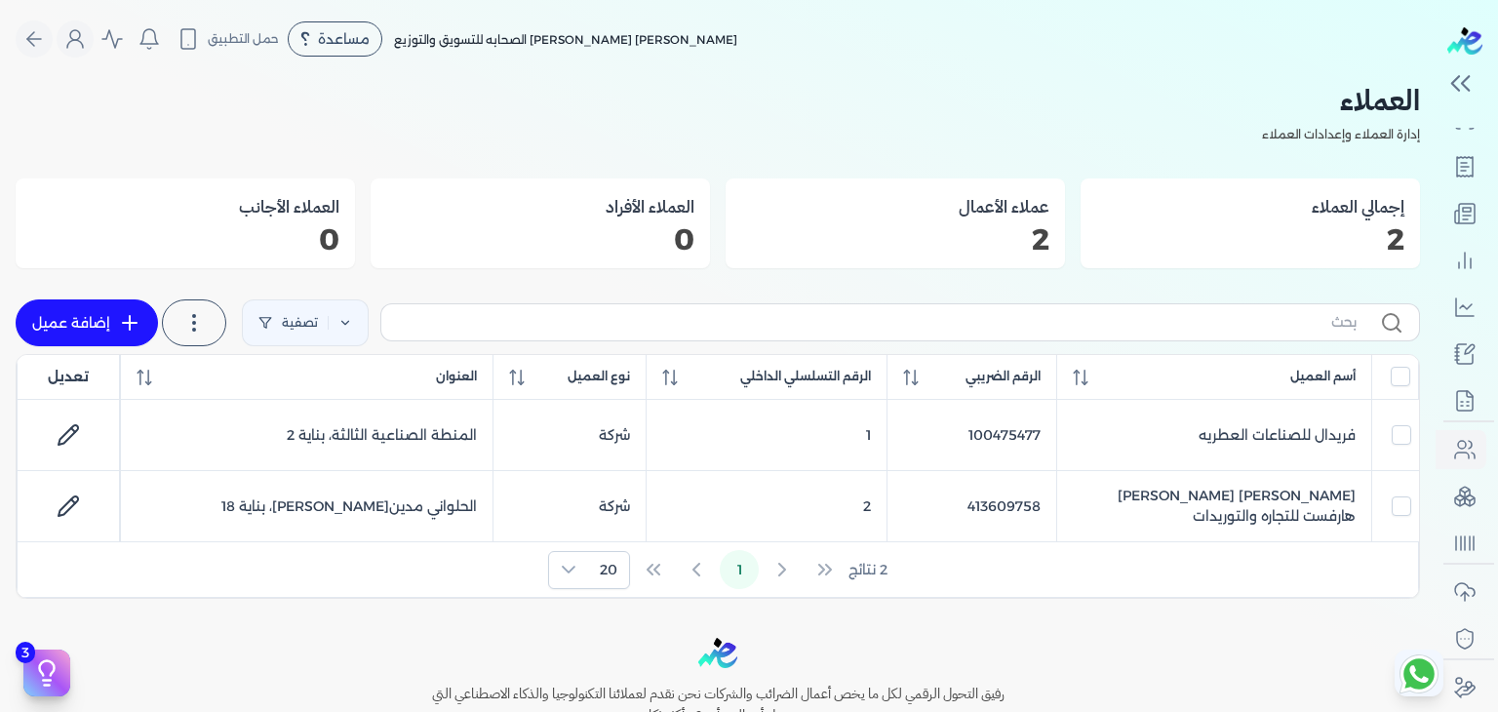
click at [780, 564] on div "2 نتائج 1 20" at bounding box center [718, 569] width 1401 height 55
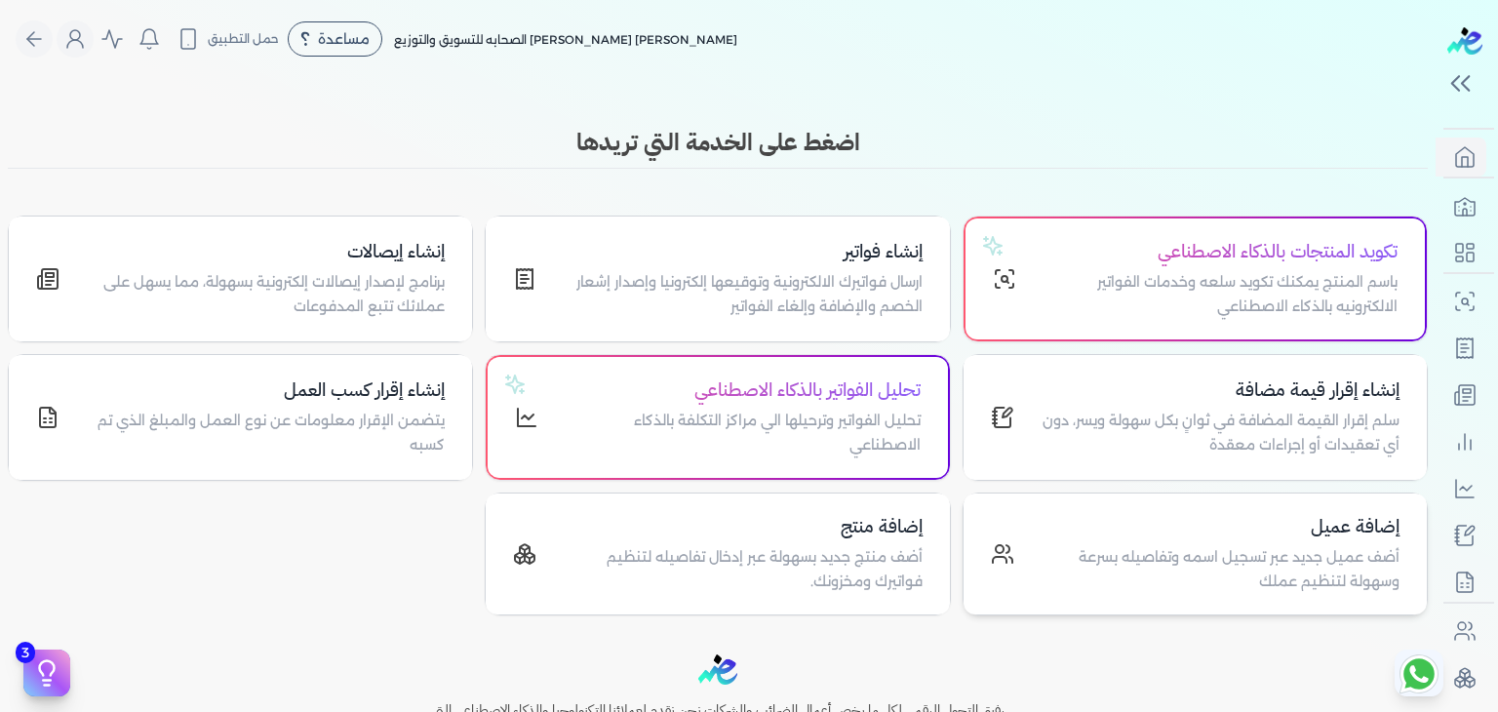
click at [1232, 522] on h4 "إضافة عميل" at bounding box center [1219, 527] width 362 height 28
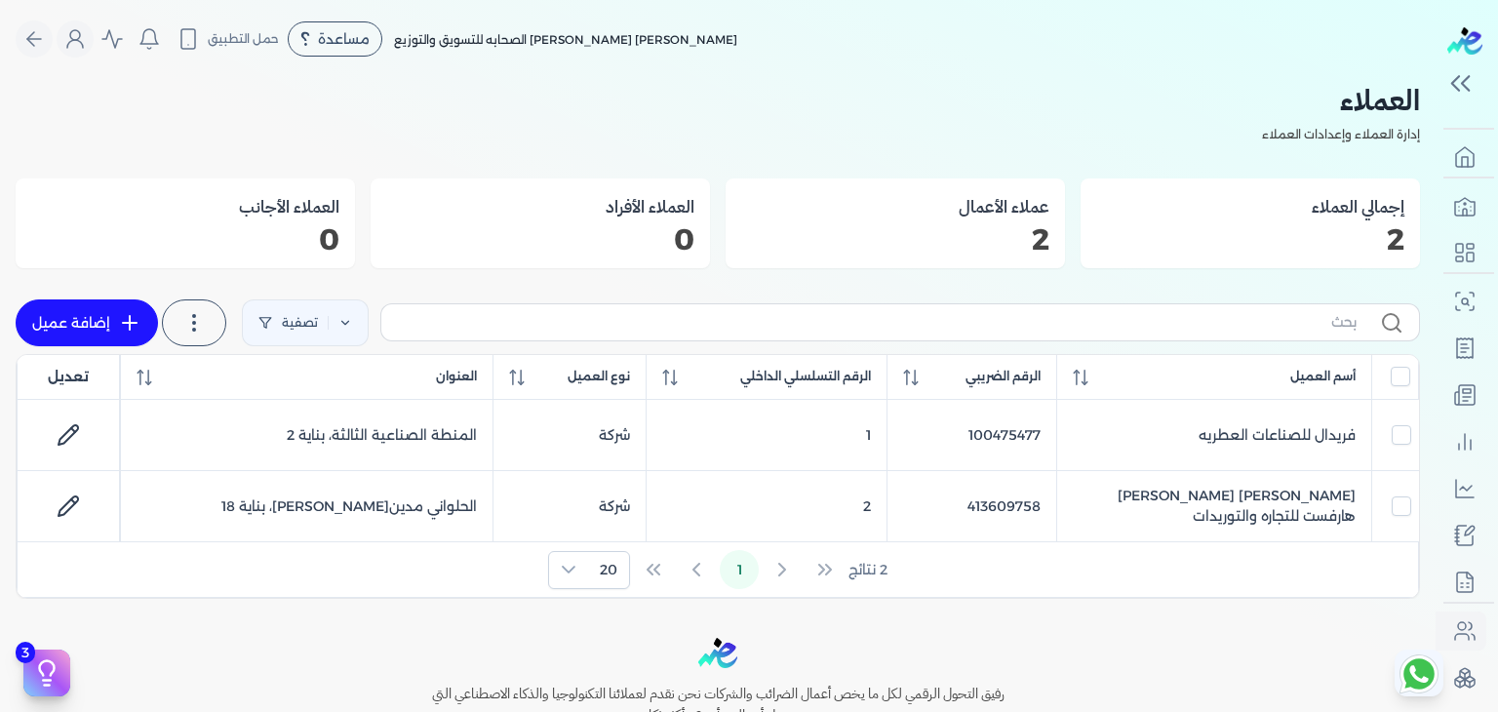
click at [827, 563] on div "2 نتائج 1 20" at bounding box center [718, 569] width 1401 height 55
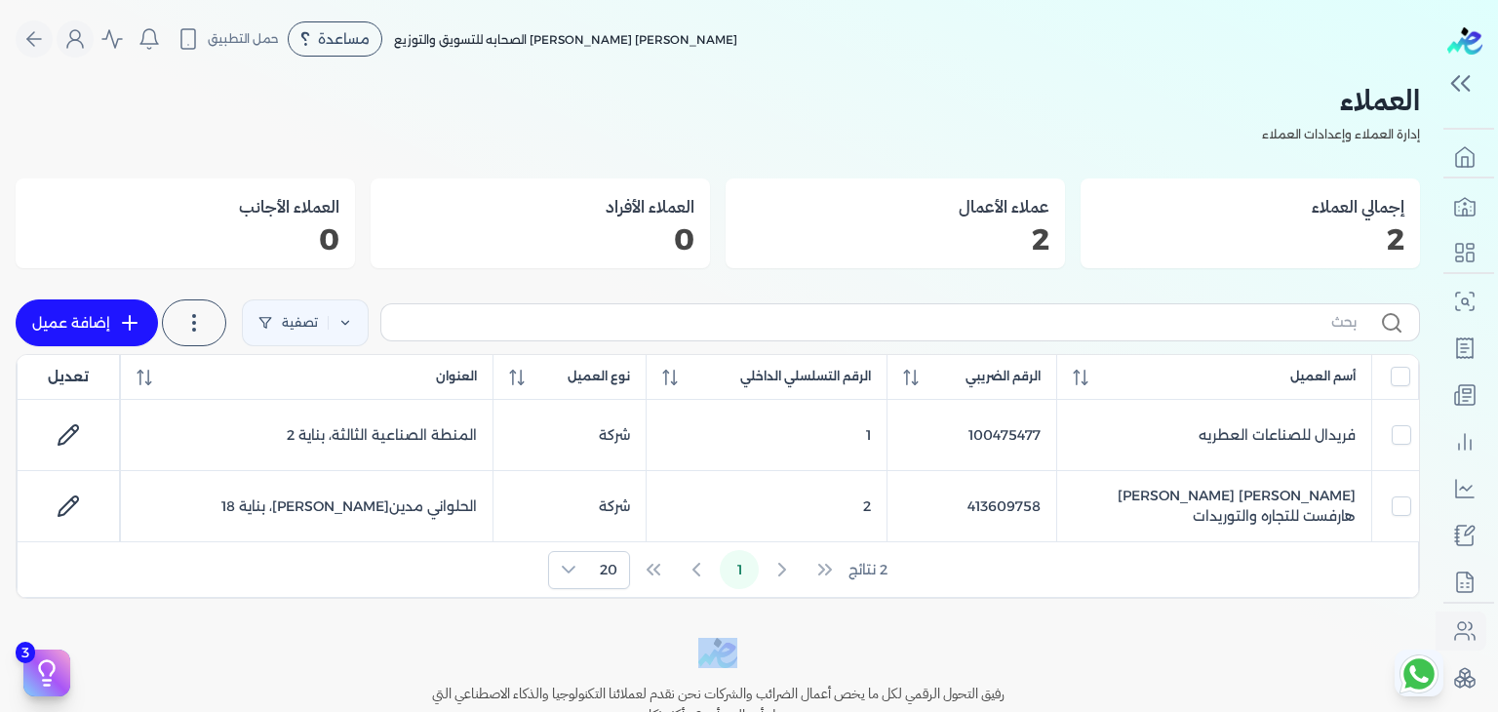
click at [827, 563] on div "2 نتائج 1 20" at bounding box center [718, 569] width 1401 height 55
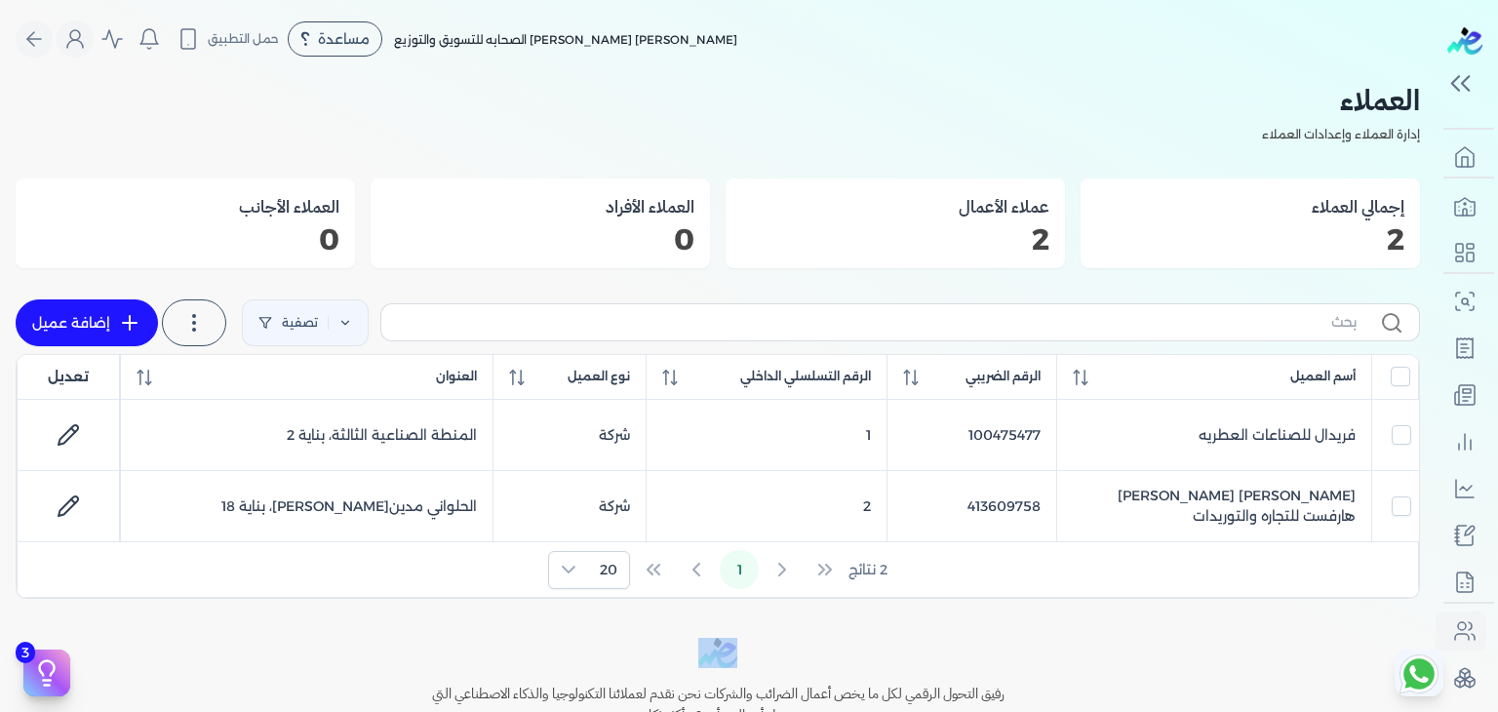
click at [827, 563] on div "2 نتائج 1 20" at bounding box center [718, 569] width 1401 height 55
drag, startPoint x: 827, startPoint y: 563, endPoint x: 816, endPoint y: 556, distance: 13.6
click at [816, 556] on div "2 نتائج 1 20" at bounding box center [718, 569] width 1401 height 55
